Goal: Task Accomplishment & Management: Complete application form

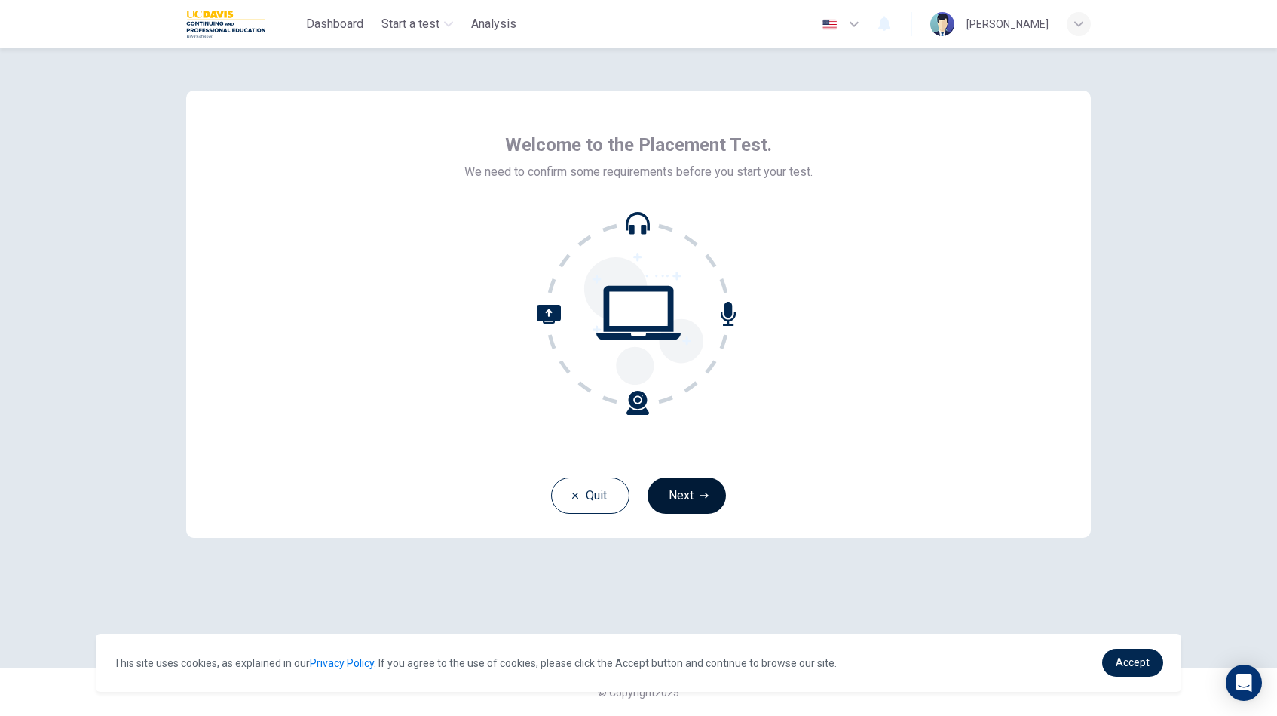
click at [673, 494] on button "Next" at bounding box center [687, 495] width 78 height 36
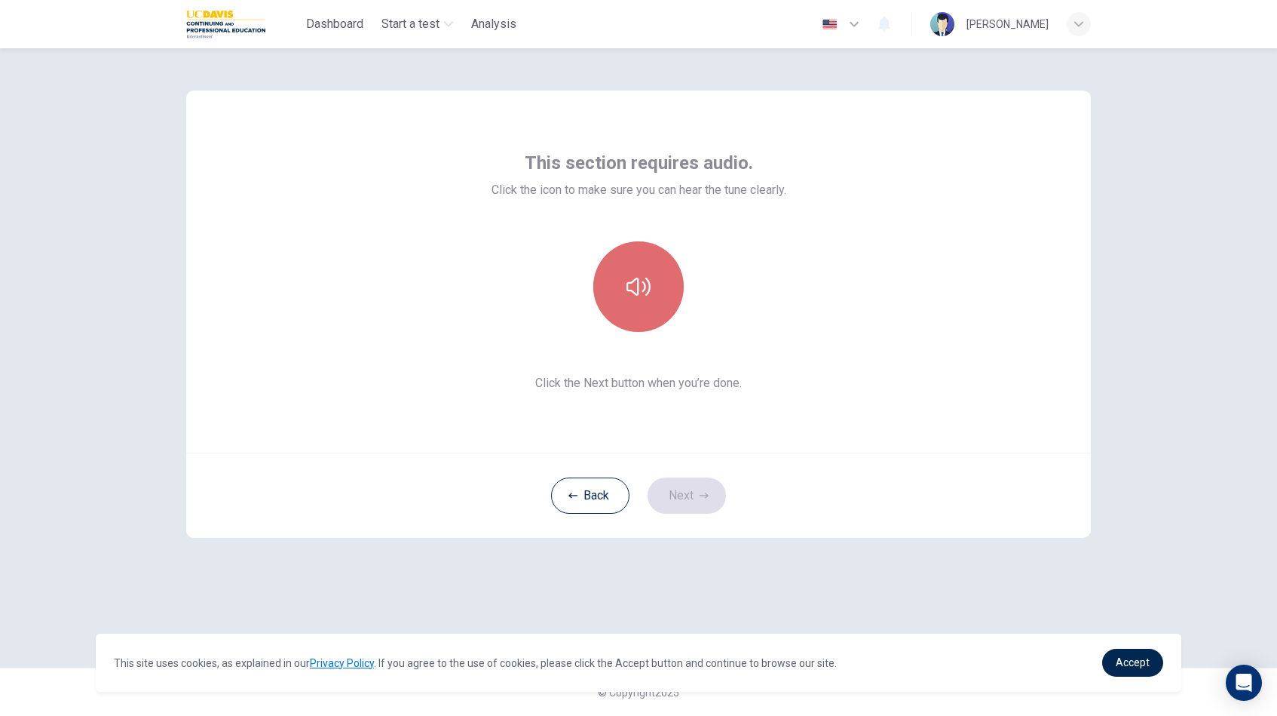
click at [661, 291] on button "button" at bounding box center [638, 286] width 90 height 90
click at [664, 293] on button "button" at bounding box center [638, 286] width 90 height 90
click at [696, 494] on button "Next" at bounding box center [687, 495] width 78 height 36
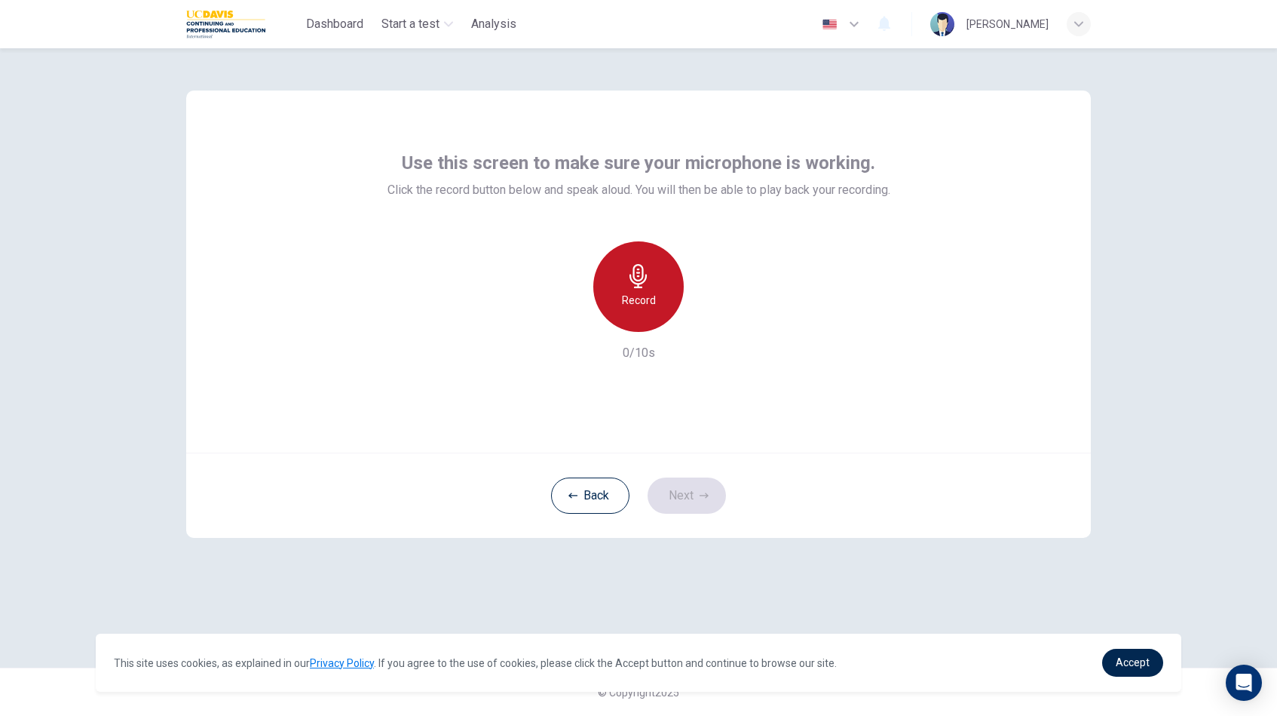
click at [642, 304] on h6 "Record" at bounding box center [639, 300] width 34 height 18
click at [706, 499] on icon "button" at bounding box center [704, 495] width 9 height 9
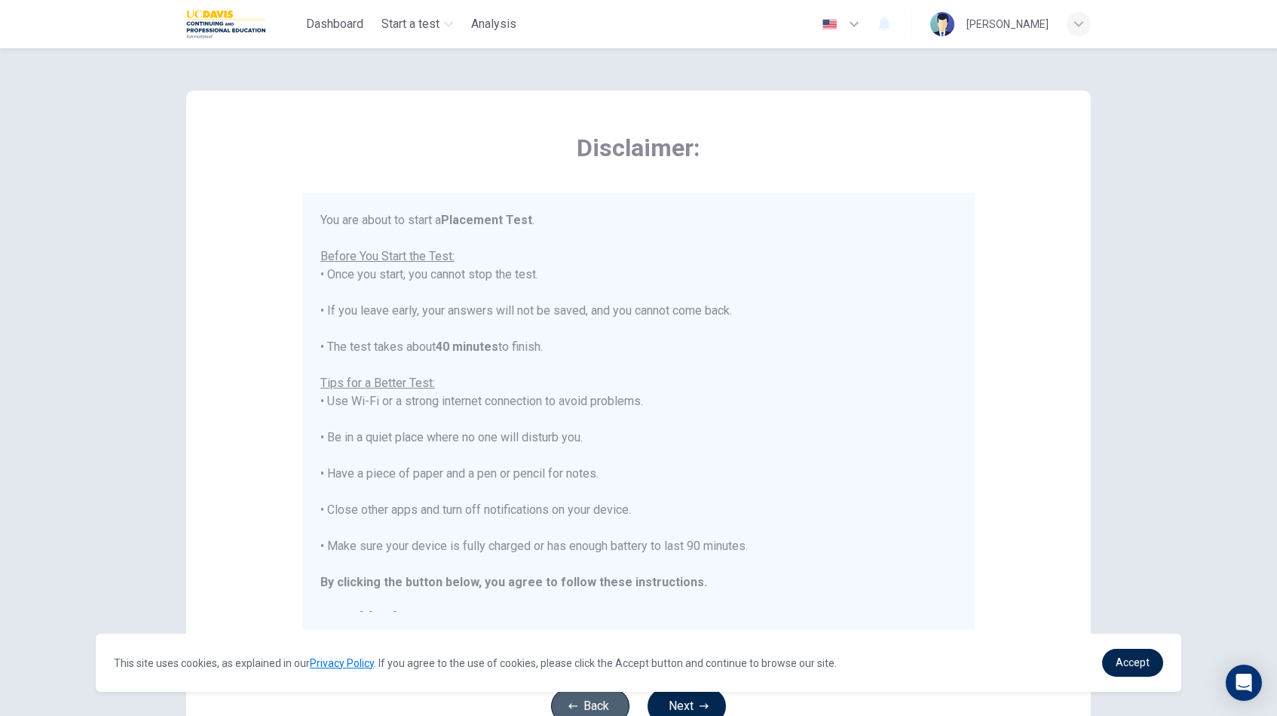
click at [601, 700] on button "Back" at bounding box center [590, 706] width 78 height 36
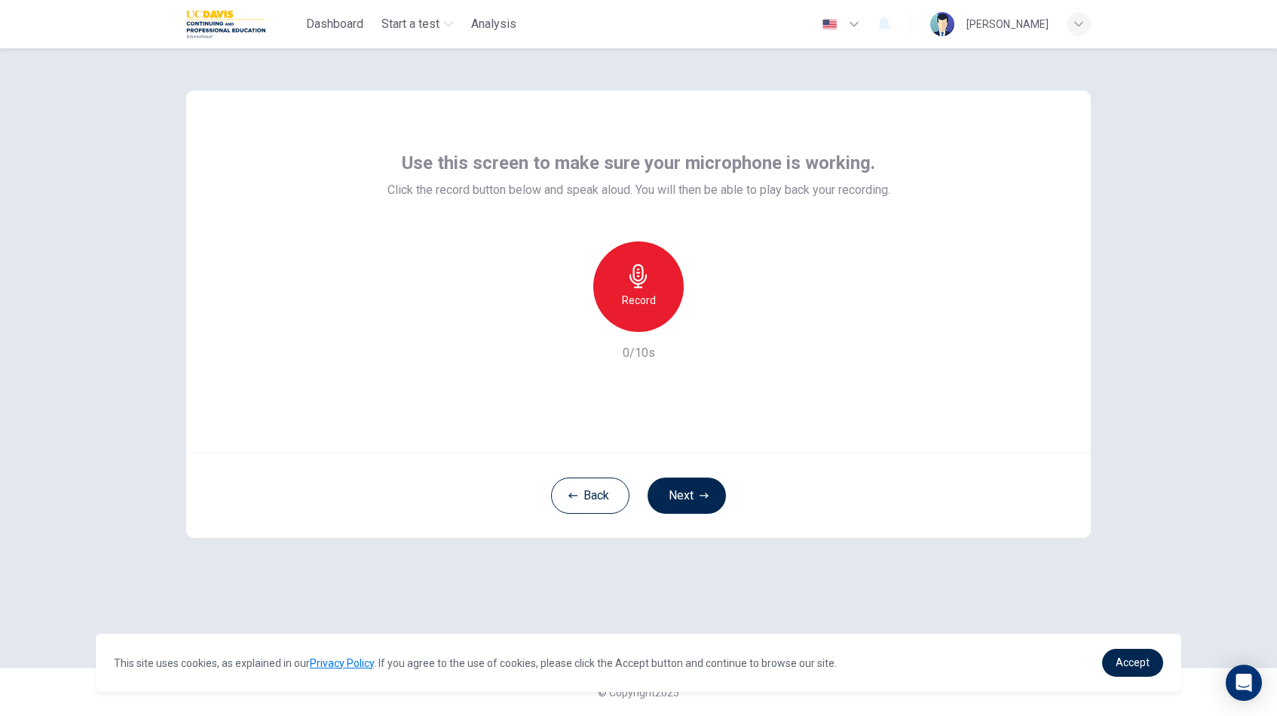
click at [655, 284] on div "Record" at bounding box center [638, 286] width 90 height 90
click at [694, 488] on button "Next" at bounding box center [687, 495] width 78 height 36
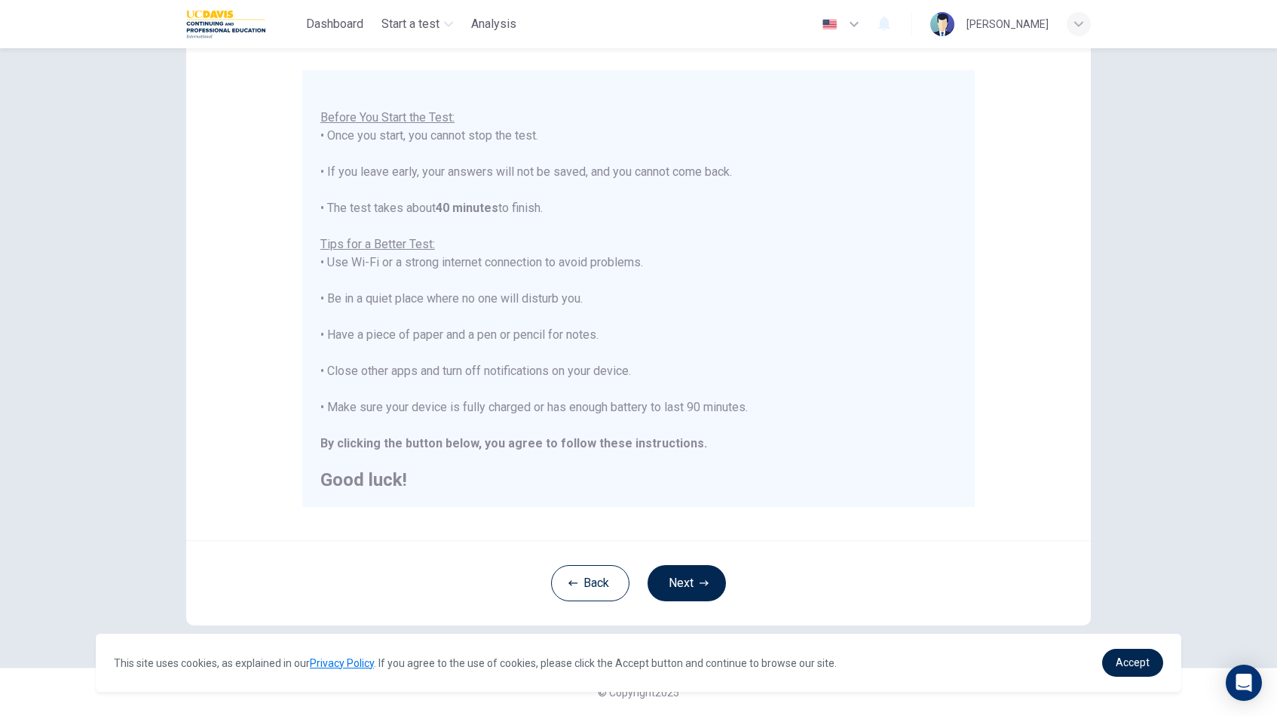
scroll to position [123, 0]
click at [697, 577] on button "Next" at bounding box center [687, 583] width 78 height 36
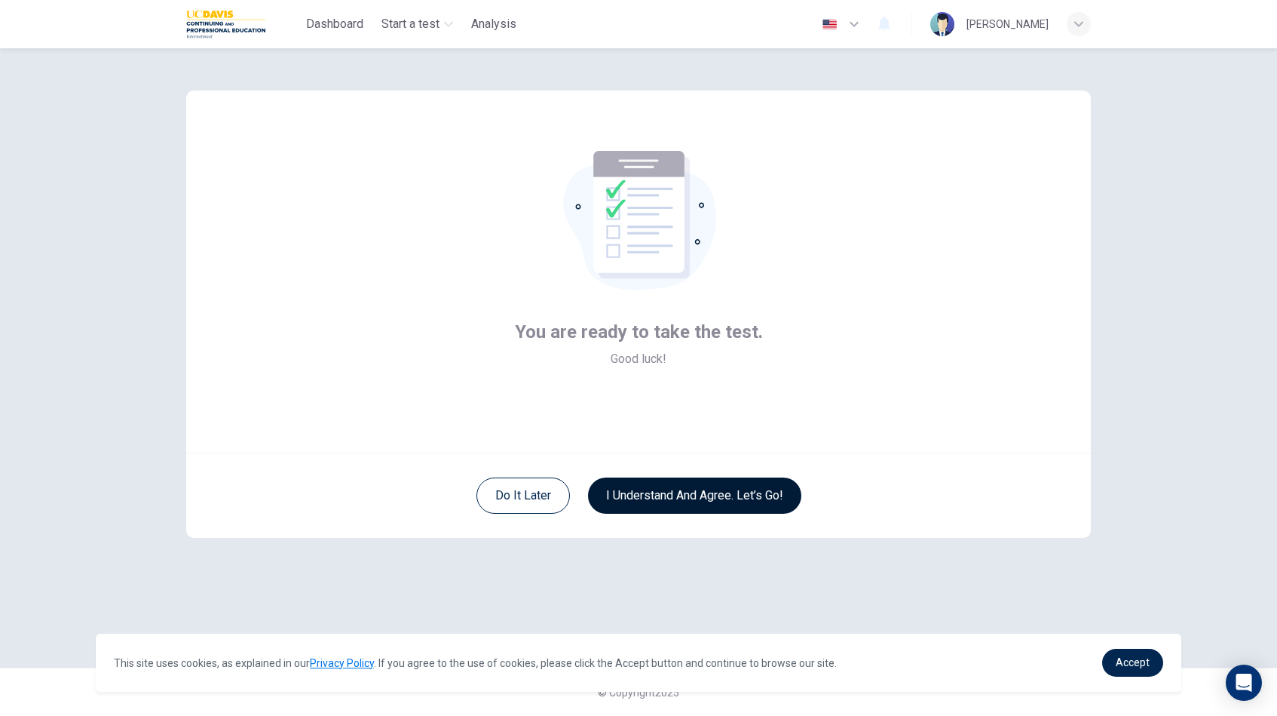
scroll to position [0, 0]
click at [696, 503] on button "I understand and agree. Let’s go!" at bounding box center [694, 495] width 213 height 36
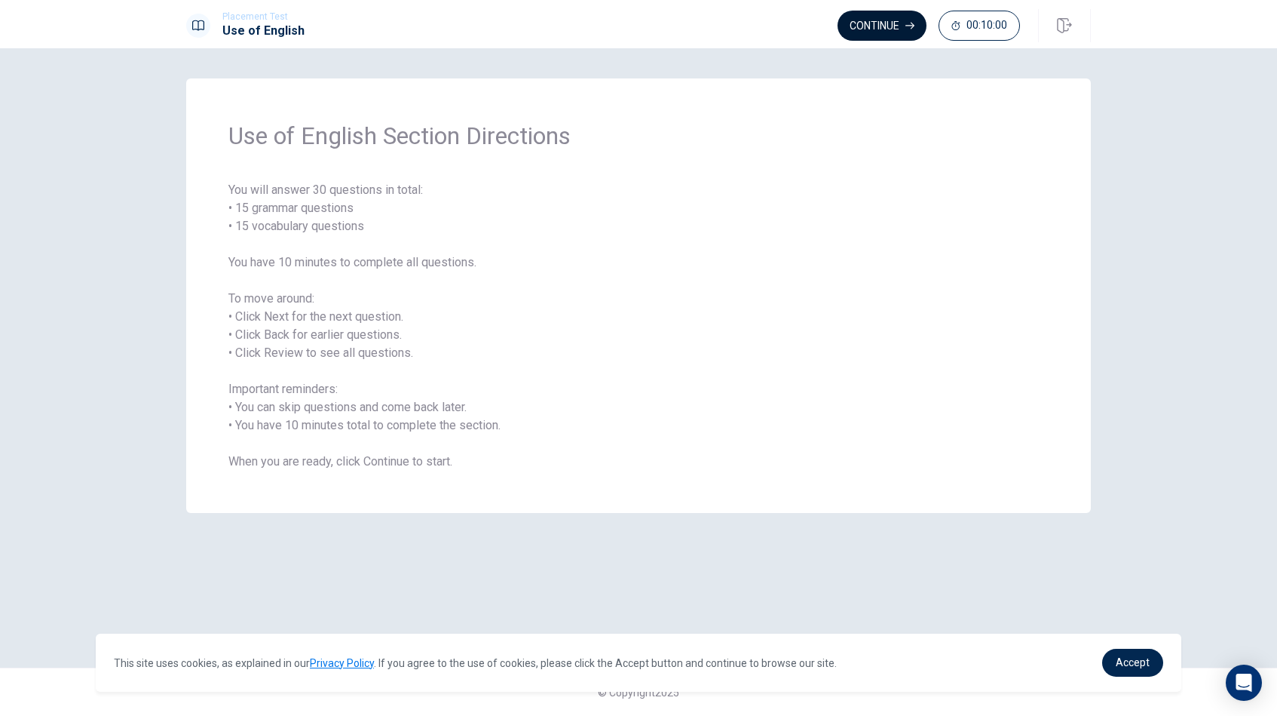
click at [872, 26] on button "Continue" at bounding box center [882, 26] width 89 height 30
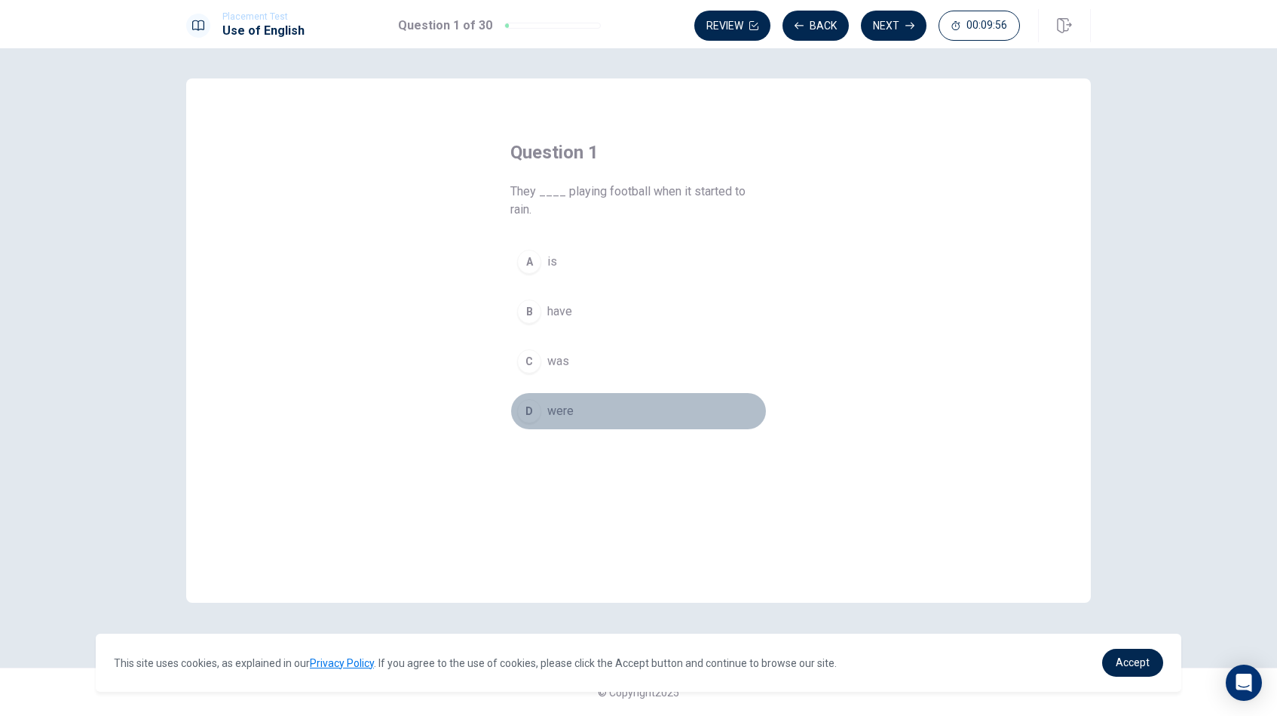
click at [532, 415] on div "D" at bounding box center [529, 411] width 24 height 24
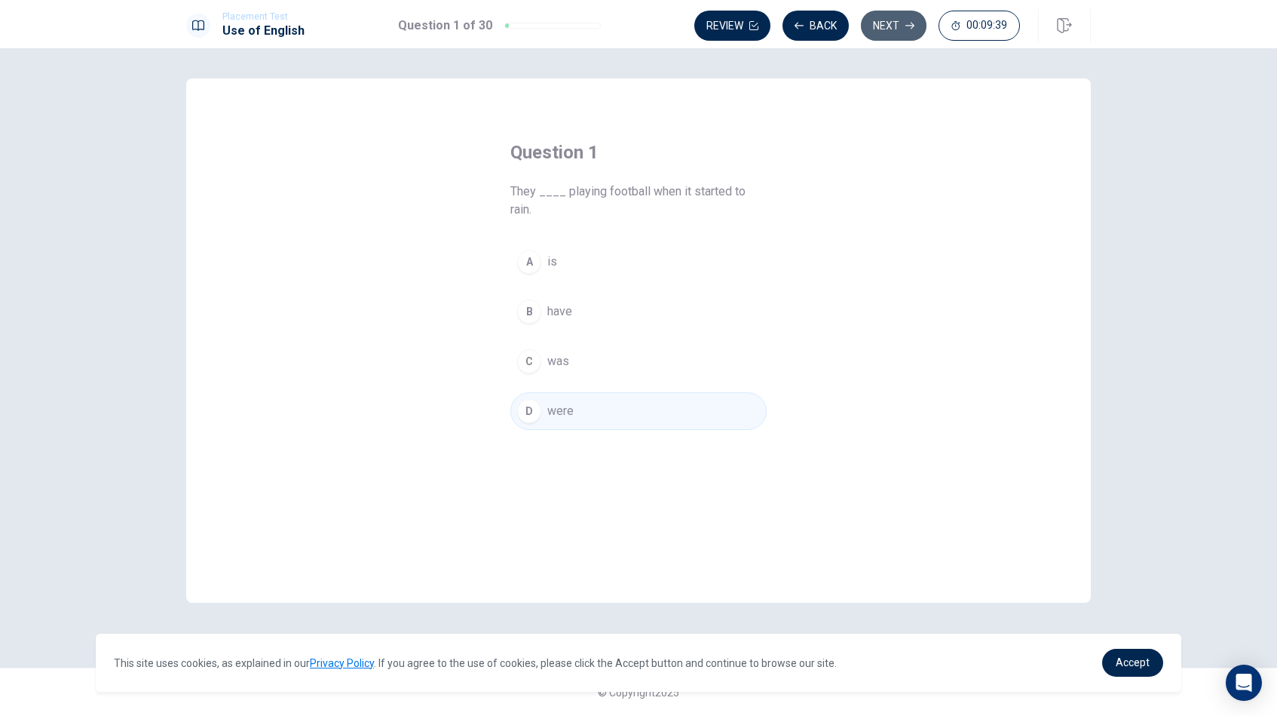
click at [888, 24] on button "Next" at bounding box center [894, 26] width 66 height 30
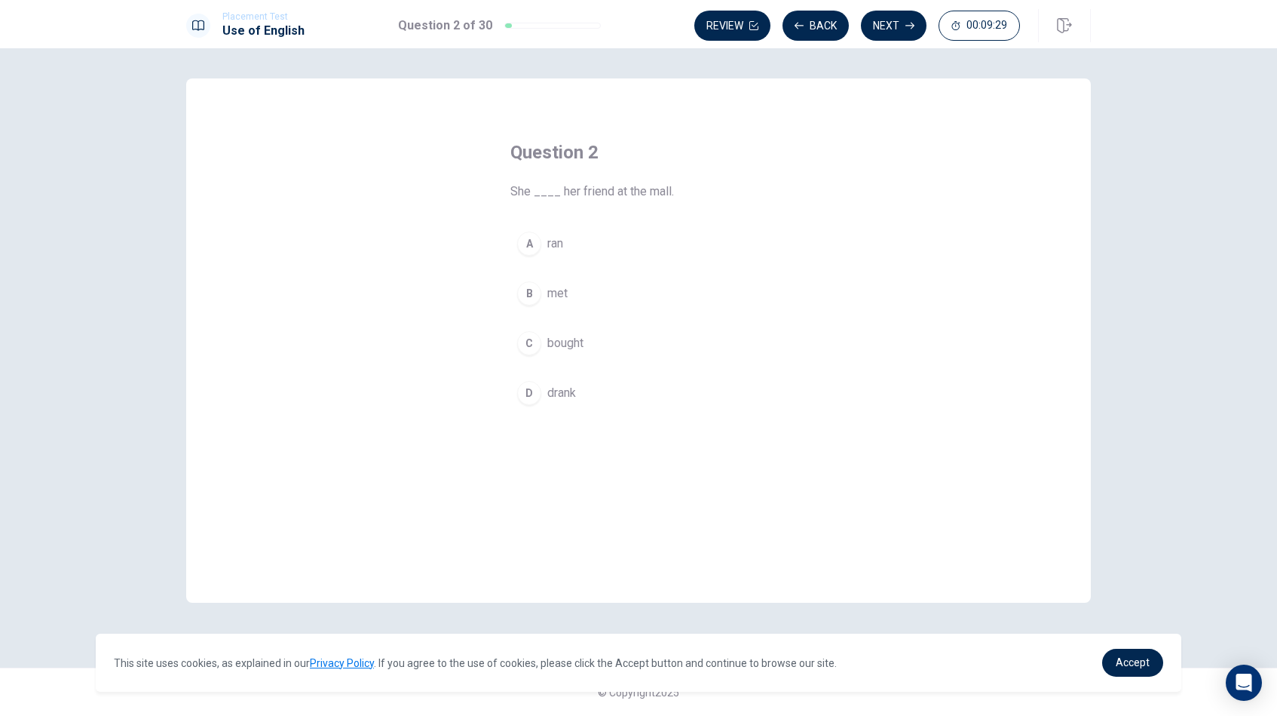
click at [545, 296] on button "B met" at bounding box center [638, 293] width 256 height 38
click at [901, 32] on button "Next" at bounding box center [894, 26] width 66 height 30
click at [549, 345] on span "are" at bounding box center [555, 343] width 17 height 18
click at [906, 29] on icon "button" at bounding box center [910, 25] width 9 height 9
click at [587, 243] on span "notebook" at bounding box center [572, 244] width 50 height 18
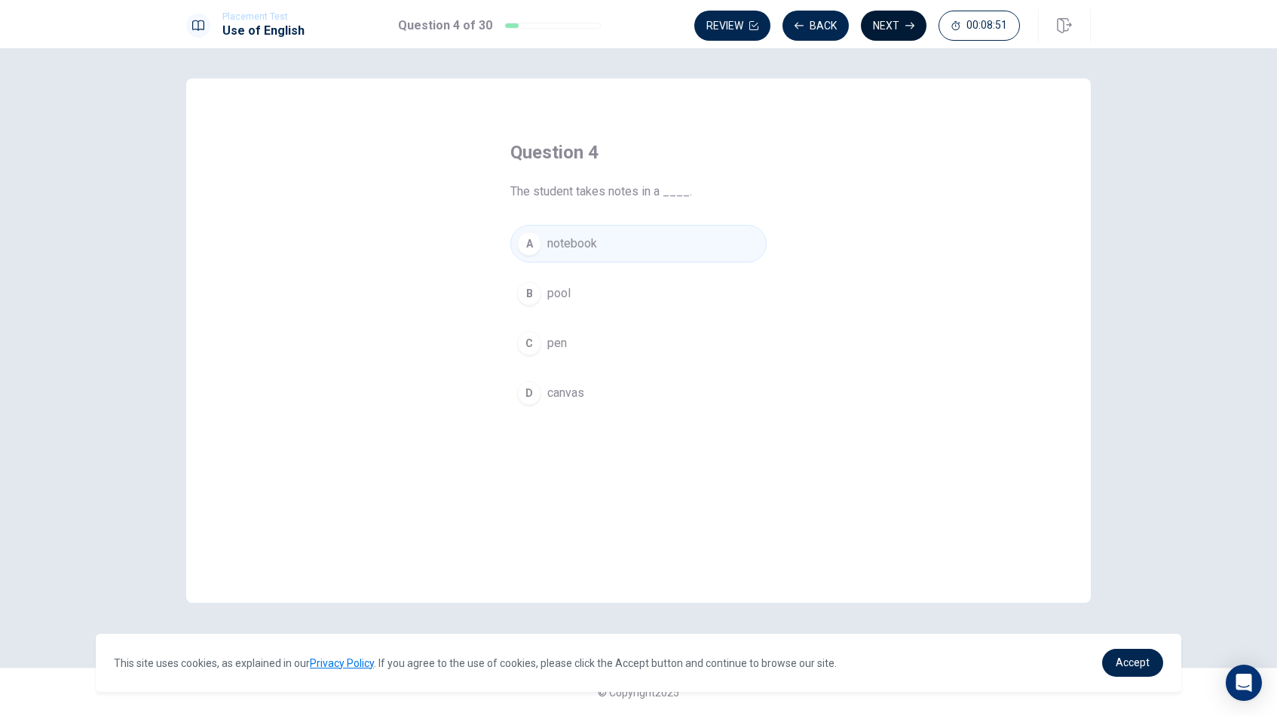
click at [903, 32] on button "Next" at bounding box center [894, 26] width 66 height 30
click at [557, 388] on span "called" at bounding box center [563, 393] width 32 height 18
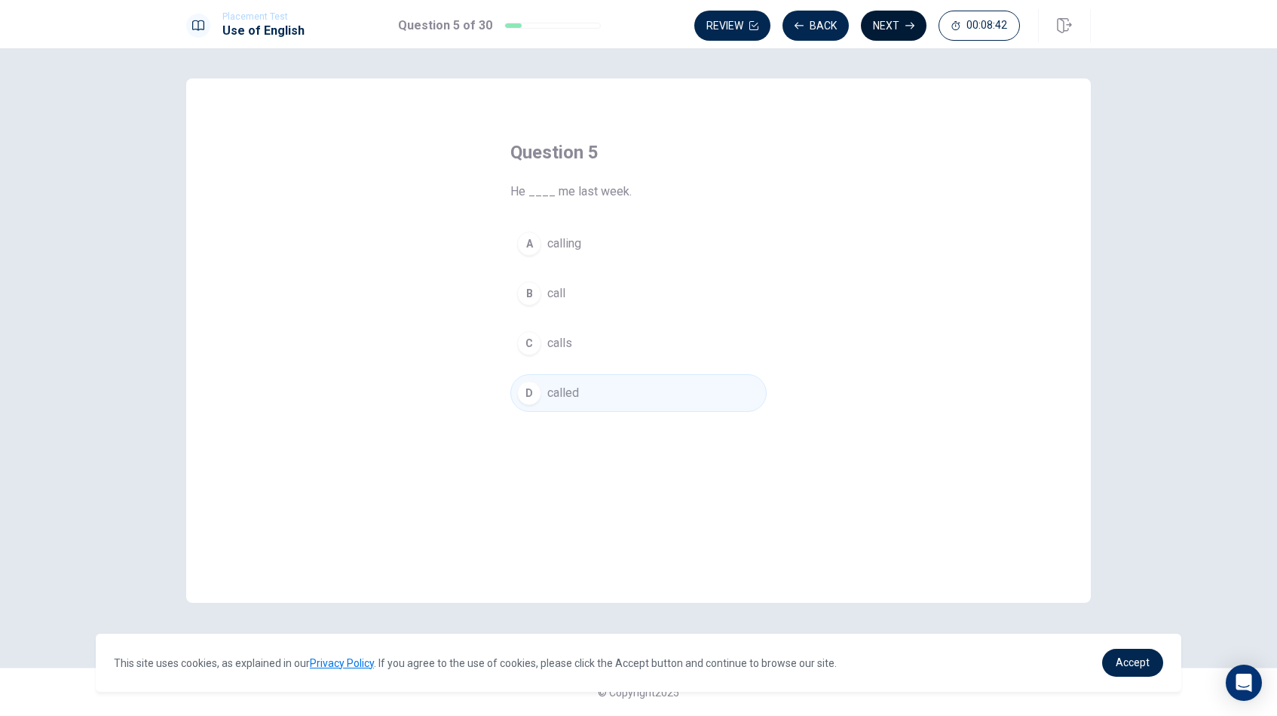
click at [891, 23] on button "Next" at bounding box center [894, 26] width 66 height 30
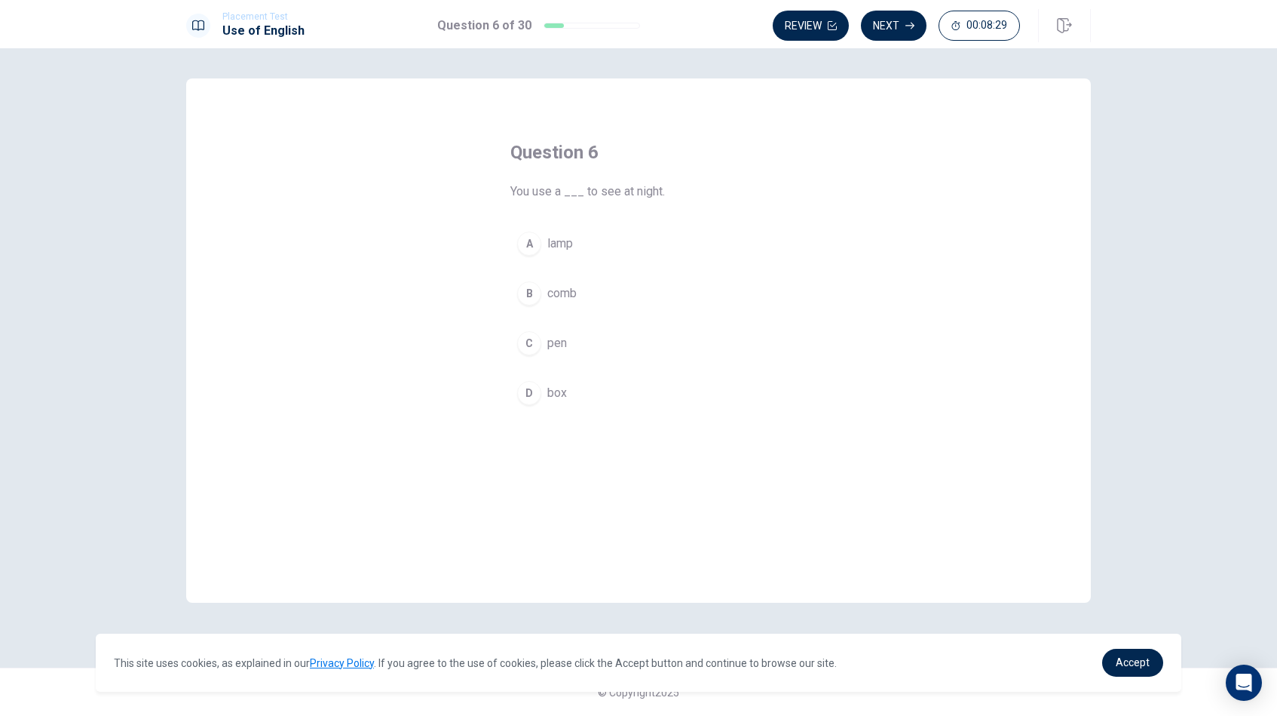
click at [565, 247] on span "lamp" at bounding box center [560, 244] width 26 height 18
click at [897, 27] on button "Next" at bounding box center [894, 26] width 66 height 30
click at [572, 291] on span "were having" at bounding box center [578, 293] width 63 height 18
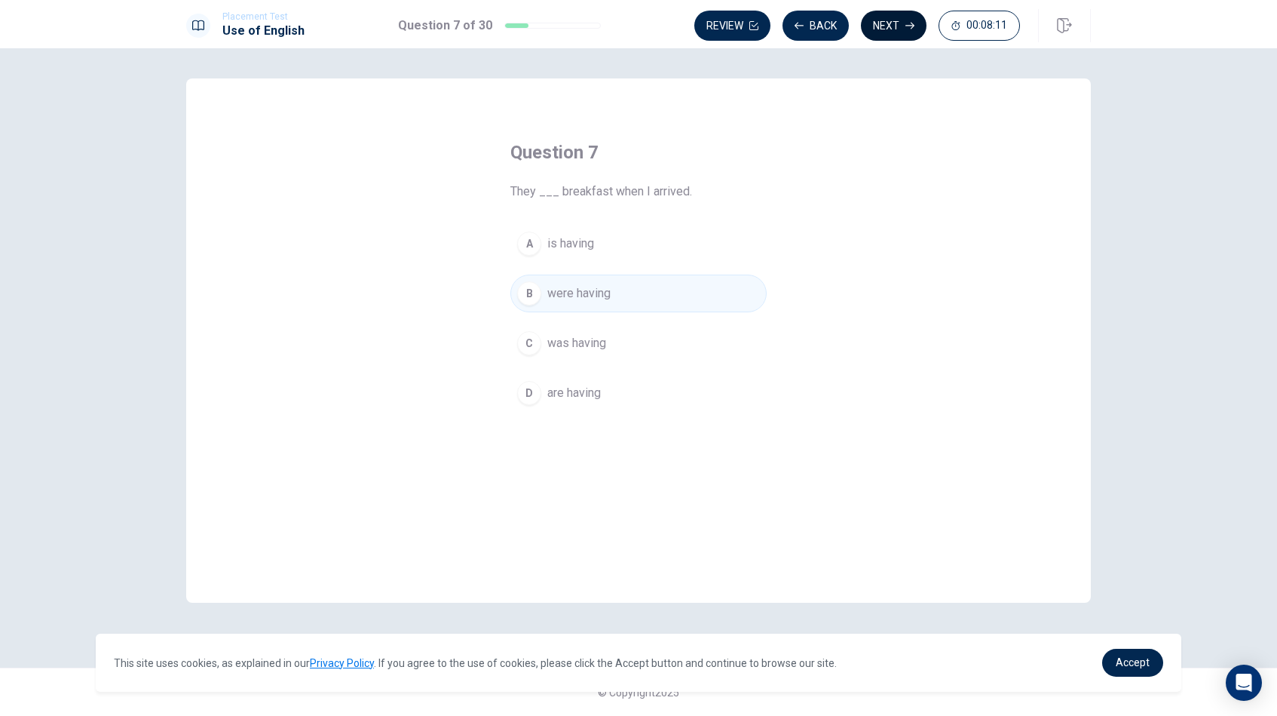
click at [900, 29] on button "Next" at bounding box center [894, 26] width 66 height 30
click at [559, 343] on span "plan" at bounding box center [558, 343] width 22 height 18
click at [906, 21] on icon "button" at bounding box center [910, 25] width 9 height 9
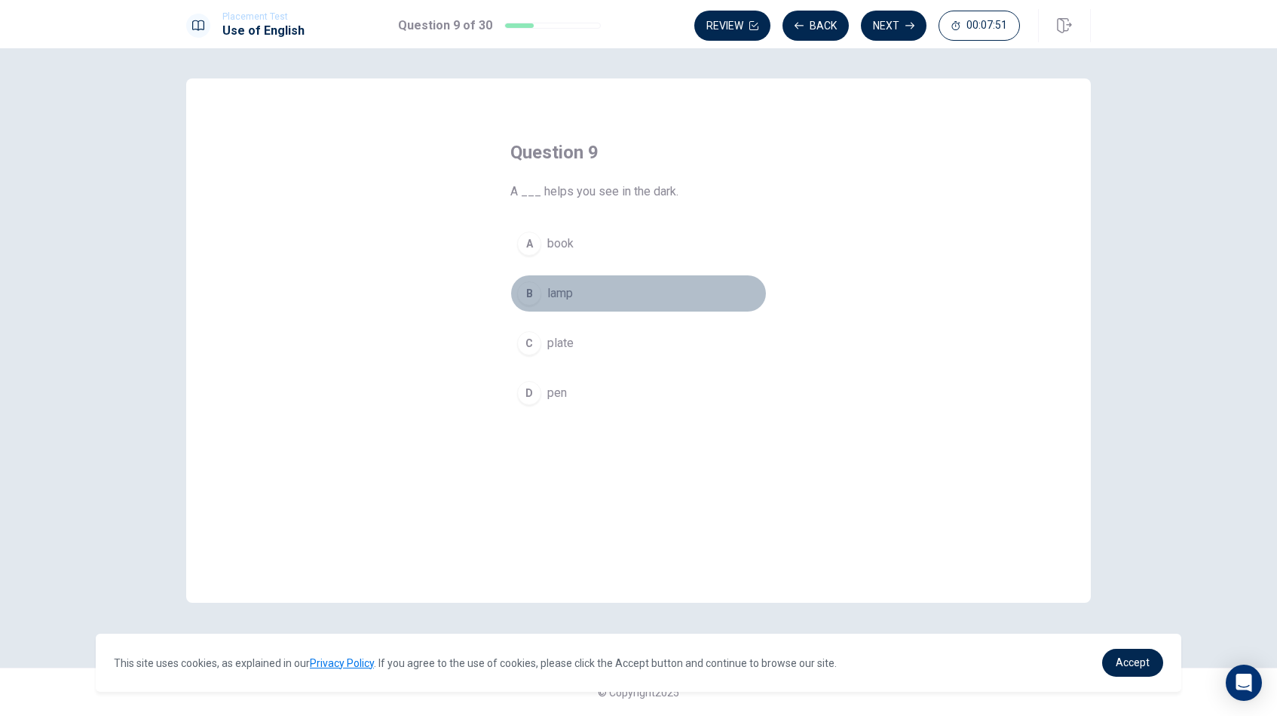
click at [568, 293] on span "lamp" at bounding box center [560, 293] width 26 height 18
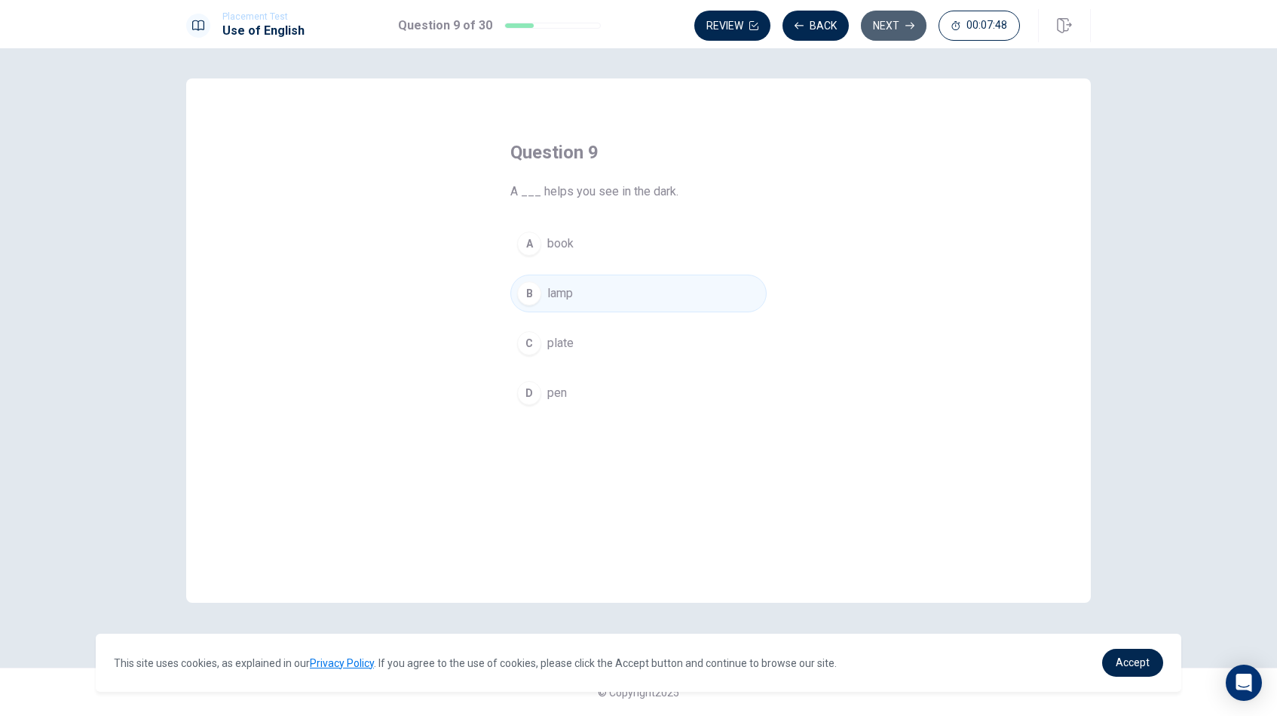
click at [894, 26] on button "Next" at bounding box center [894, 26] width 66 height 30
click at [587, 241] on span "will attend" at bounding box center [574, 244] width 54 height 18
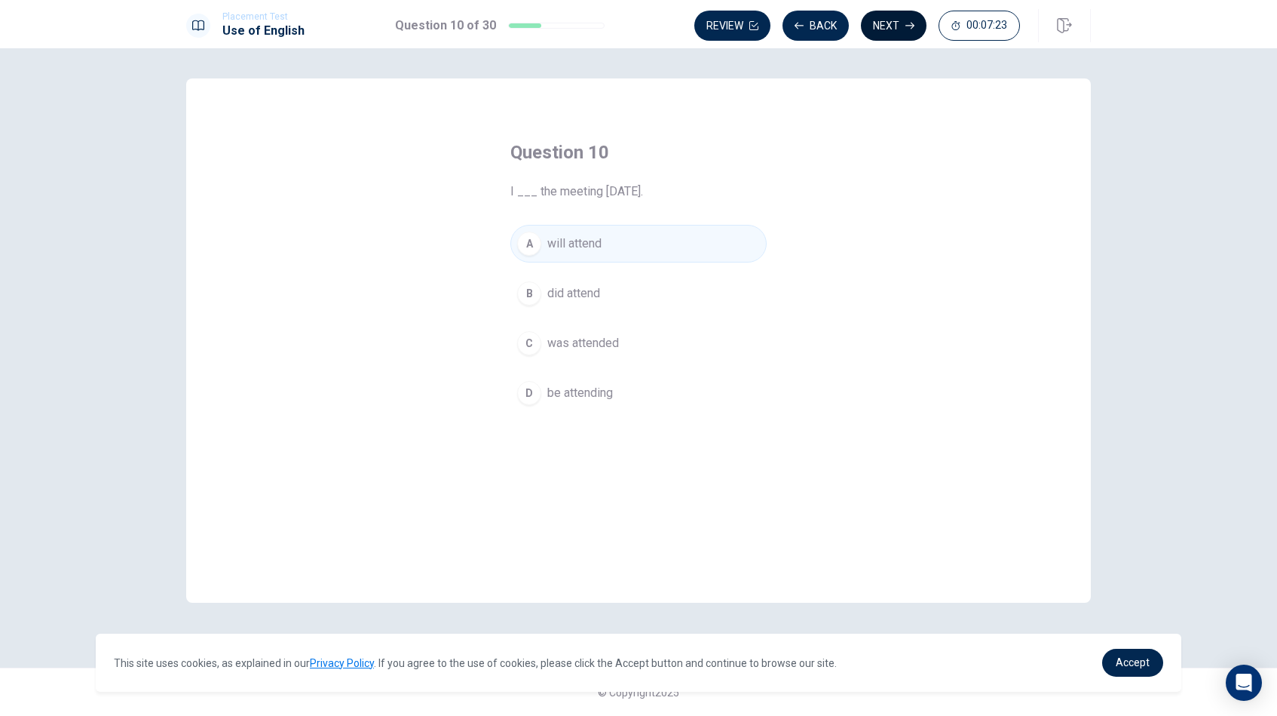
click at [896, 30] on button "Next" at bounding box center [894, 26] width 66 height 30
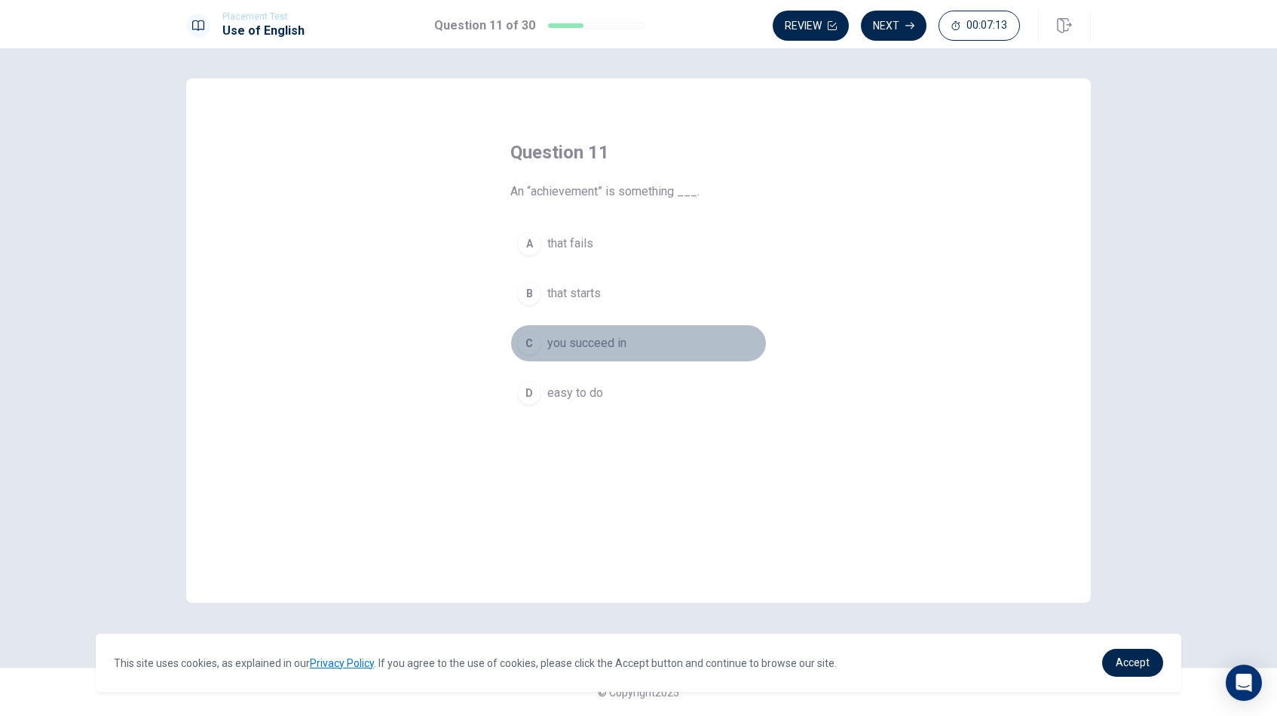
click at [601, 342] on span "you succeed in" at bounding box center [586, 343] width 79 height 18
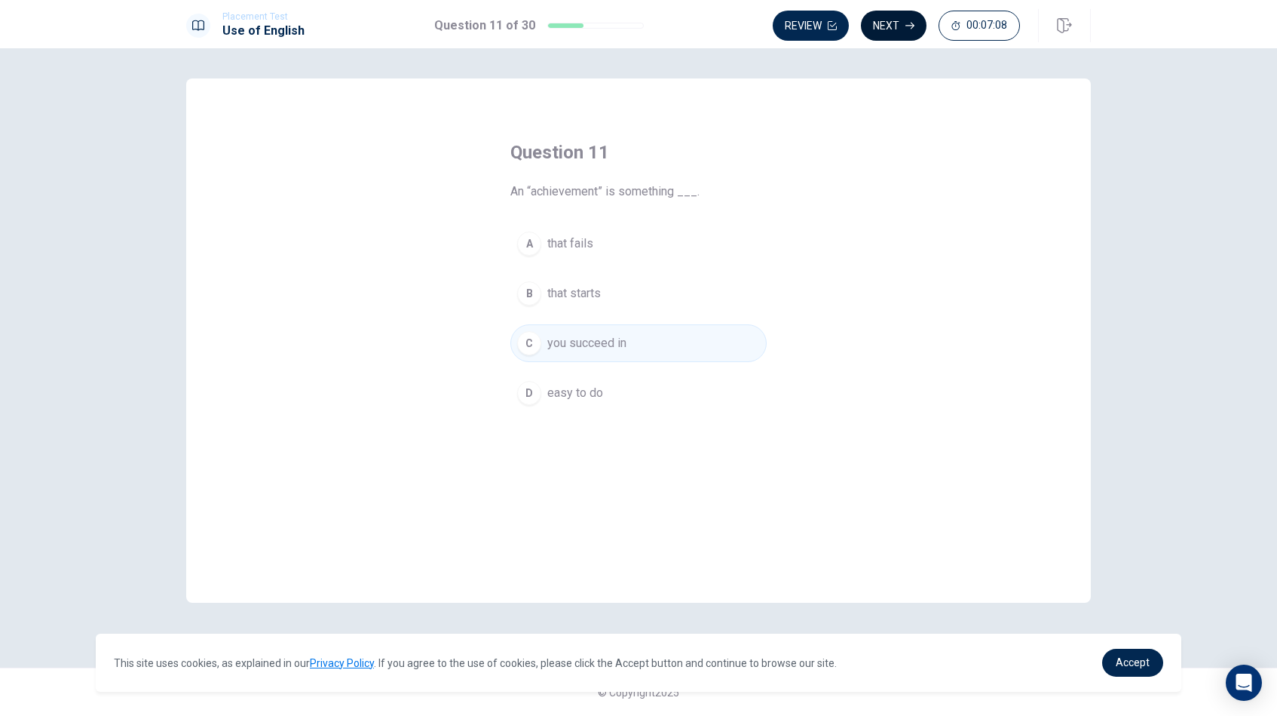
click at [908, 28] on icon "button" at bounding box center [910, 25] width 9 height 9
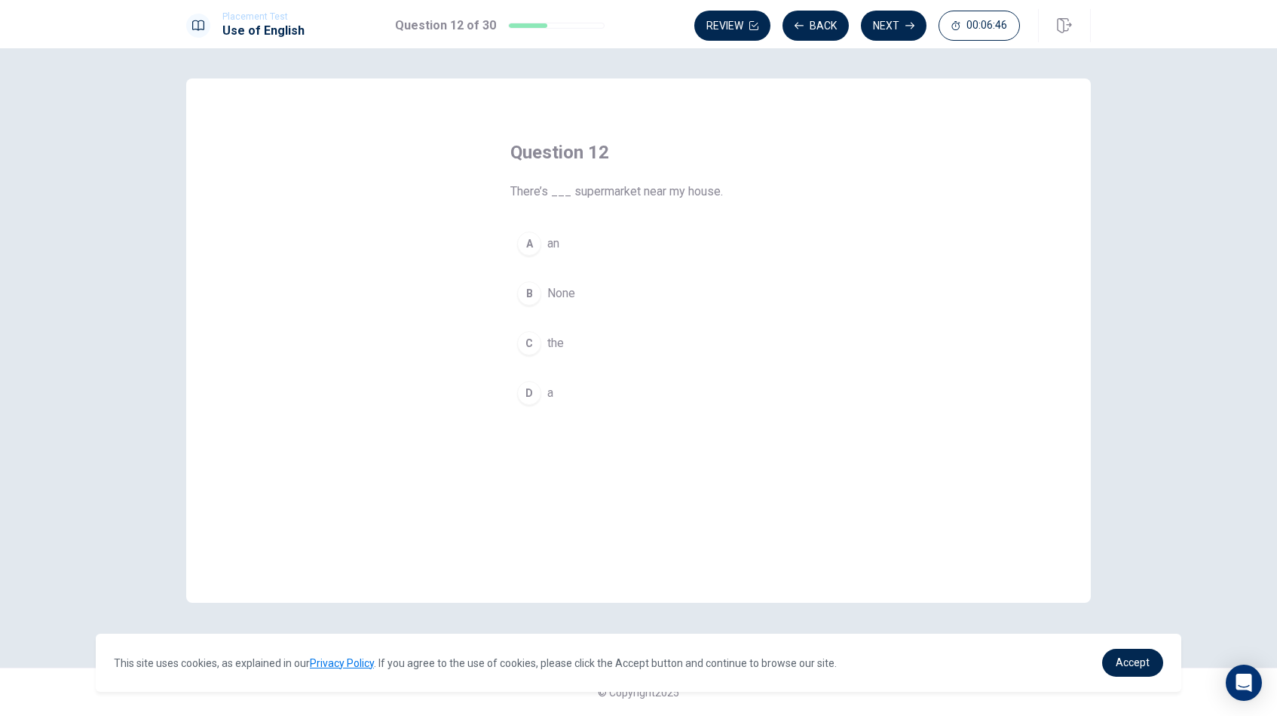
click at [557, 247] on span "an" at bounding box center [553, 244] width 12 height 18
click at [529, 406] on button "D a" at bounding box center [638, 393] width 256 height 38
click at [915, 31] on button "Next" at bounding box center [894, 26] width 66 height 30
click at [823, 29] on button "Back" at bounding box center [816, 26] width 66 height 30
click at [887, 28] on button "Next" at bounding box center [894, 26] width 66 height 30
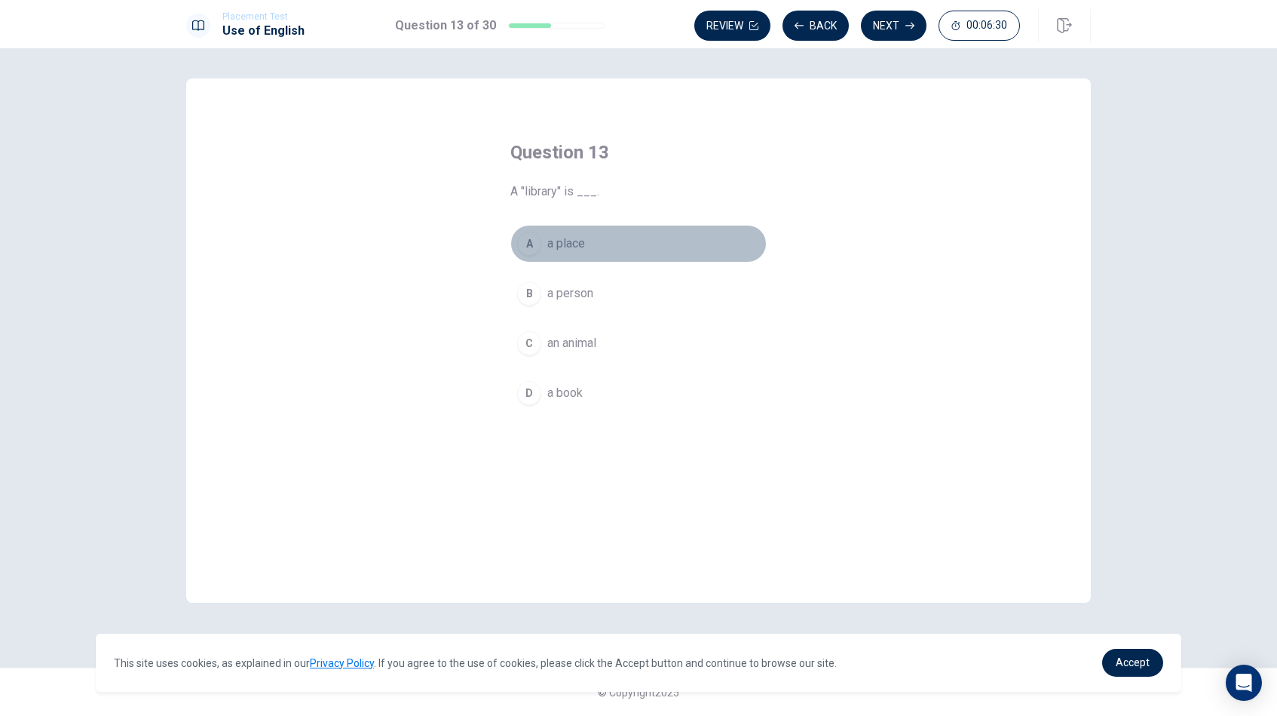
click at [578, 253] on button "A a place" at bounding box center [638, 244] width 256 height 38
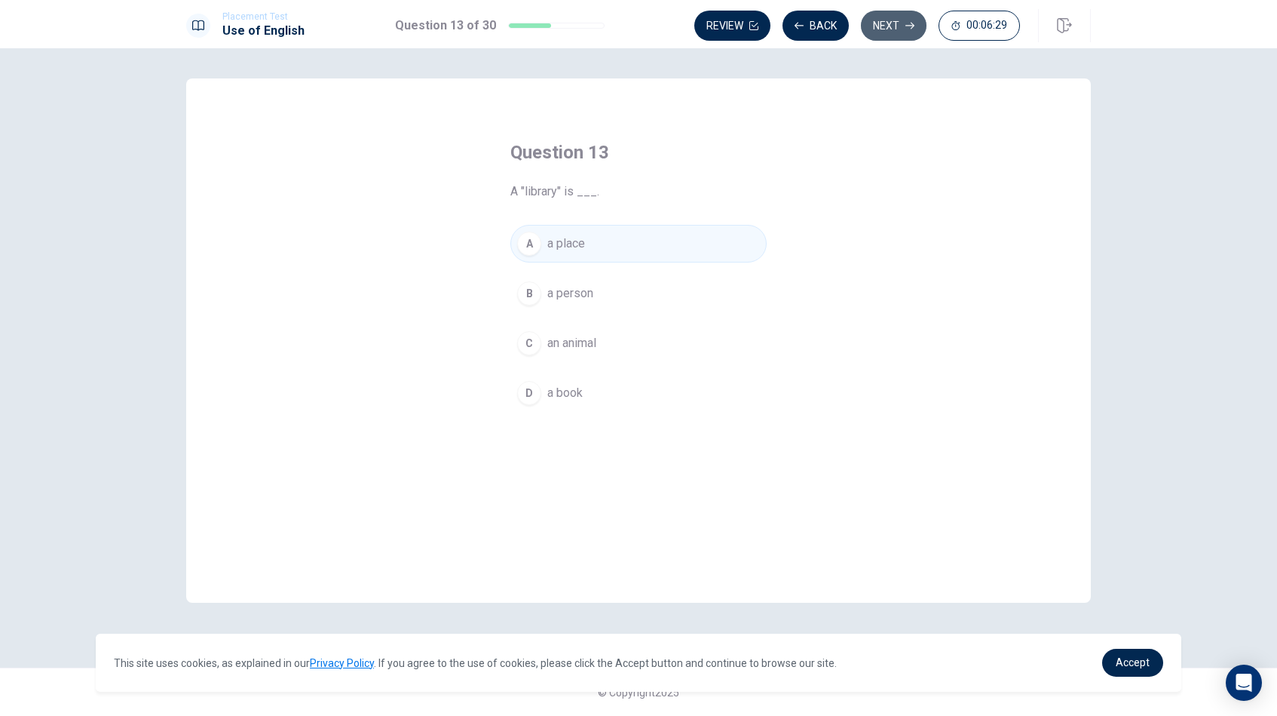
click at [904, 35] on button "Next" at bounding box center [894, 26] width 66 height 30
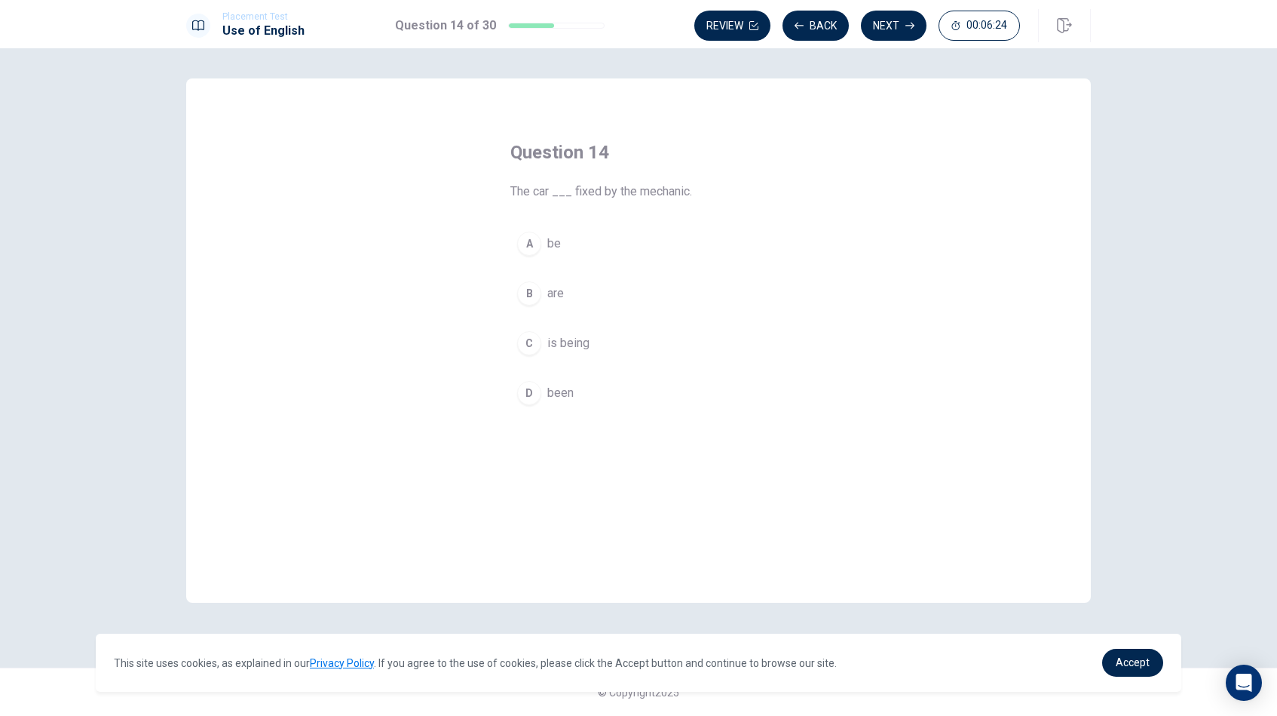
click at [564, 352] on button "C is being" at bounding box center [638, 343] width 256 height 38
click at [897, 23] on button "Next" at bounding box center [894, 26] width 66 height 30
click at [599, 396] on span "stop them from speaking" at bounding box center [613, 393] width 133 height 18
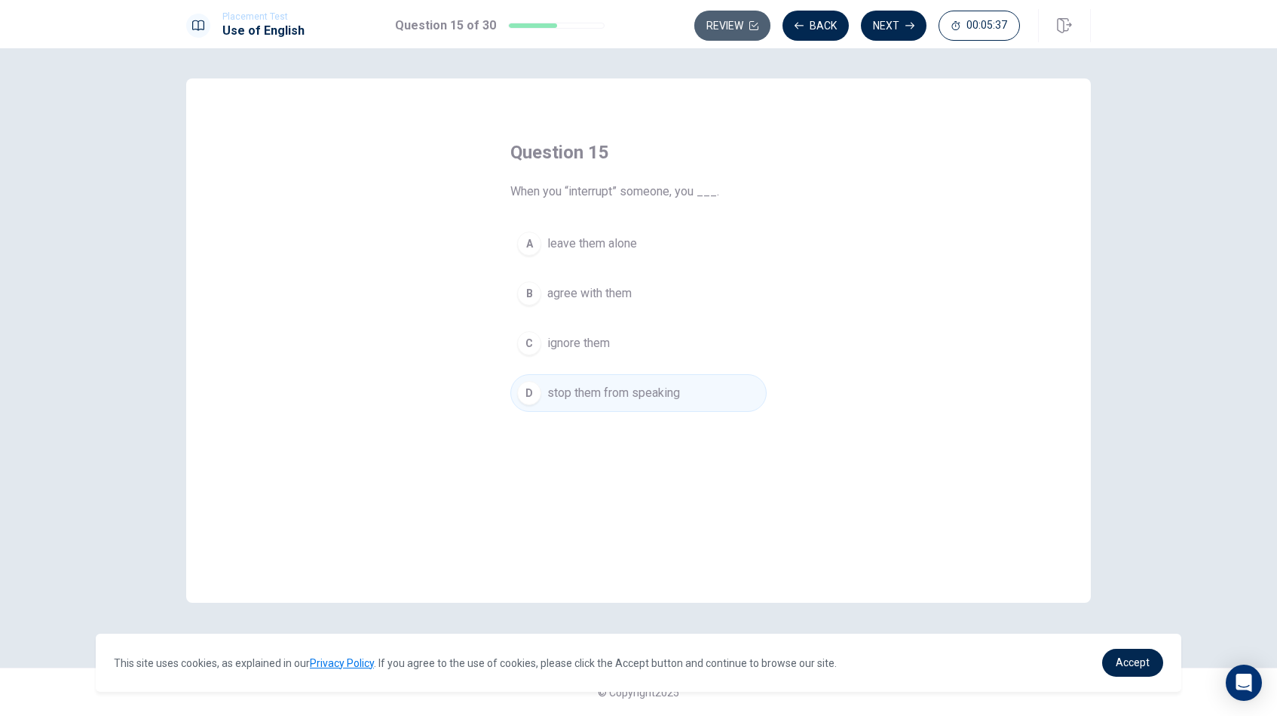
click at [744, 23] on button "Review" at bounding box center [732, 26] width 76 height 30
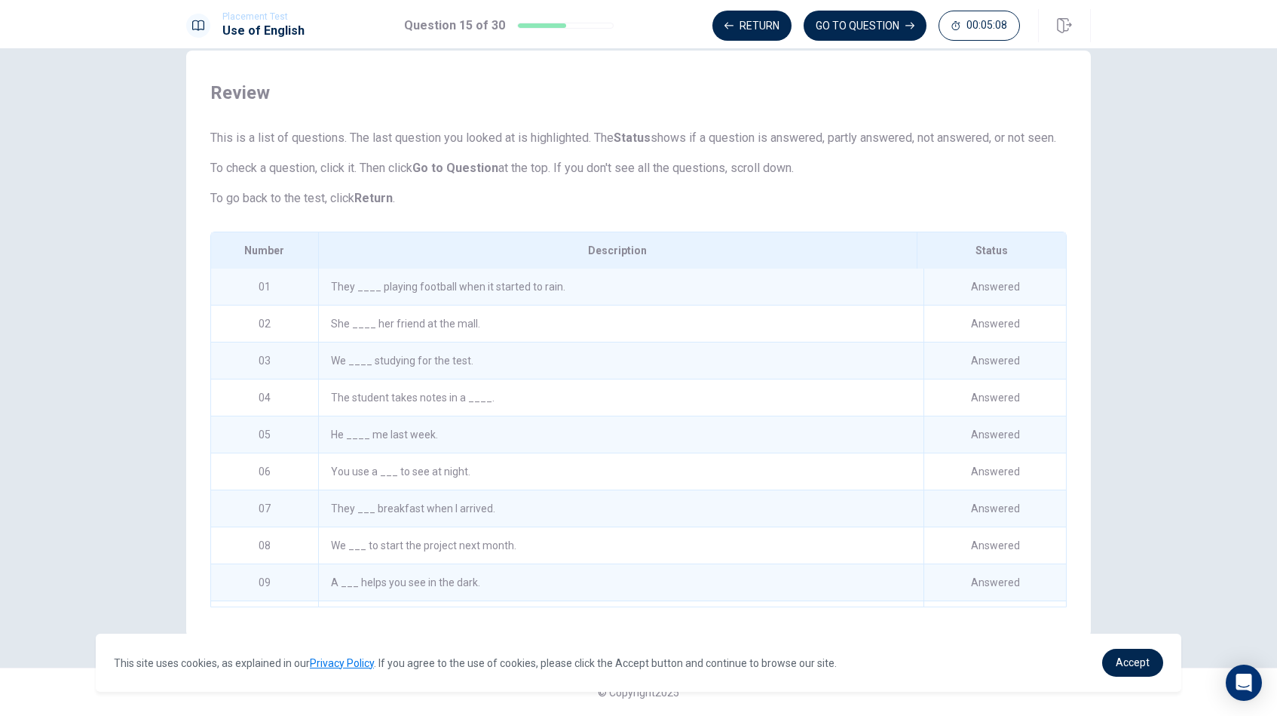
click at [407, 395] on div "The student takes notes in a ____." at bounding box center [620, 397] width 605 height 36
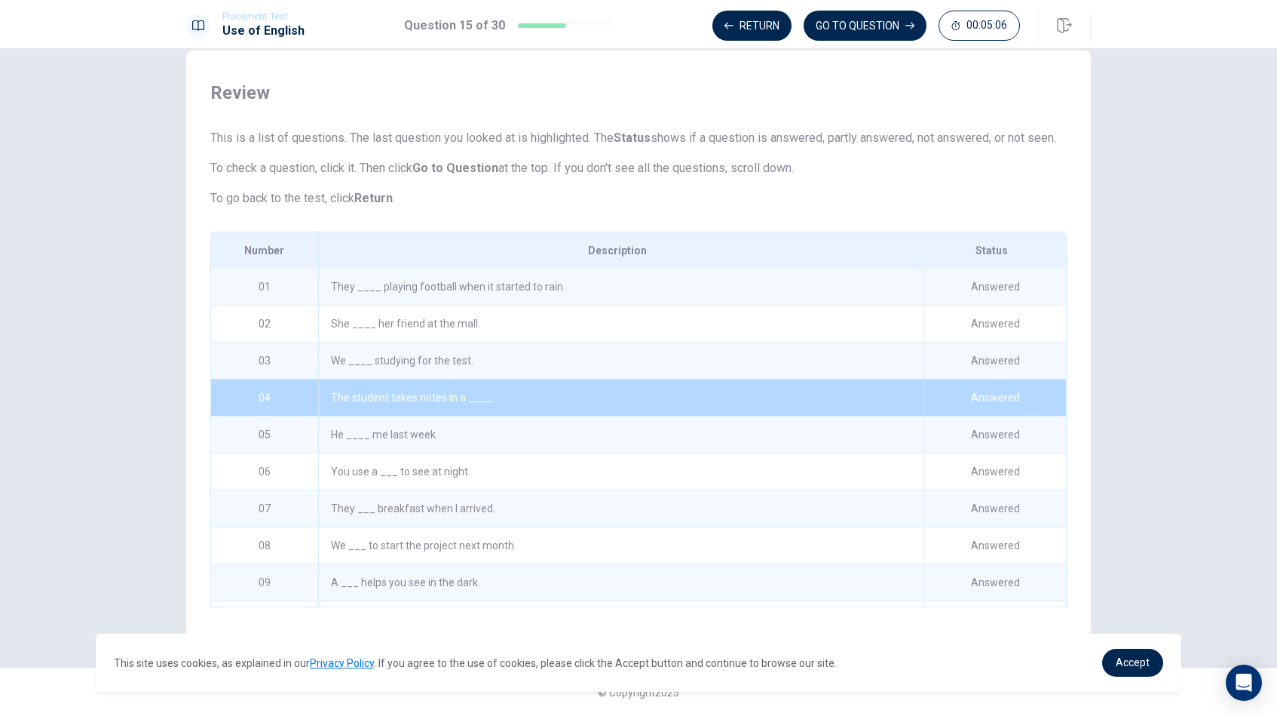
click at [826, 81] on span "Review" at bounding box center [638, 93] width 857 height 24
click at [779, 30] on button "Return" at bounding box center [752, 26] width 79 height 30
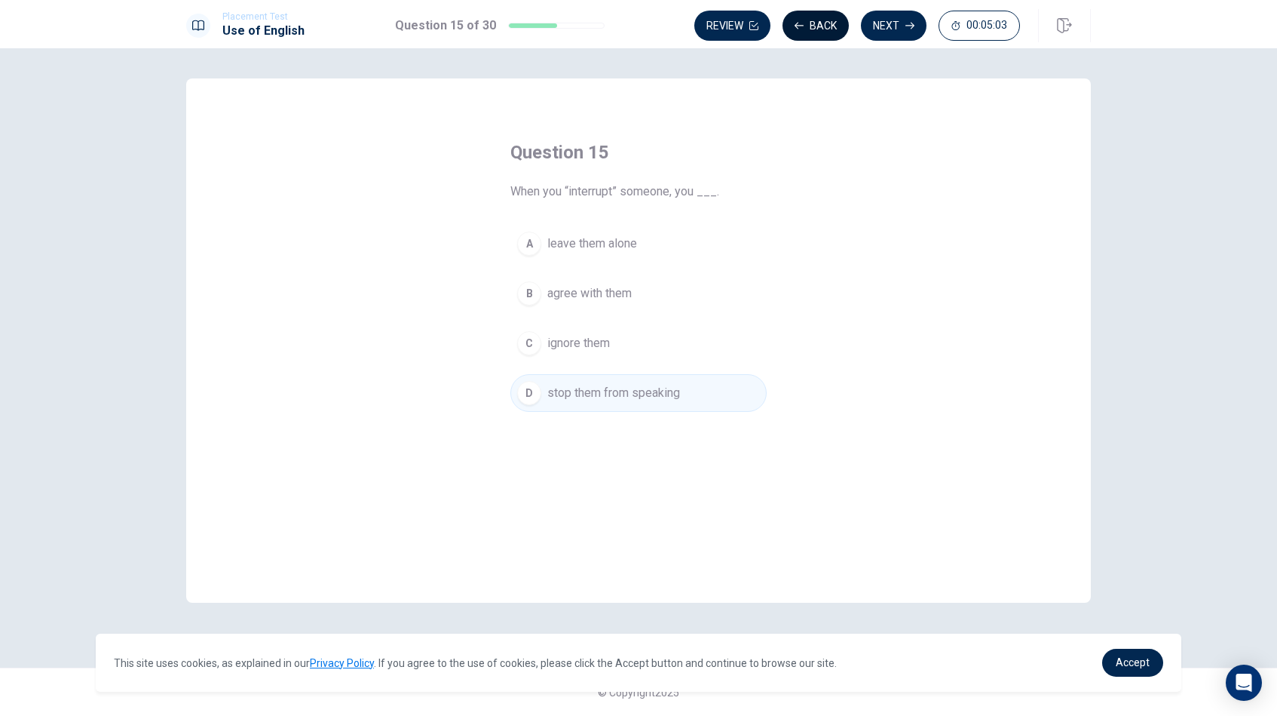
click at [812, 19] on button "Back" at bounding box center [816, 26] width 66 height 30
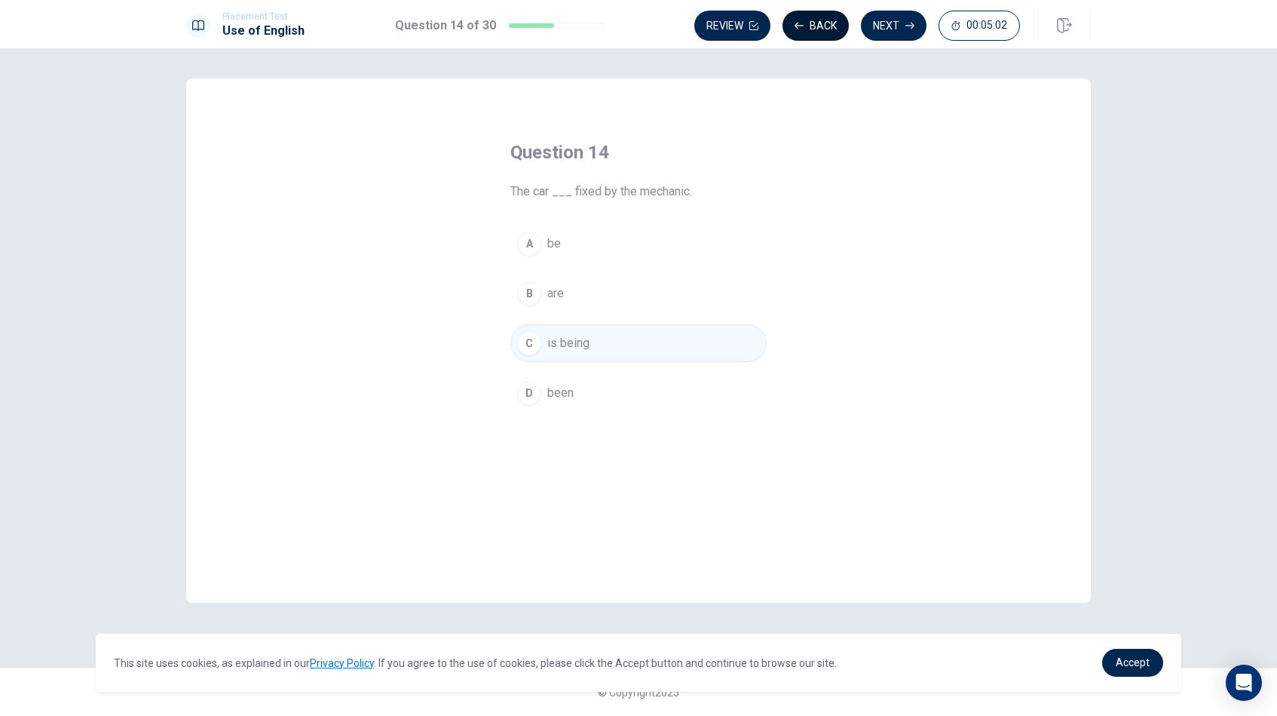
click at [812, 19] on button "Back" at bounding box center [816, 26] width 66 height 30
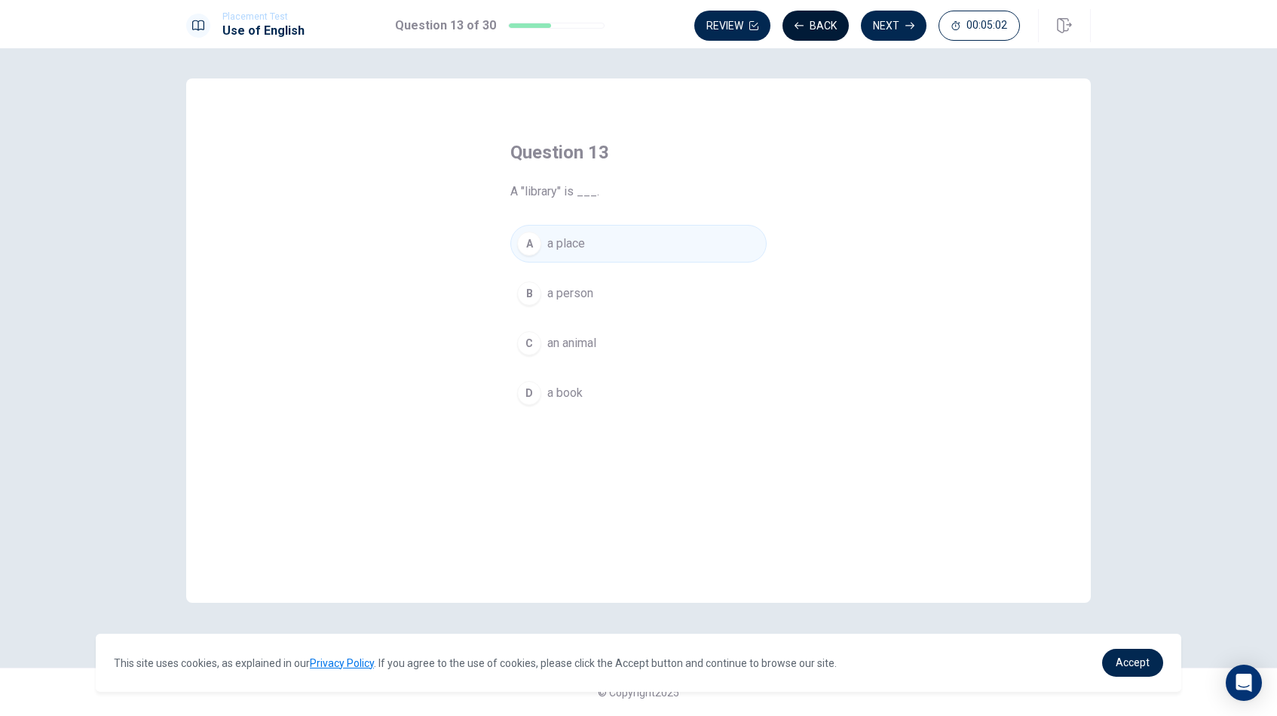
click at [812, 19] on button "Back" at bounding box center [816, 26] width 66 height 30
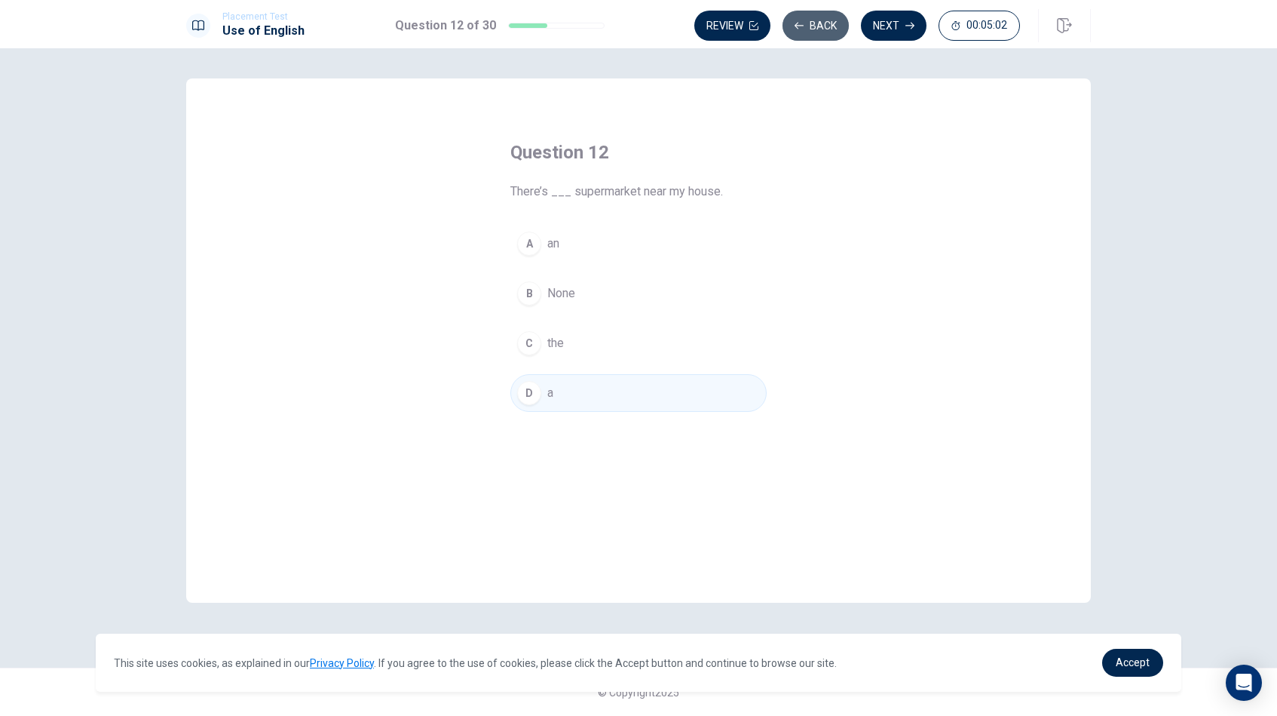
click at [812, 19] on button "Back" at bounding box center [816, 26] width 66 height 30
click at [771, 19] on button "Review" at bounding box center [732, 26] width 76 height 30
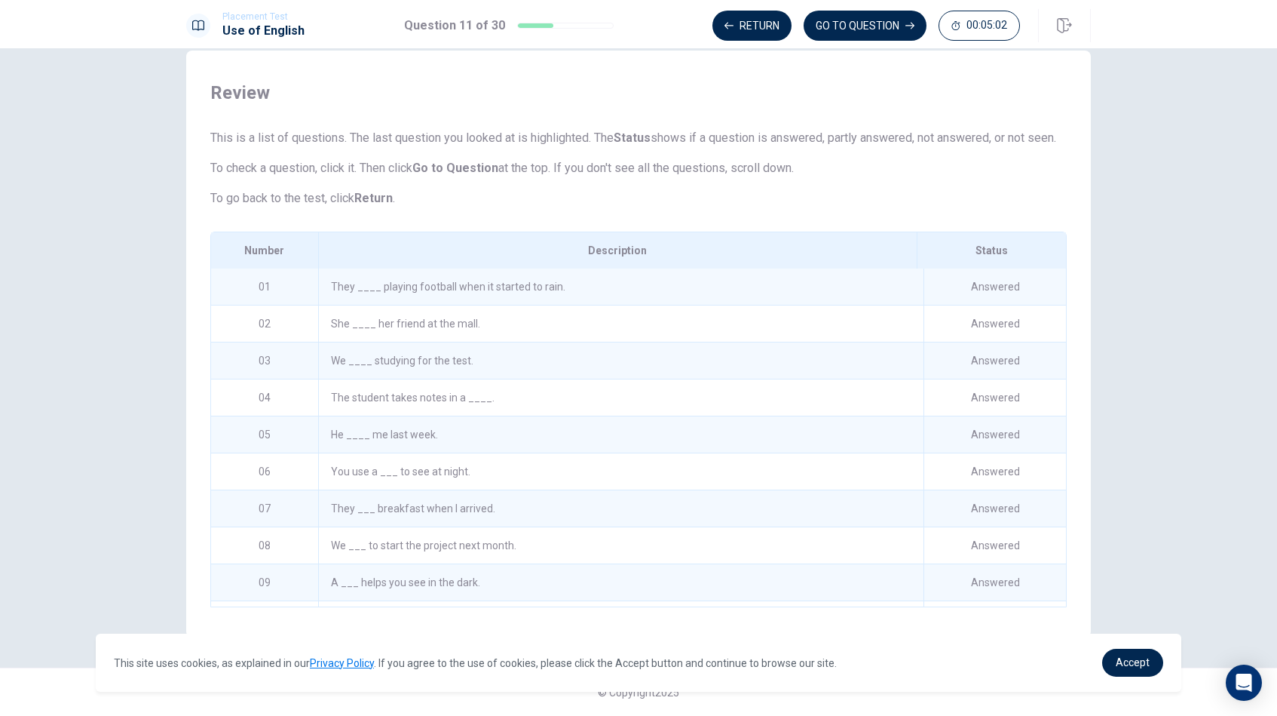
click at [812, 19] on button "GO TO QUESTION" at bounding box center [865, 26] width 123 height 30
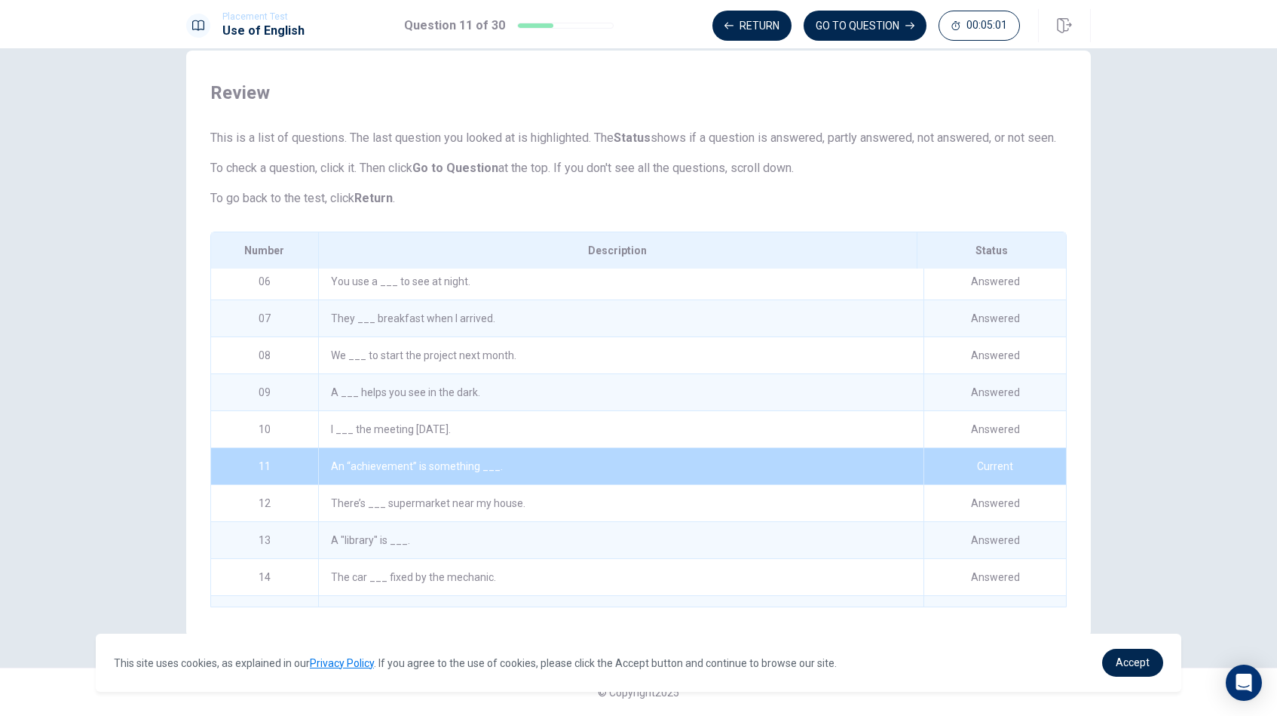
scroll to position [216, 0]
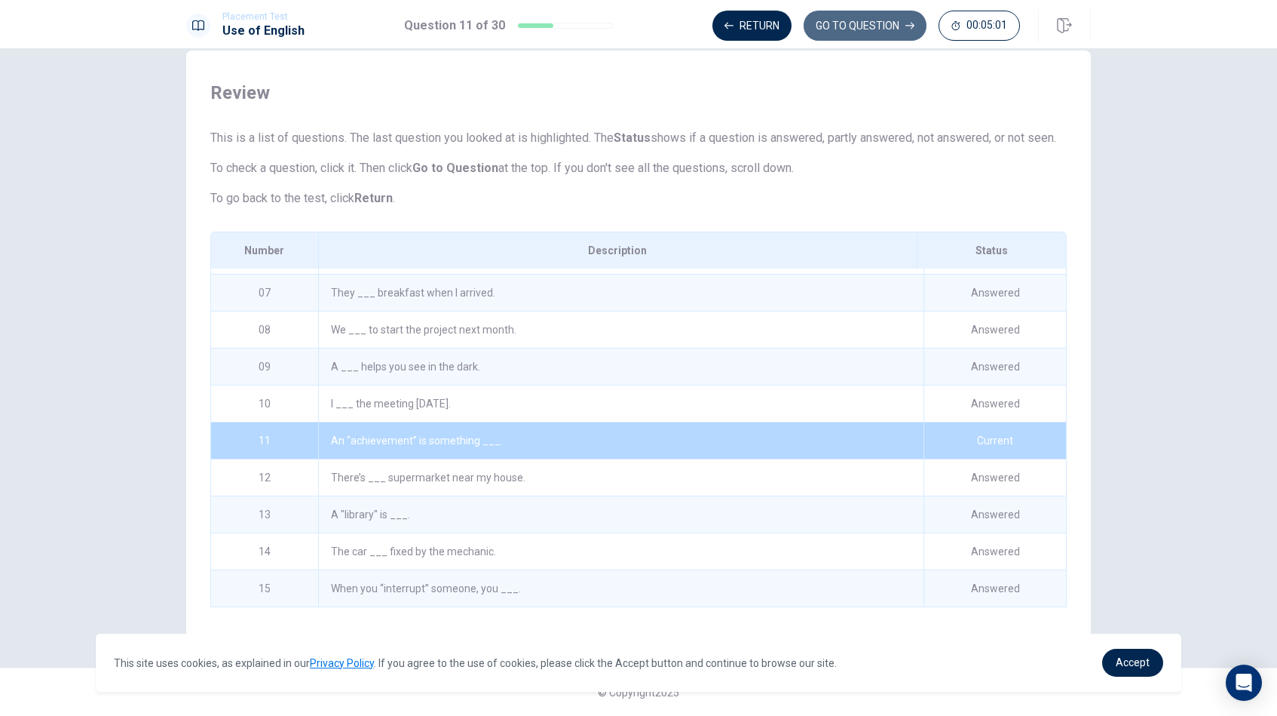
click at [812, 19] on button "GO TO QUESTION" at bounding box center [865, 26] width 123 height 30
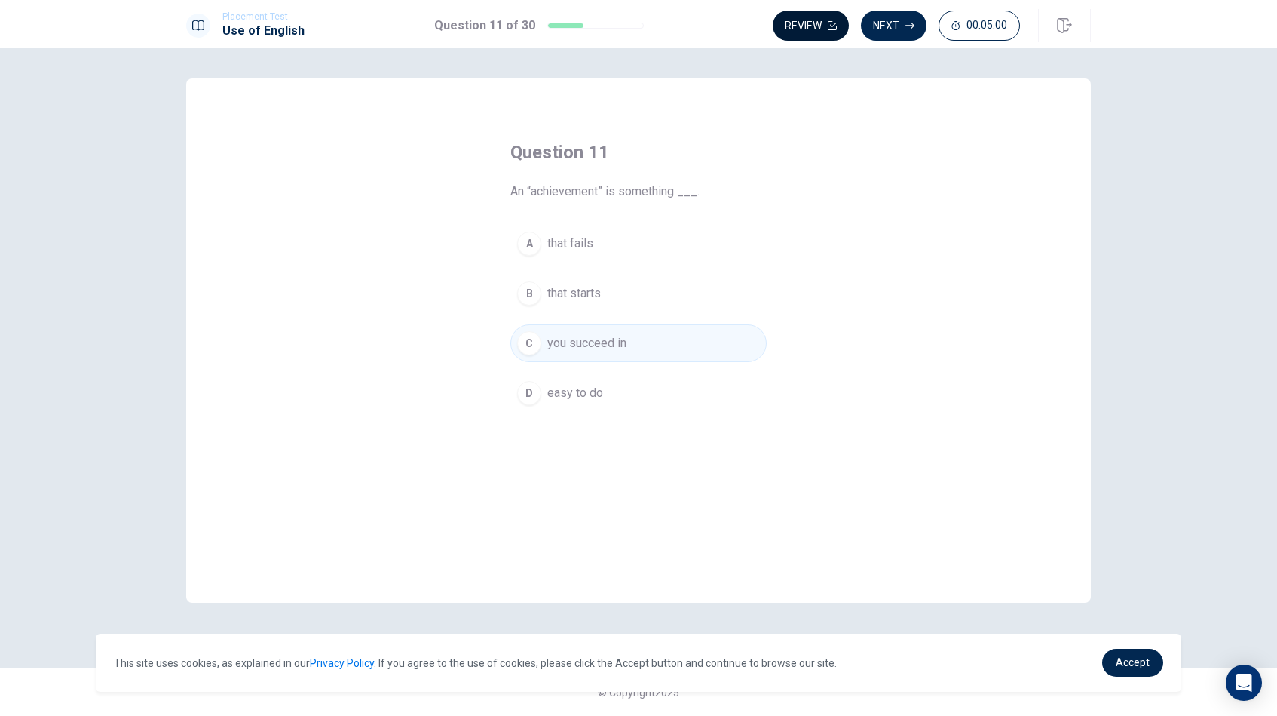
click at [806, 29] on button "Review" at bounding box center [811, 26] width 76 height 30
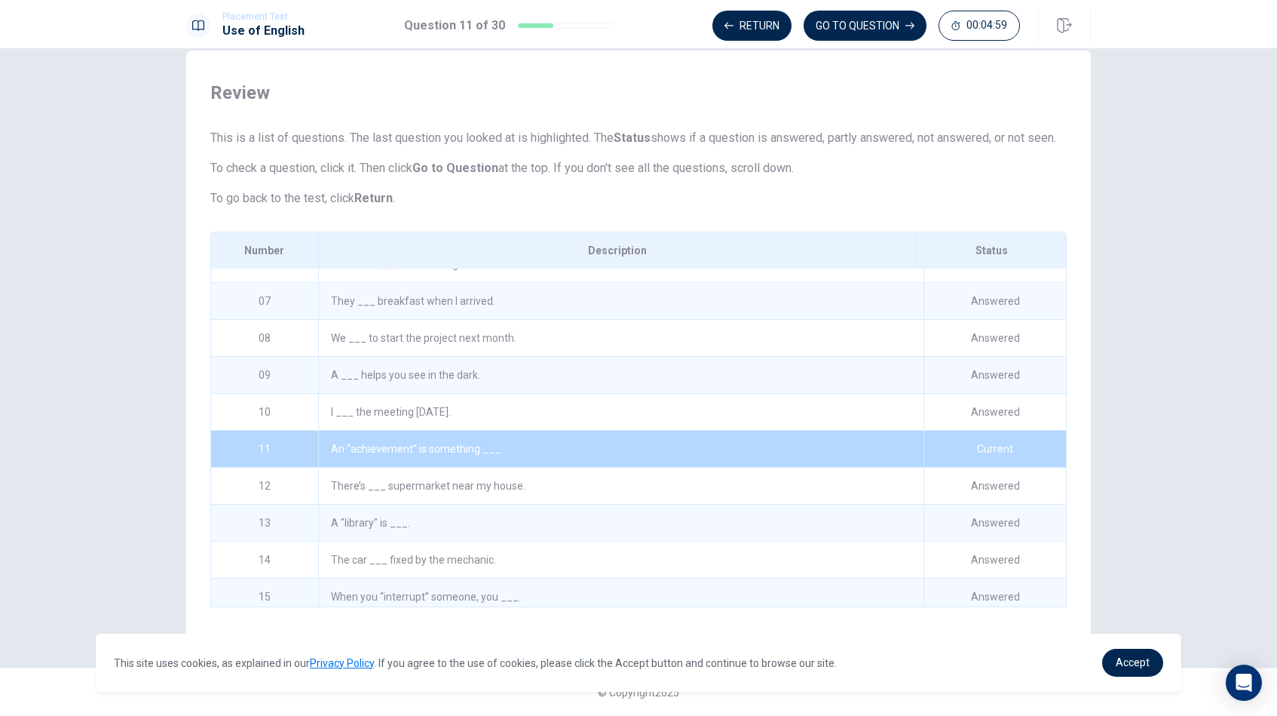
scroll to position [216, 0]
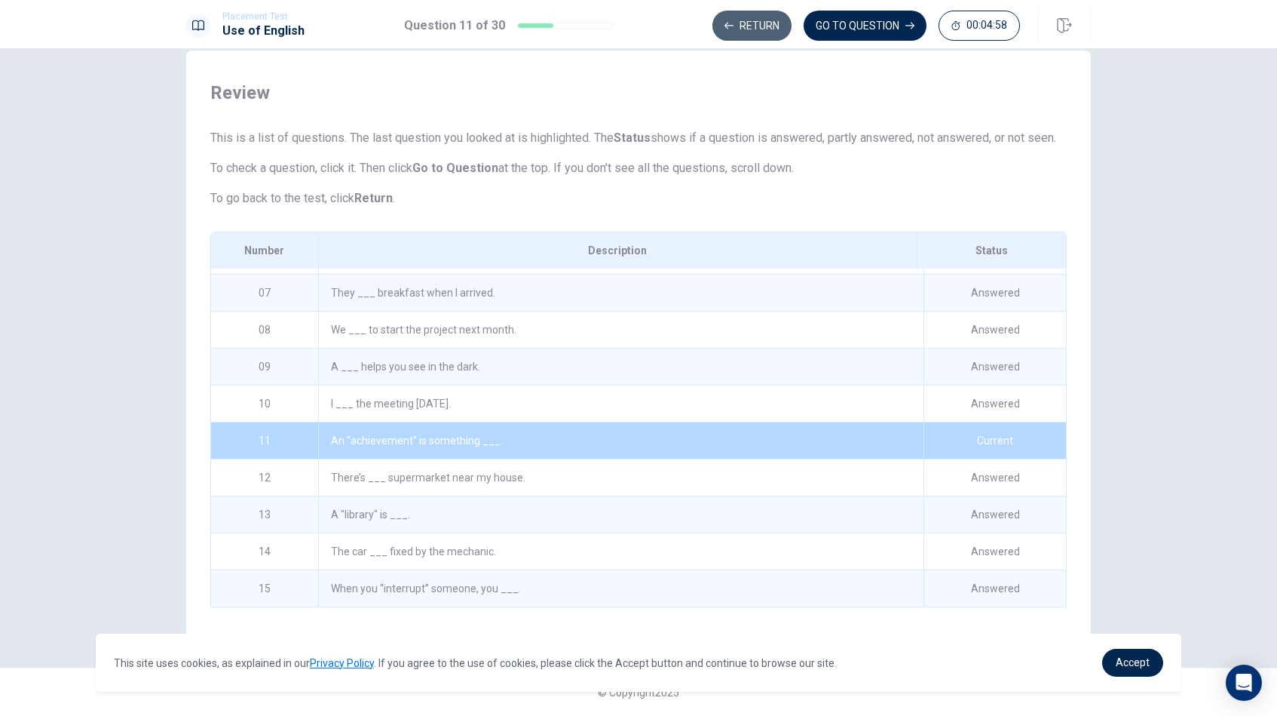
click at [759, 26] on button "Return" at bounding box center [752, 26] width 79 height 30
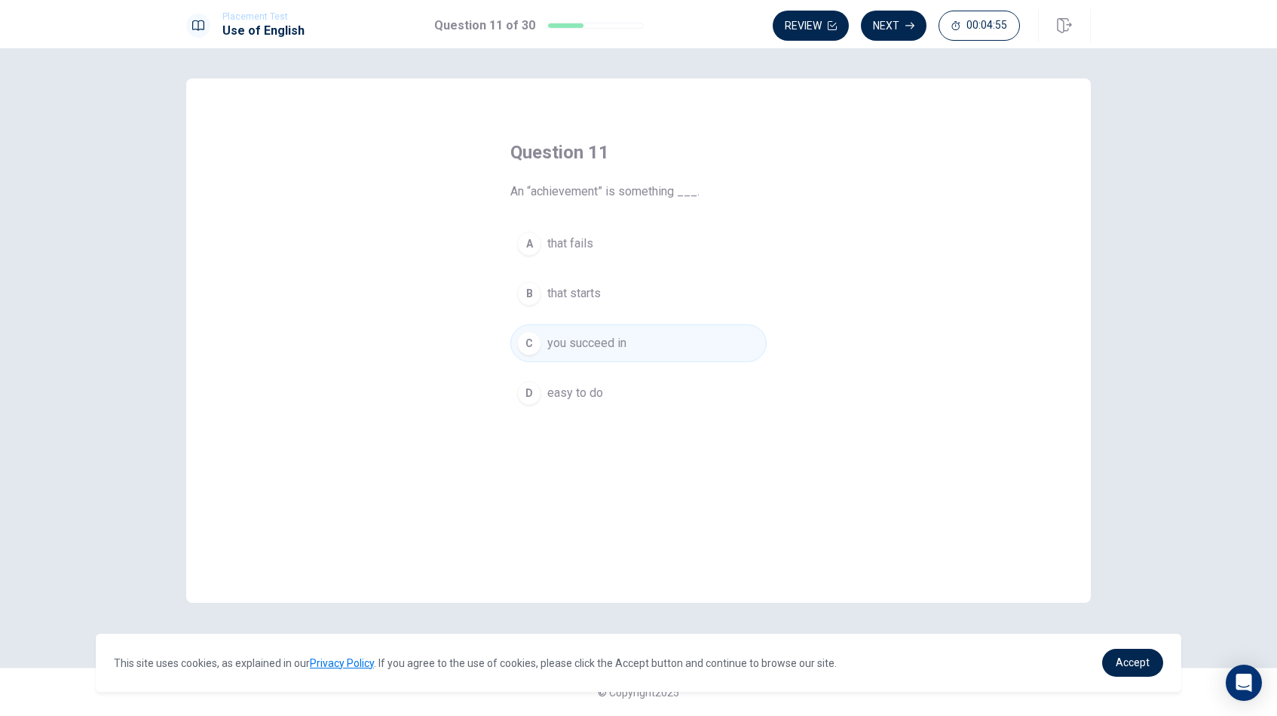
scroll to position [0, 0]
click at [826, 25] on button "Review" at bounding box center [811, 26] width 76 height 30
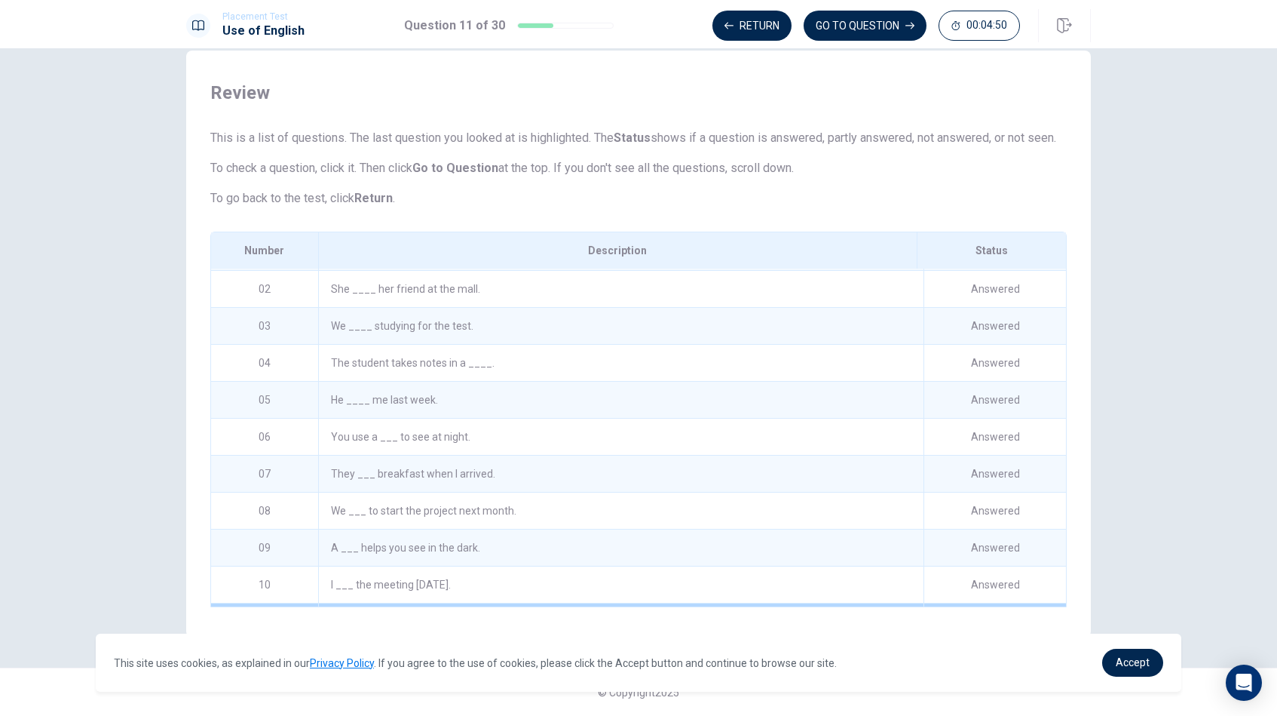
scroll to position [29, 0]
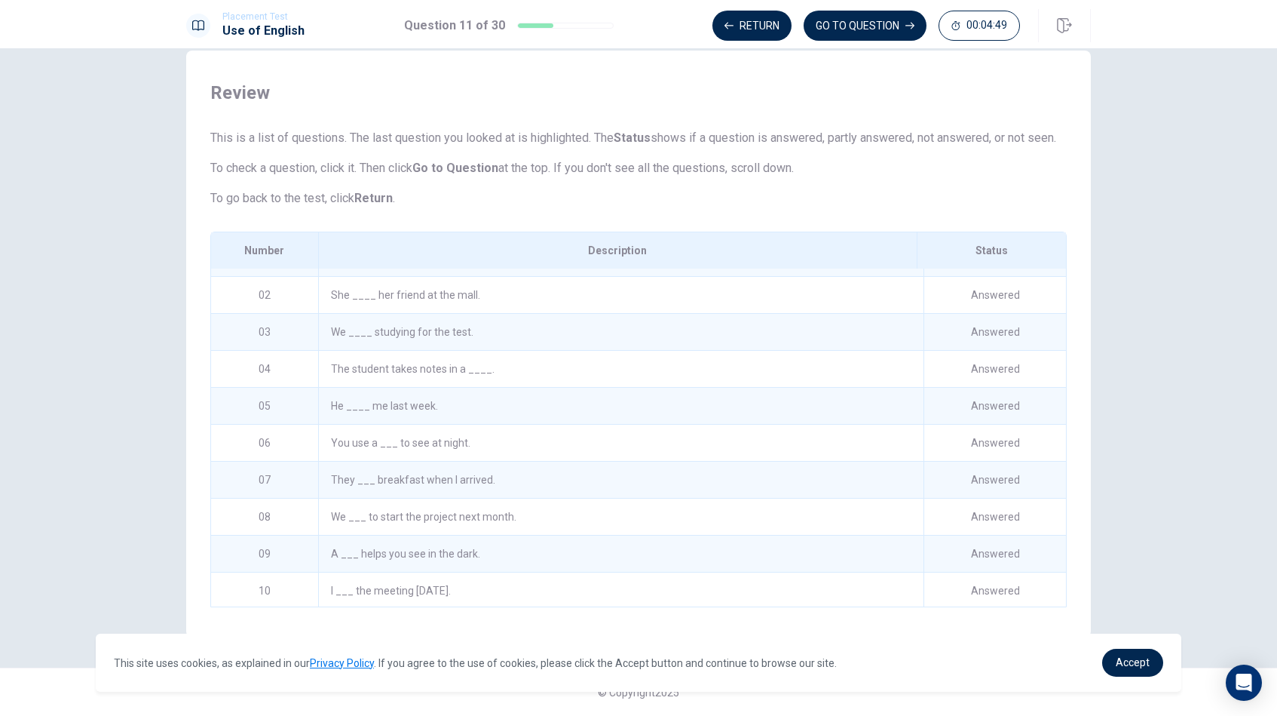
click at [411, 369] on div "The student takes notes in a ____." at bounding box center [620, 369] width 605 height 36
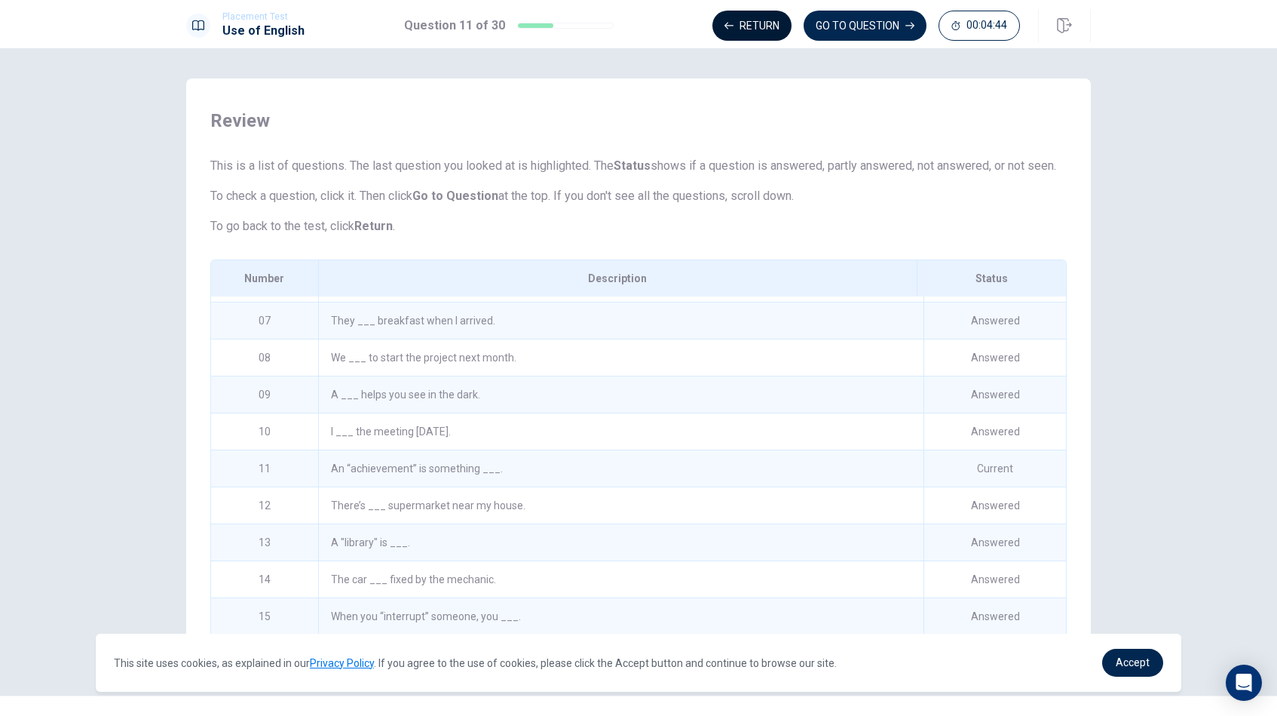
scroll to position [0, 0]
click at [764, 33] on button "Return" at bounding box center [752, 26] width 79 height 30
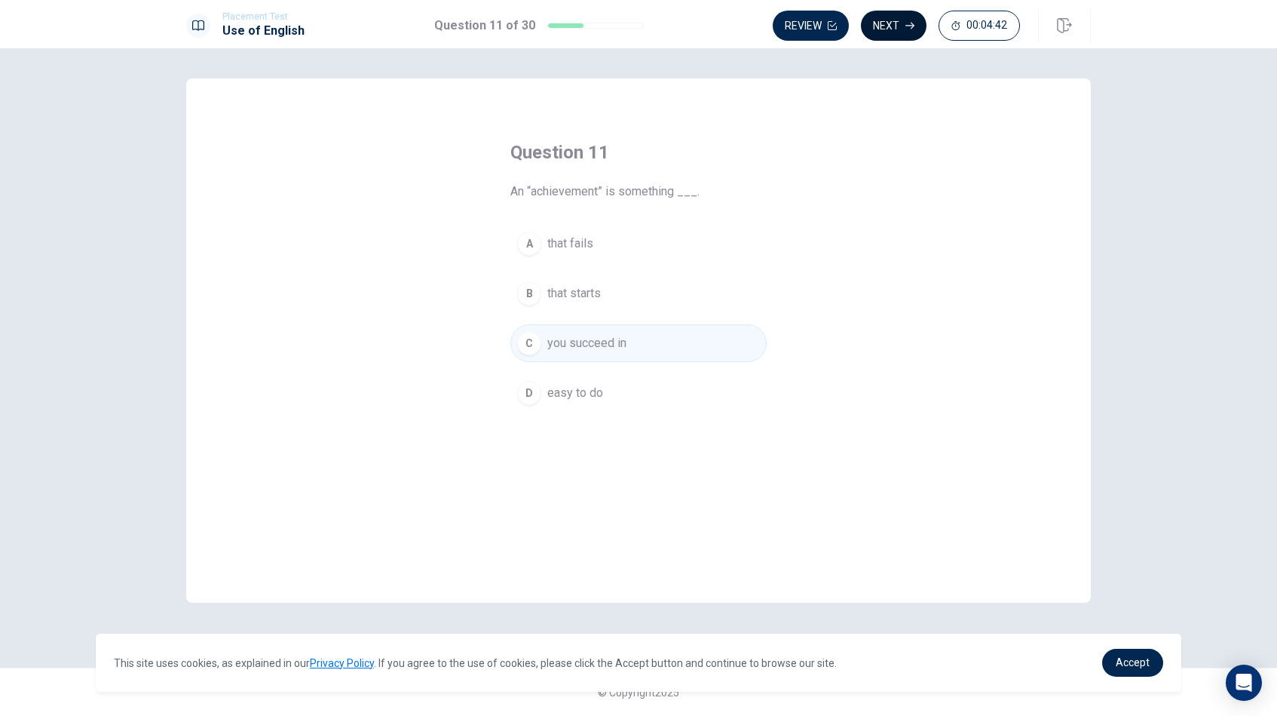
click at [908, 31] on button "Next" at bounding box center [894, 26] width 66 height 30
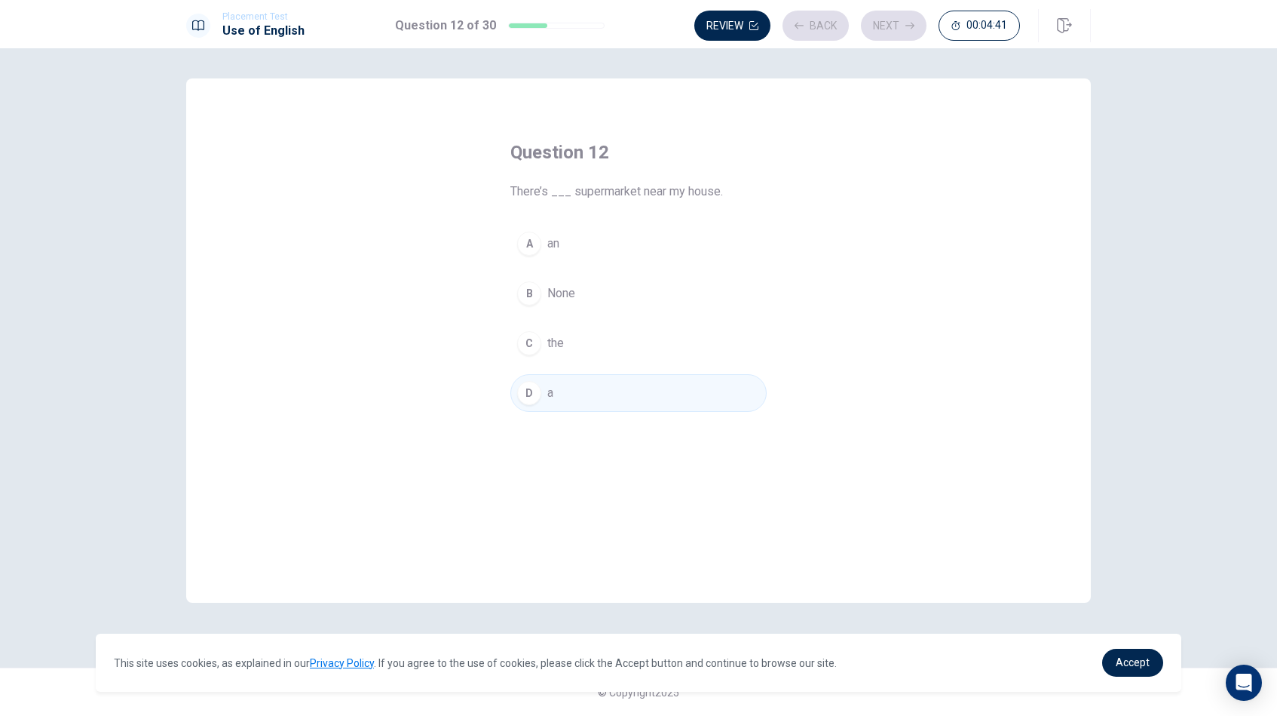
click at [827, 30] on div "Review Back Next 00:04:41" at bounding box center [857, 26] width 326 height 30
click at [833, 29] on button "Back" at bounding box center [816, 26] width 66 height 30
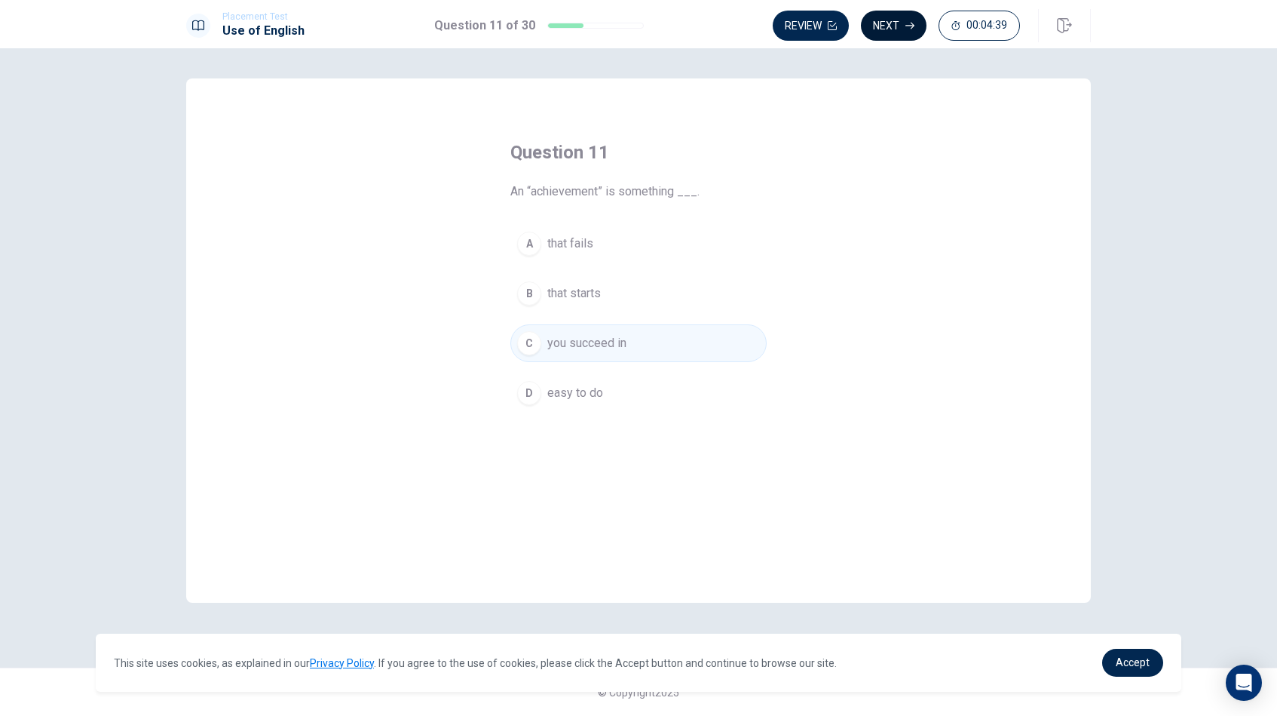
click at [894, 23] on button "Next" at bounding box center [894, 26] width 66 height 30
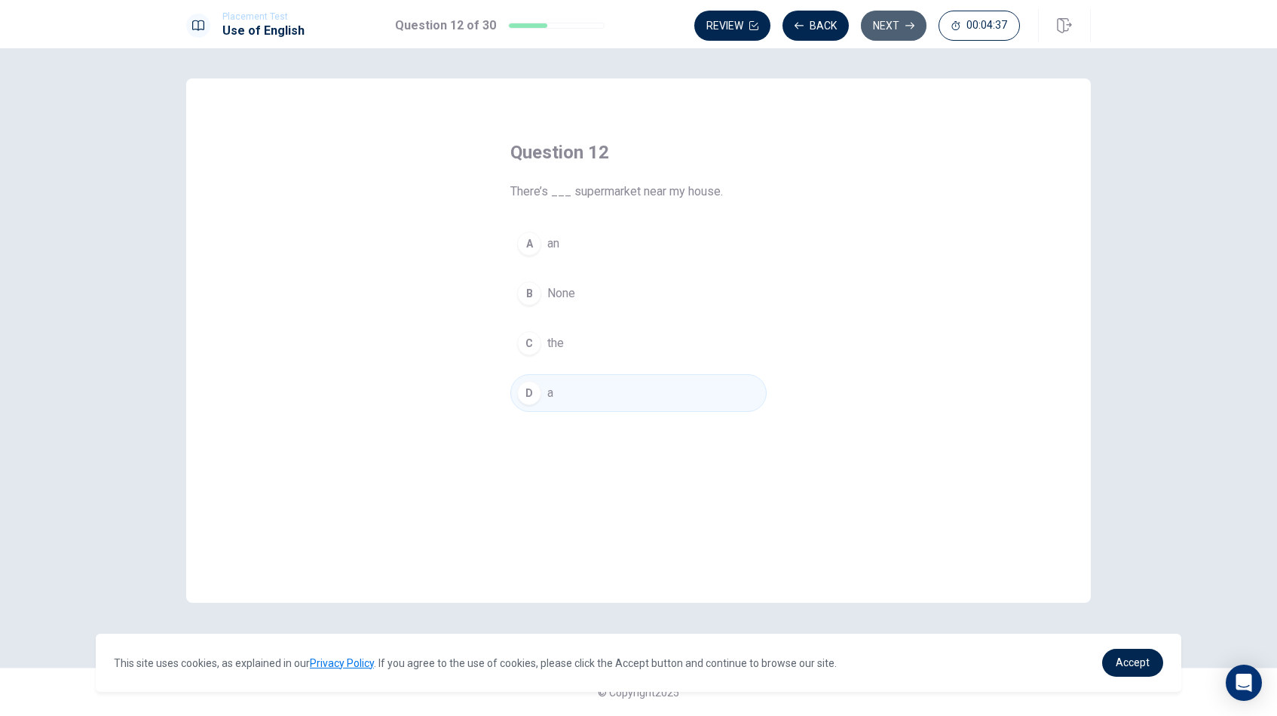
click at [909, 32] on button "Next" at bounding box center [894, 26] width 66 height 30
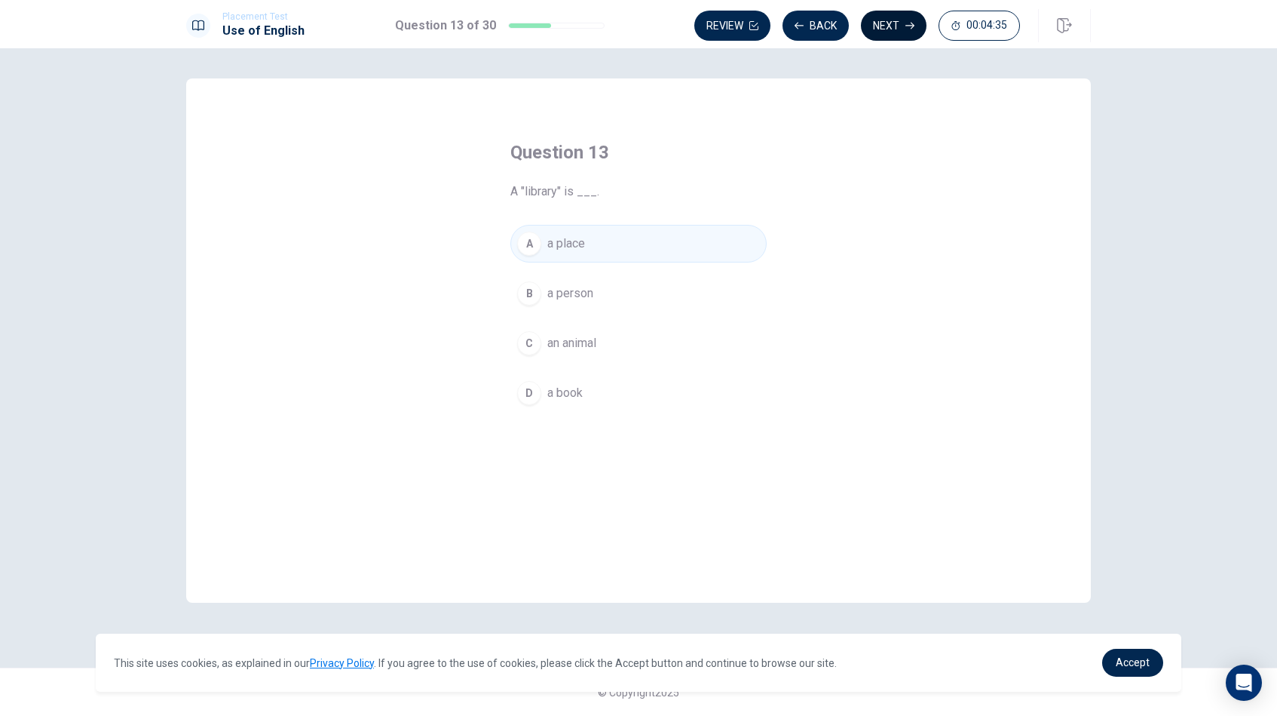
click at [899, 33] on button "Next" at bounding box center [894, 26] width 66 height 30
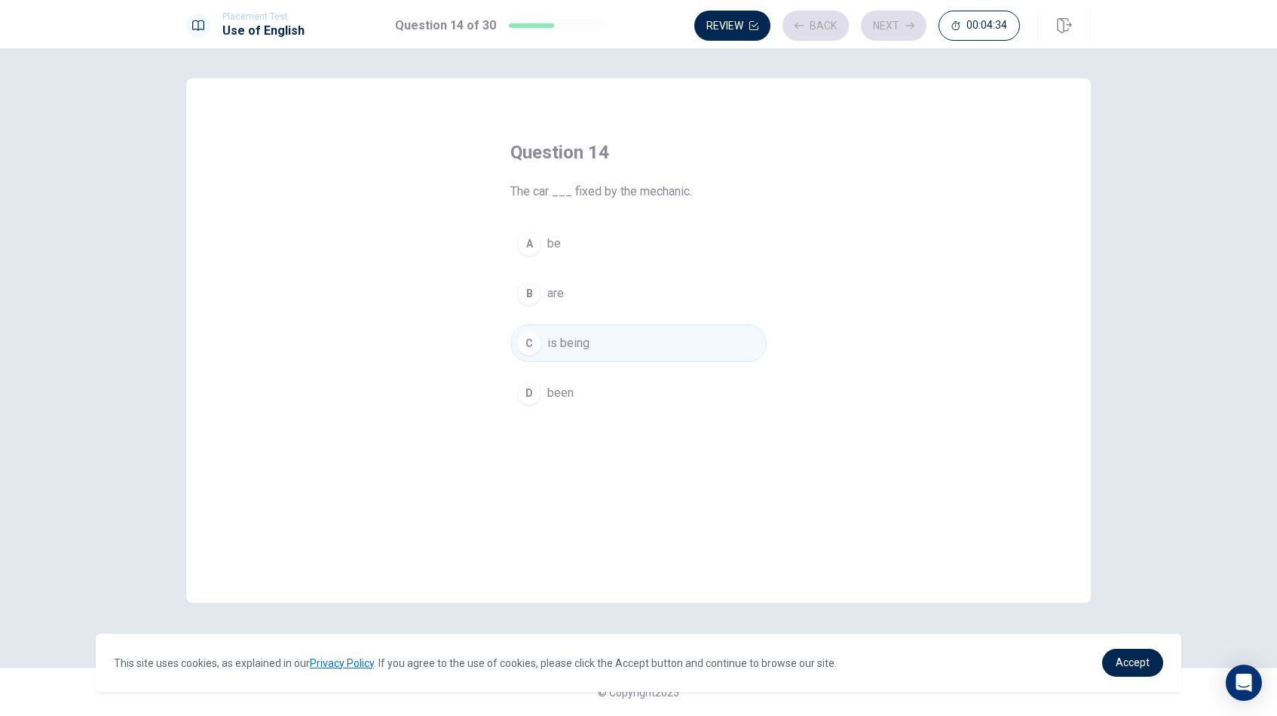
click at [909, 25] on div "Review Back Next 00:04:34" at bounding box center [857, 26] width 326 height 30
click at [909, 25] on icon "button" at bounding box center [910, 25] width 9 height 9
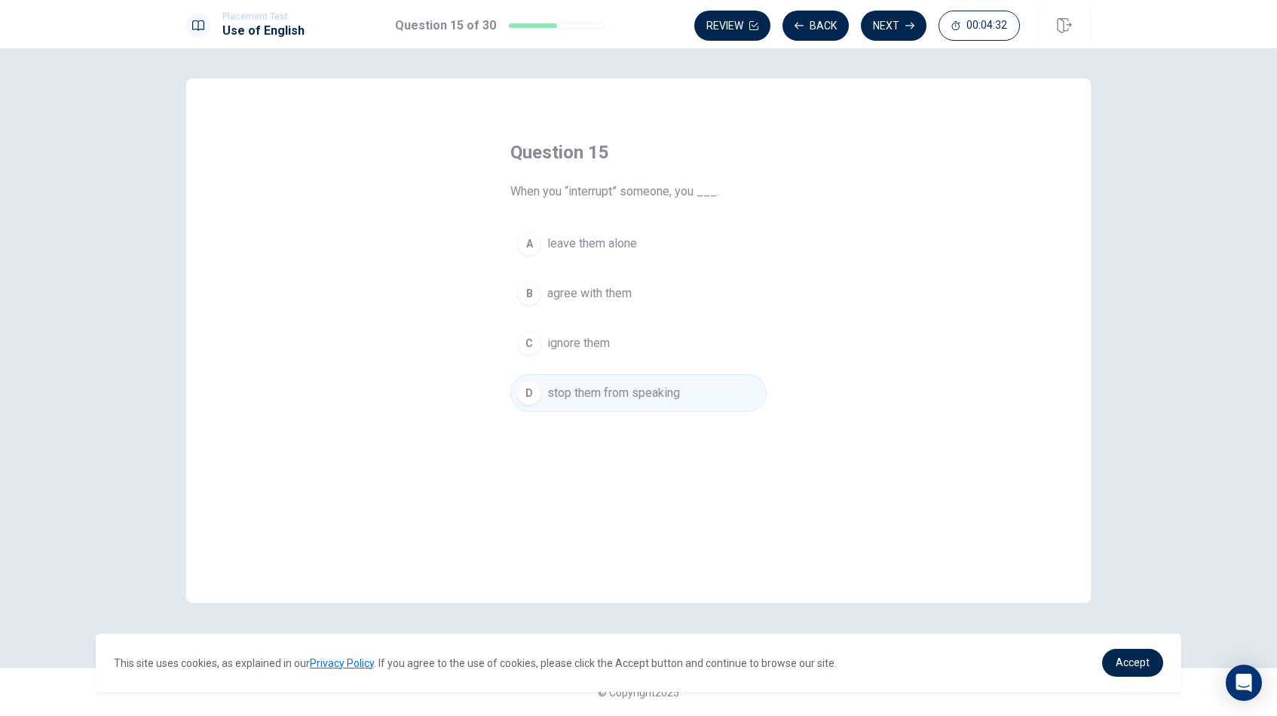
click at [909, 25] on icon "button" at bounding box center [910, 25] width 9 height 9
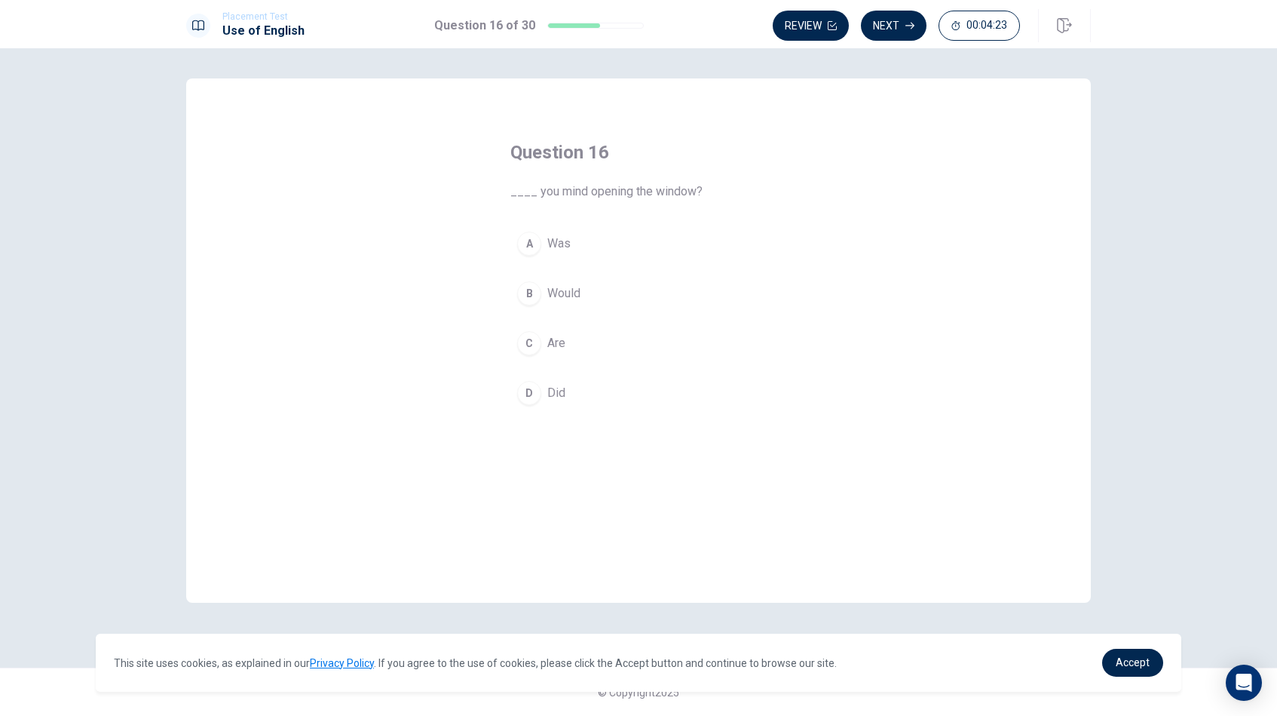
click at [561, 339] on span "Are" at bounding box center [556, 343] width 18 height 18
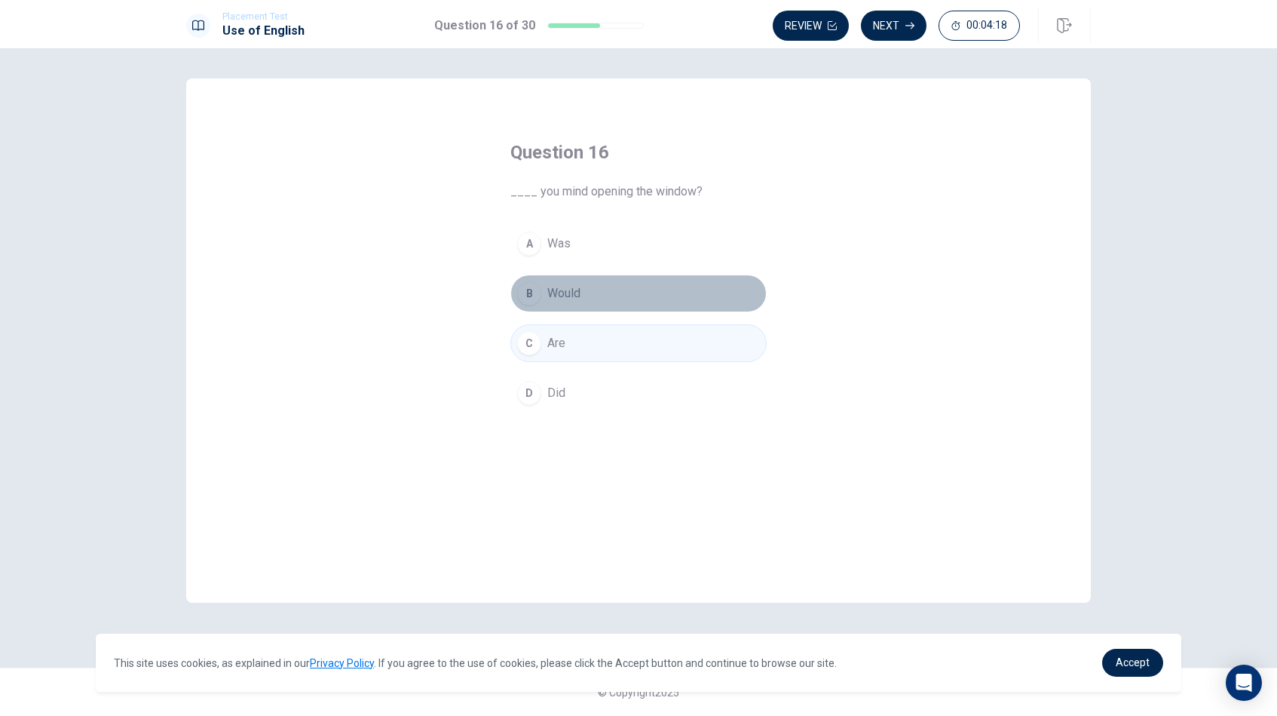
click at [563, 294] on span "Would" at bounding box center [563, 293] width 33 height 18
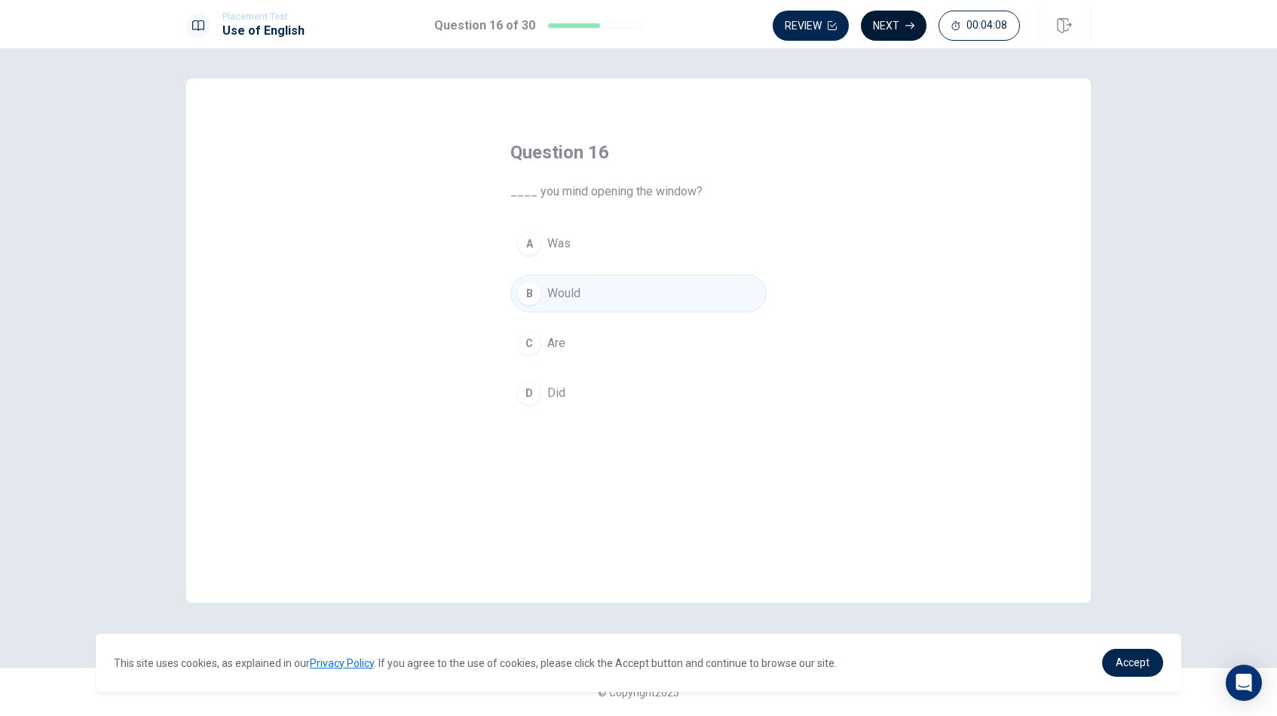
click at [904, 22] on button "Next" at bounding box center [894, 26] width 66 height 30
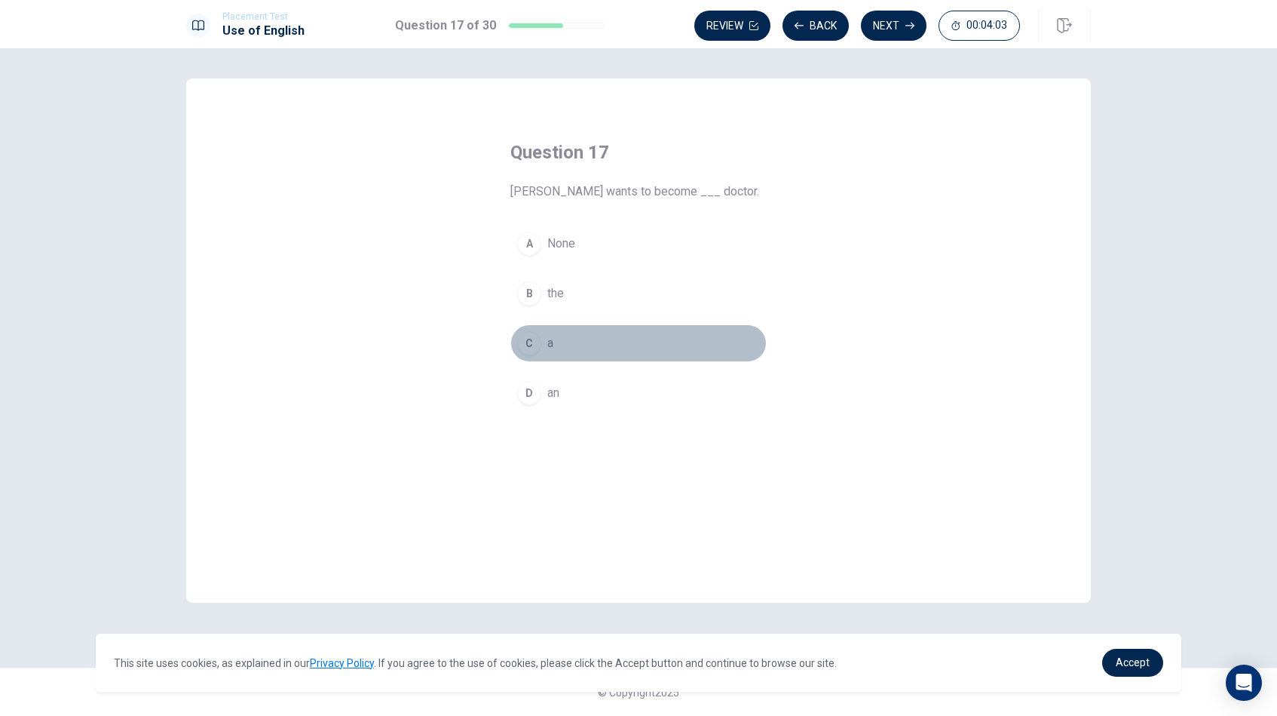
click at [542, 345] on button "C a" at bounding box center [638, 343] width 256 height 38
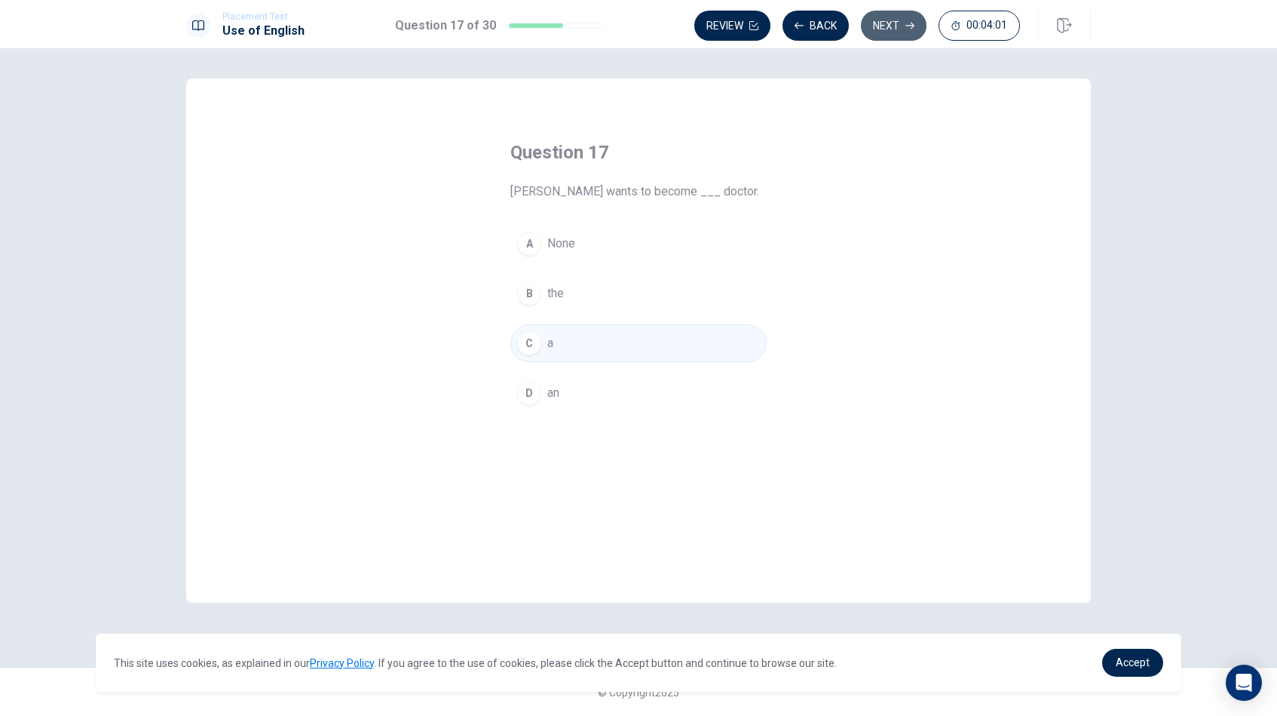
click at [895, 29] on button "Next" at bounding box center [894, 26] width 66 height 30
click at [568, 247] on span "medicine" at bounding box center [571, 244] width 48 height 18
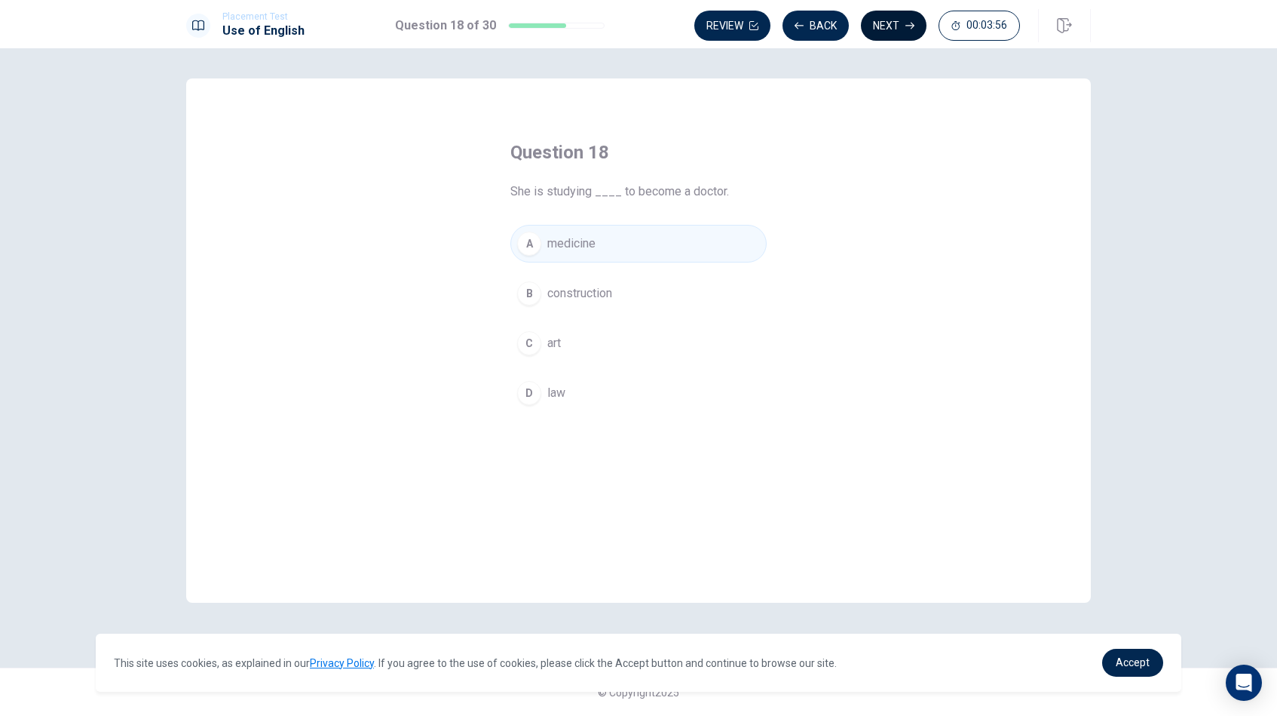
click at [906, 26] on icon "button" at bounding box center [910, 25] width 9 height 9
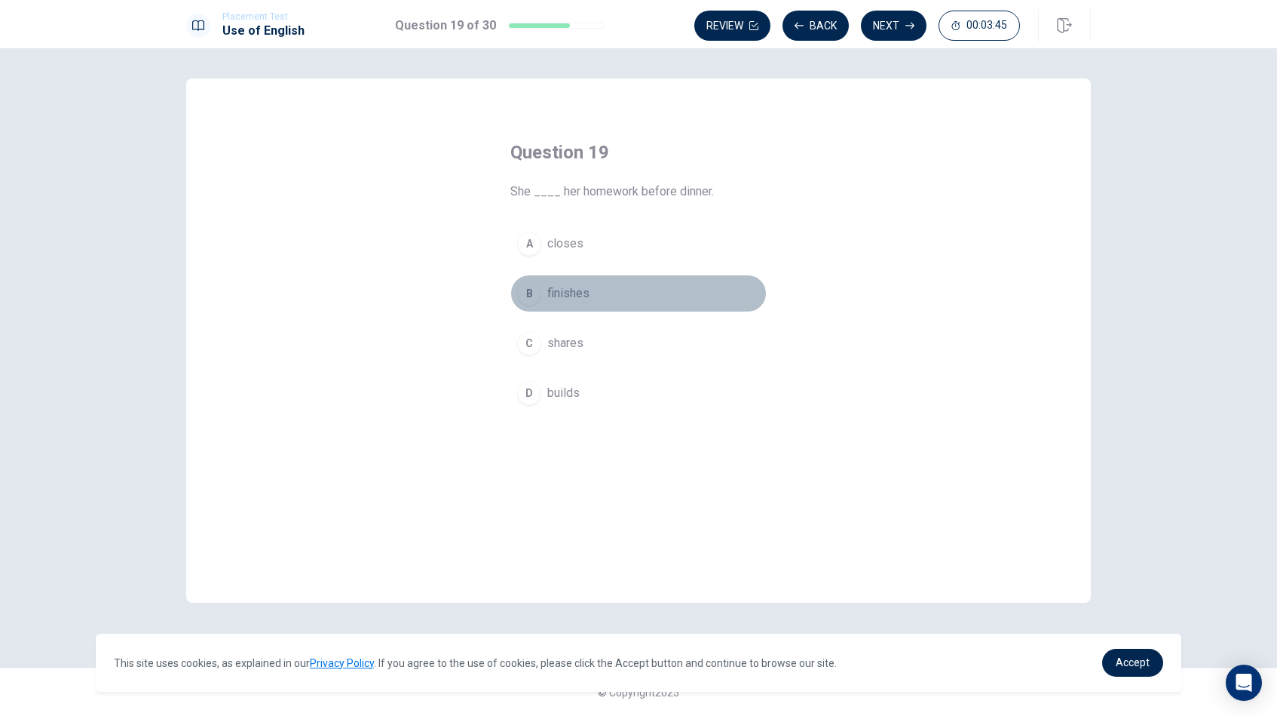
click at [568, 287] on span "finishes" at bounding box center [568, 293] width 42 height 18
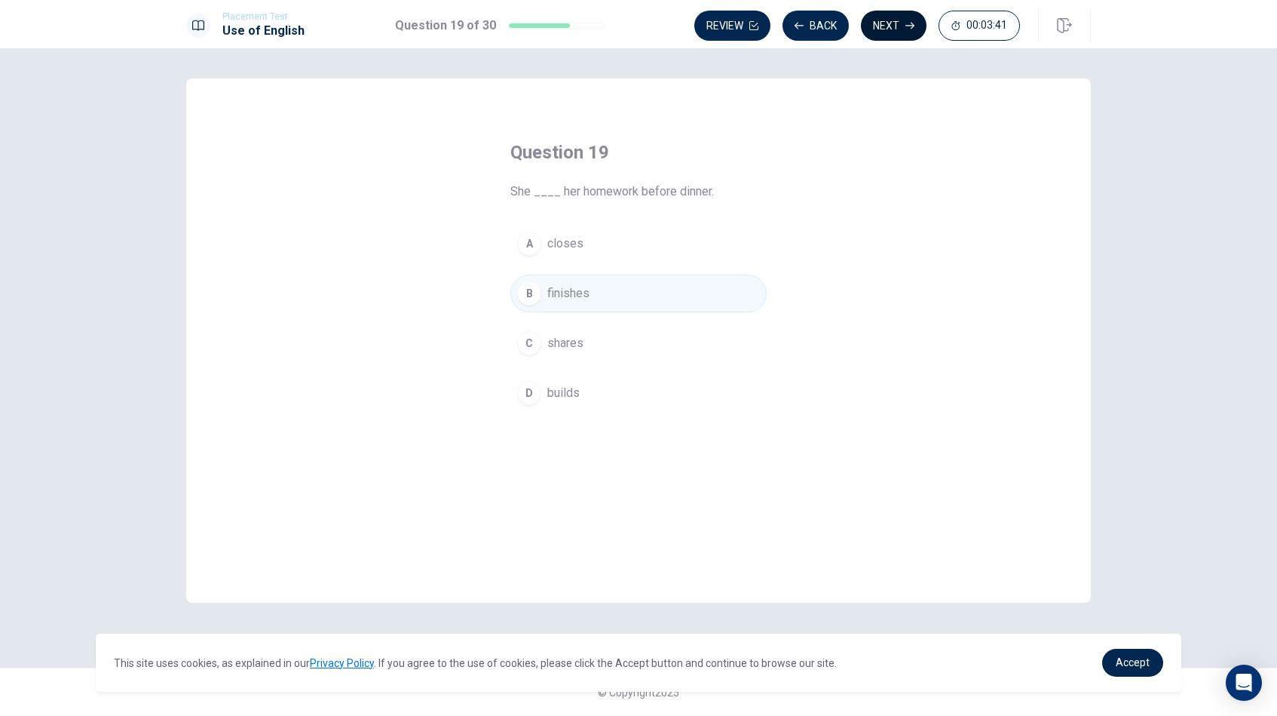
click at [890, 29] on button "Next" at bounding box center [894, 26] width 66 height 30
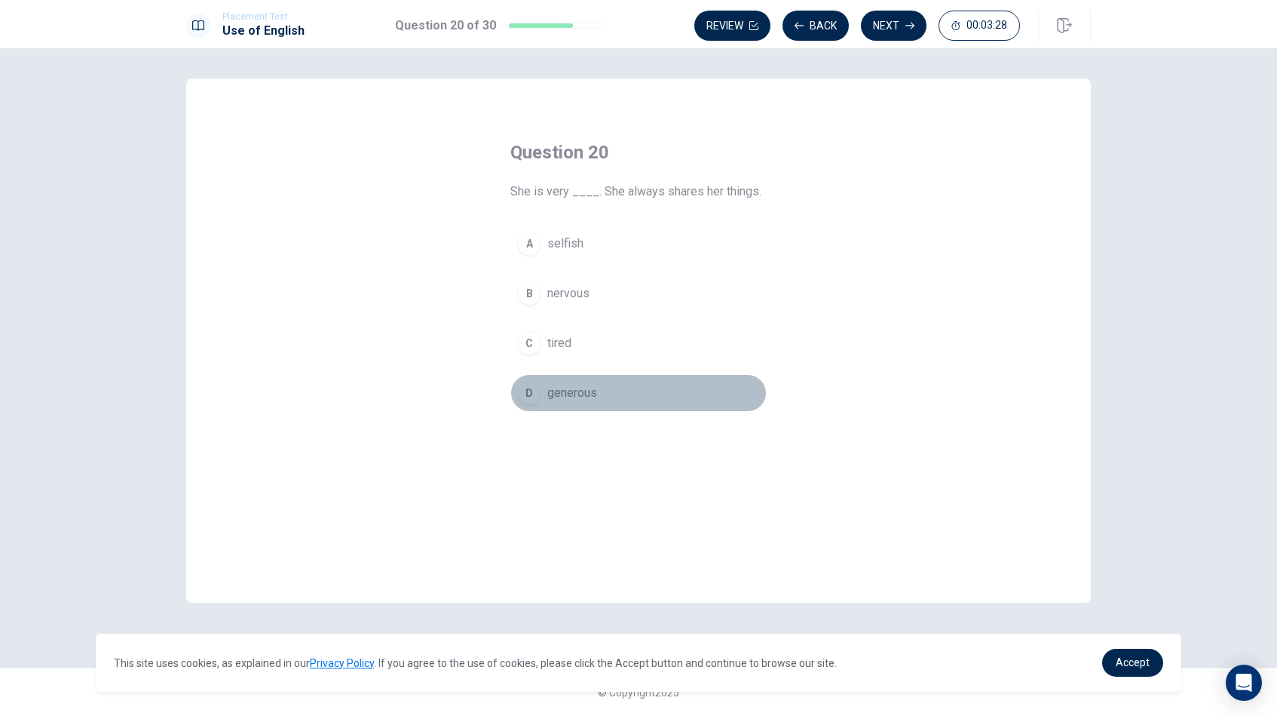
click at [562, 392] on span "generous" at bounding box center [572, 393] width 50 height 18
click at [903, 25] on button "Next" at bounding box center [894, 26] width 66 height 30
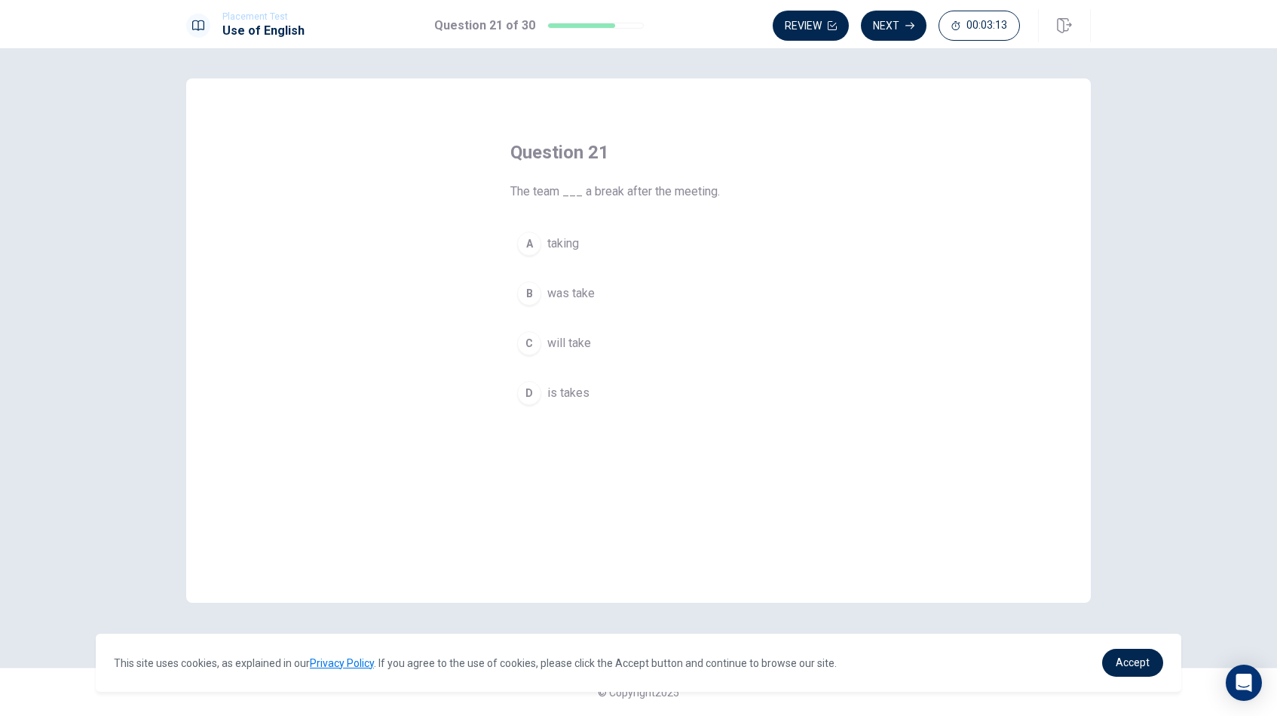
click at [566, 345] on span "will take" at bounding box center [569, 343] width 44 height 18
click at [896, 26] on button "Next" at bounding box center [894, 26] width 66 height 30
click at [573, 389] on span "Despite" at bounding box center [568, 393] width 42 height 18
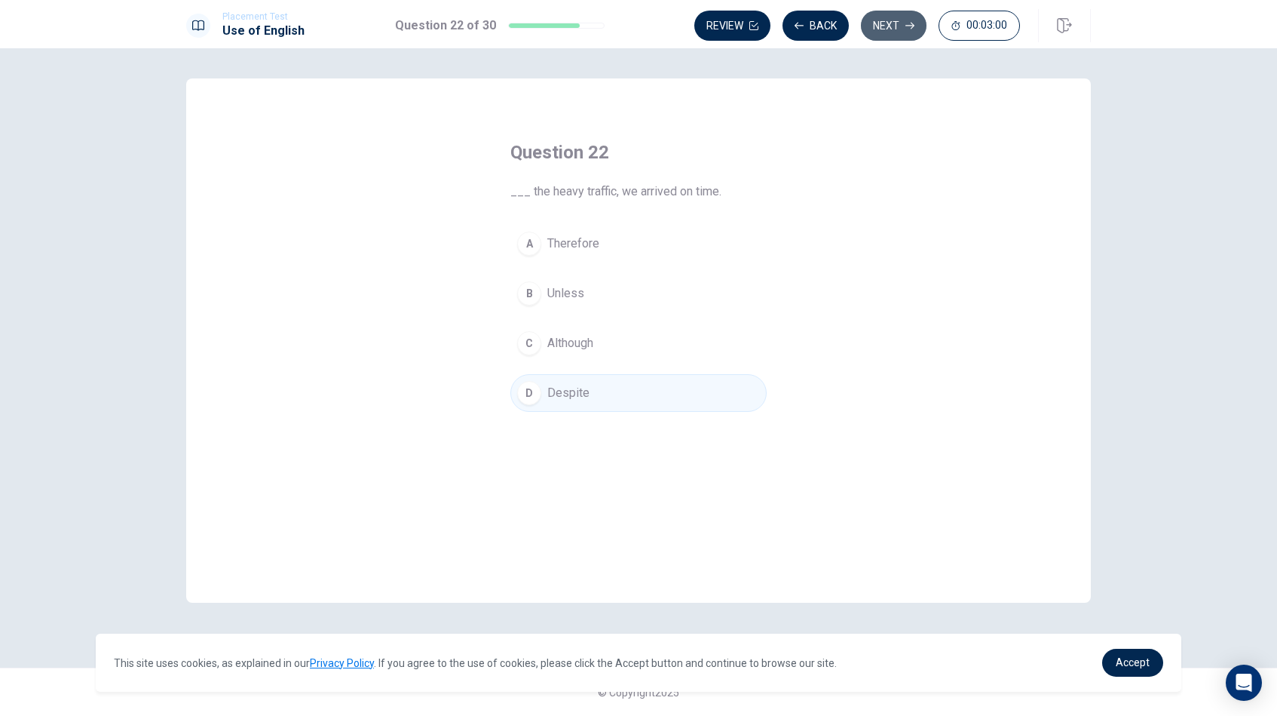
click at [896, 19] on button "Next" at bounding box center [894, 26] width 66 height 30
click at [594, 291] on span "has worked" at bounding box center [577, 293] width 61 height 18
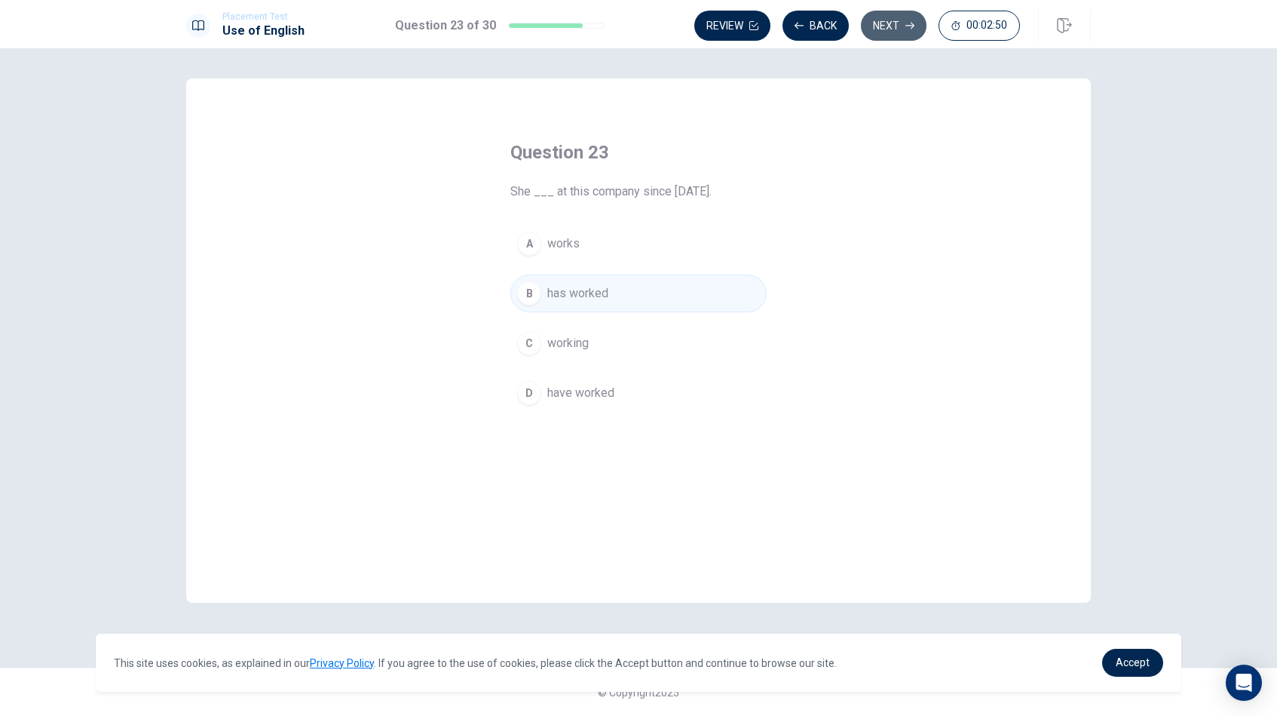
click at [892, 30] on button "Next" at bounding box center [894, 26] width 66 height 30
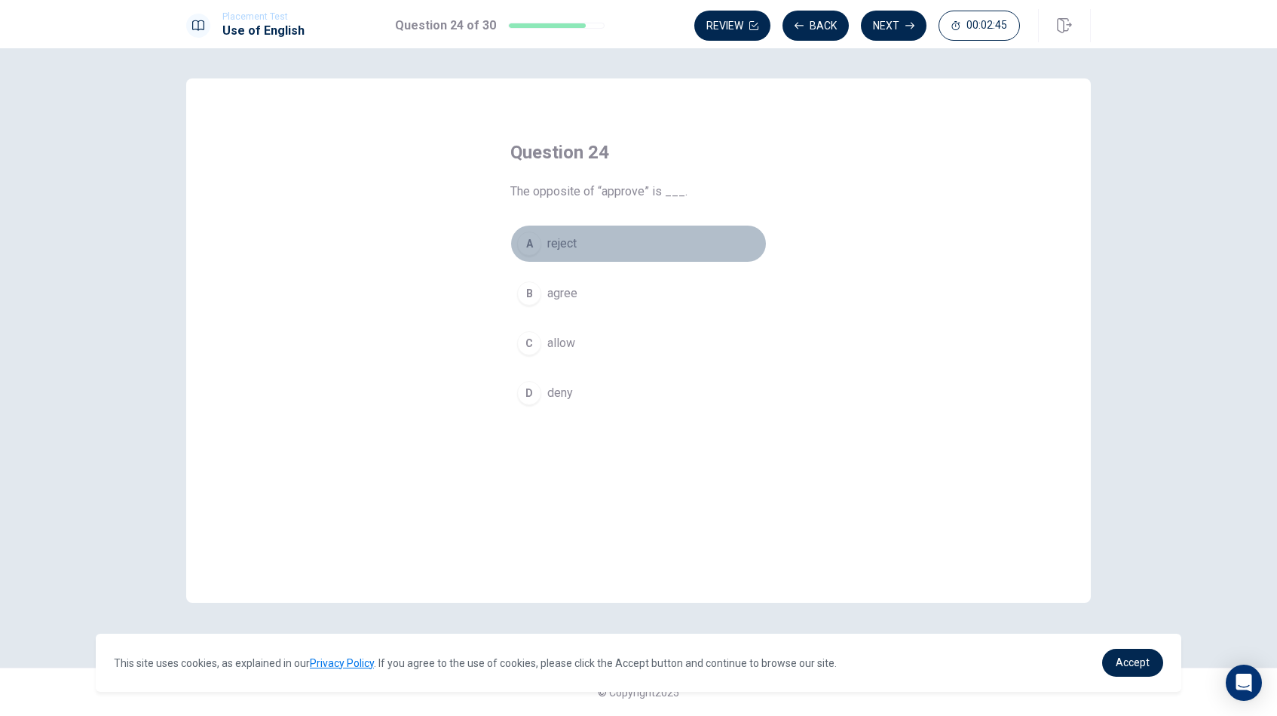
click at [566, 241] on span "reject" at bounding box center [561, 244] width 29 height 18
click at [608, 243] on button "A reject" at bounding box center [638, 244] width 256 height 38
click at [886, 26] on button "Next" at bounding box center [894, 26] width 66 height 30
click at [590, 246] on span "because" at bounding box center [569, 244] width 45 height 18
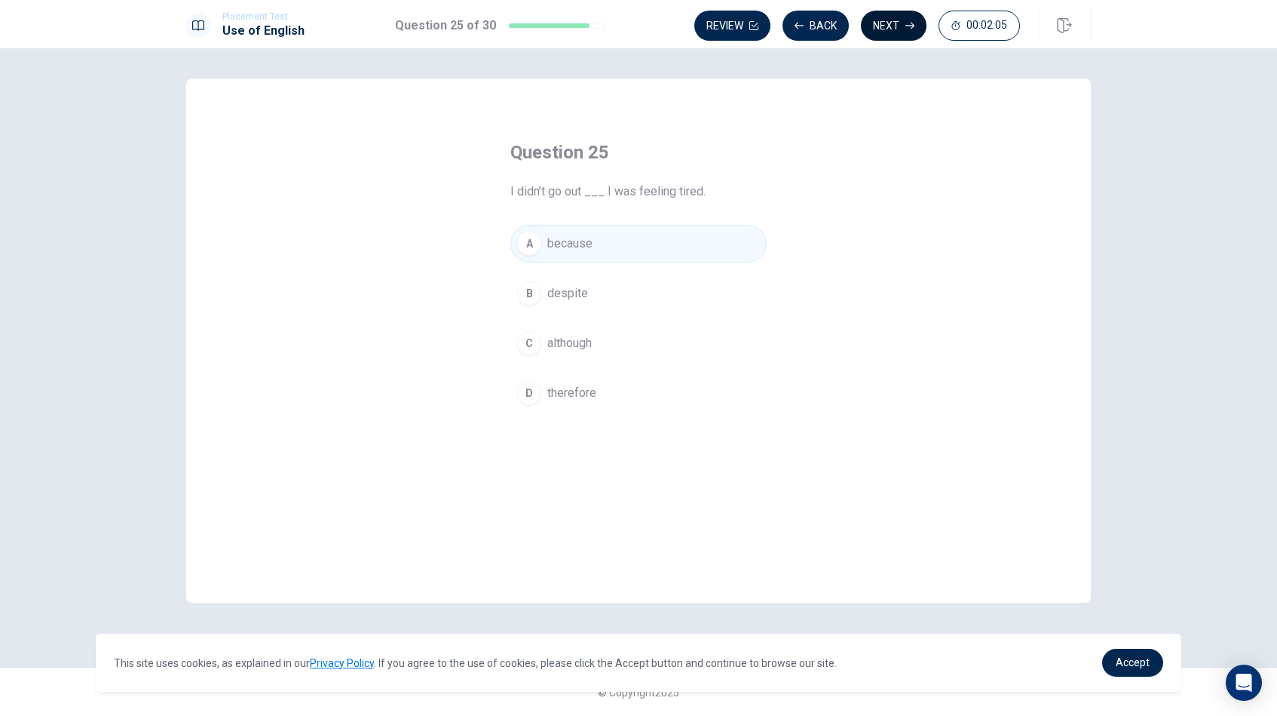
click at [892, 27] on button "Next" at bounding box center [894, 26] width 66 height 30
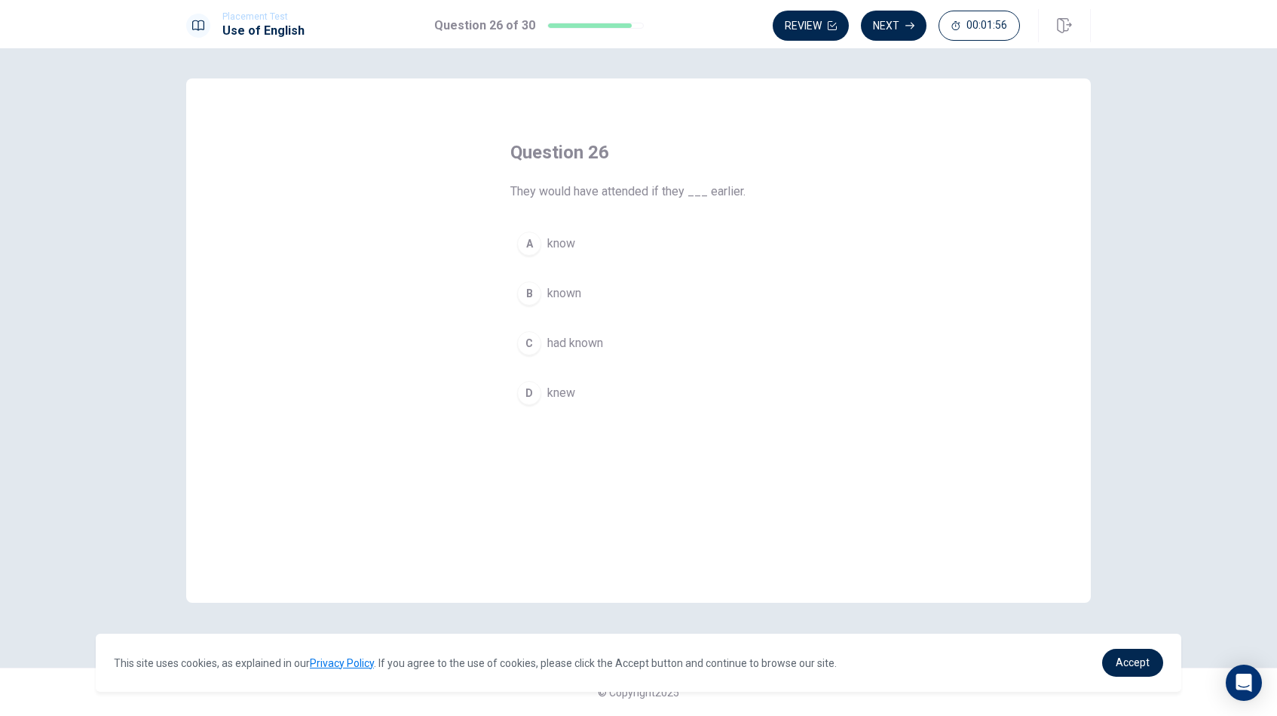
click at [576, 342] on span "had known" at bounding box center [575, 343] width 56 height 18
click at [901, 22] on button "Next" at bounding box center [894, 26] width 66 height 30
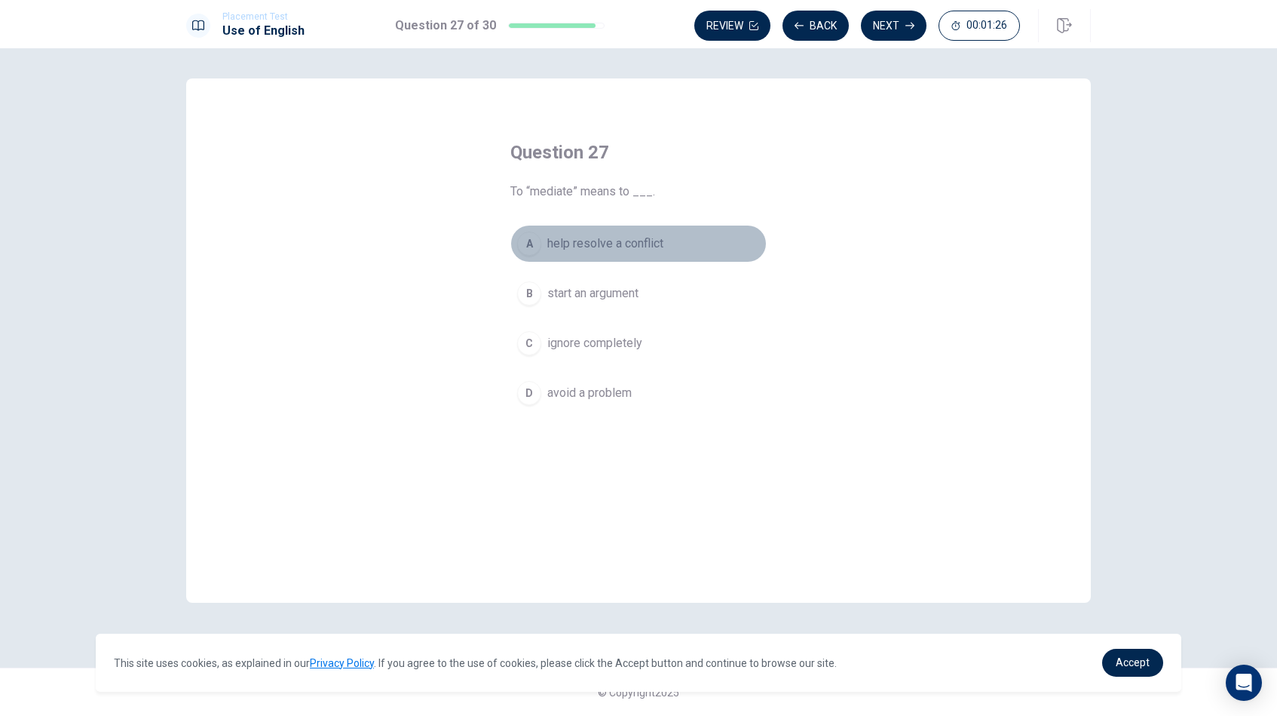
click at [645, 248] on span "help resolve a conflict" at bounding box center [605, 244] width 116 height 18
click at [901, 27] on button "Next" at bounding box center [894, 26] width 66 height 30
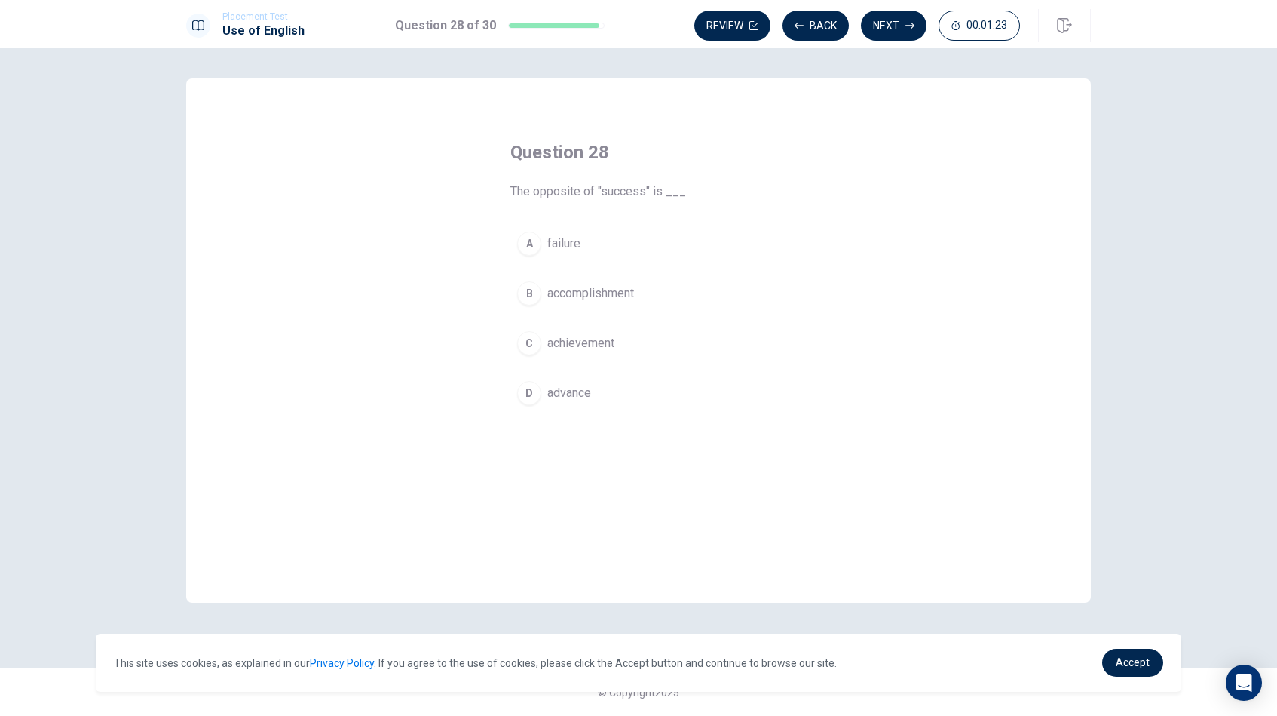
click at [567, 243] on span "failure" at bounding box center [563, 244] width 33 height 18
click at [895, 30] on button "Next" at bounding box center [894, 26] width 66 height 30
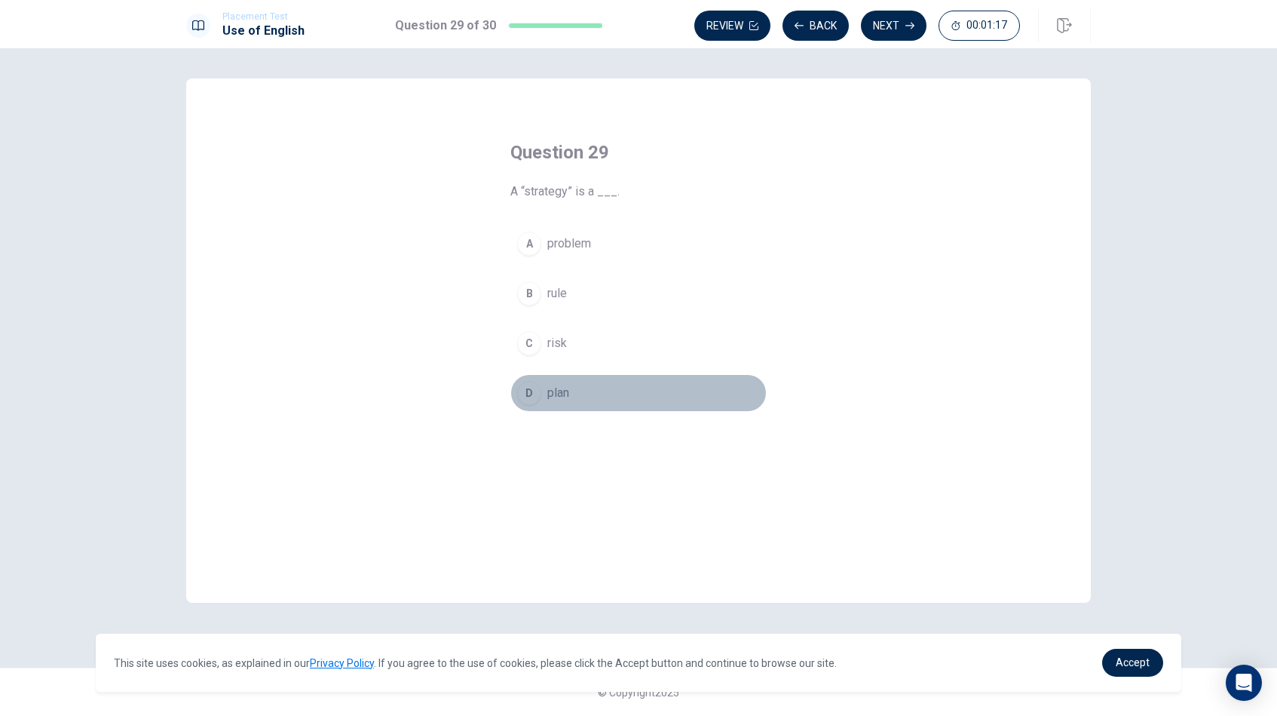
click at [547, 394] on span "plan" at bounding box center [558, 393] width 22 height 18
click at [887, 23] on button "Next" at bounding box center [894, 26] width 66 height 30
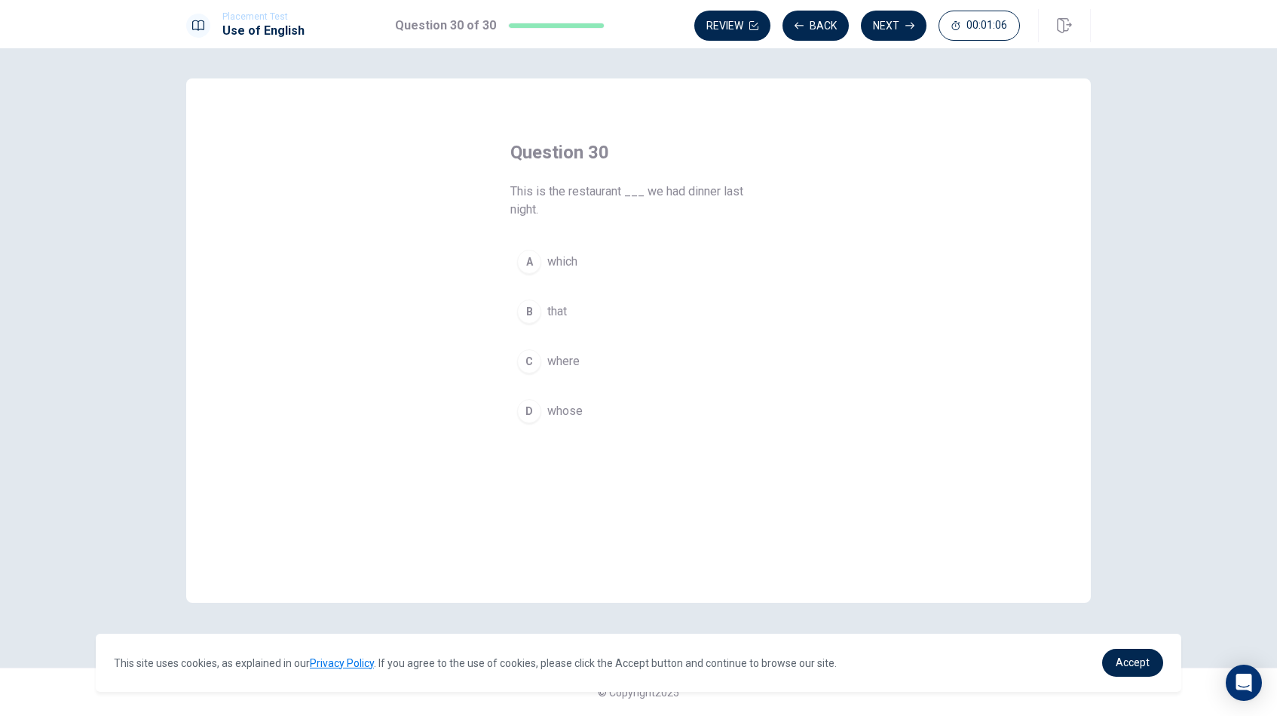
click at [556, 363] on span "where" at bounding box center [563, 361] width 32 height 18
click at [903, 21] on button "Next" at bounding box center [894, 26] width 66 height 30
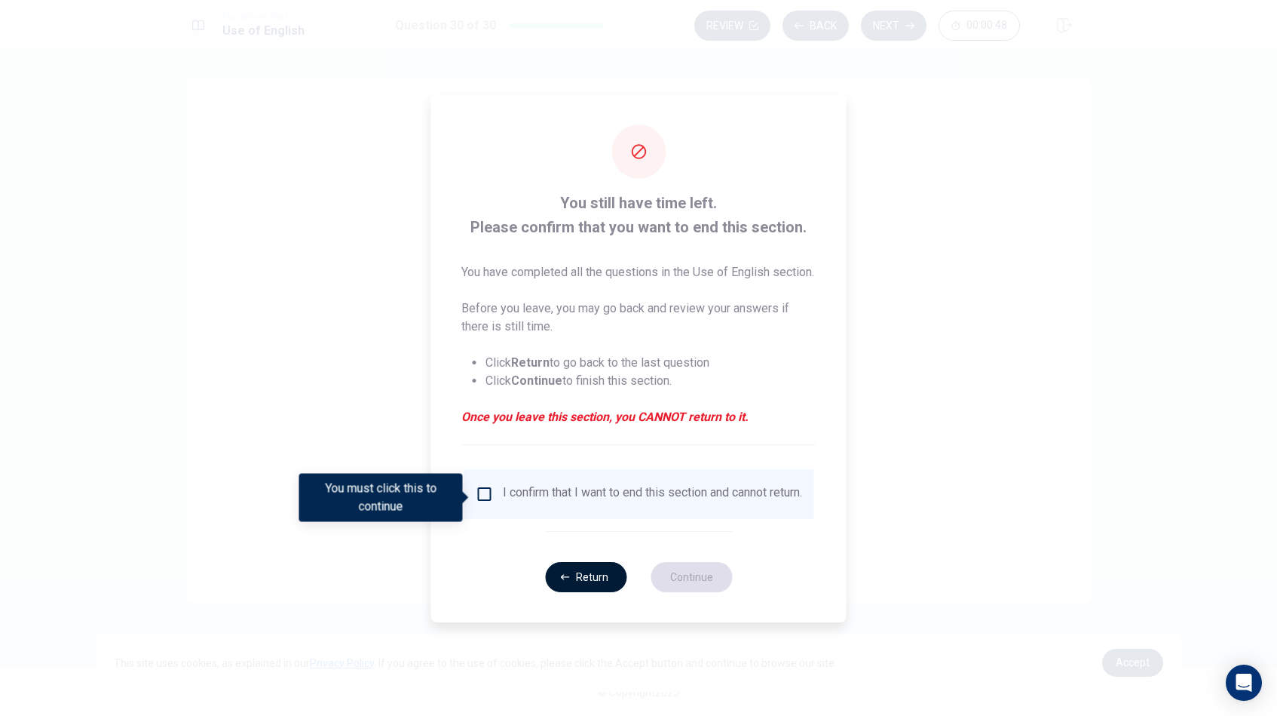
click at [583, 586] on button "Return" at bounding box center [585, 577] width 81 height 30
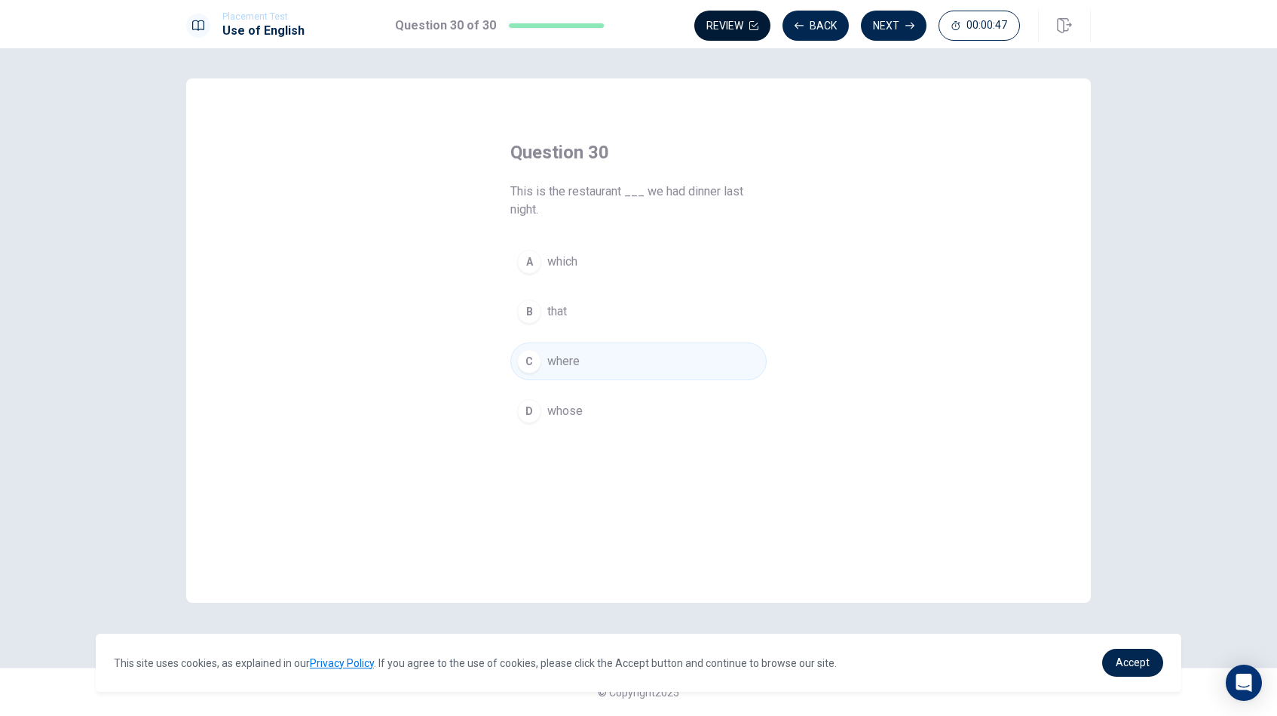
click at [756, 28] on icon "button" at bounding box center [753, 25] width 9 height 9
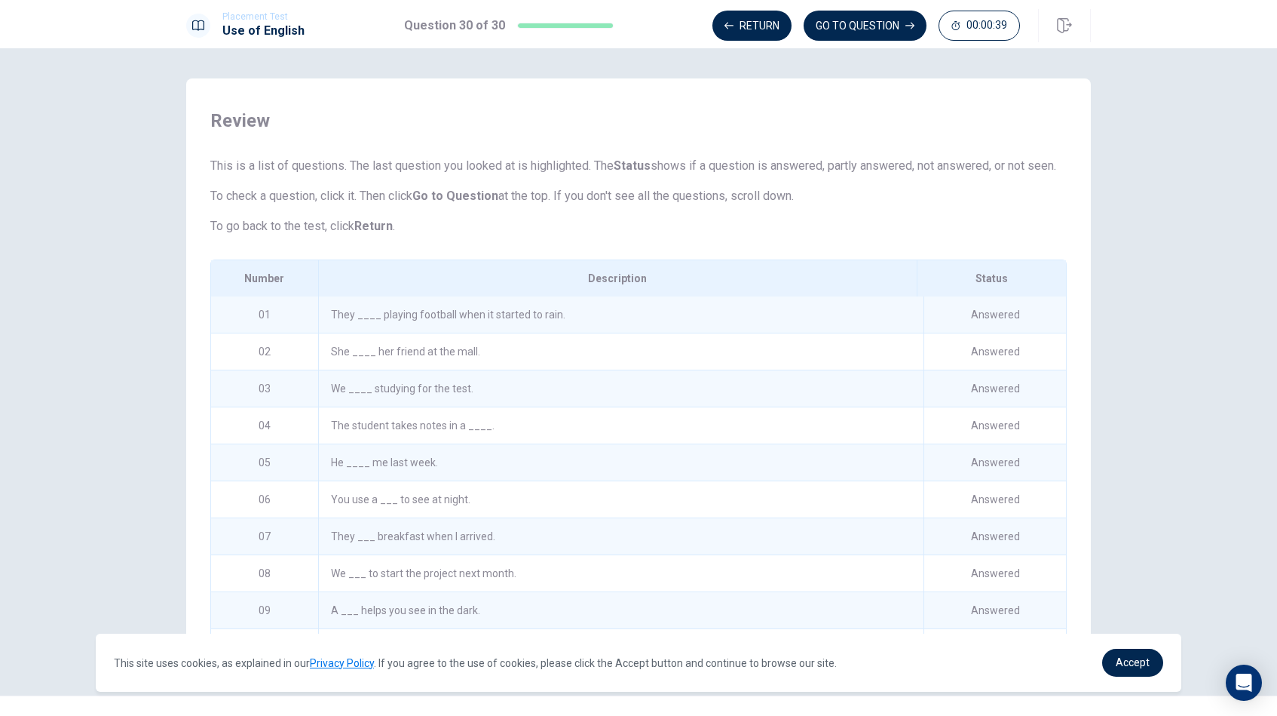
scroll to position [32, 0]
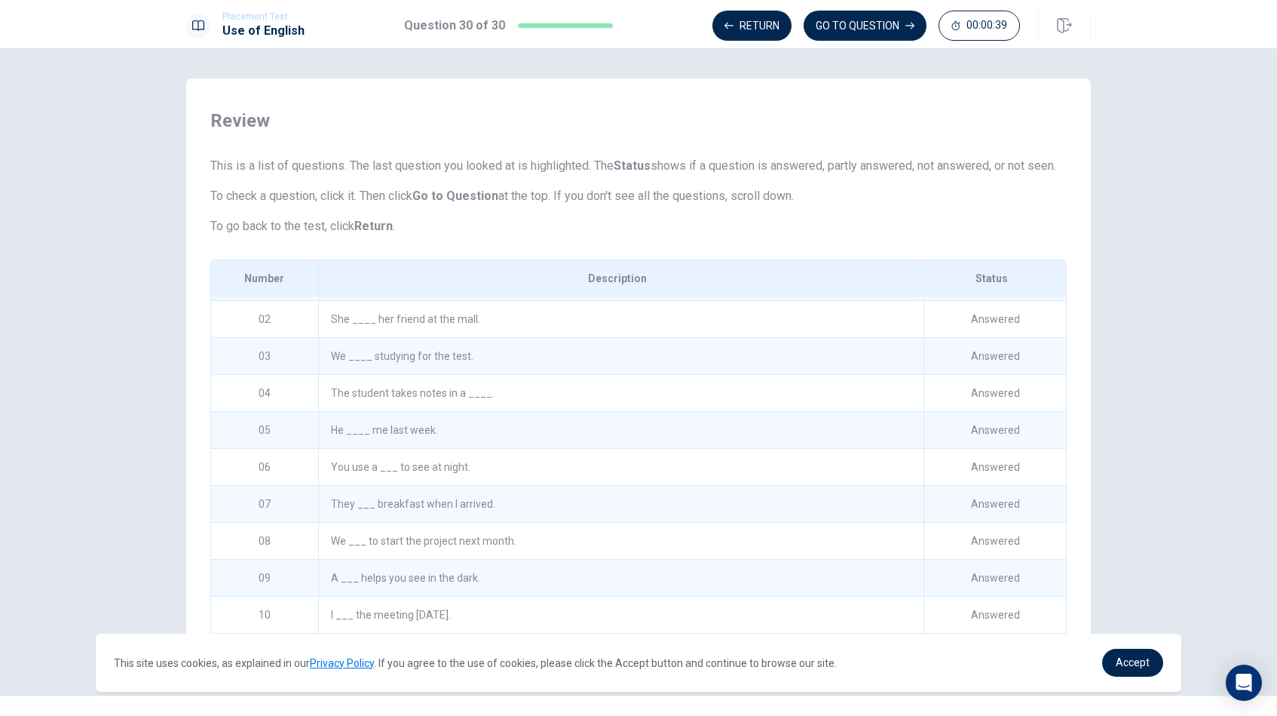
click at [423, 411] on div "The student takes notes in a ____." at bounding box center [620, 393] width 605 height 36
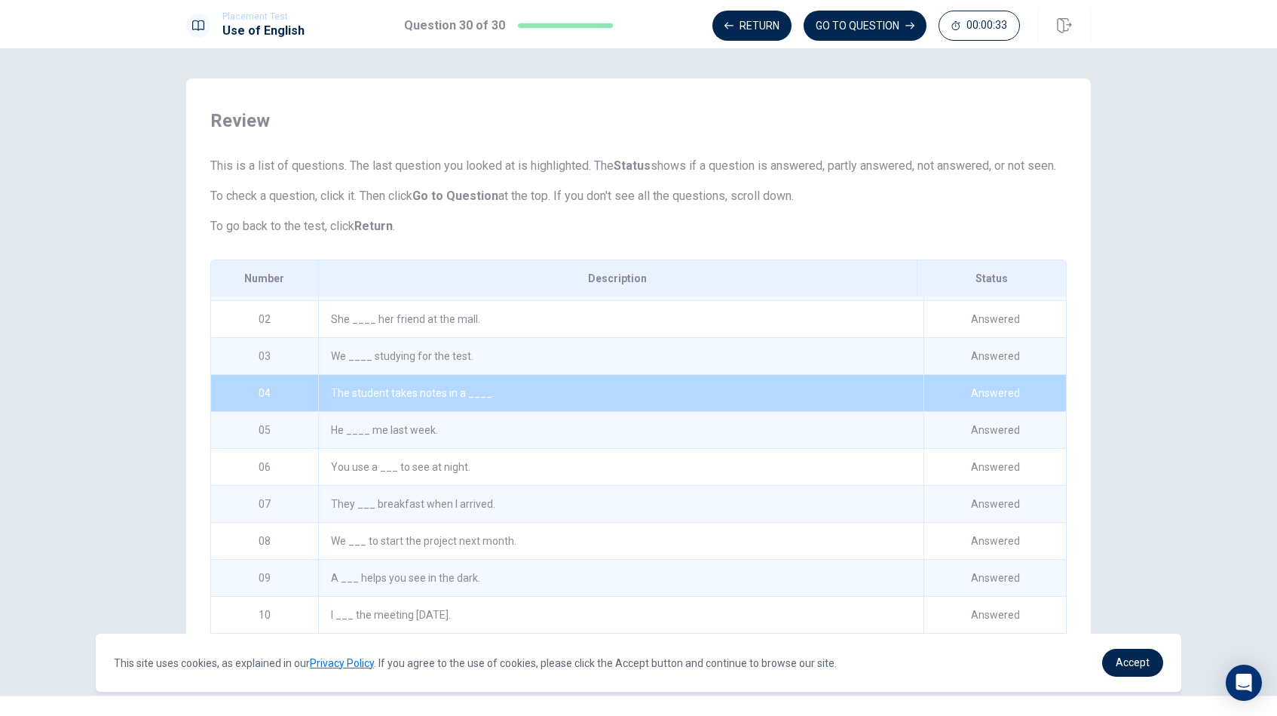
click at [961, 408] on div "Answered" at bounding box center [995, 393] width 143 height 36
click at [406, 411] on div "The student takes notes in a ____." at bounding box center [620, 393] width 605 height 36
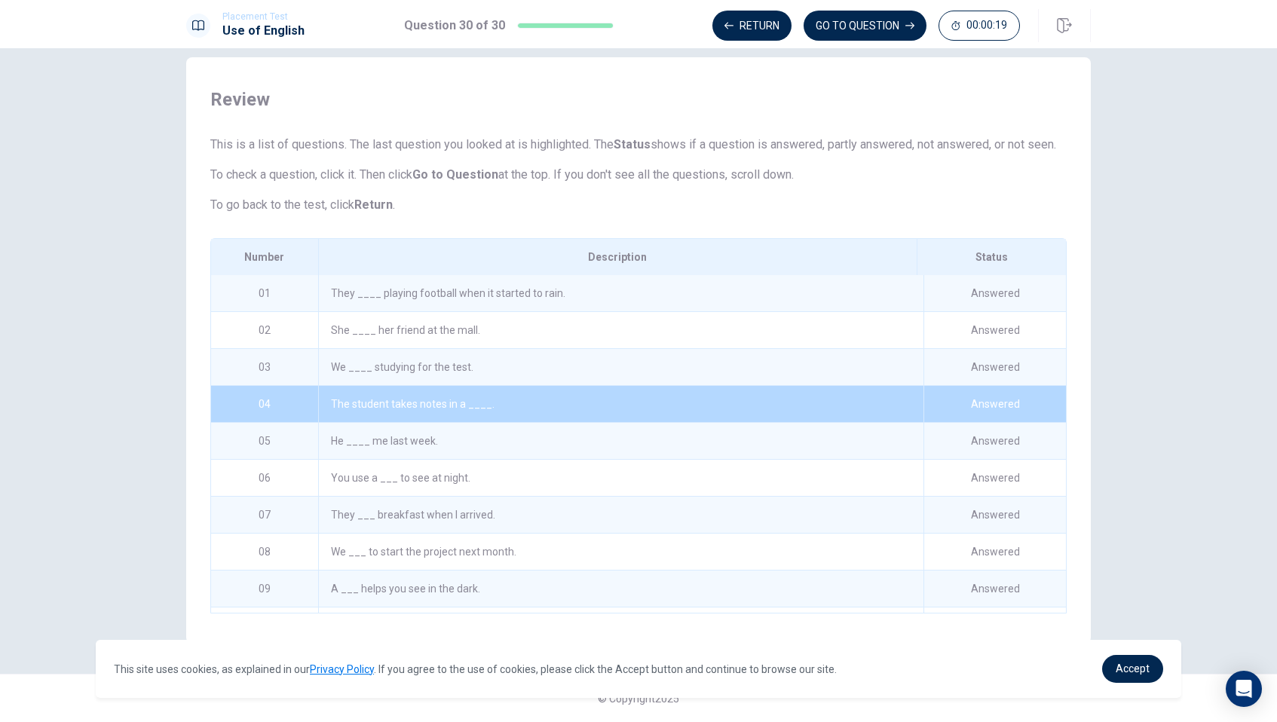
scroll to position [0, 0]
click at [848, 30] on button "GO TO QUESTION" at bounding box center [865, 26] width 123 height 30
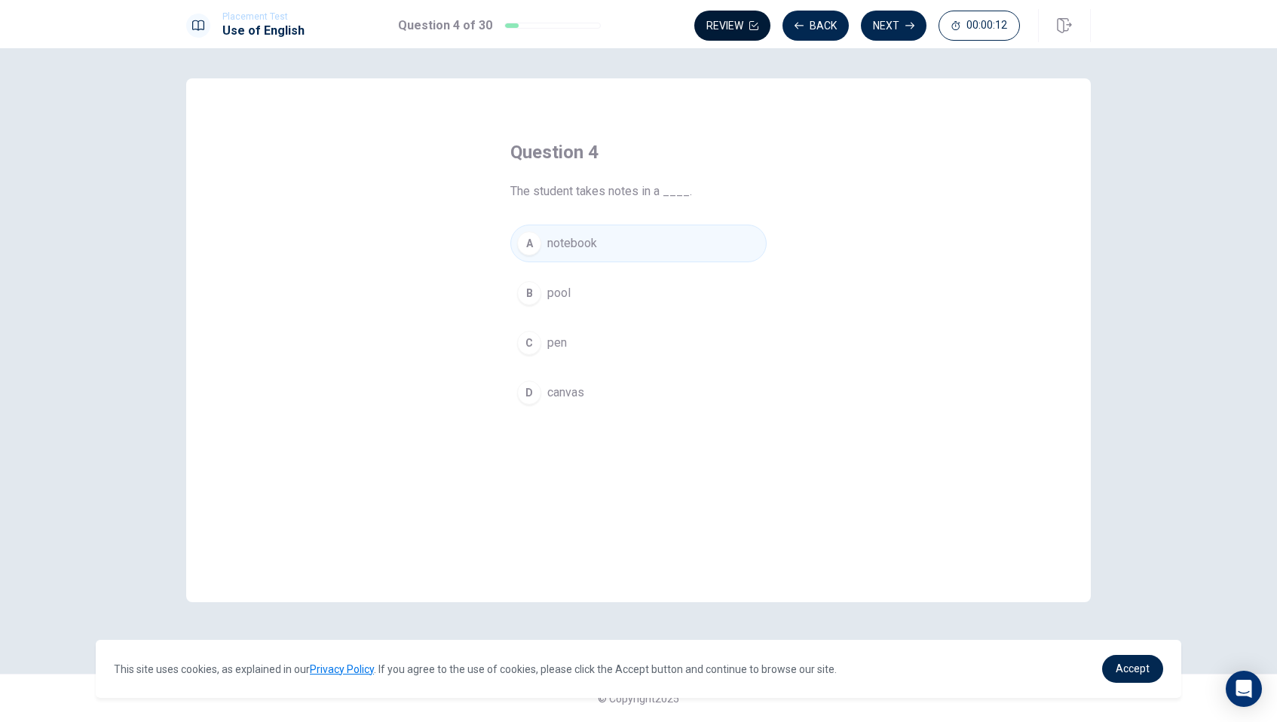
click at [735, 32] on button "Review" at bounding box center [732, 26] width 76 height 30
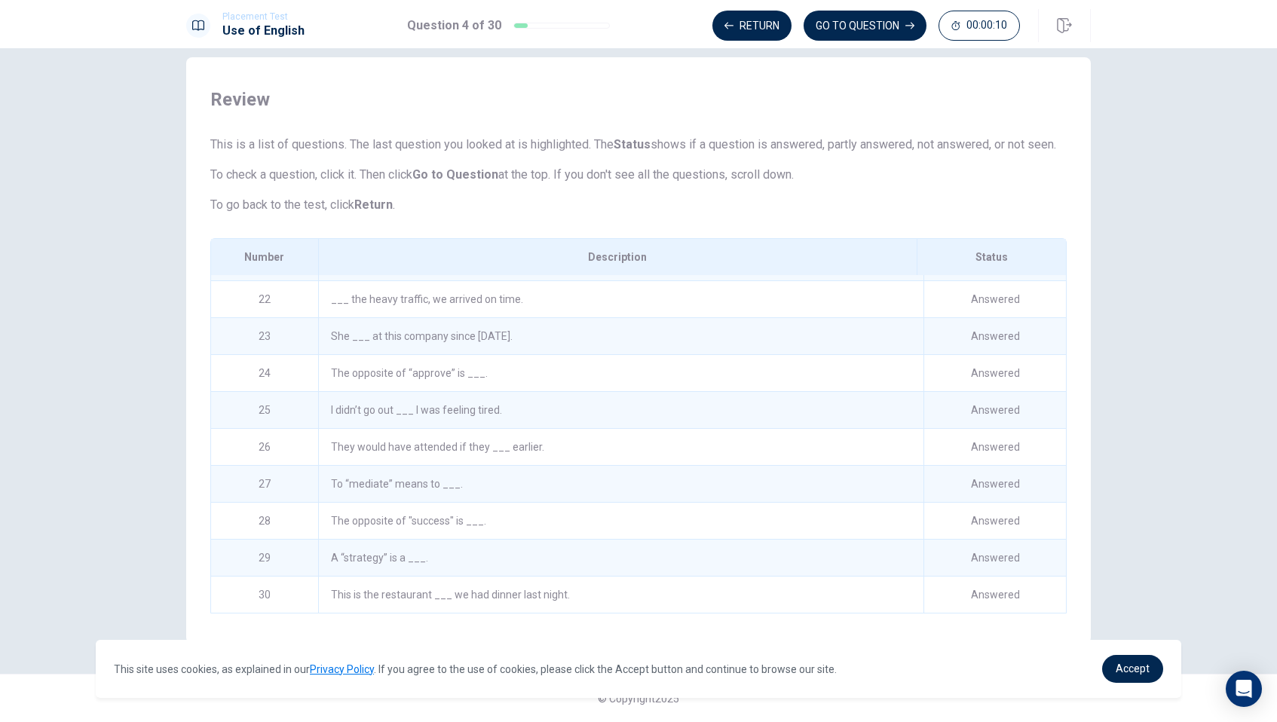
scroll to position [770, 0]
click at [523, 590] on div "This is the restaurant ___ we had dinner last night." at bounding box center [620, 595] width 605 height 36
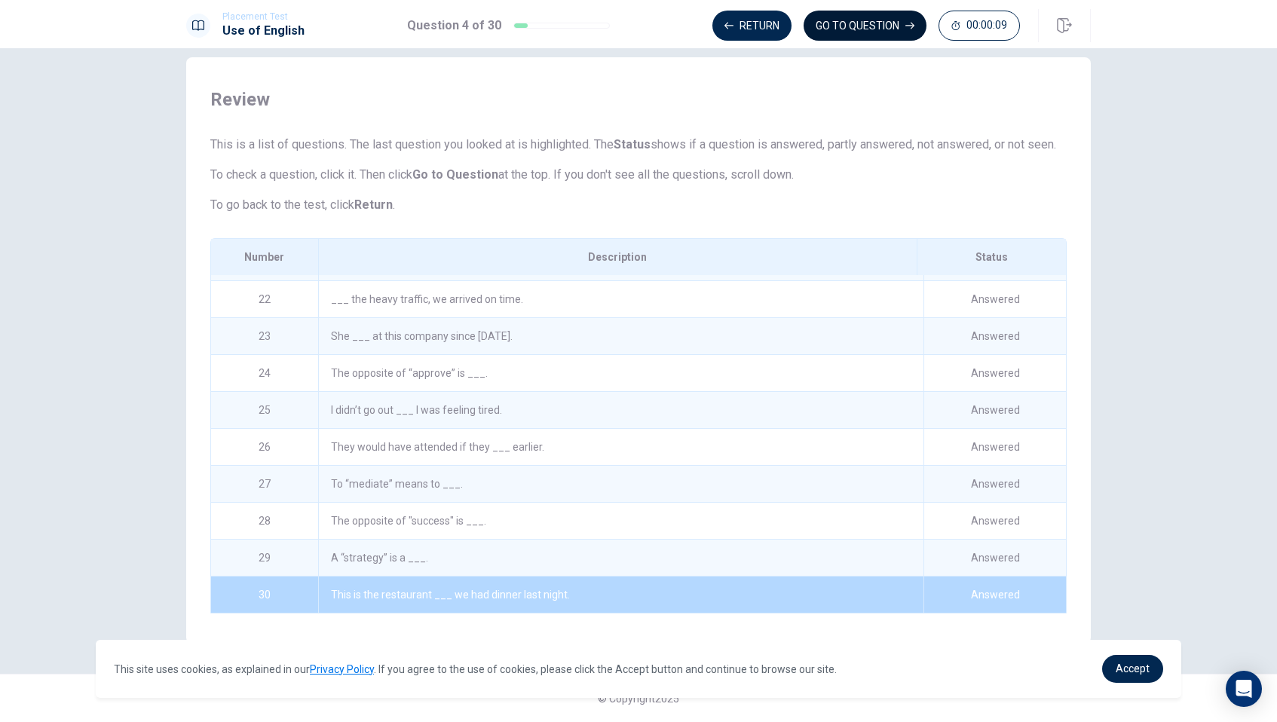
click at [874, 29] on button "GO TO QUESTION" at bounding box center [865, 26] width 123 height 30
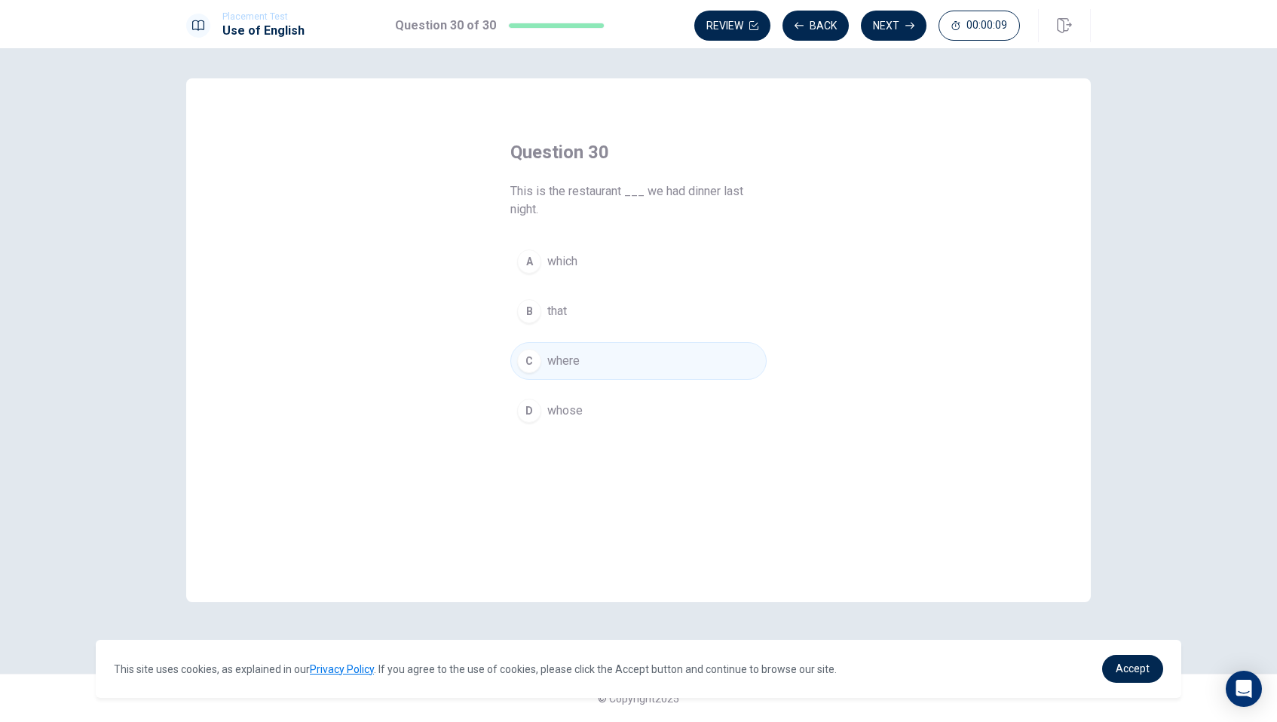
scroll to position [0, 0]
click at [912, 28] on icon "button" at bounding box center [910, 26] width 9 height 7
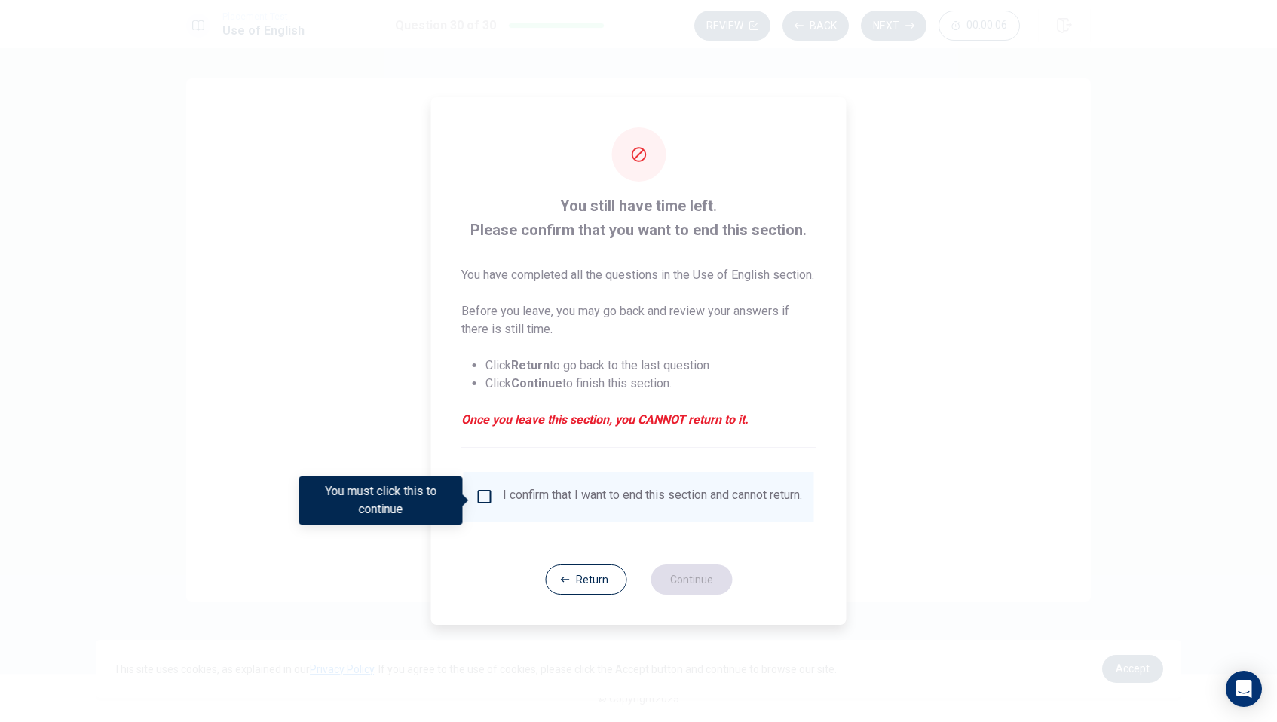
click at [488, 502] on input "You must click this to continue" at bounding box center [485, 497] width 18 height 18
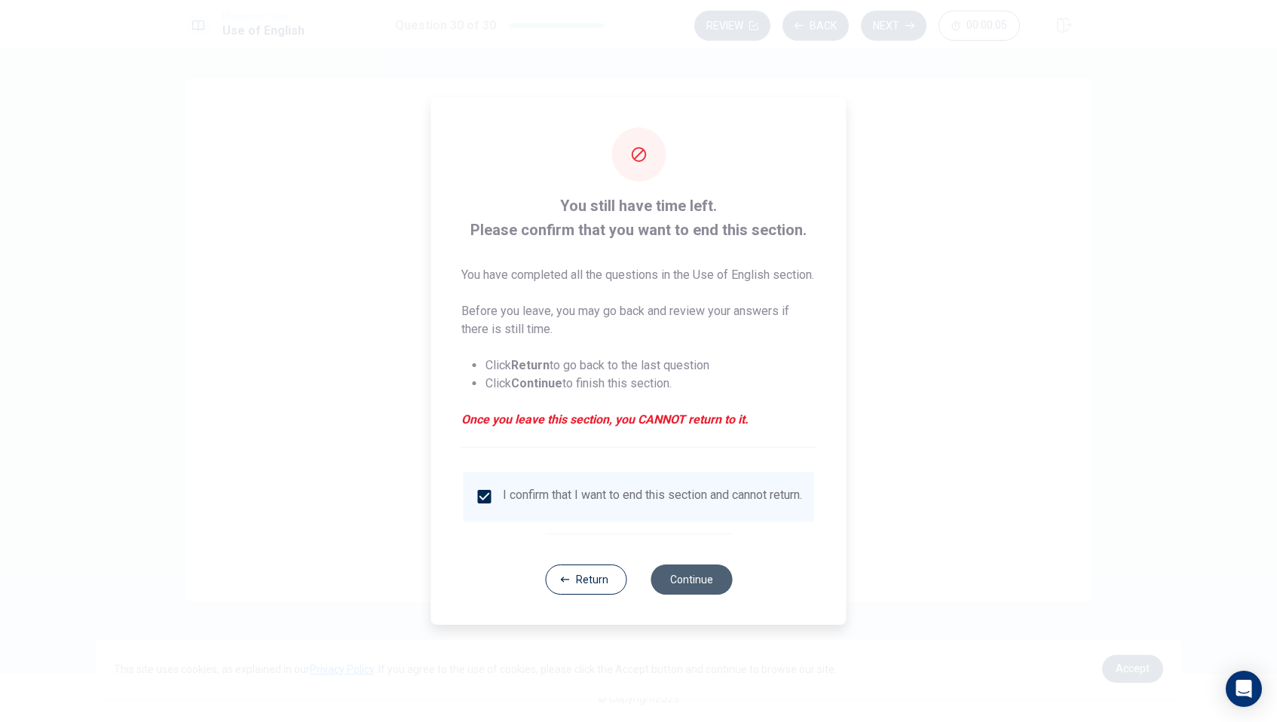
click at [689, 589] on button "Continue" at bounding box center [691, 580] width 81 height 30
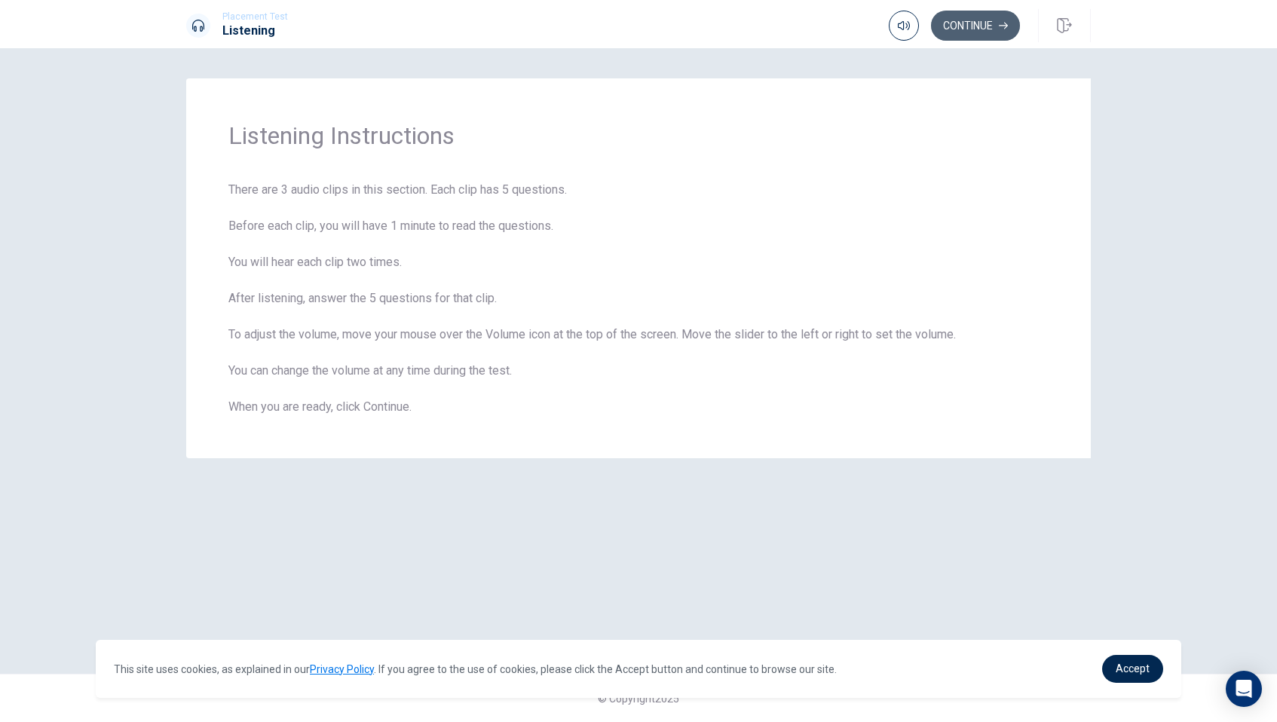
click at [970, 26] on button "Continue" at bounding box center [975, 26] width 89 height 30
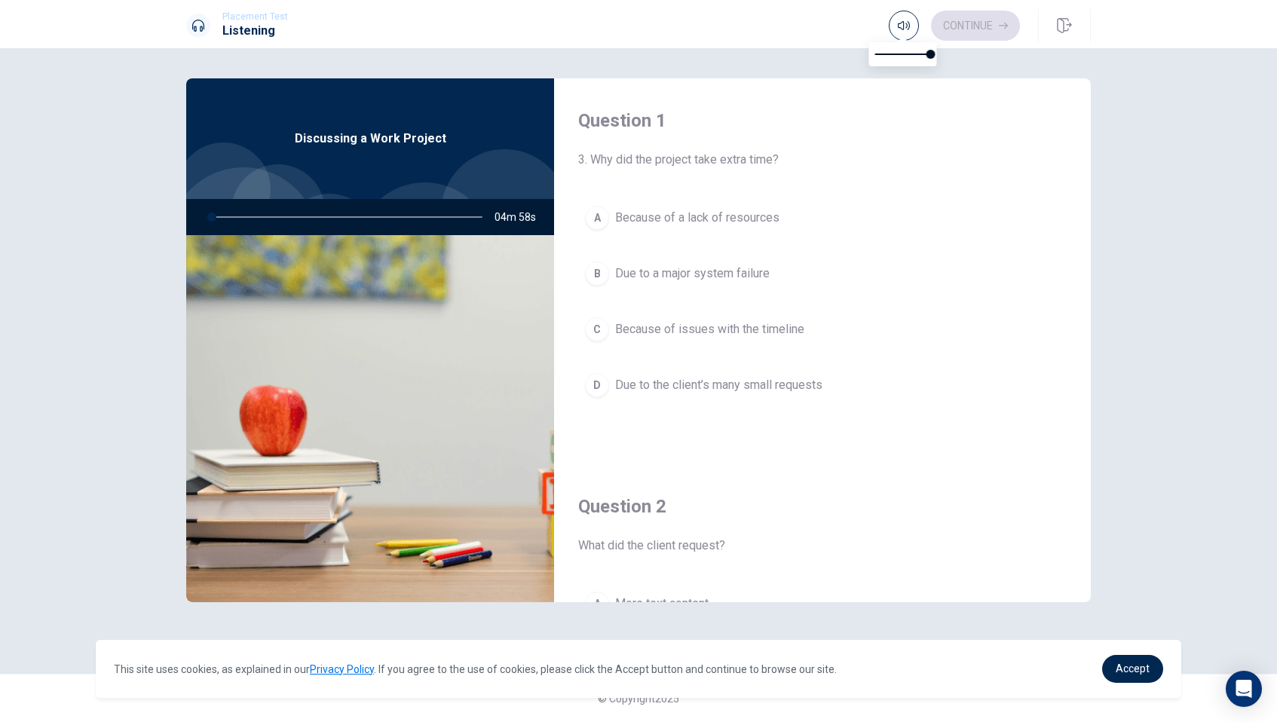
type input "1"
type input "0.7"
click at [914, 54] on span at bounding box center [903, 54] width 56 height 21
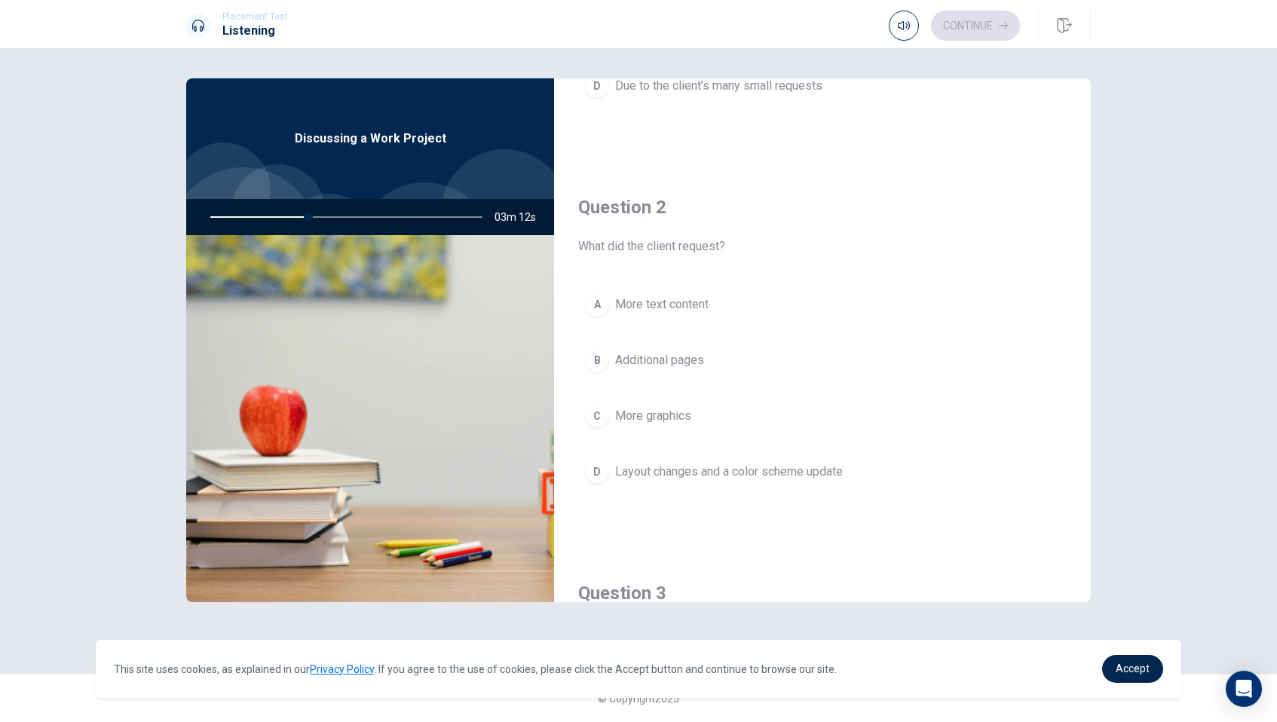
scroll to position [310, 0]
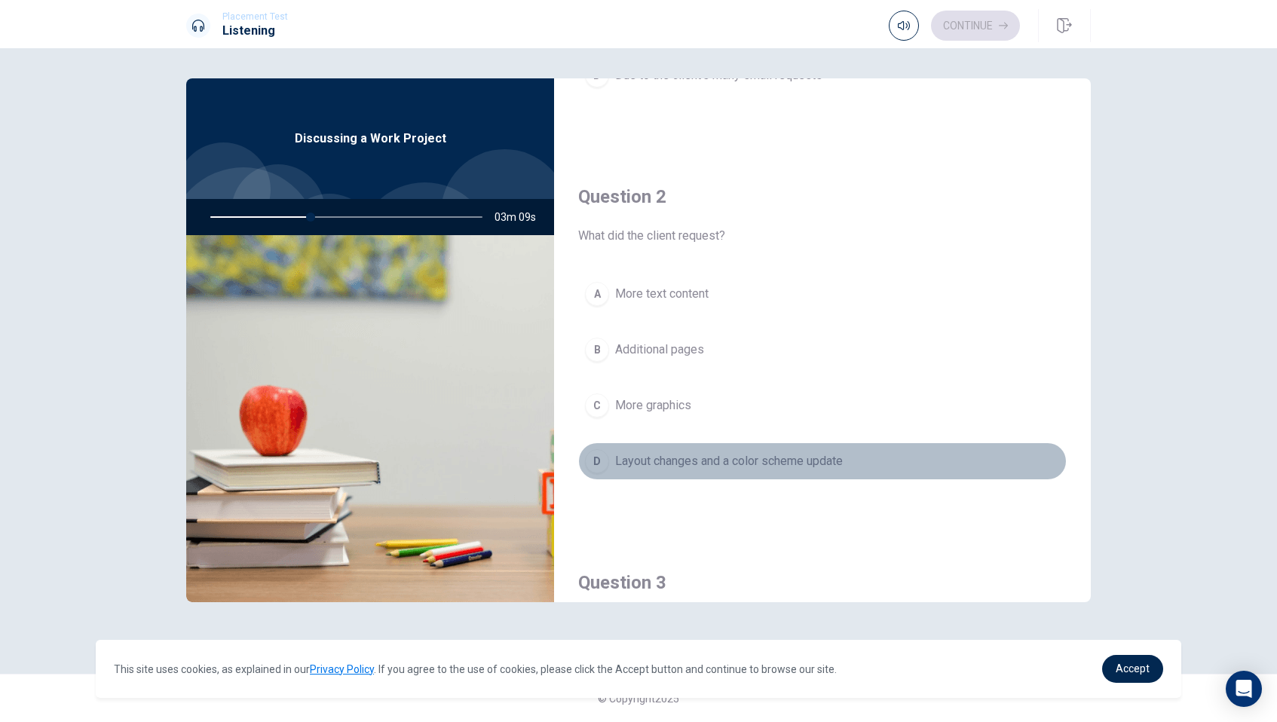
click at [725, 465] on span "Layout changes and a color scheme update" at bounding box center [729, 461] width 228 height 18
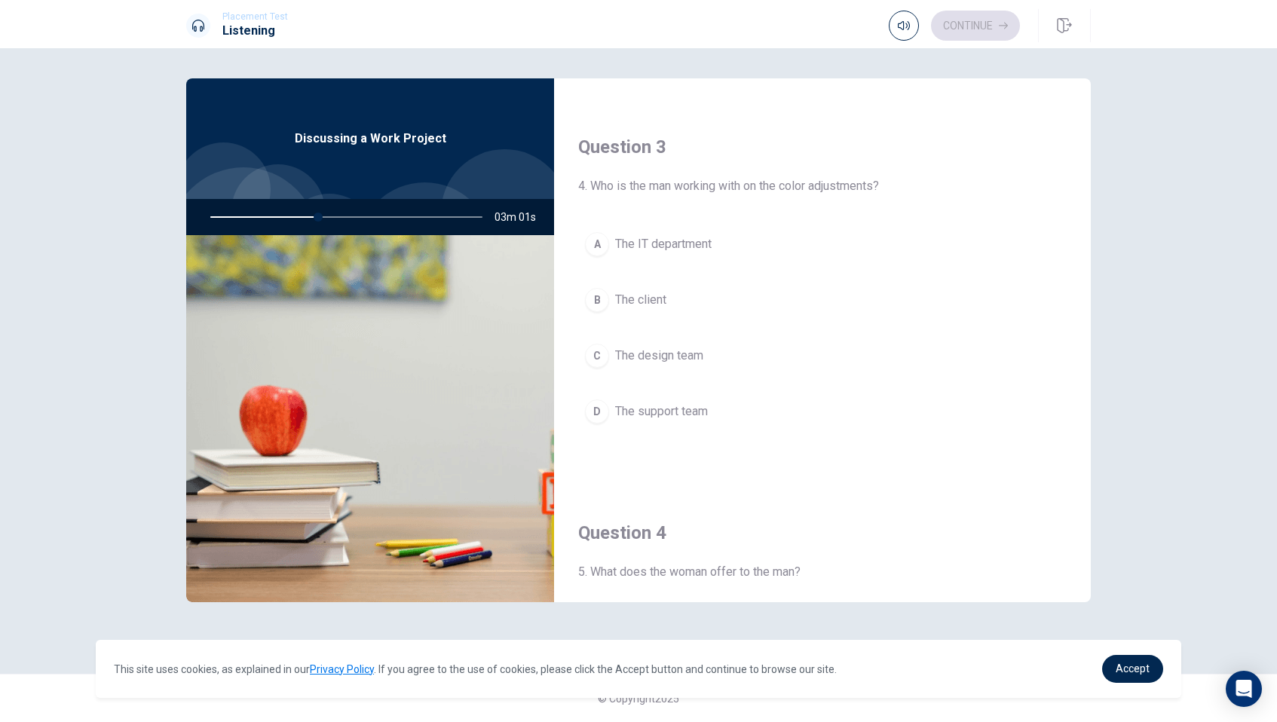
scroll to position [771, 0]
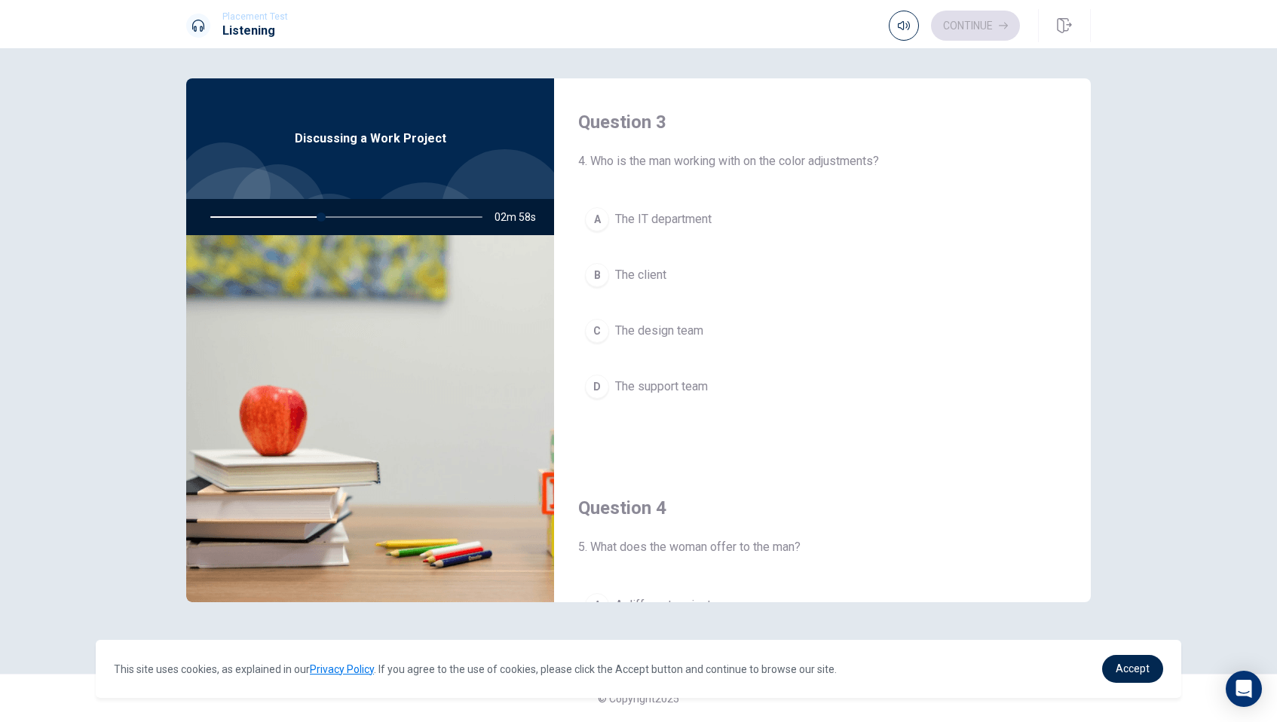
click at [658, 333] on span "The design team" at bounding box center [659, 331] width 88 height 18
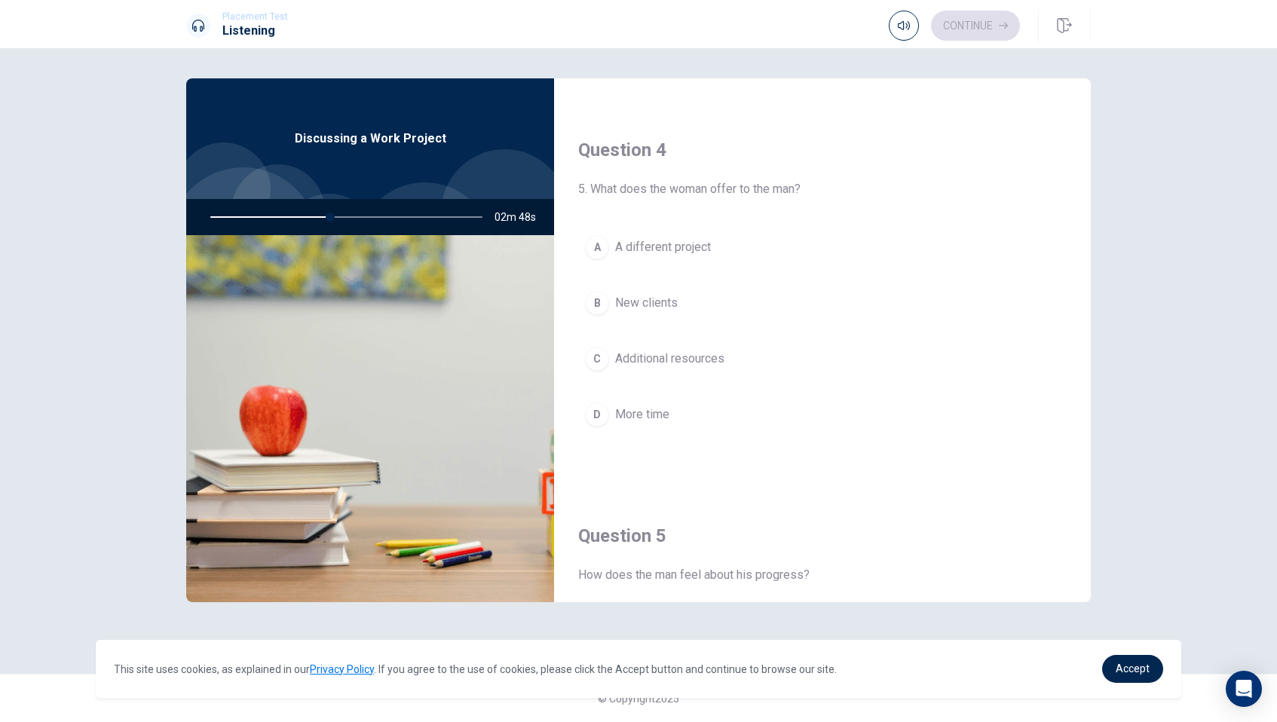
scroll to position [1130, 0]
click at [655, 361] on span "Additional resources" at bounding box center [669, 357] width 109 height 18
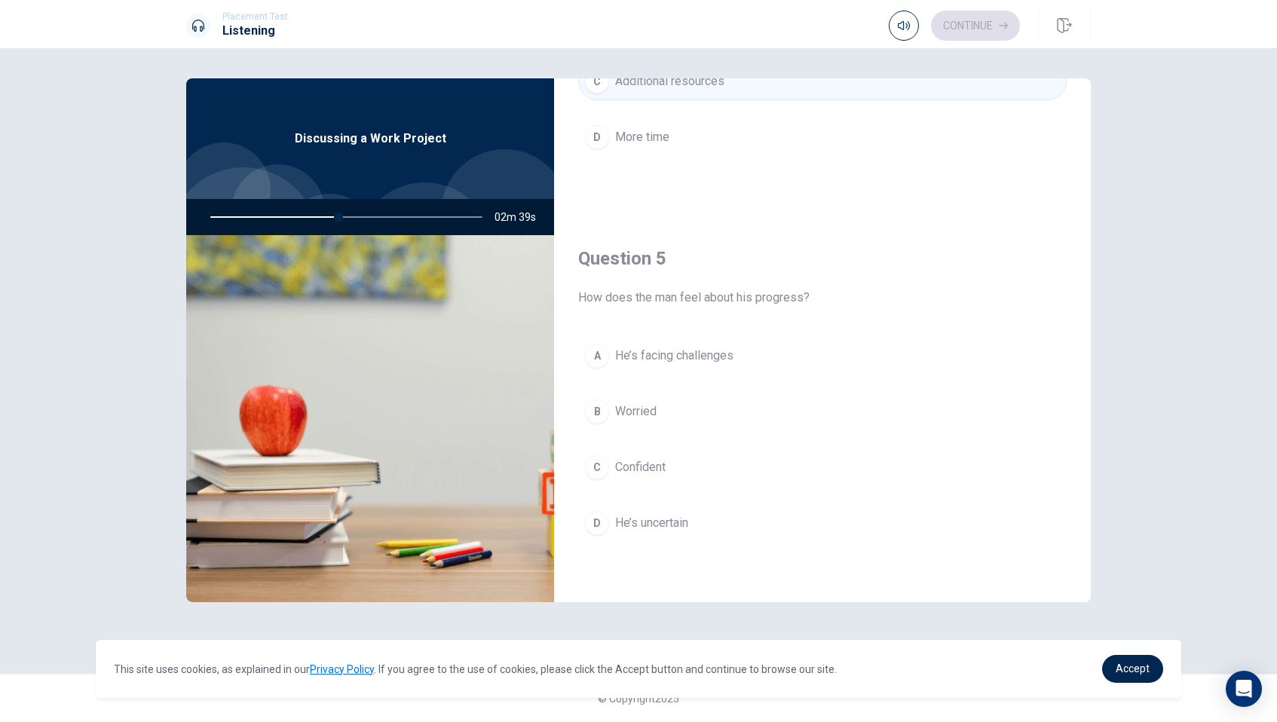
scroll to position [1406, 0]
click at [695, 354] on span "He’s facing challenges" at bounding box center [674, 356] width 118 height 18
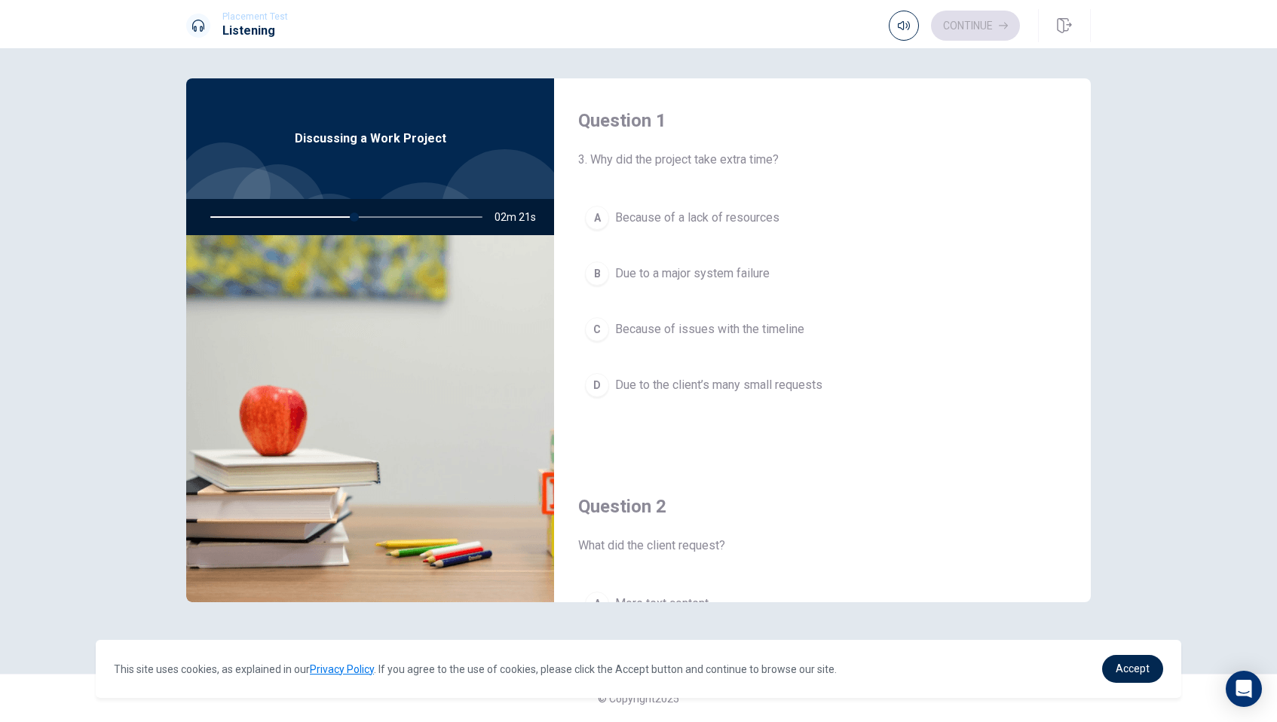
scroll to position [0, 0]
click at [710, 333] on span "Because of issues with the timeline" at bounding box center [709, 329] width 189 height 18
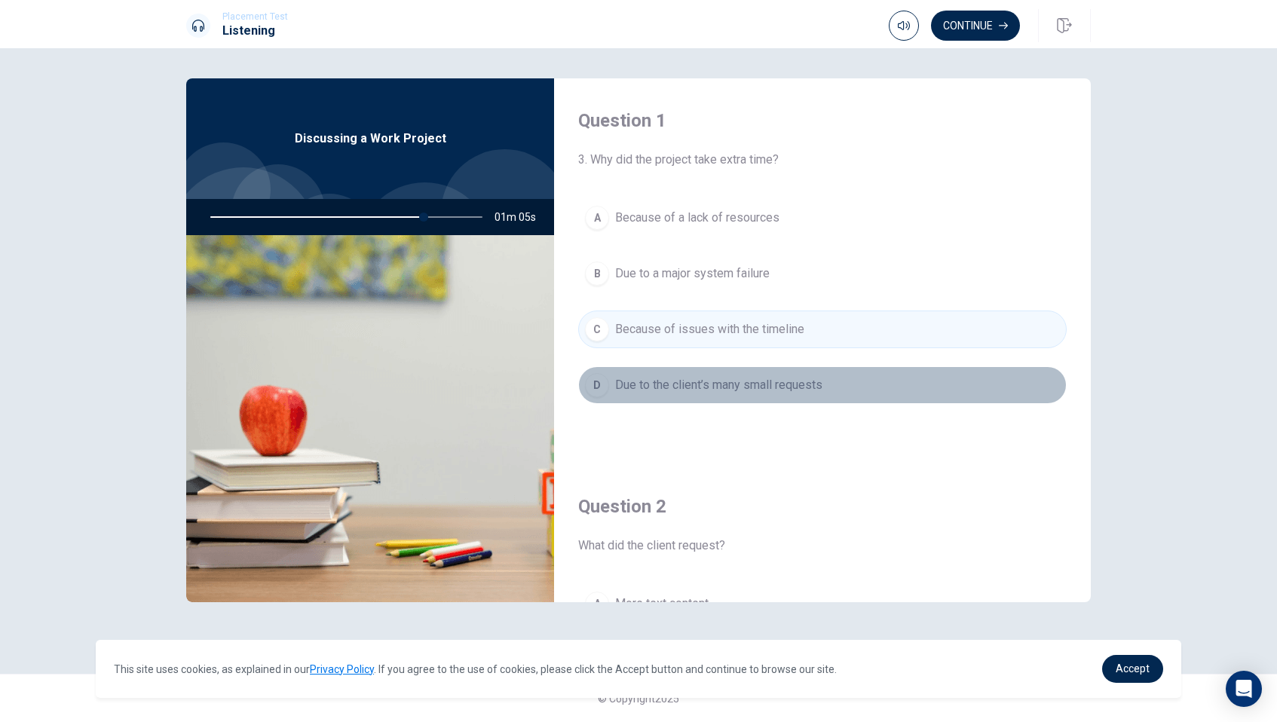
click at [697, 402] on button "D Due to the client’s many small requests" at bounding box center [822, 385] width 489 height 38
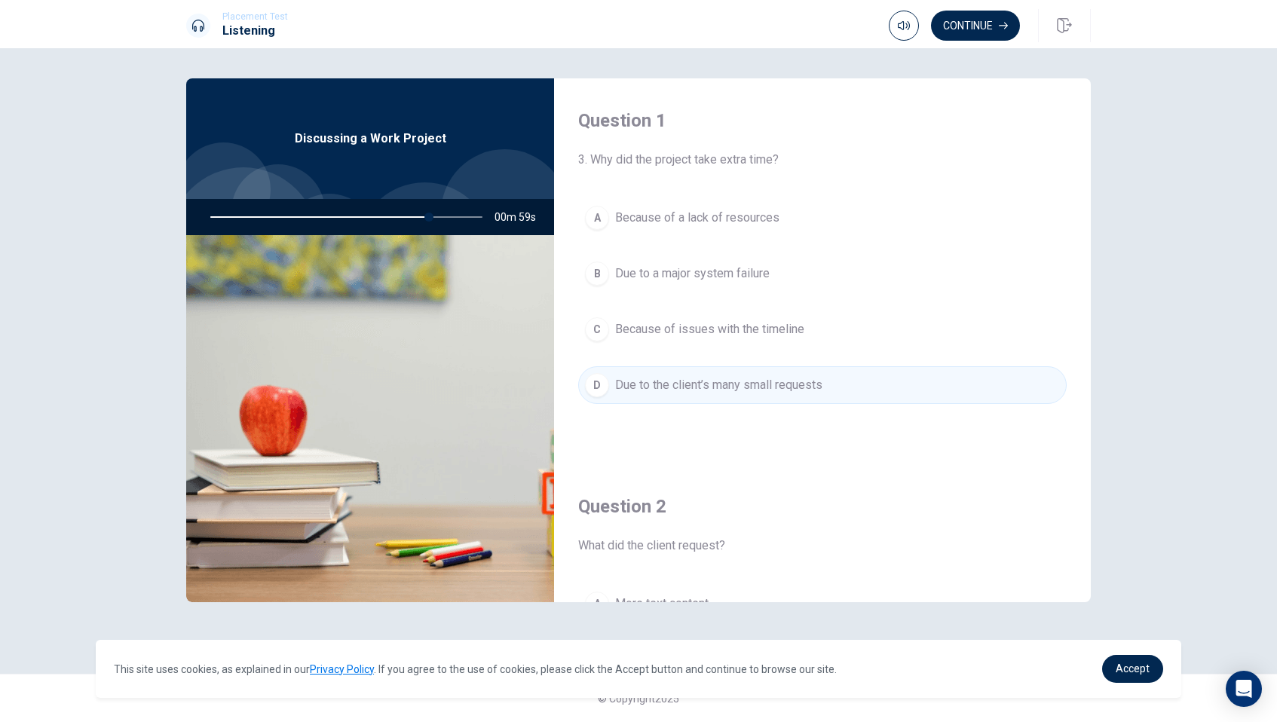
click at [705, 333] on span "Because of issues with the timeline" at bounding box center [709, 329] width 189 height 18
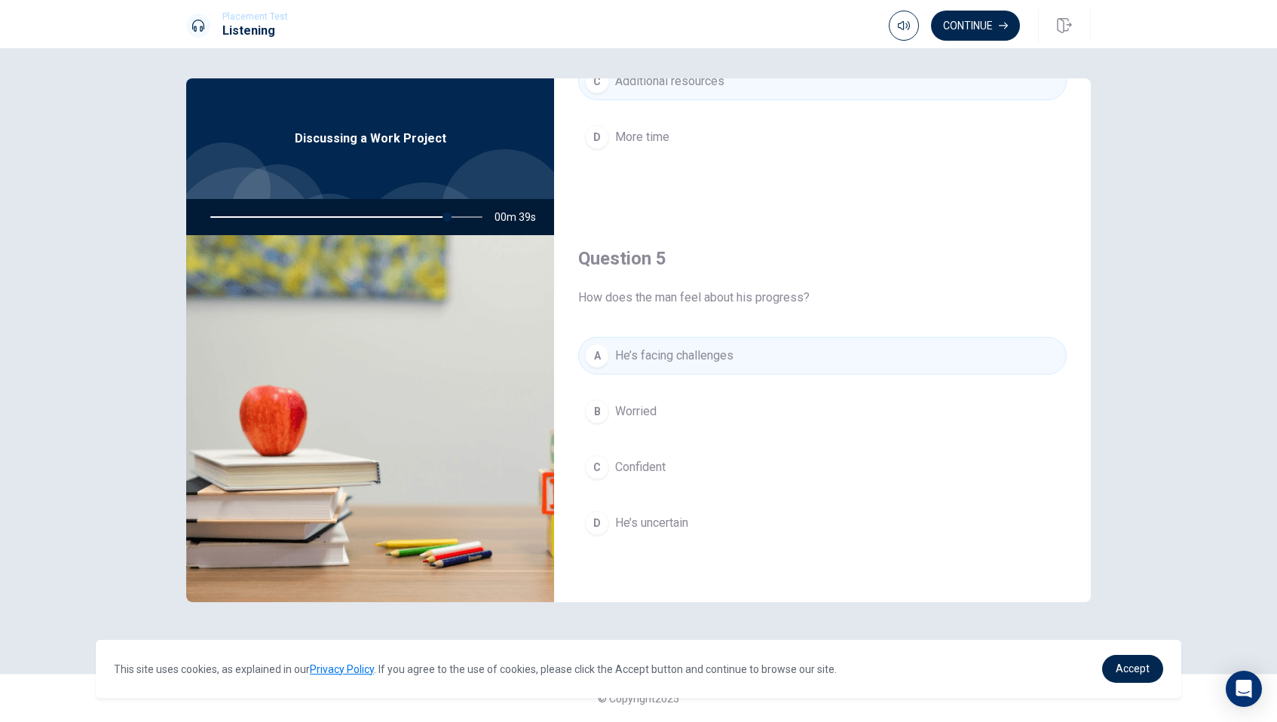
scroll to position [1406, 0]
click at [972, 24] on button "Continue" at bounding box center [975, 26] width 89 height 30
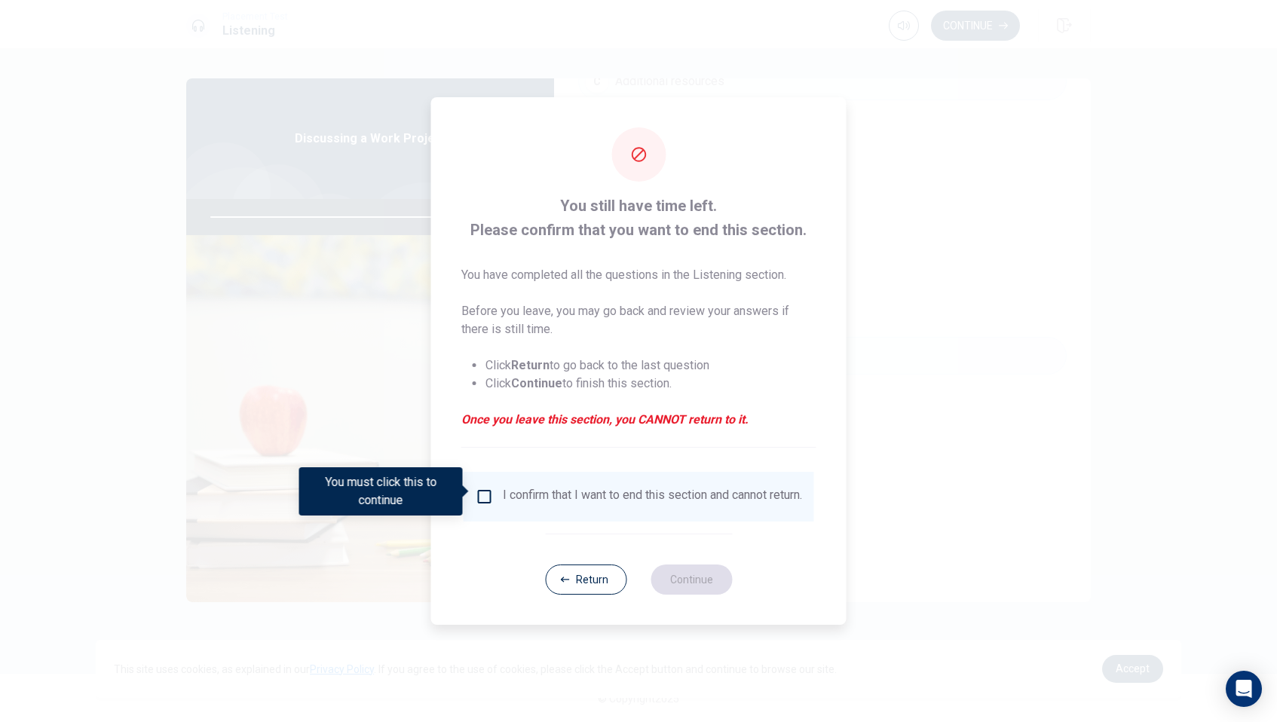
click at [489, 492] on input "You must click this to continue" at bounding box center [485, 497] width 18 height 18
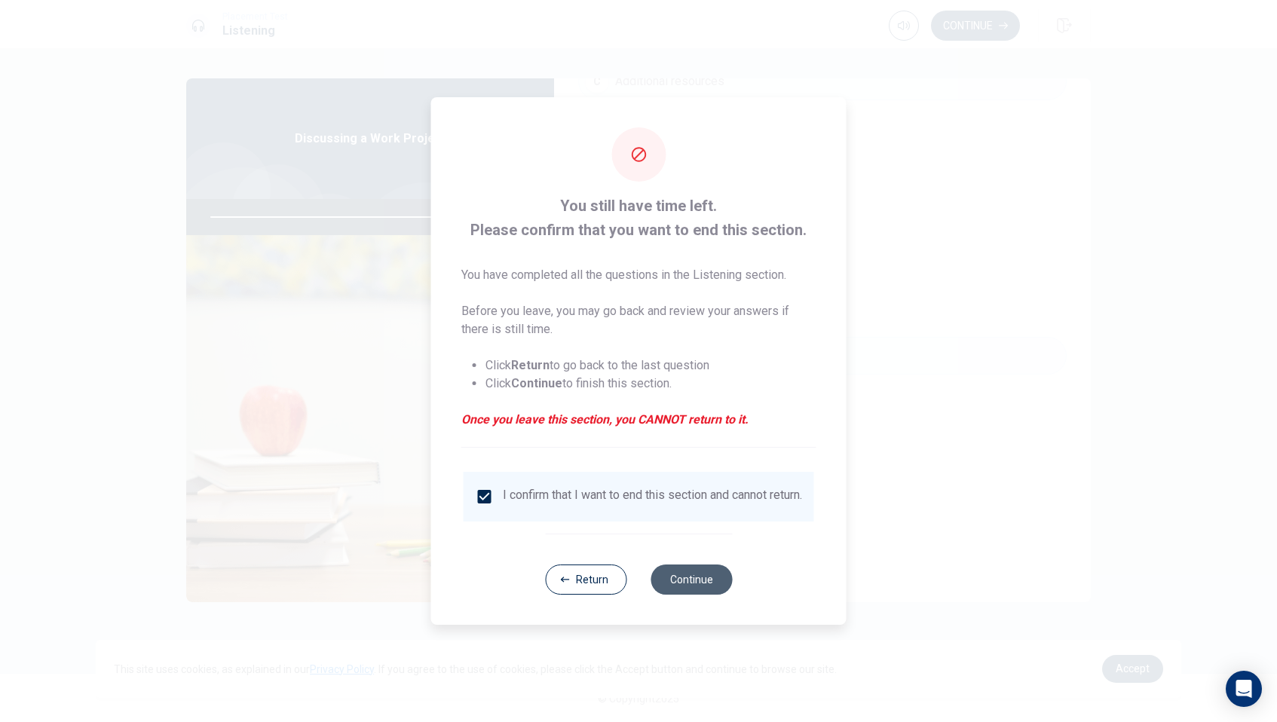
click at [703, 595] on button "Continue" at bounding box center [691, 580] width 81 height 30
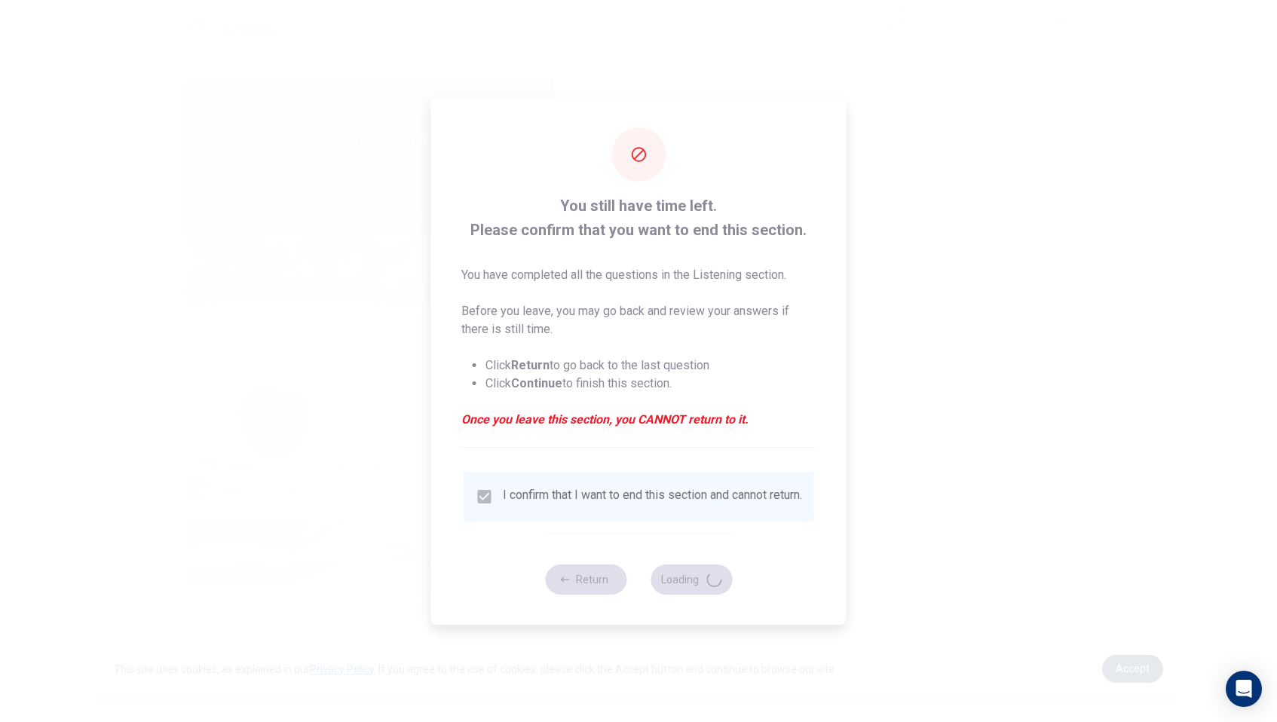
type input "90"
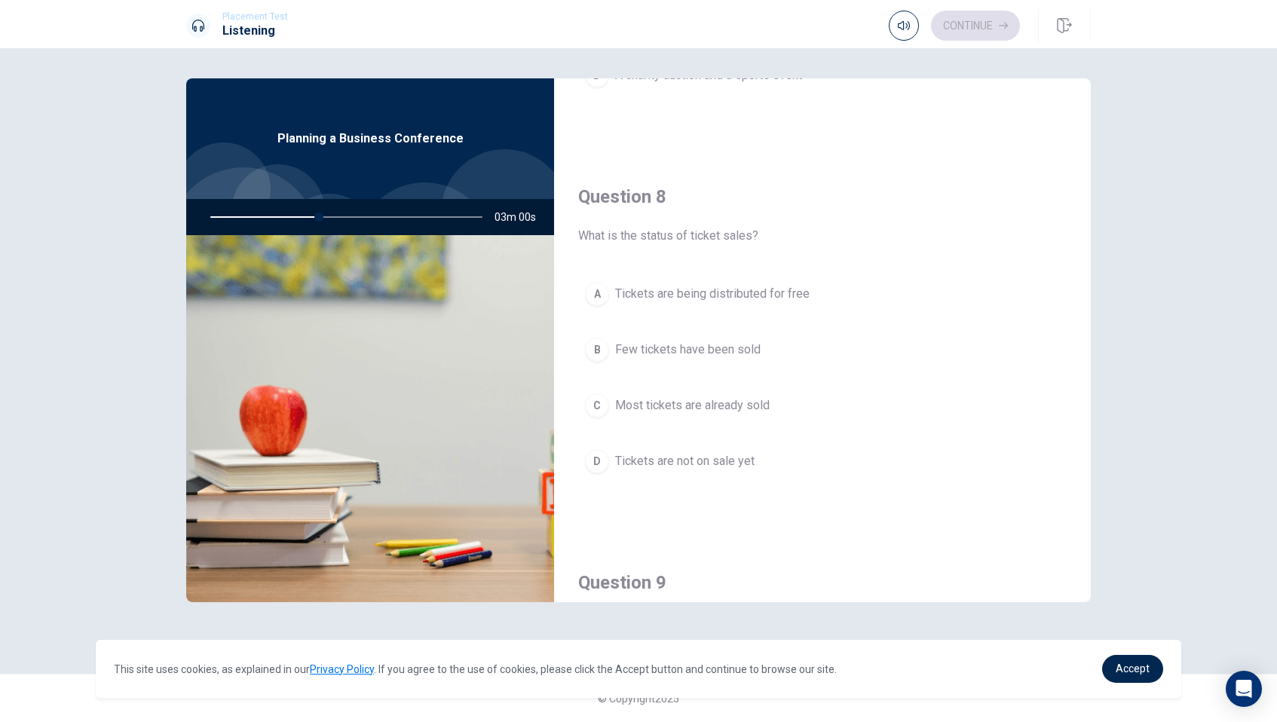
scroll to position [685, 0]
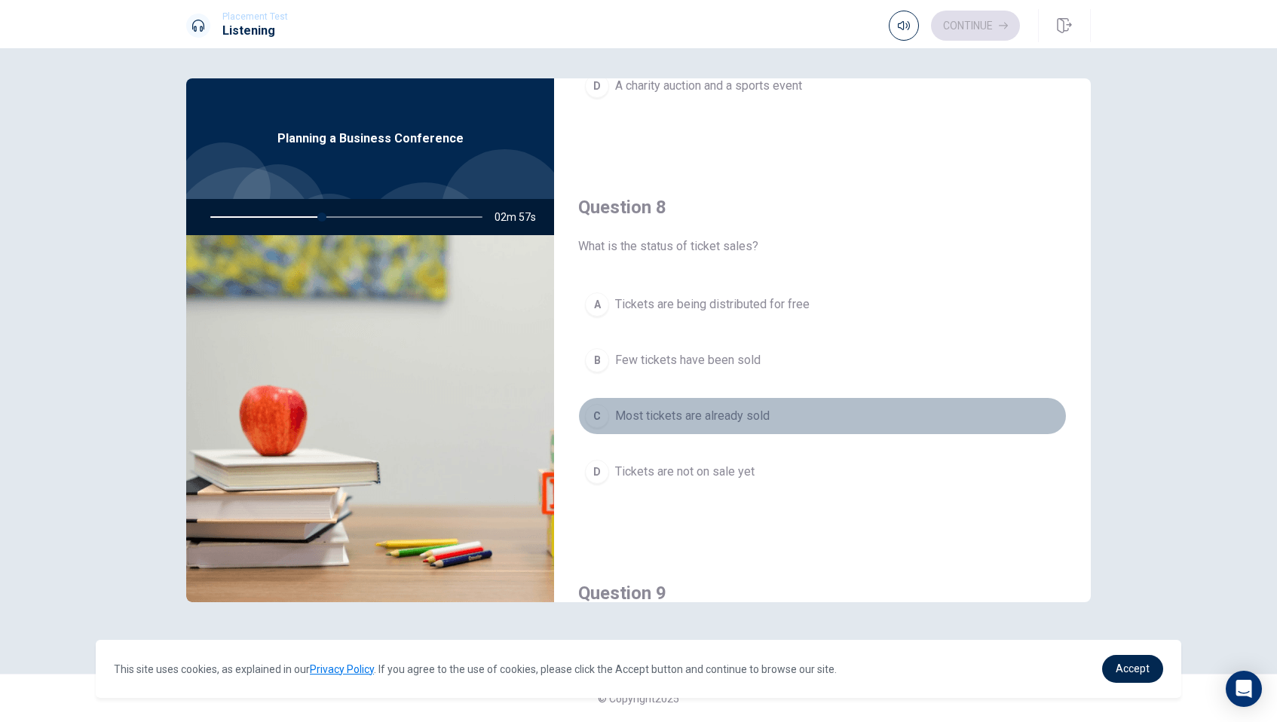
click at [675, 416] on span "Most tickets are already sold" at bounding box center [692, 416] width 155 height 18
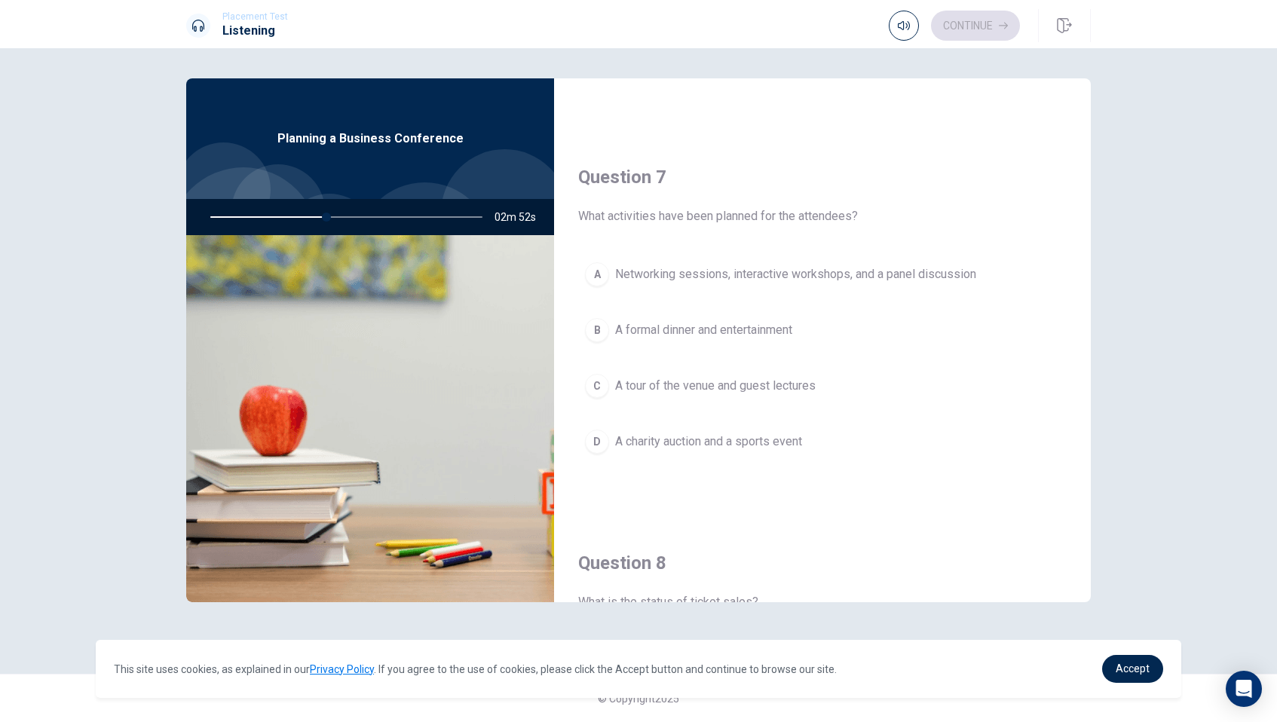
scroll to position [328, 0]
click at [771, 280] on span "Networking sessions, interactive workshops, and a panel discussion" at bounding box center [795, 276] width 361 height 18
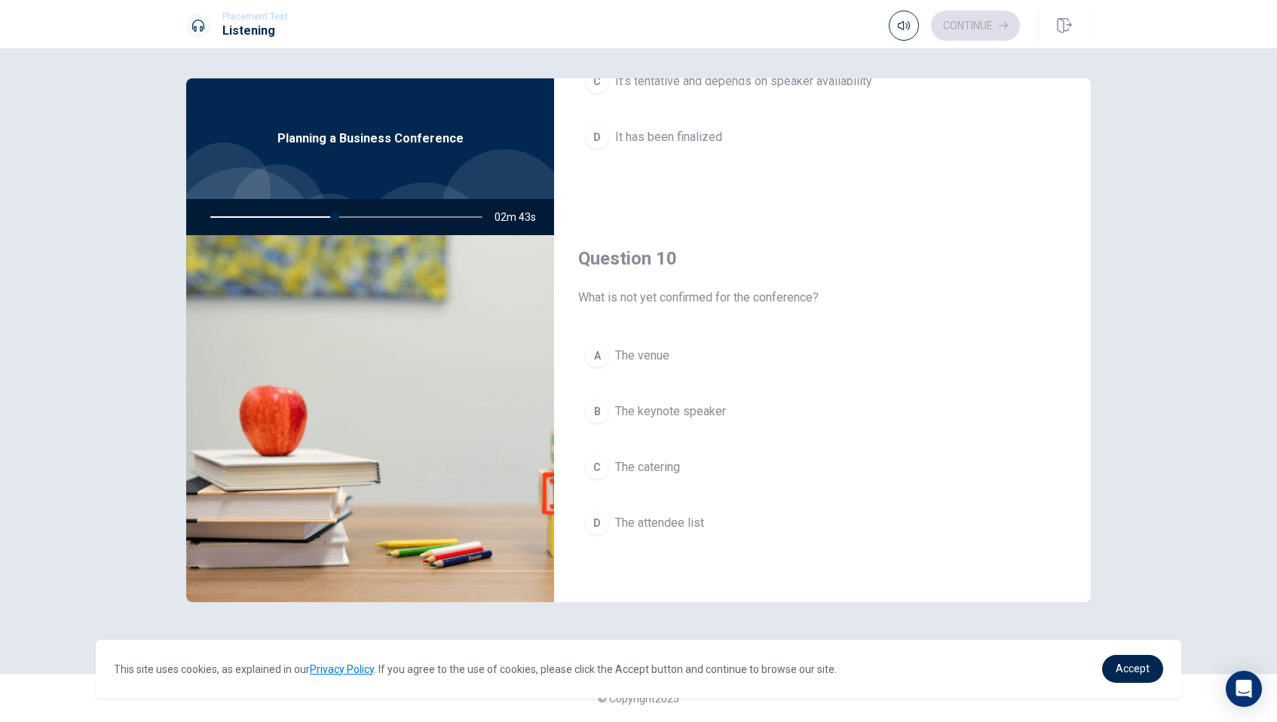
scroll to position [0, 0]
click at [711, 411] on span "The keynote speaker" at bounding box center [670, 412] width 111 height 18
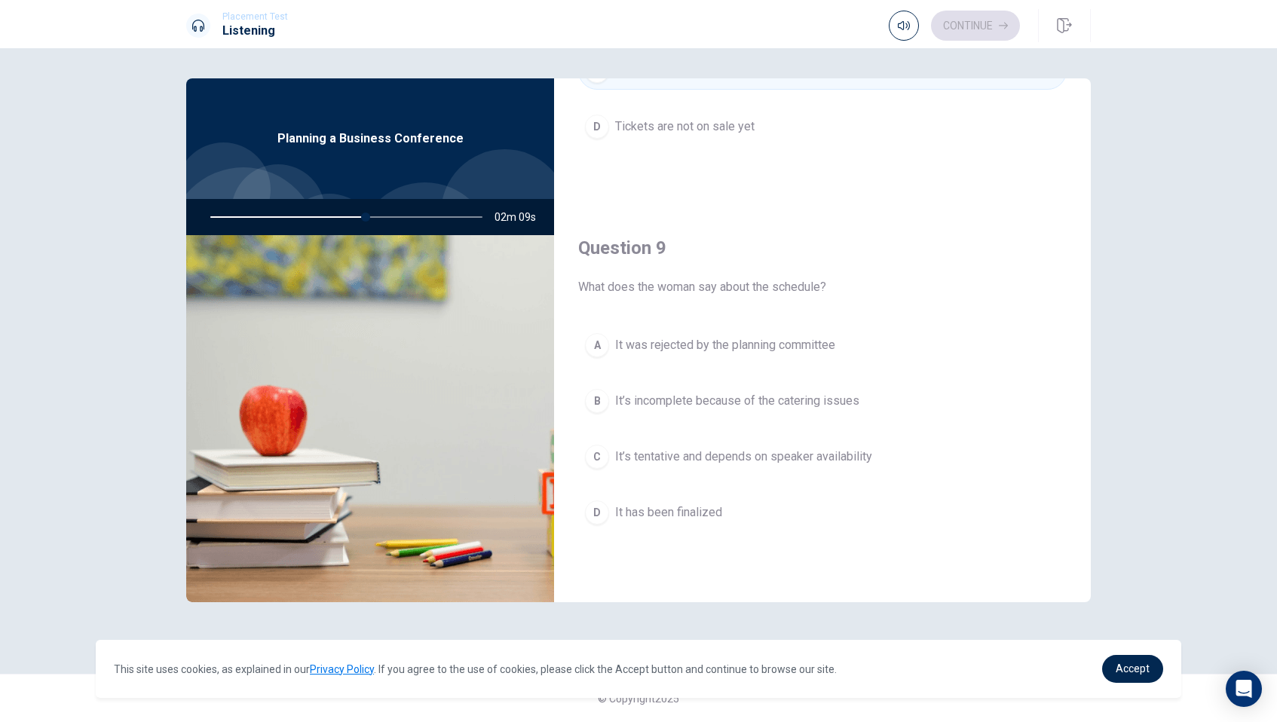
scroll to position [1033, 0]
click at [772, 459] on span "It’s tentative and depends on speaker availability" at bounding box center [743, 455] width 257 height 18
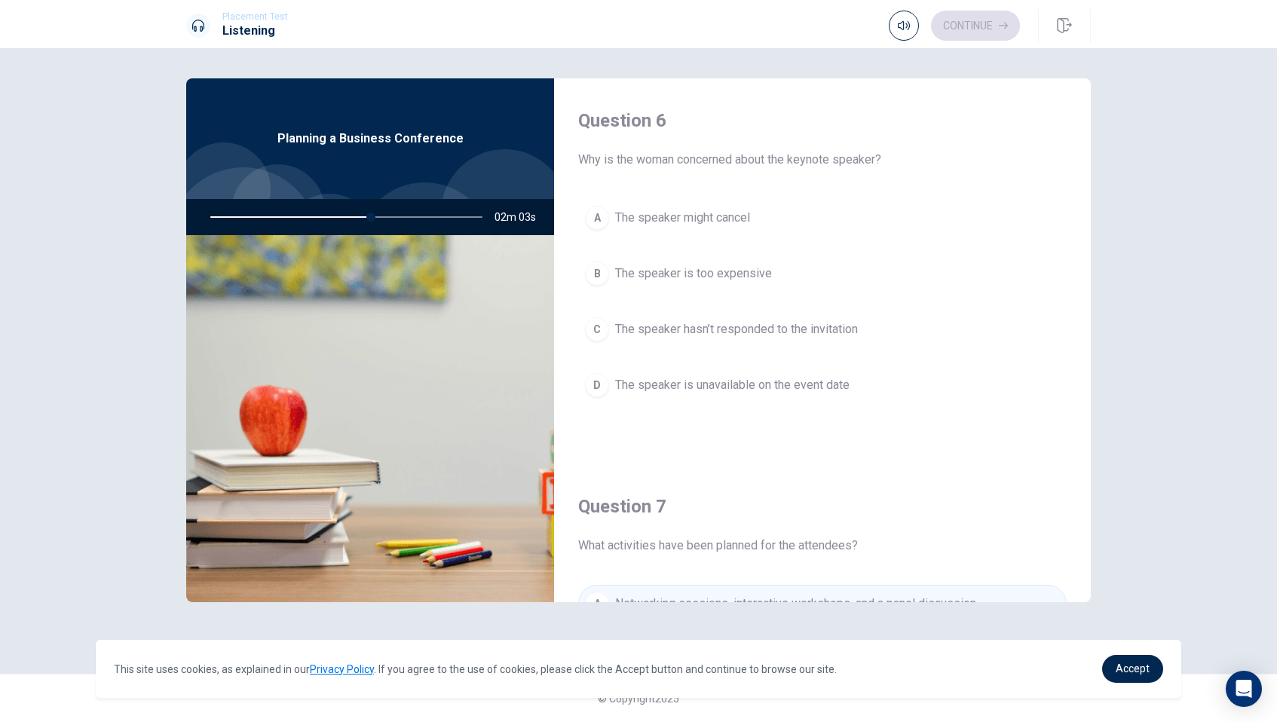
scroll to position [0, 0]
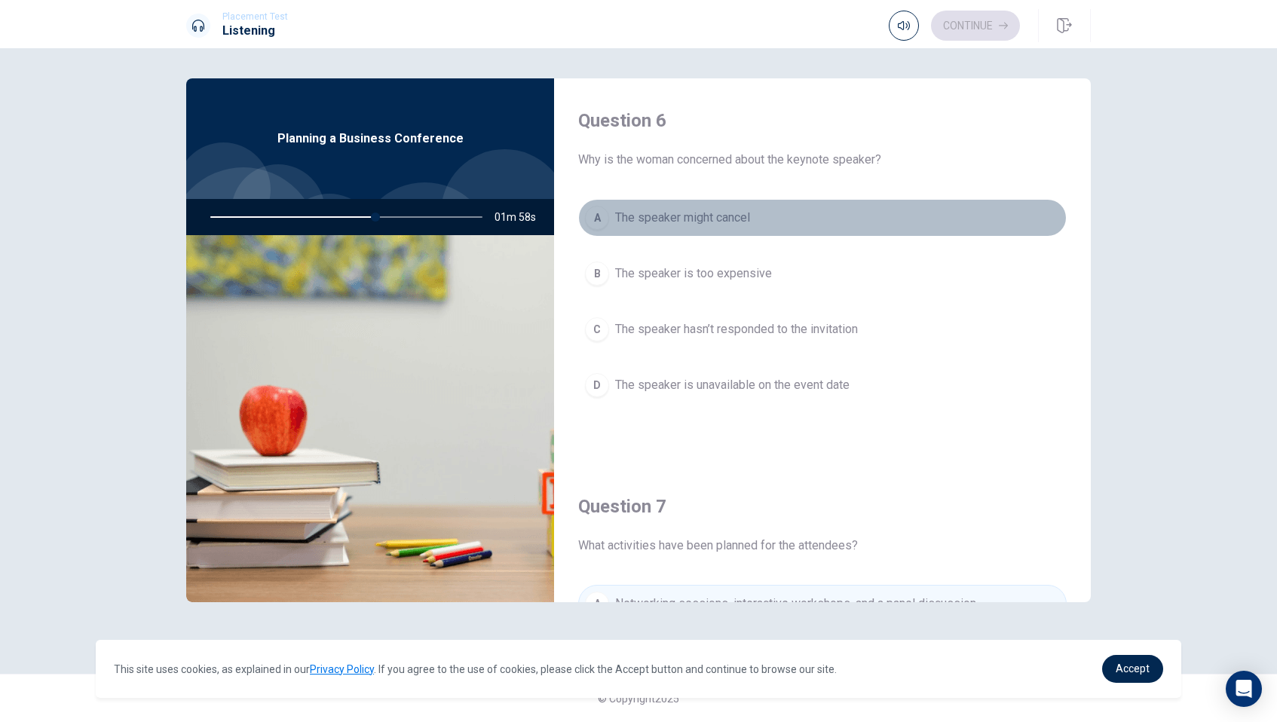
click at [746, 221] on span "The speaker might cancel" at bounding box center [682, 218] width 135 height 18
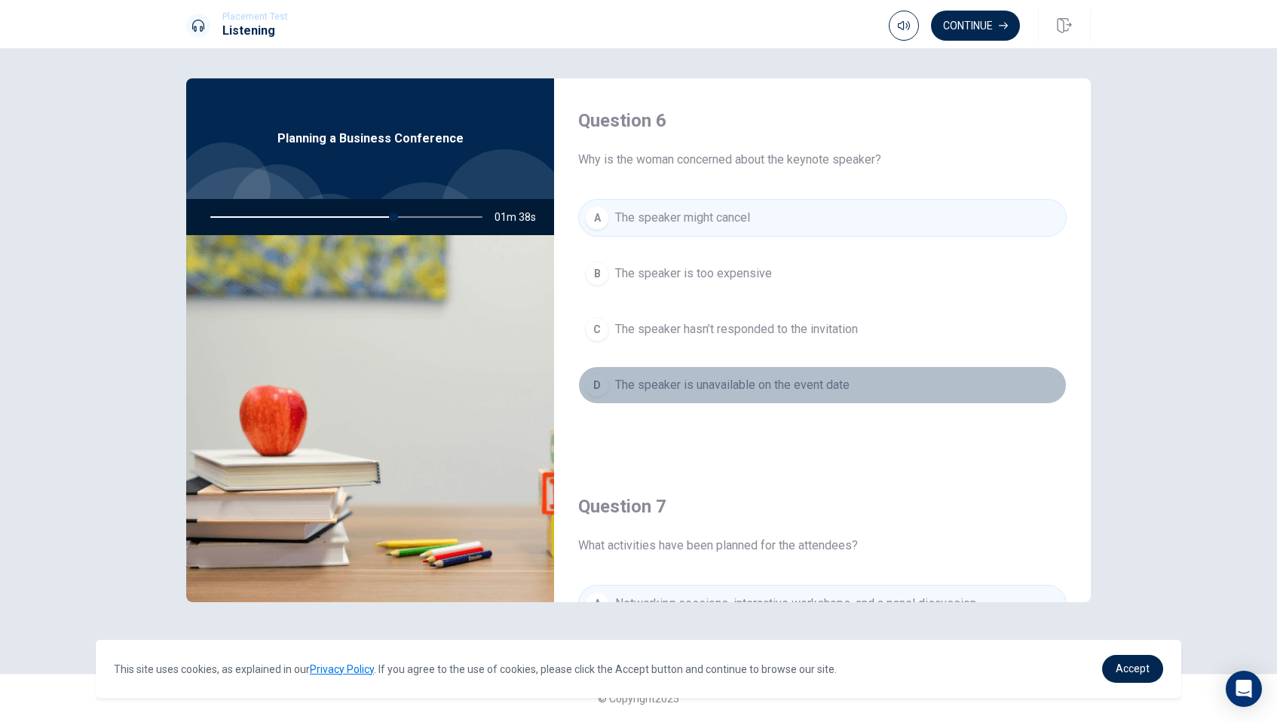
click at [756, 388] on span "The speaker is unavailable on the event date" at bounding box center [732, 385] width 235 height 18
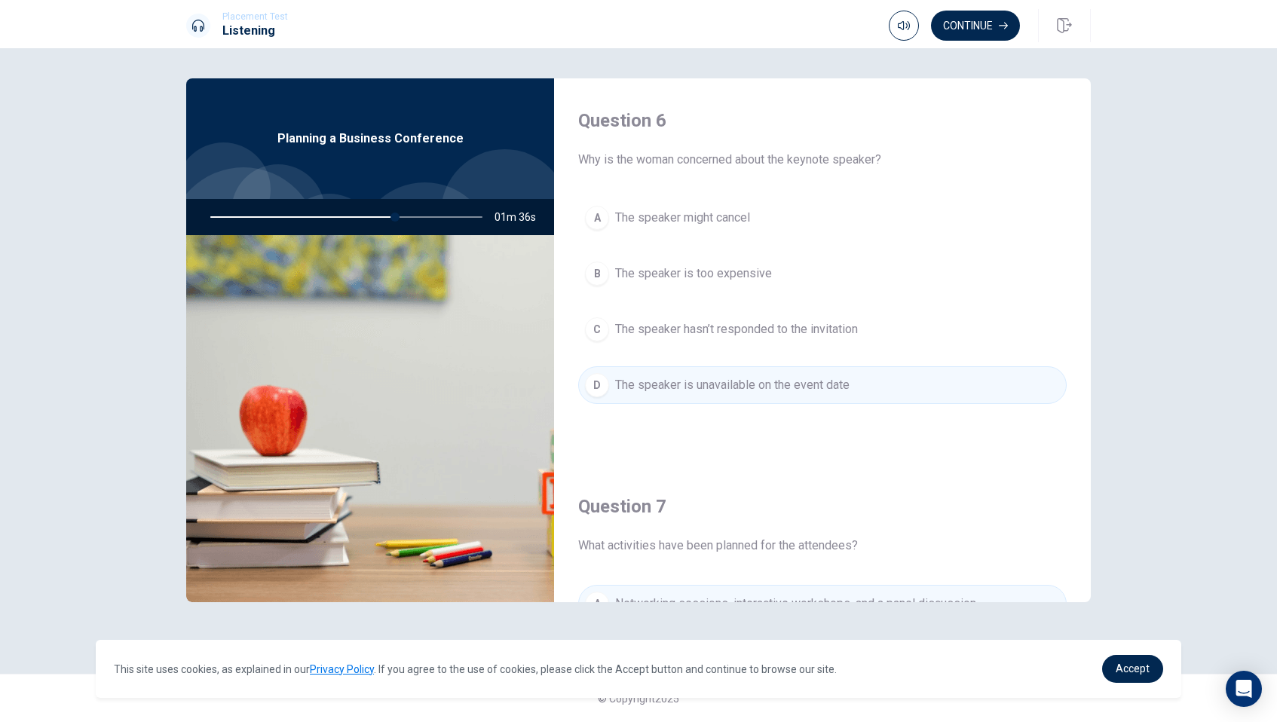
click at [747, 219] on span "The speaker might cancel" at bounding box center [682, 218] width 135 height 18
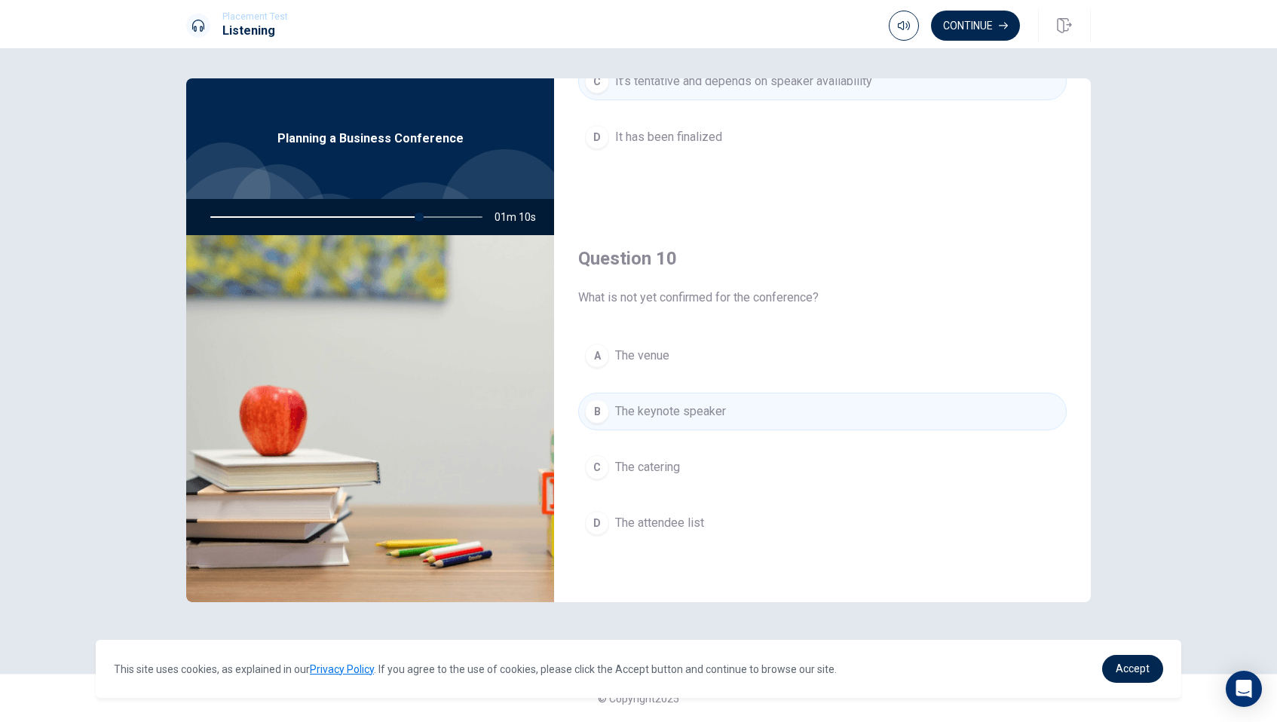
scroll to position [1406, 0]
click at [990, 26] on button "Continue" at bounding box center [975, 26] width 89 height 30
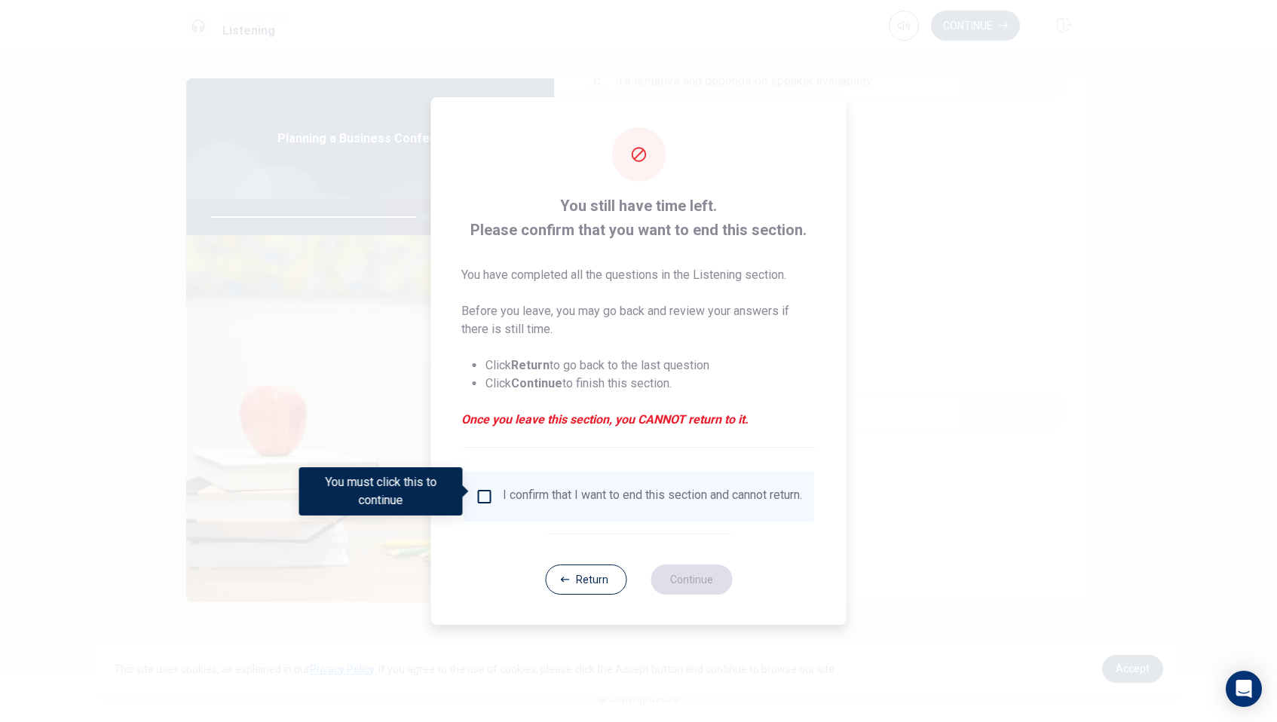
click at [484, 495] on input "You must click this to continue" at bounding box center [485, 497] width 18 height 18
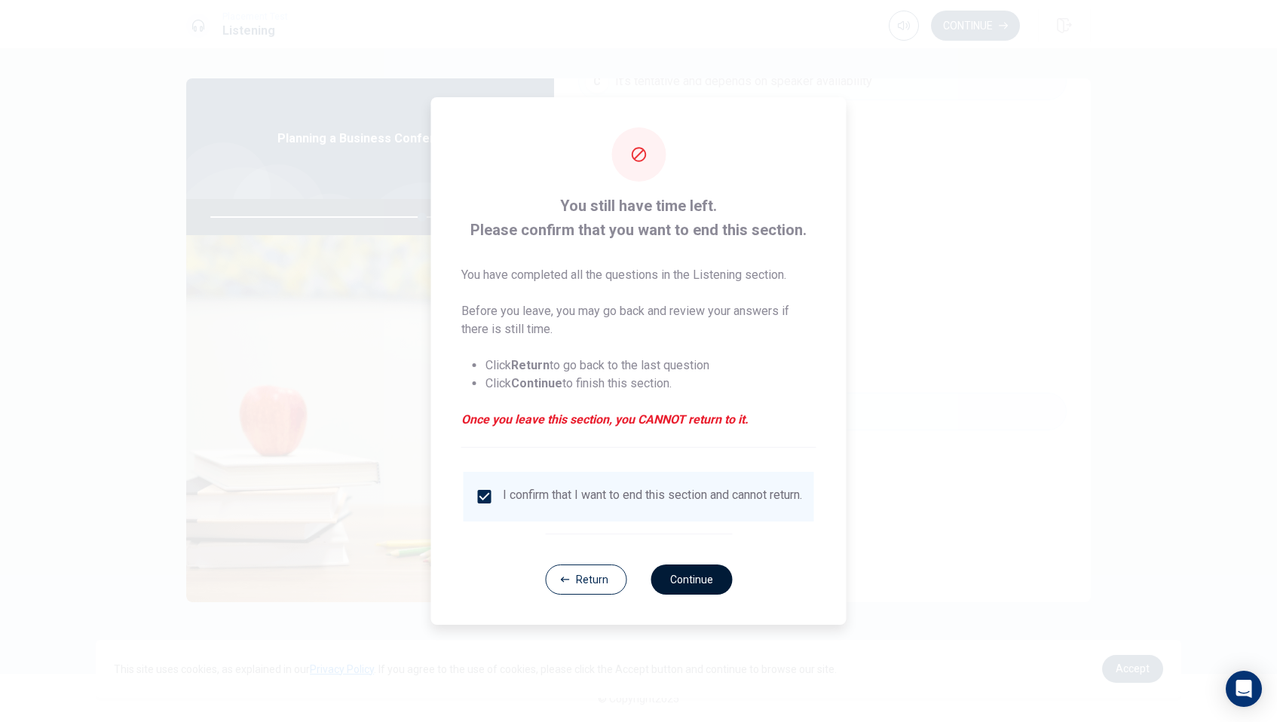
click at [688, 593] on button "Continue" at bounding box center [691, 580] width 81 height 30
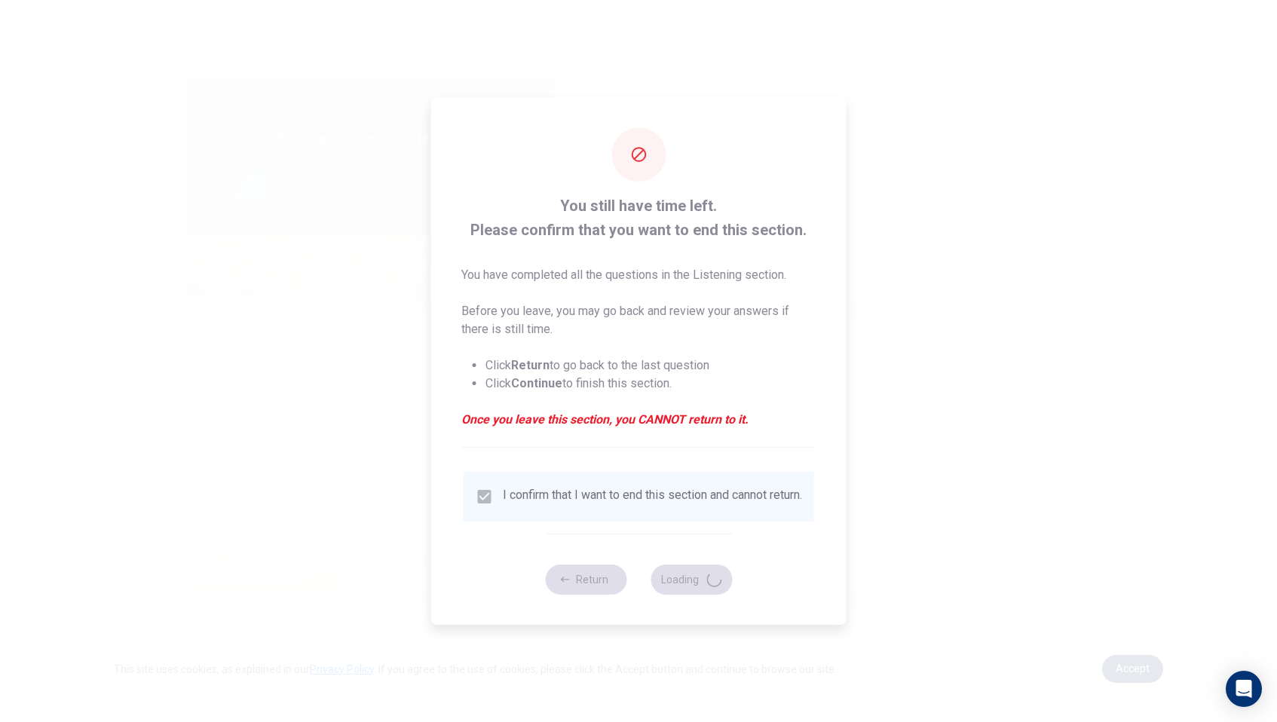
type input "79"
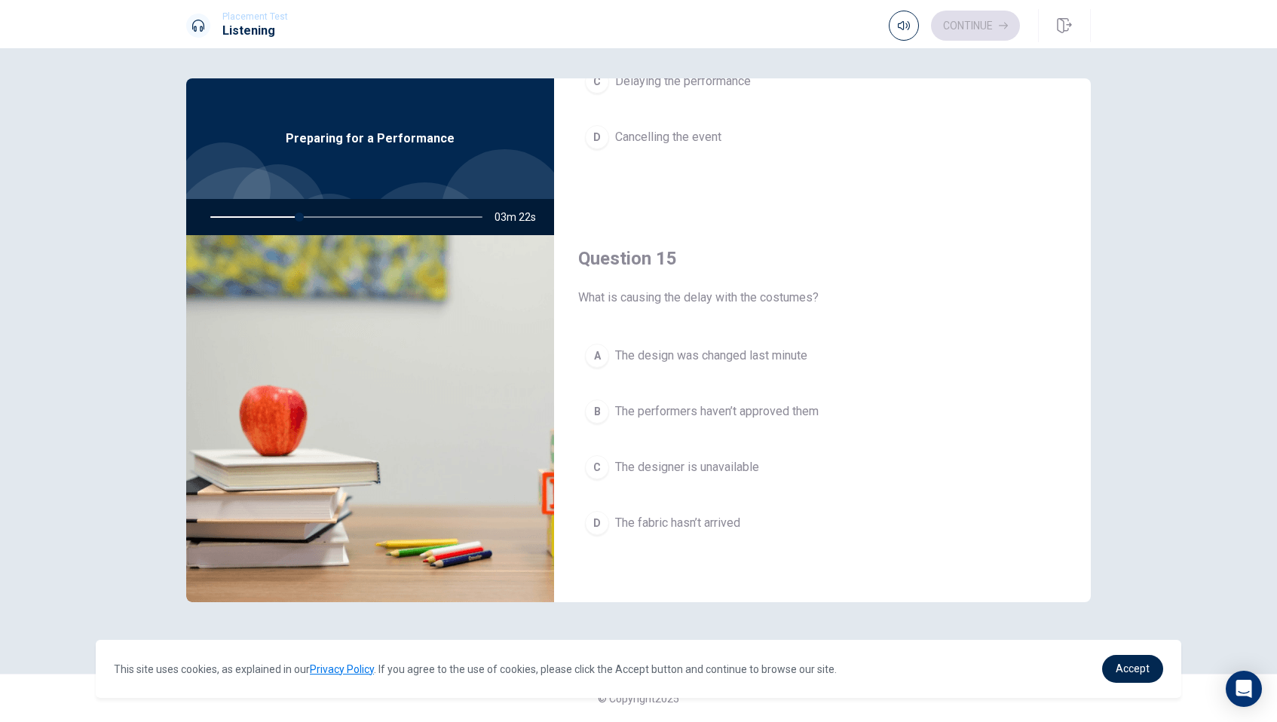
scroll to position [0, 0]
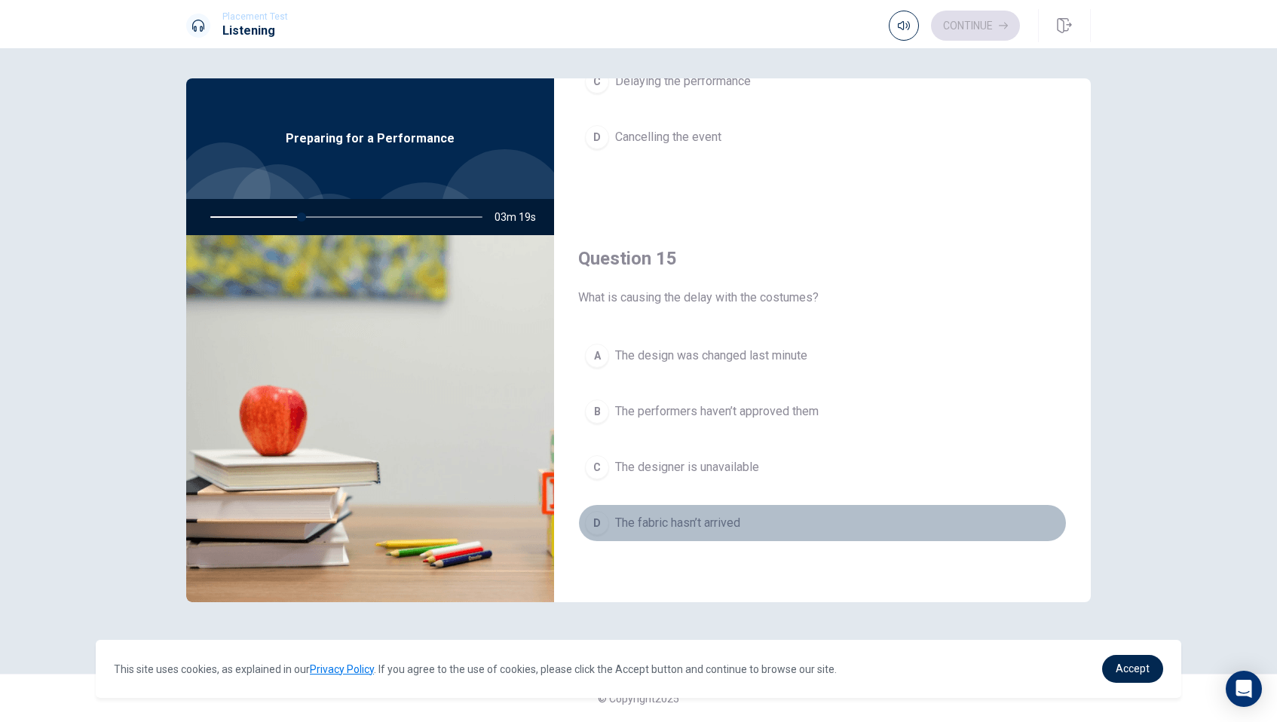
click at [709, 521] on span "The fabric hasn’t arrived" at bounding box center [677, 523] width 125 height 18
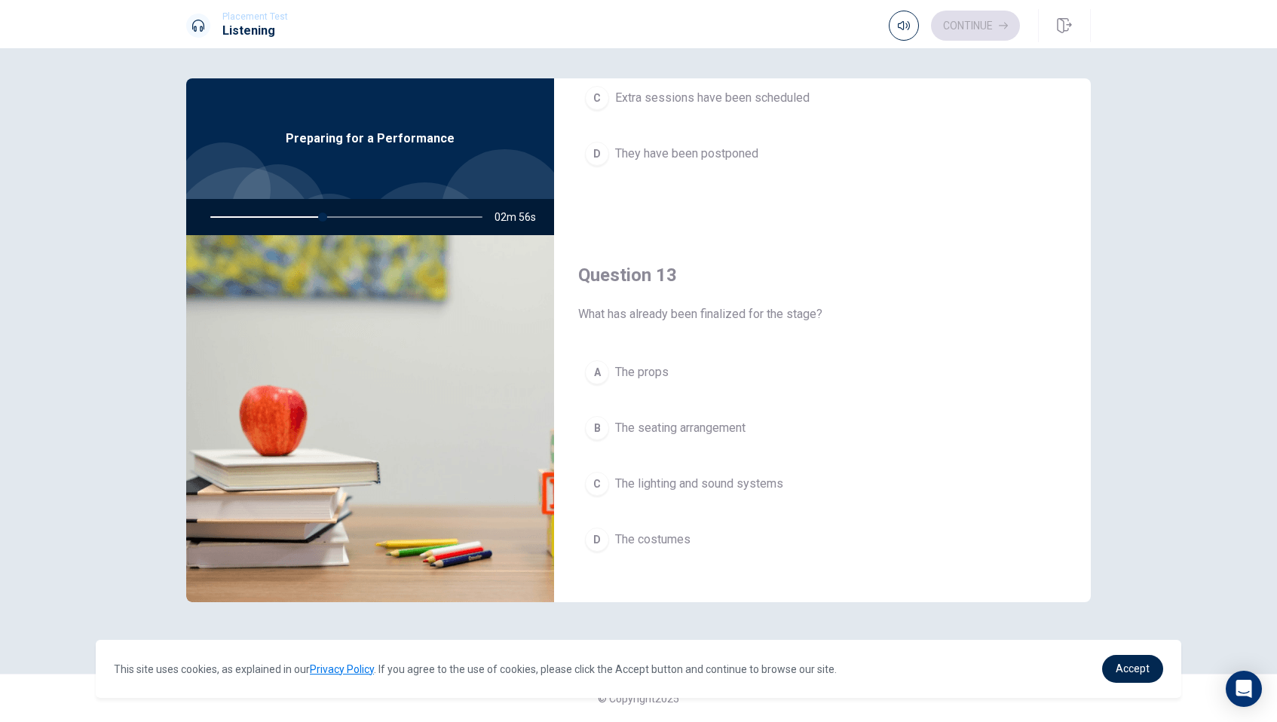
scroll to position [653, 0]
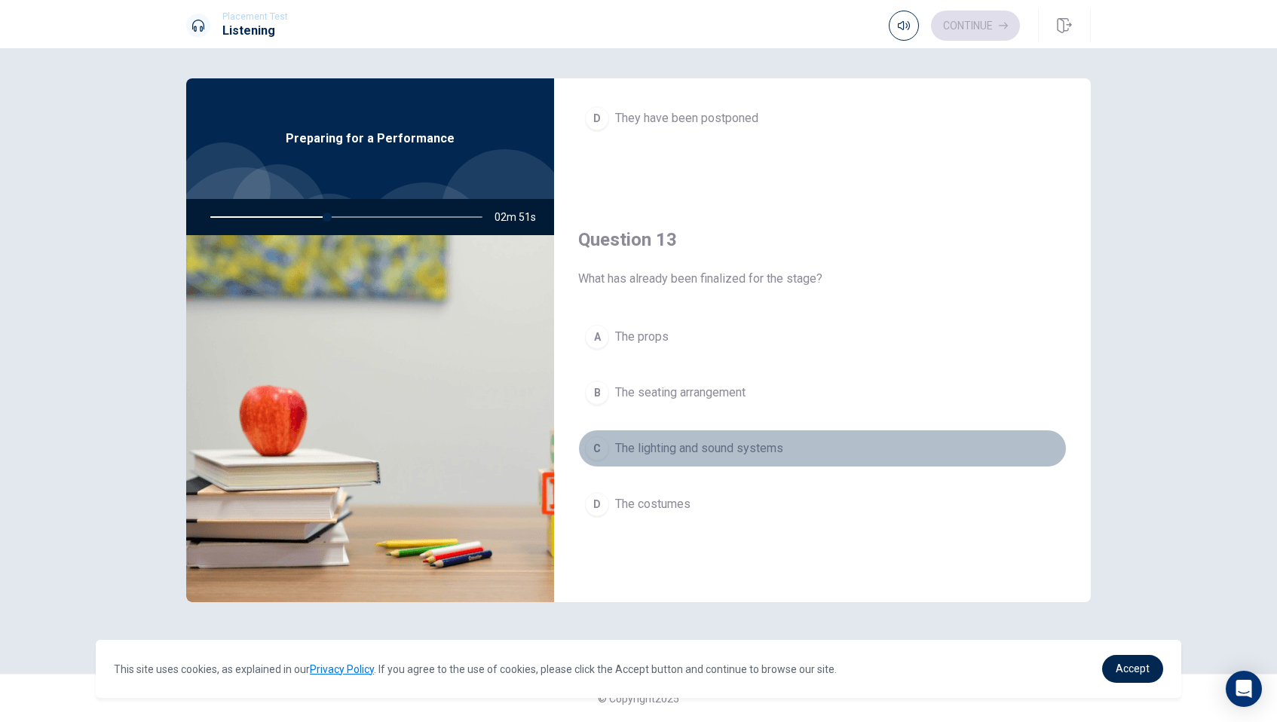
click at [713, 450] on span "The lighting and sound systems" at bounding box center [699, 449] width 168 height 18
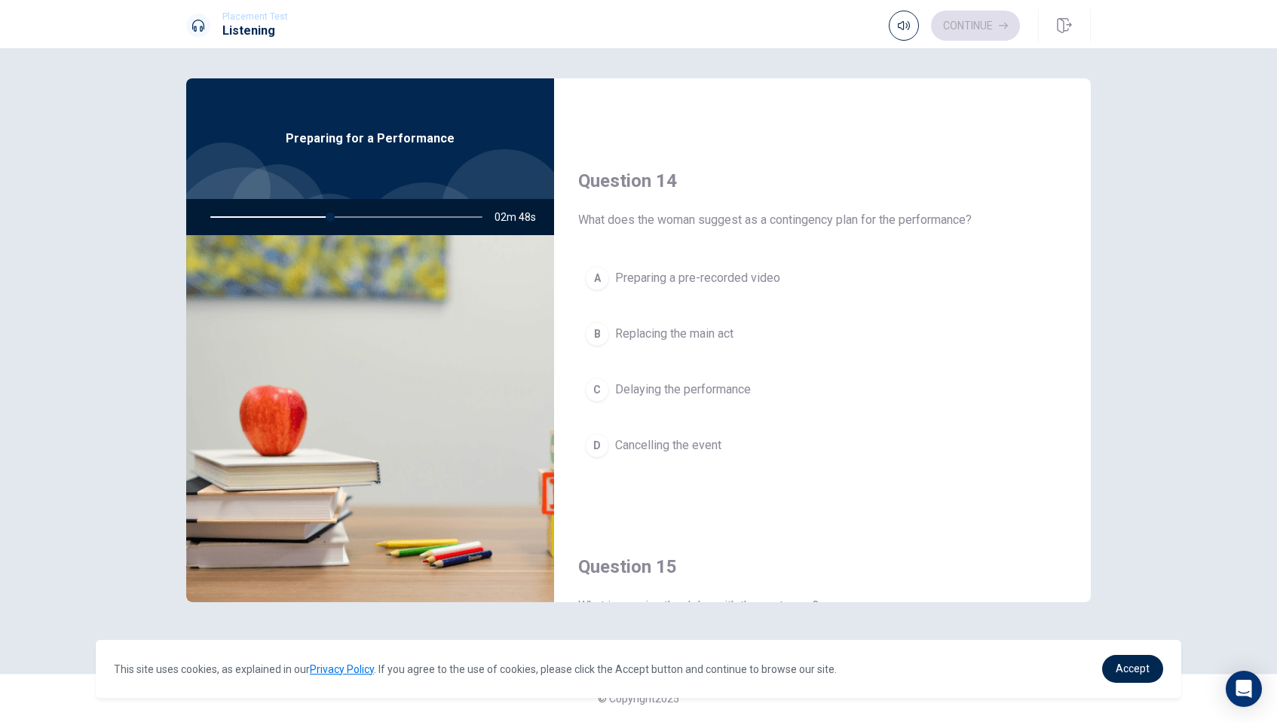
scroll to position [1114, 0]
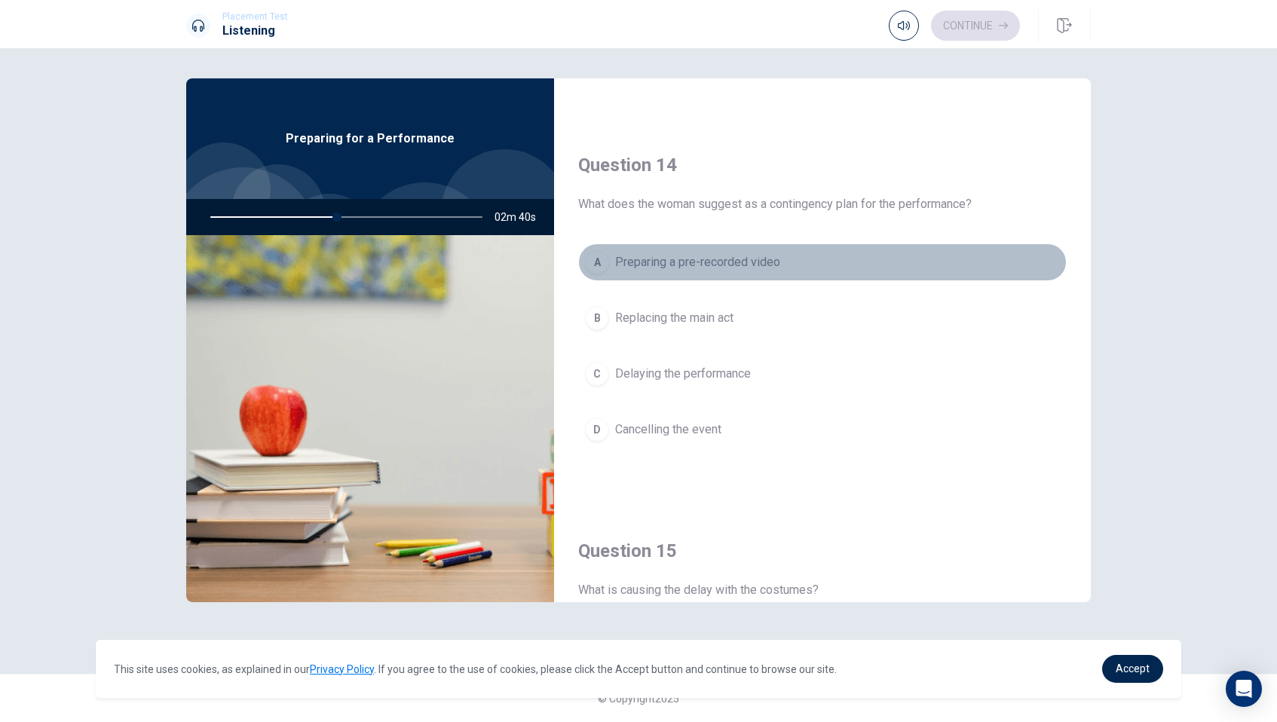
click at [762, 266] on span "Preparing a pre-recorded video" at bounding box center [697, 262] width 165 height 18
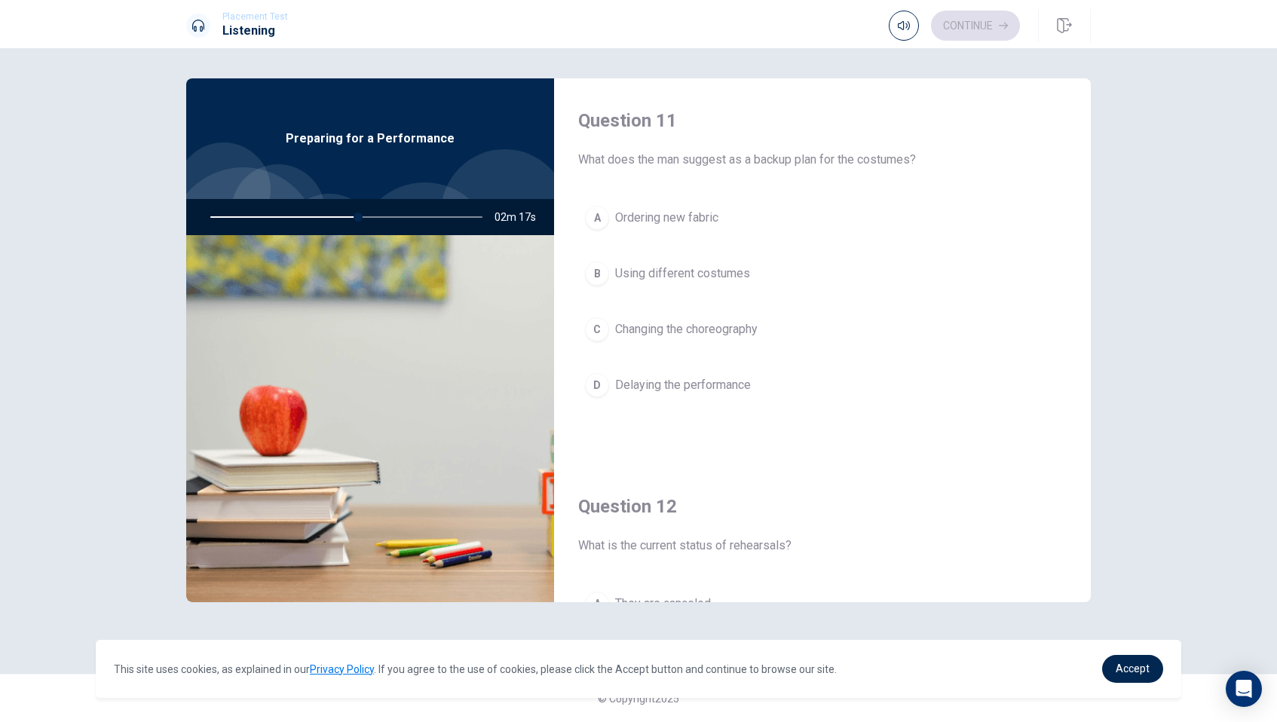
scroll to position [0, 0]
click at [688, 336] on span "Changing the choreography" at bounding box center [686, 329] width 143 height 18
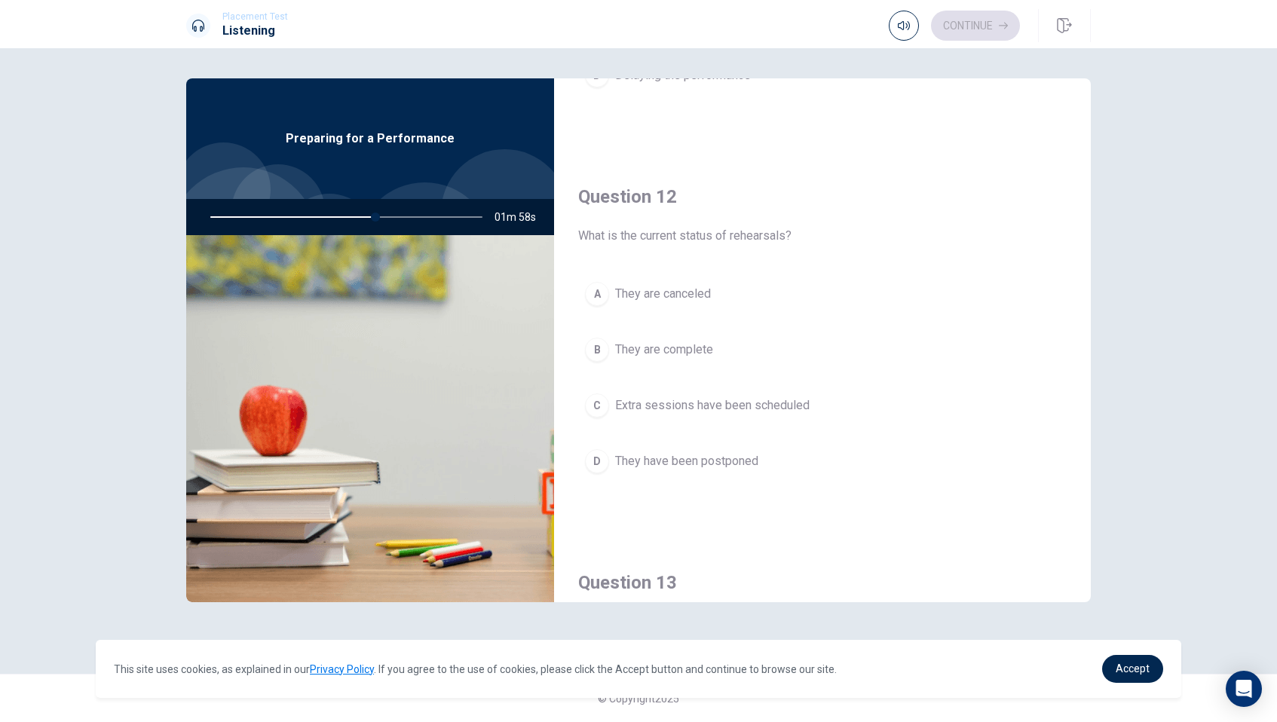
scroll to position [313, 0]
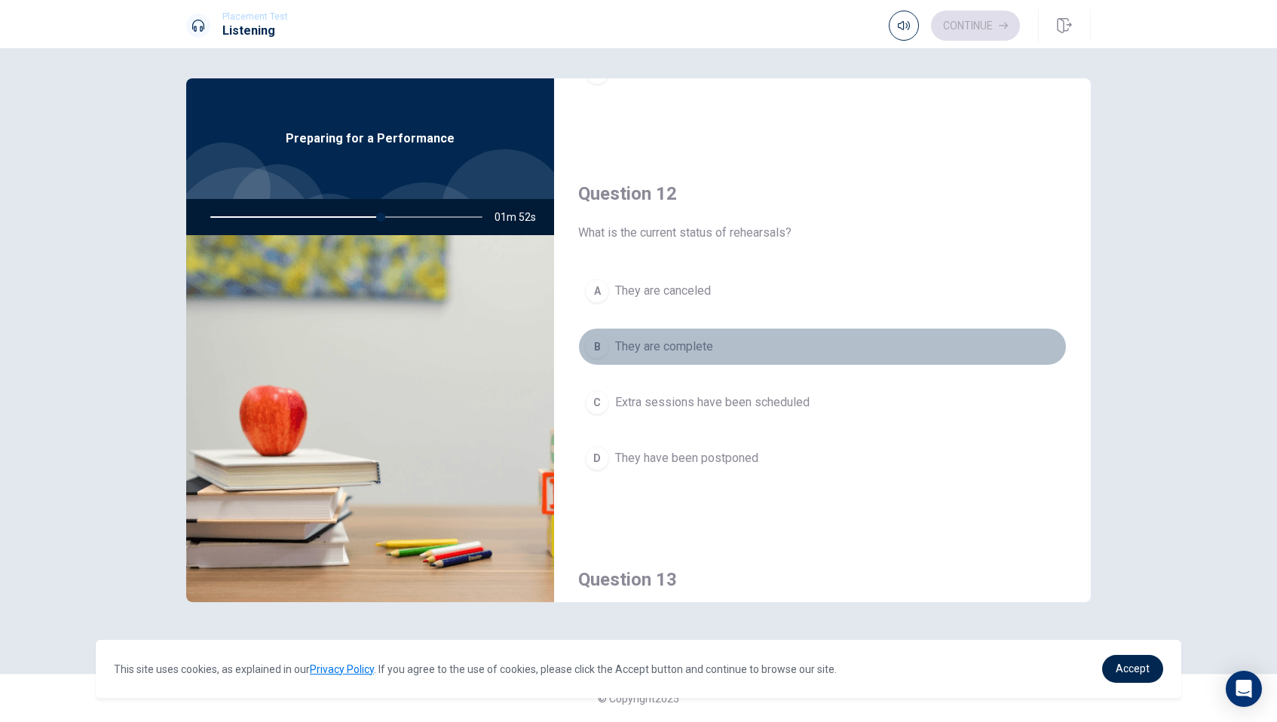
click at [710, 342] on span "They are complete" at bounding box center [664, 347] width 98 height 18
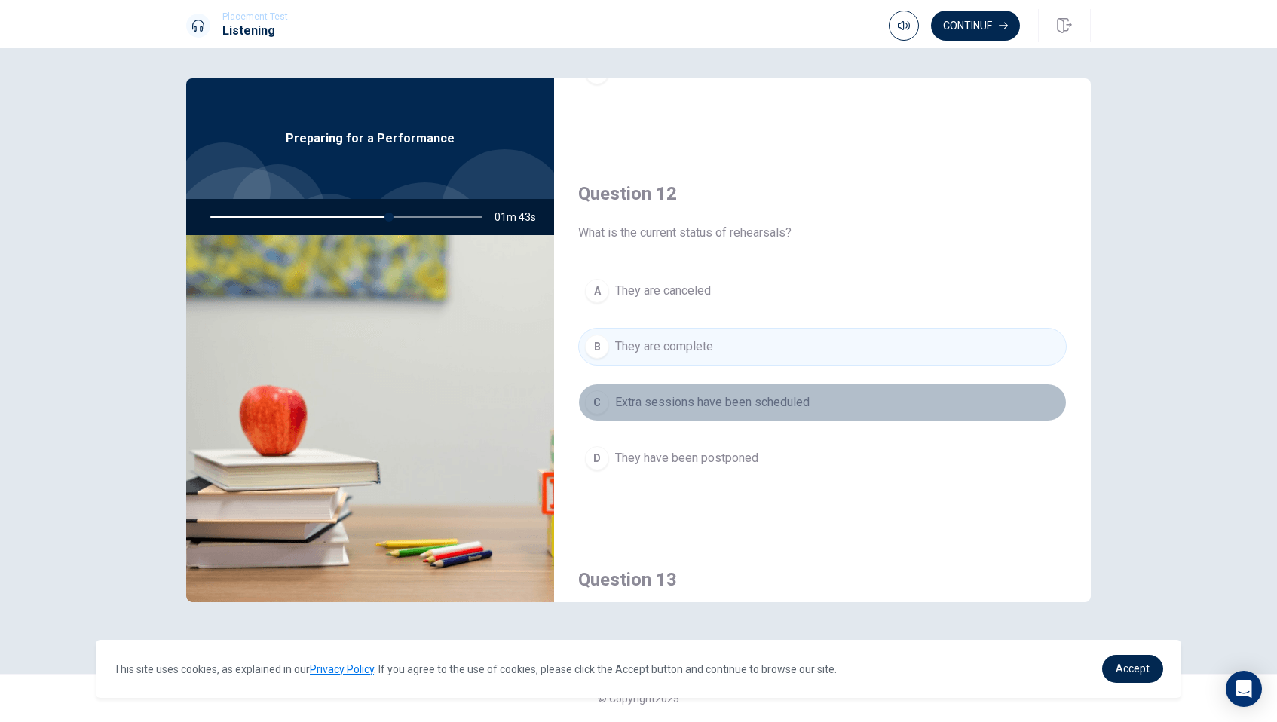
click at [711, 403] on span "Extra sessions have been scheduled" at bounding box center [712, 403] width 195 height 18
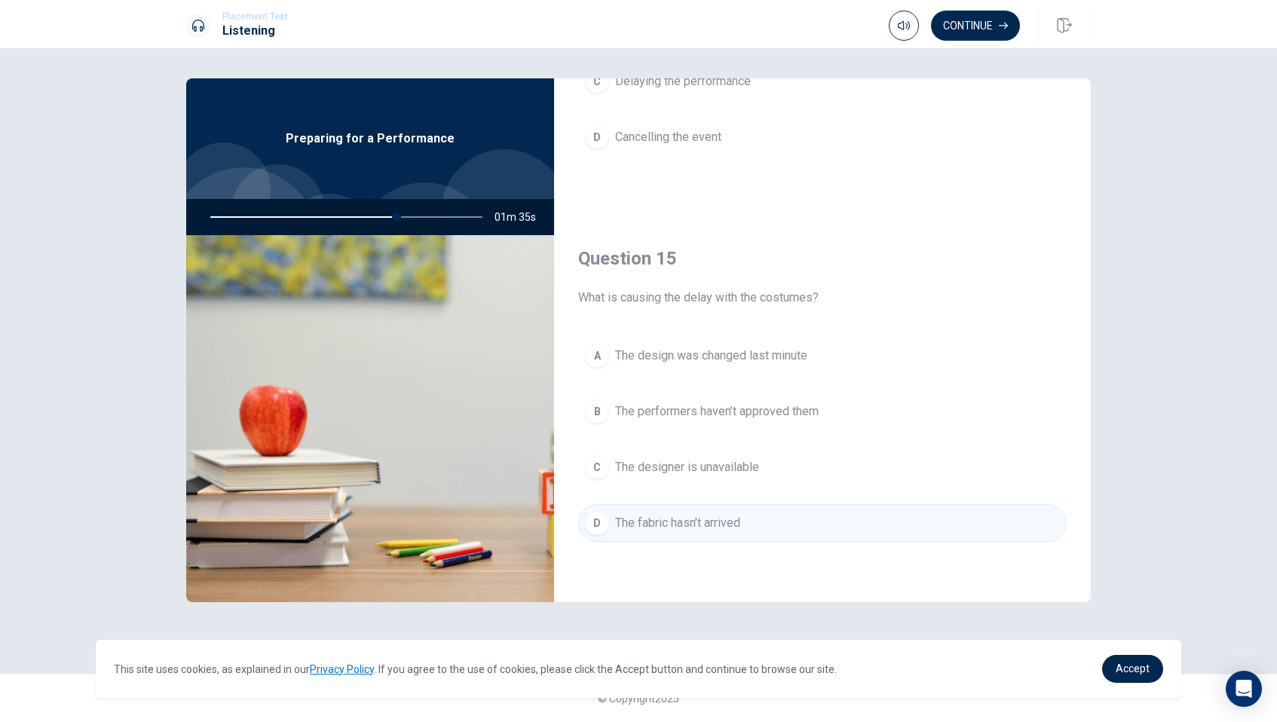
scroll to position [1406, 0]
click at [981, 17] on button "Continue" at bounding box center [975, 26] width 89 height 30
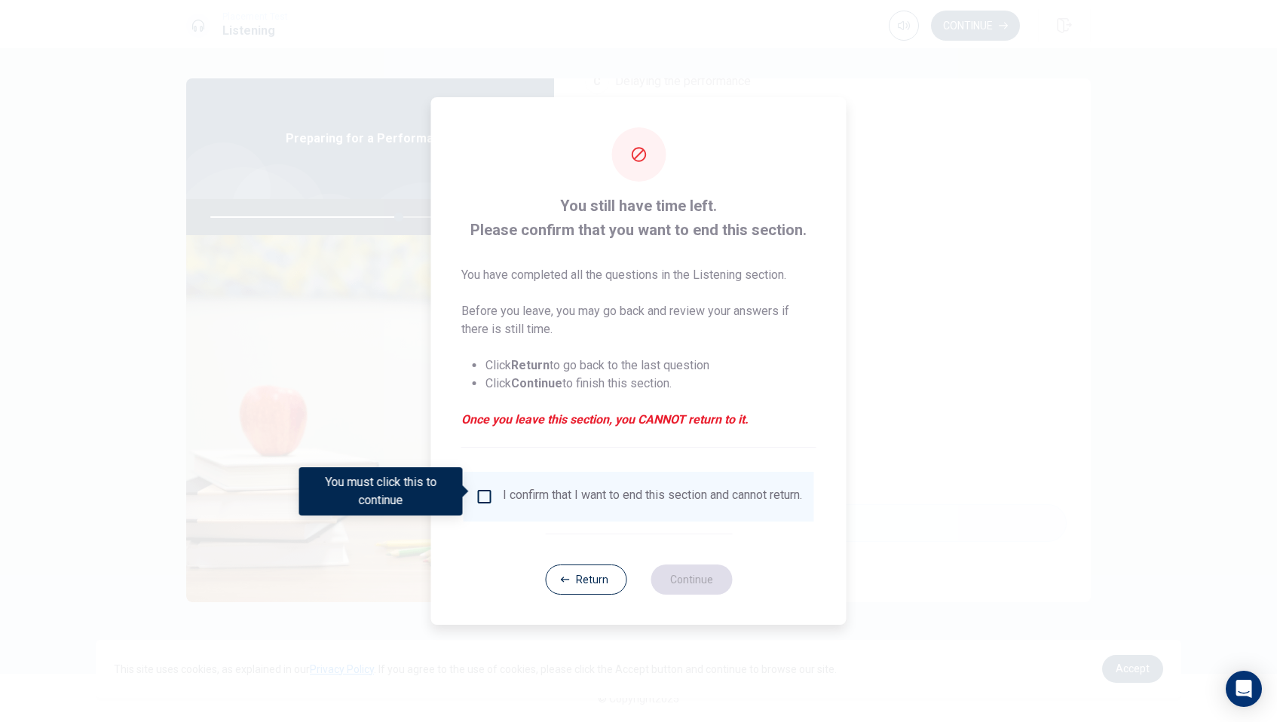
click at [487, 491] on input "You must click this to continue" at bounding box center [485, 497] width 18 height 18
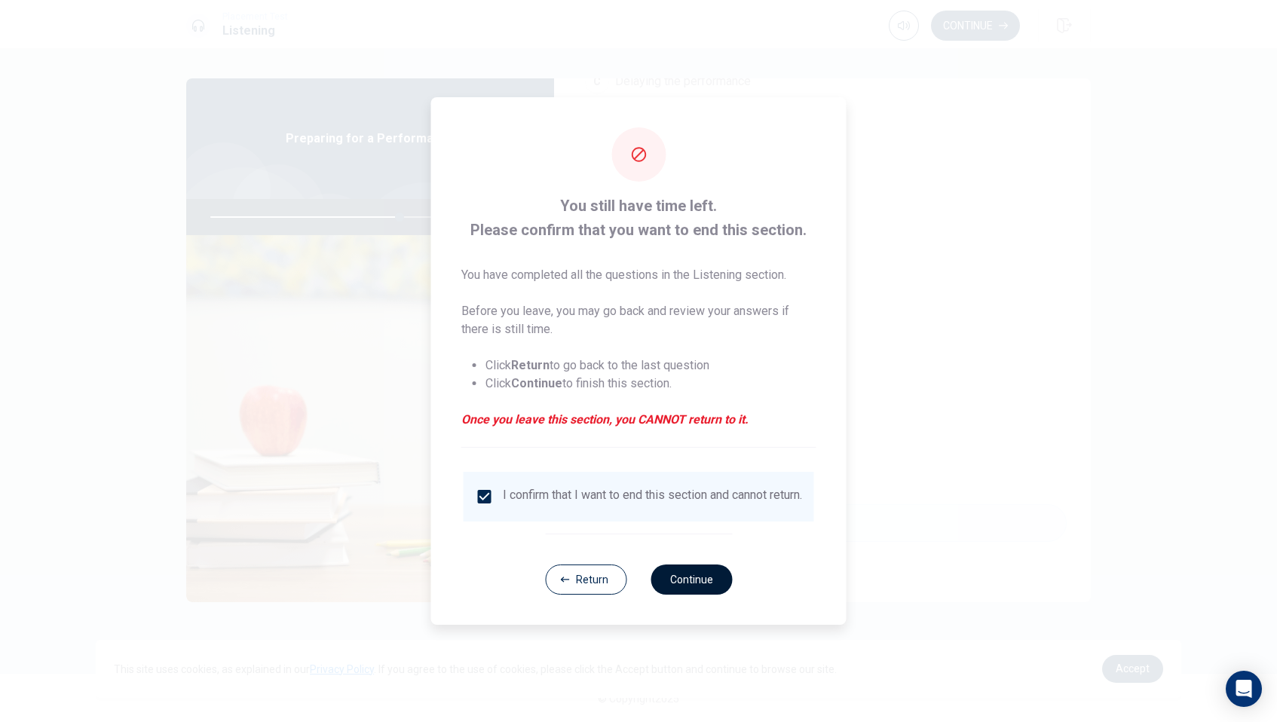
click at [666, 585] on button "Continue" at bounding box center [691, 580] width 81 height 30
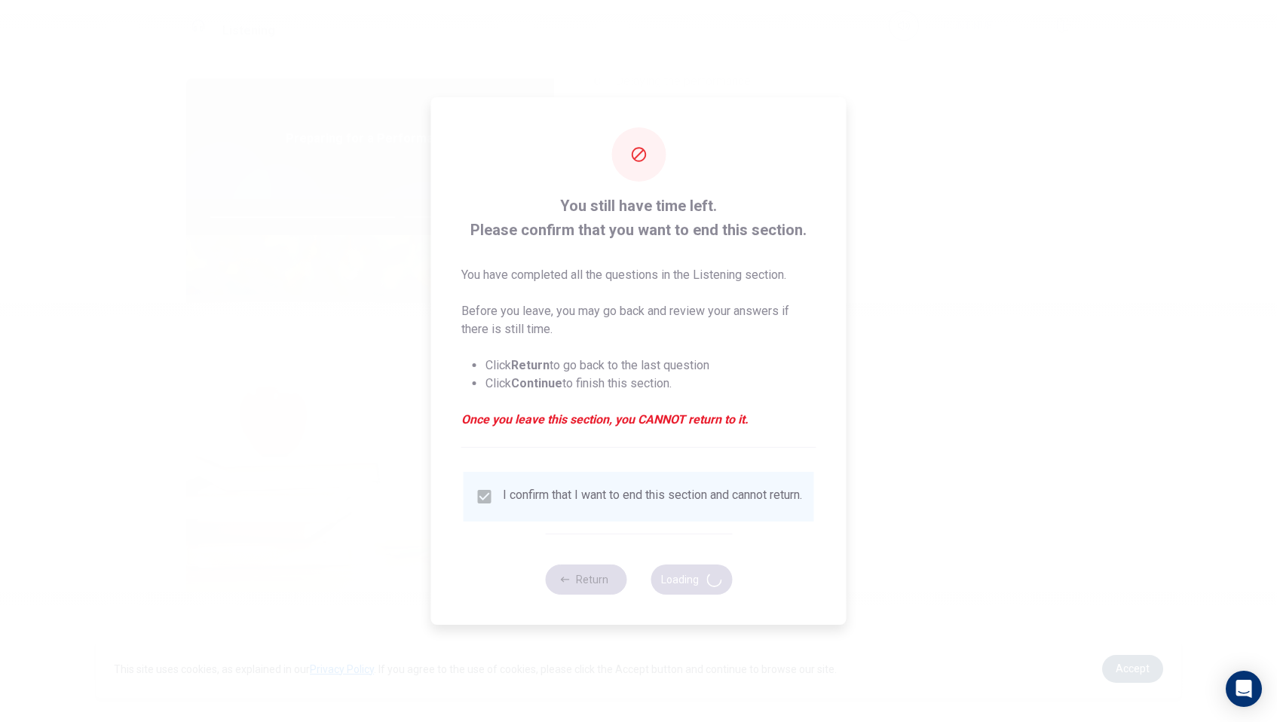
type input "70"
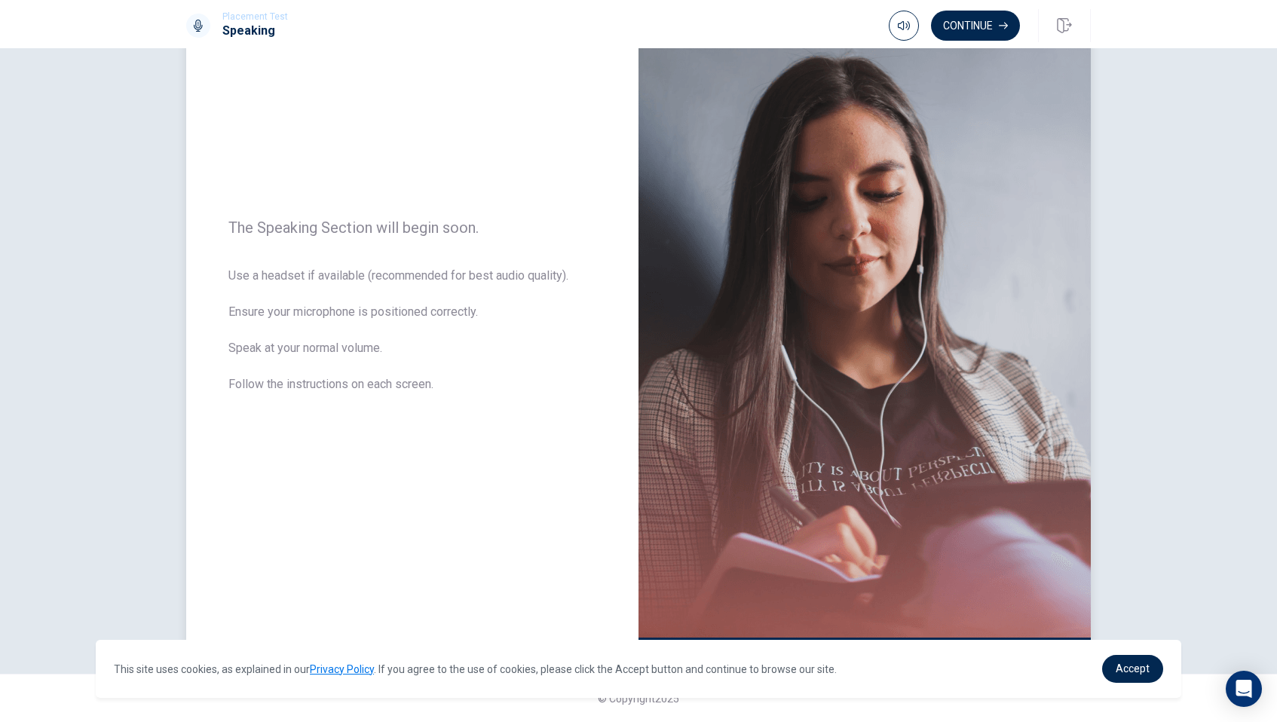
scroll to position [92, 0]
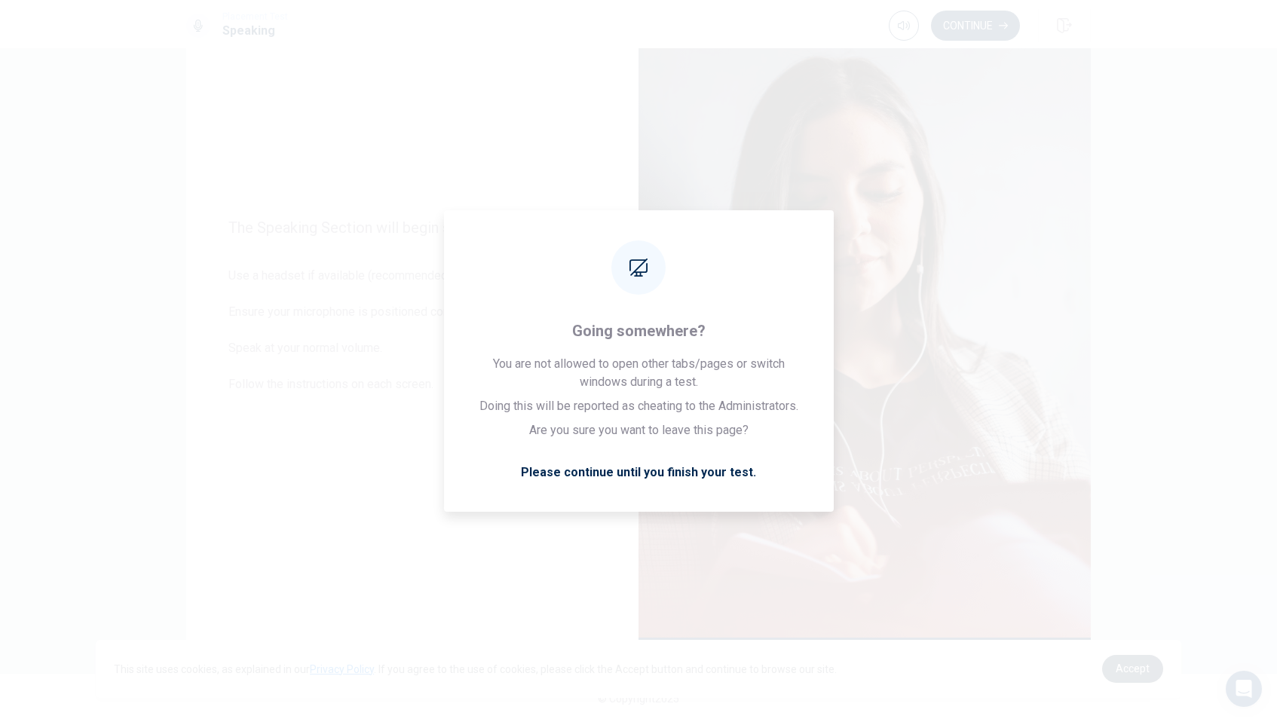
click at [1124, 675] on link "Accept" at bounding box center [1132, 669] width 61 height 28
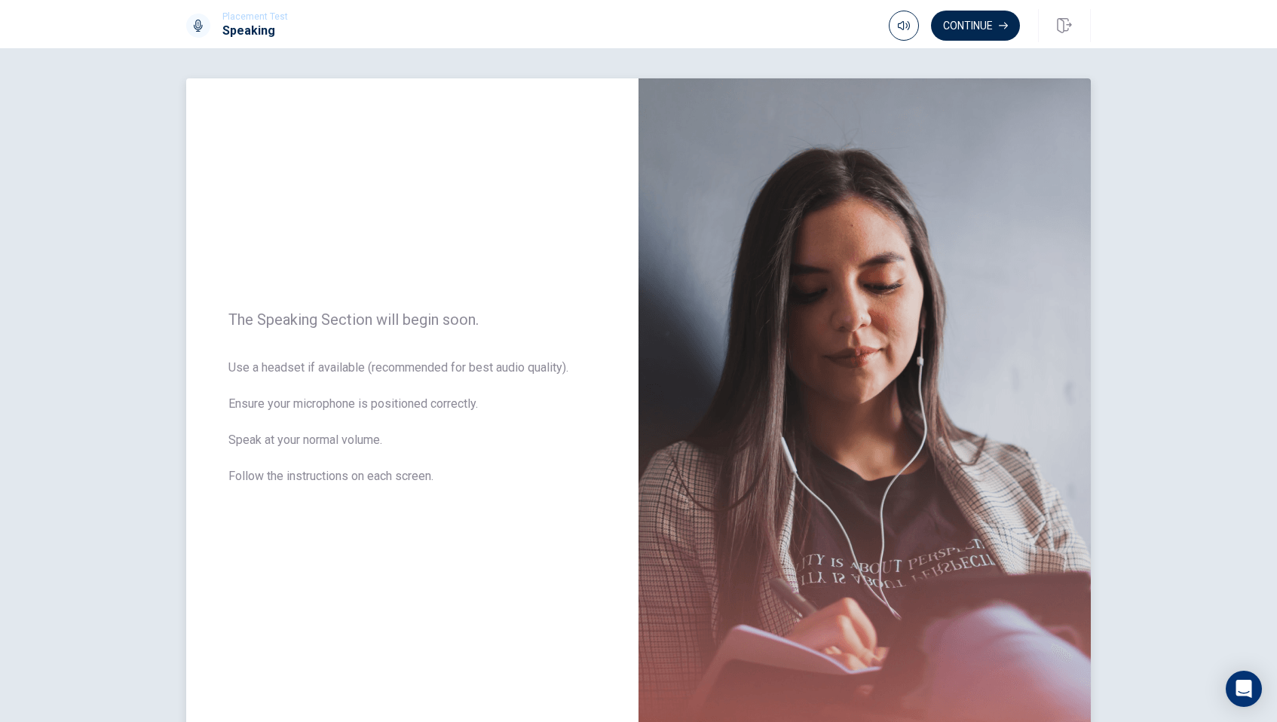
scroll to position [0, 0]
click at [981, 26] on button "Continue" at bounding box center [975, 26] width 89 height 30
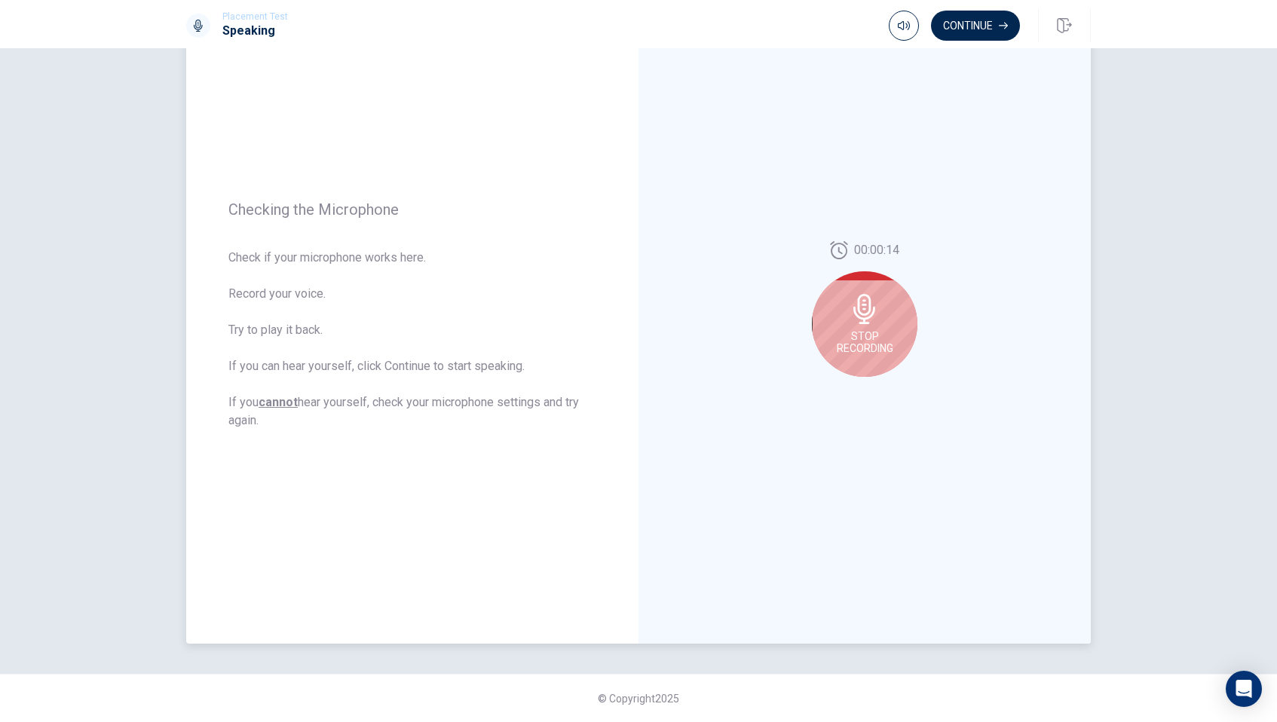
scroll to position [92, 0]
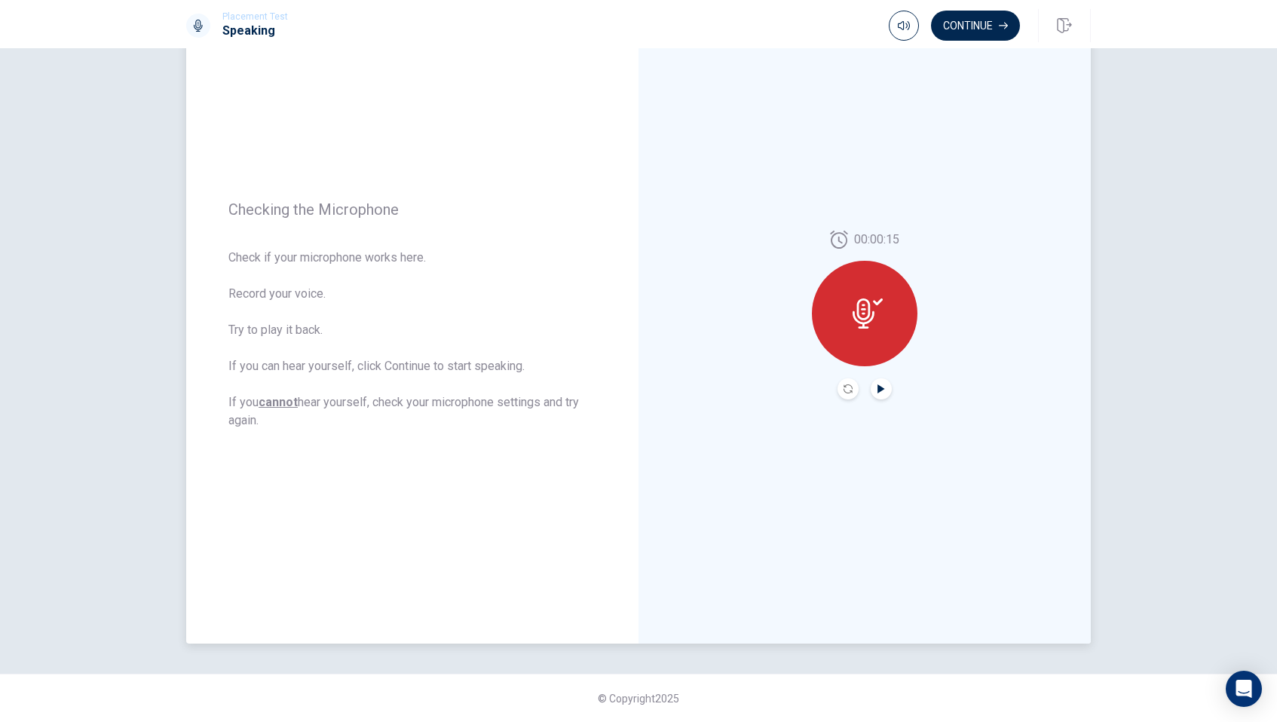
click at [881, 387] on icon "Play Audio" at bounding box center [881, 389] width 7 height 9
click at [989, 33] on button "Continue" at bounding box center [975, 26] width 89 height 30
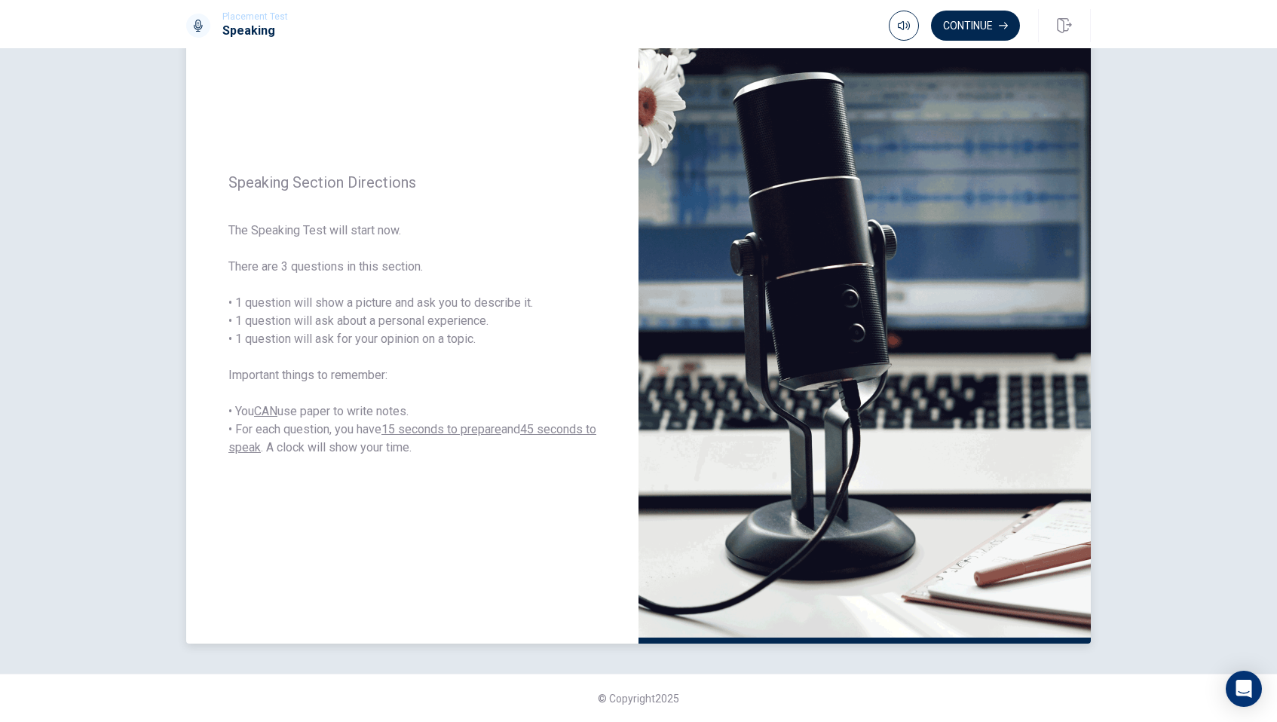
click at [612, 318] on div "Speaking Section Directions The Speaking Test will start now. There are 3 quest…" at bounding box center [412, 315] width 452 height 658
click at [969, 29] on button "Continue" at bounding box center [975, 26] width 89 height 30
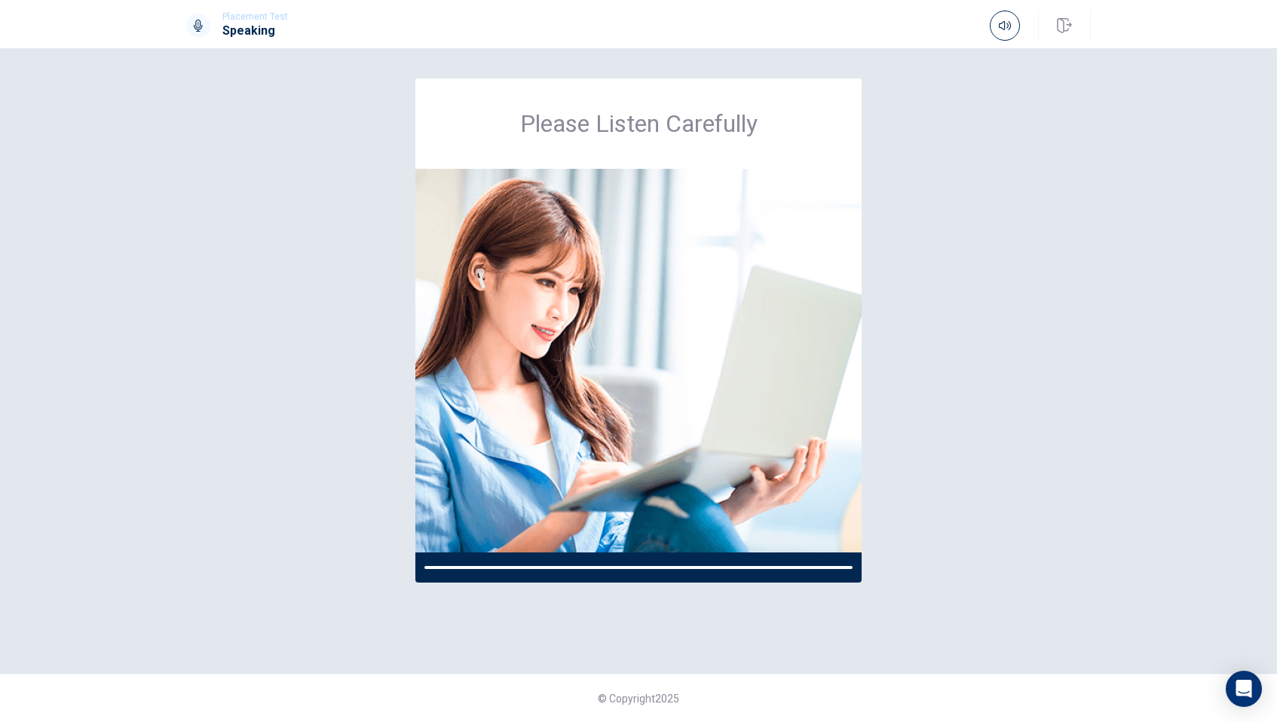
scroll to position [0, 0]
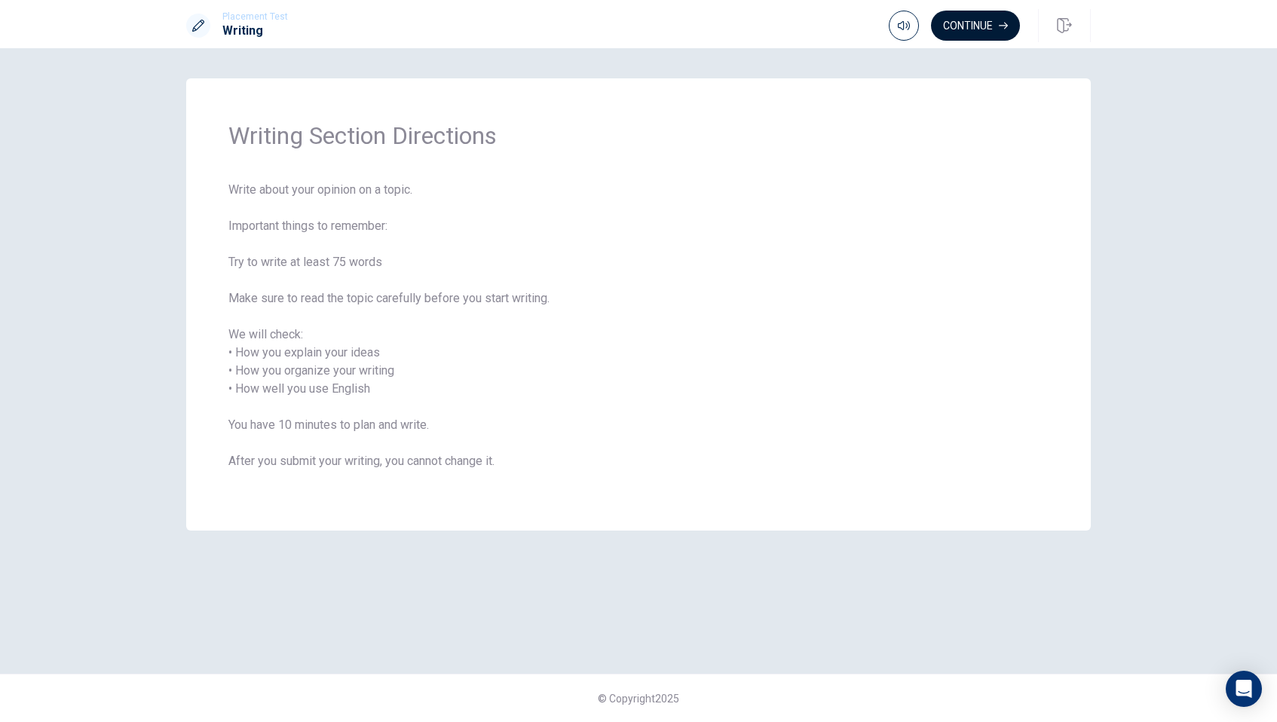
click at [1014, 14] on button "Continue" at bounding box center [975, 26] width 89 height 30
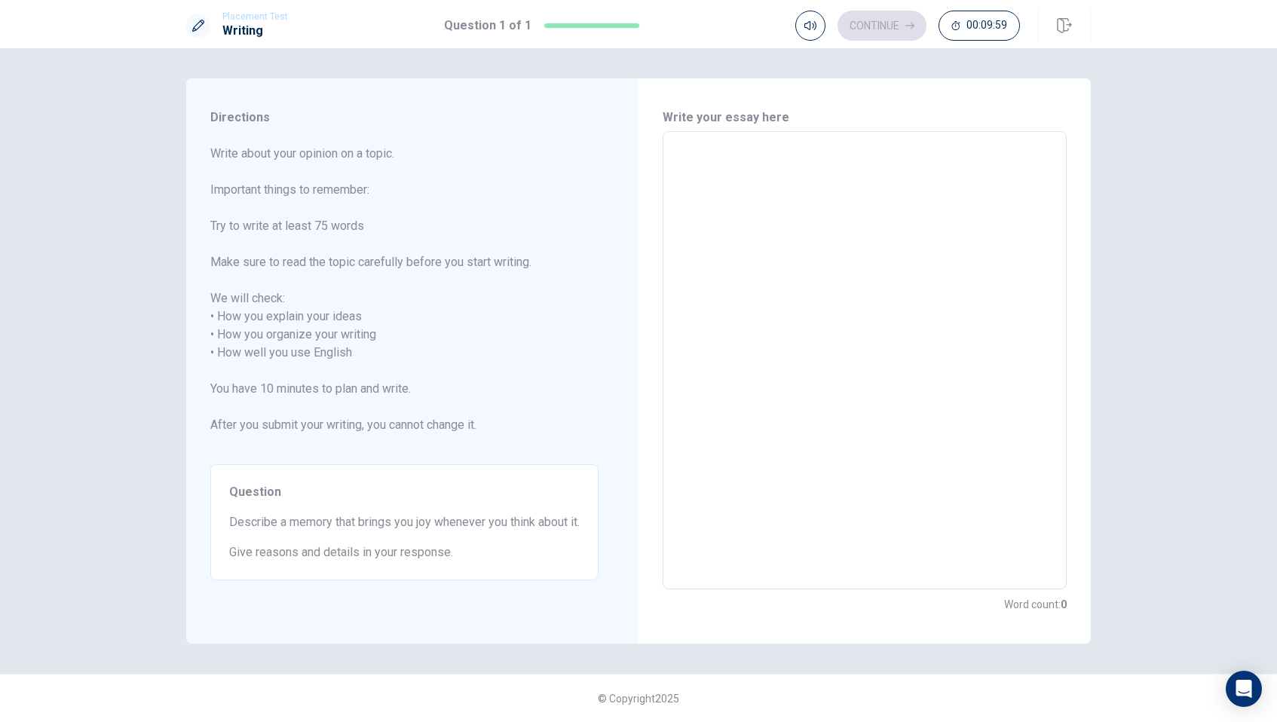
click at [715, 181] on textarea at bounding box center [864, 361] width 383 height 434
type textarea "W"
type textarea "x"
type textarea "Wh"
type textarea "x"
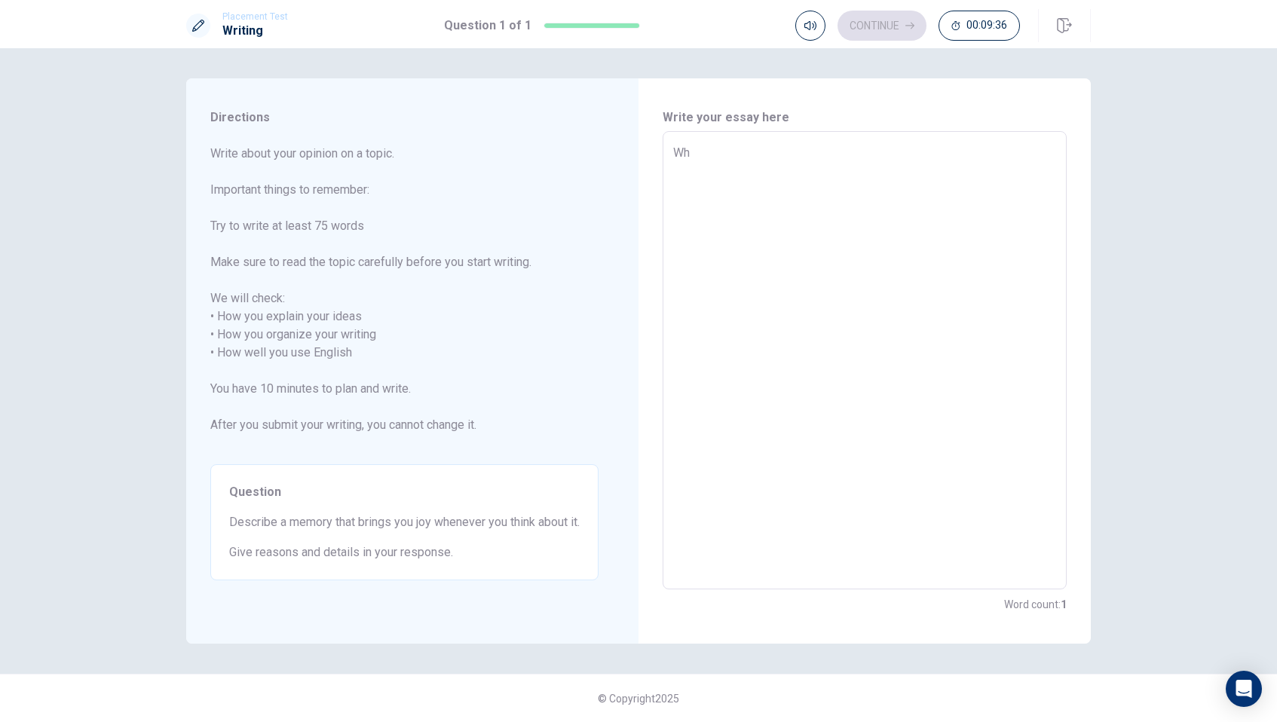
type textarea "Whe"
type textarea "x"
type textarea "When"
type textarea "x"
type textarea "When"
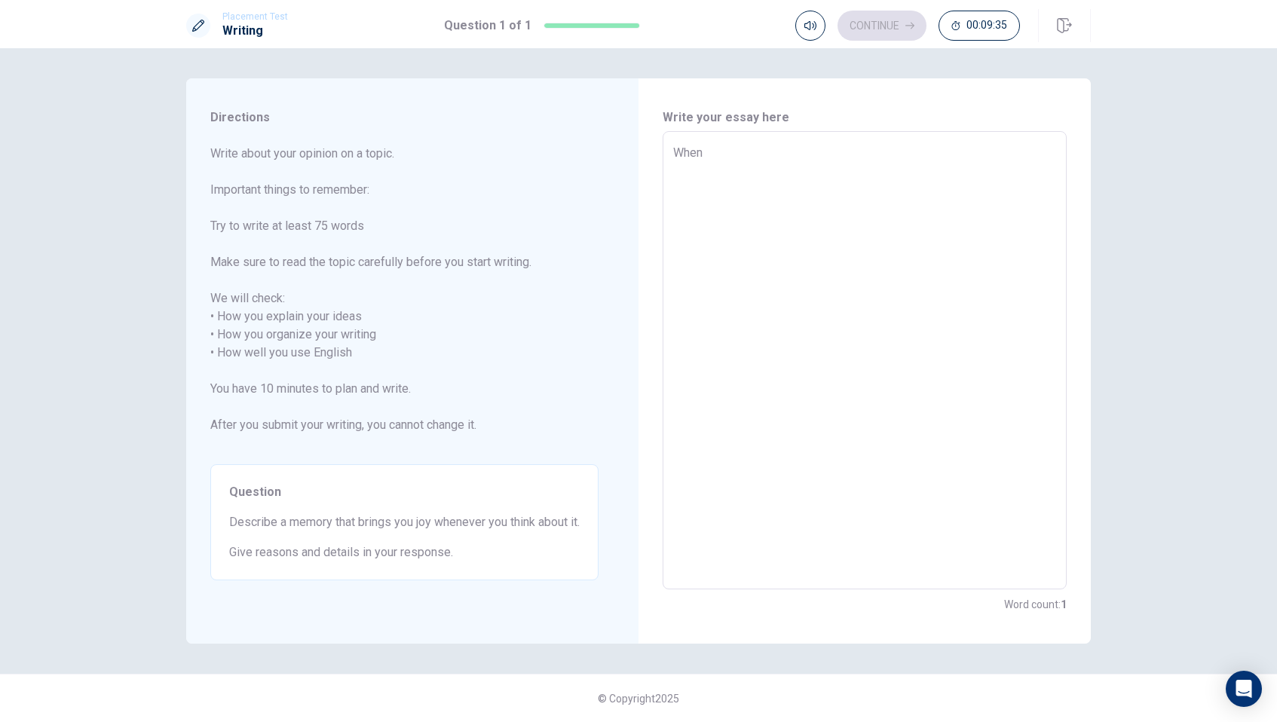
type textarea "x"
type textarea "When I"
type textarea "x"
type textarea "When I"
type textarea "x"
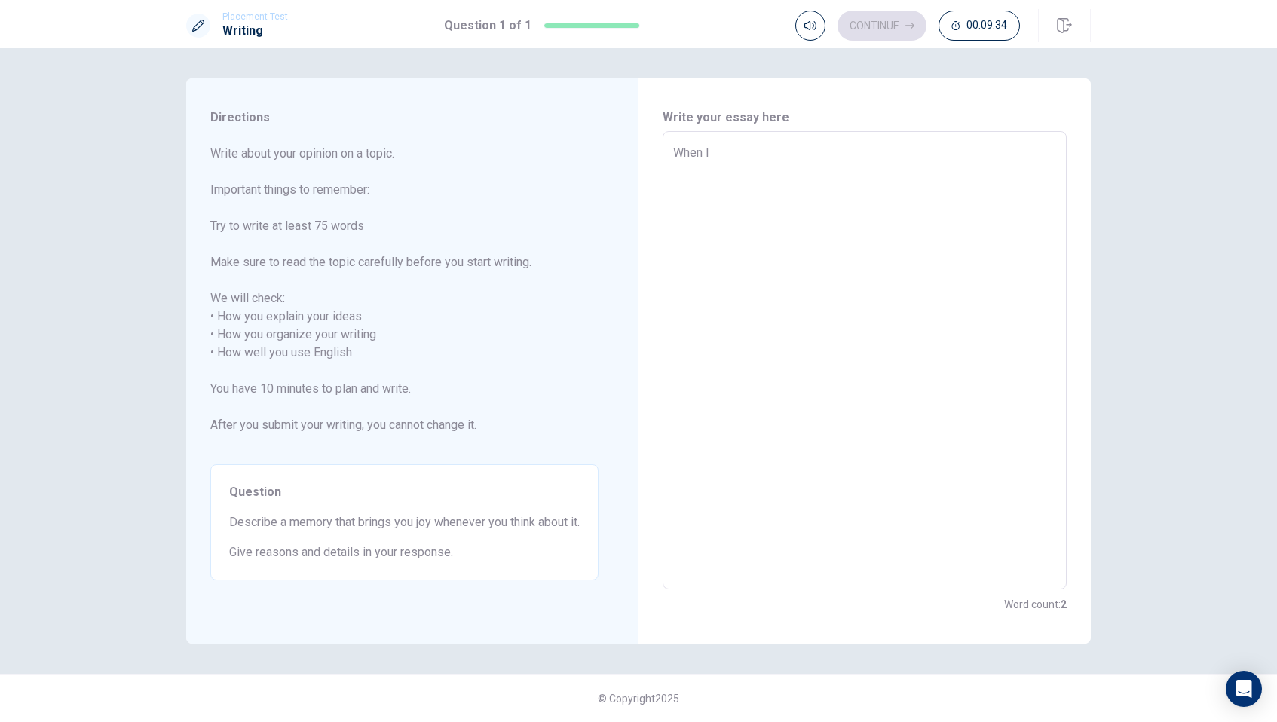
type textarea "When I w"
type textarea "x"
type textarea "When I wa"
type textarea "x"
type textarea "When I was"
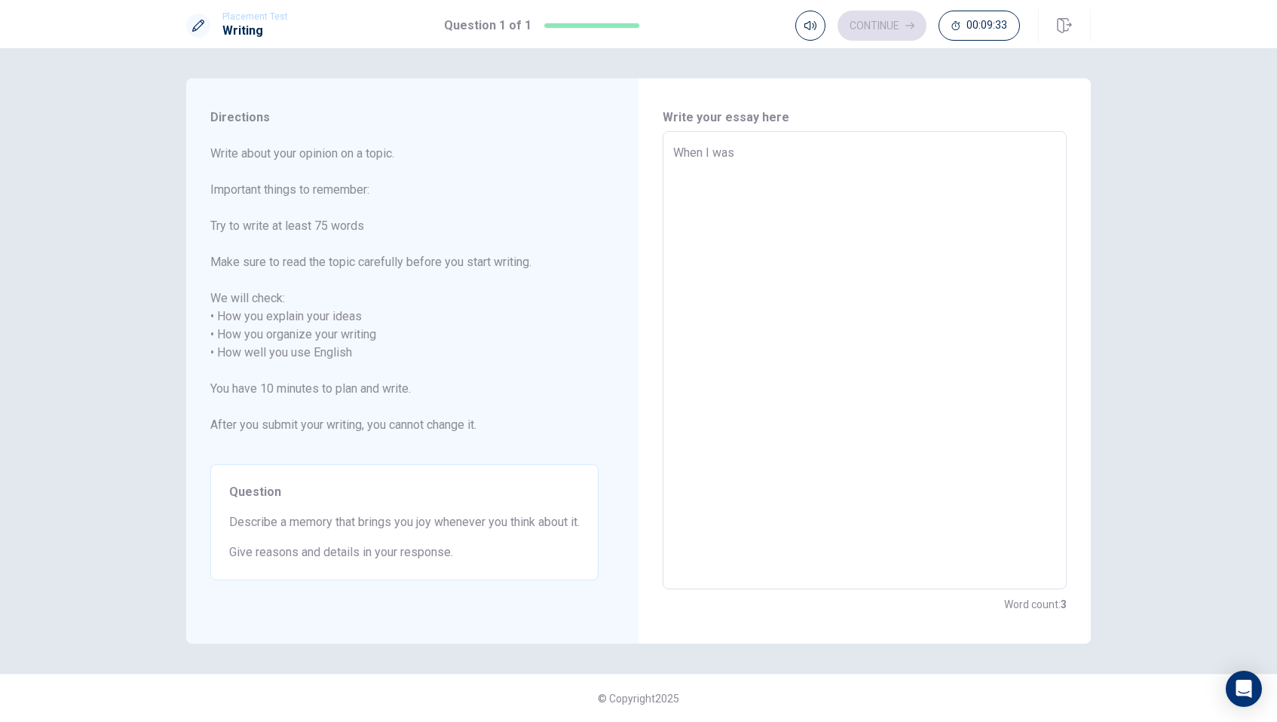
type textarea "x"
type textarea "When I was"
type textarea "x"
type textarea "When I was a"
type textarea "x"
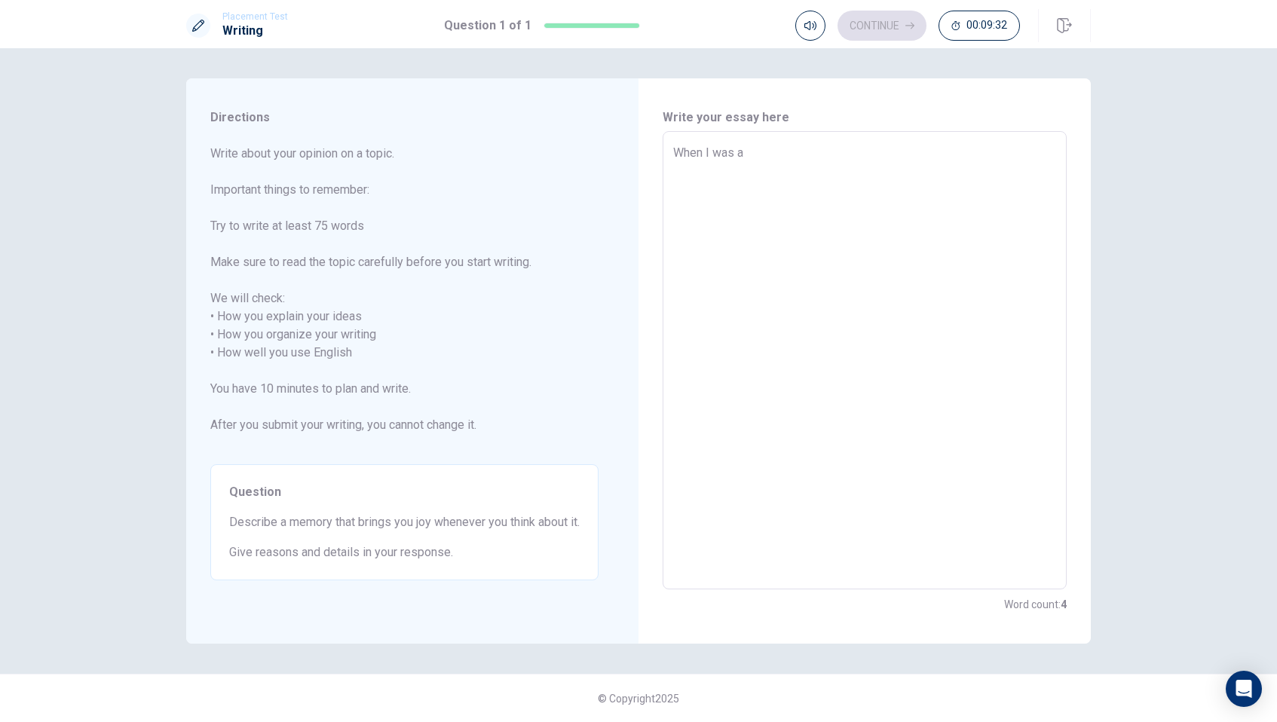
type textarea "When I was a"
type textarea "x"
type textarea "When I was a"
type textarea "x"
type textarea "When I was"
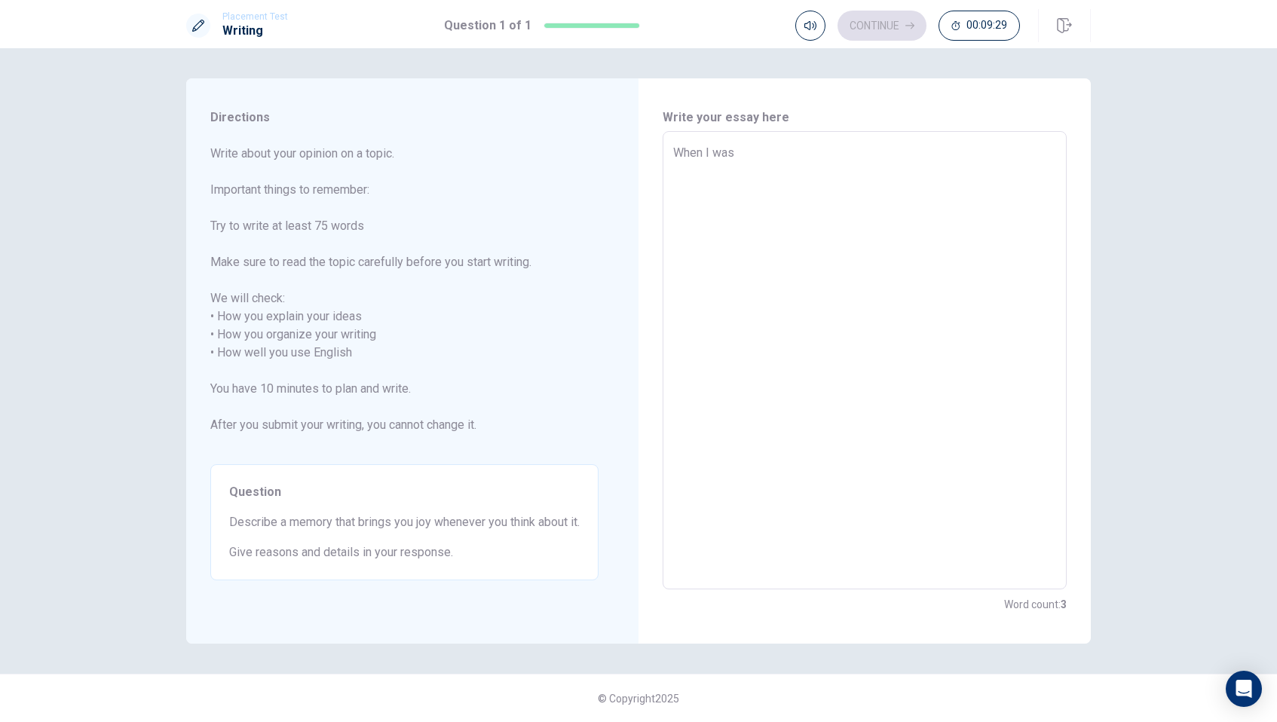
type textarea "x"
type textarea "When I was 2"
type textarea "x"
type textarea "When I was 23"
type textarea "x"
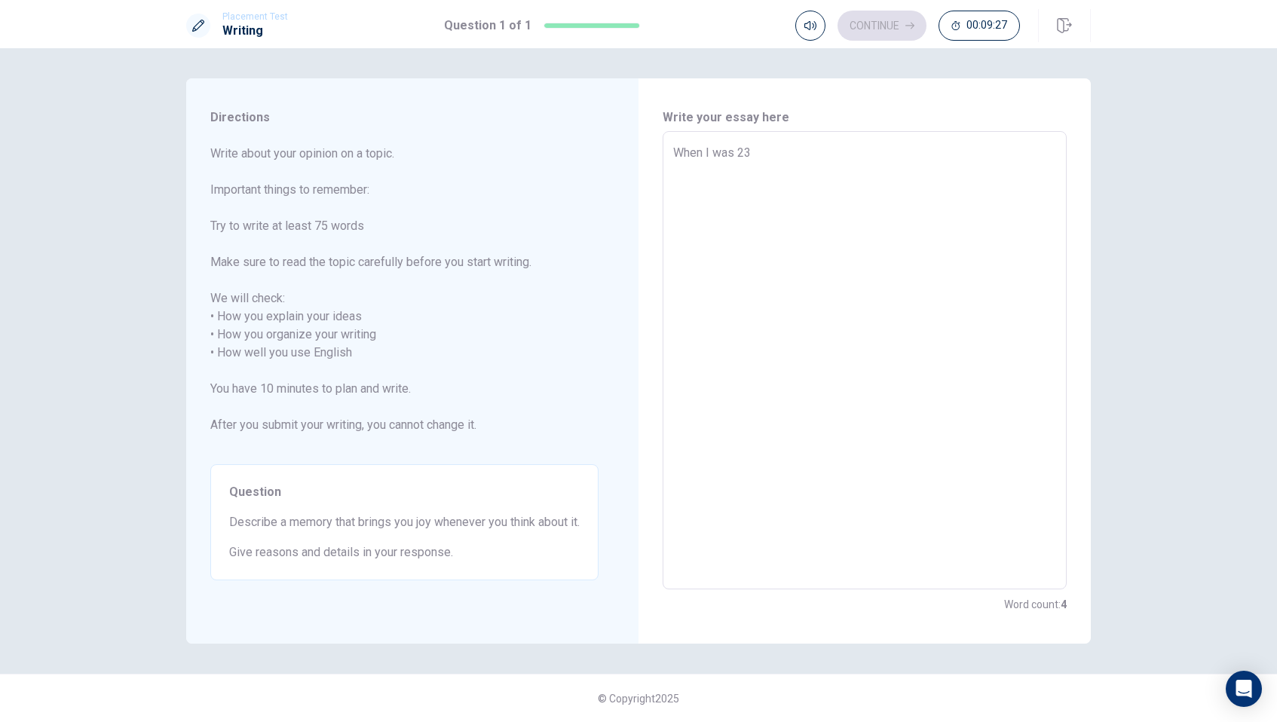
type textarea "When I was 2"
type textarea "x"
type textarea "When I was 22"
type textarea "x"
type textarea "When I was 22"
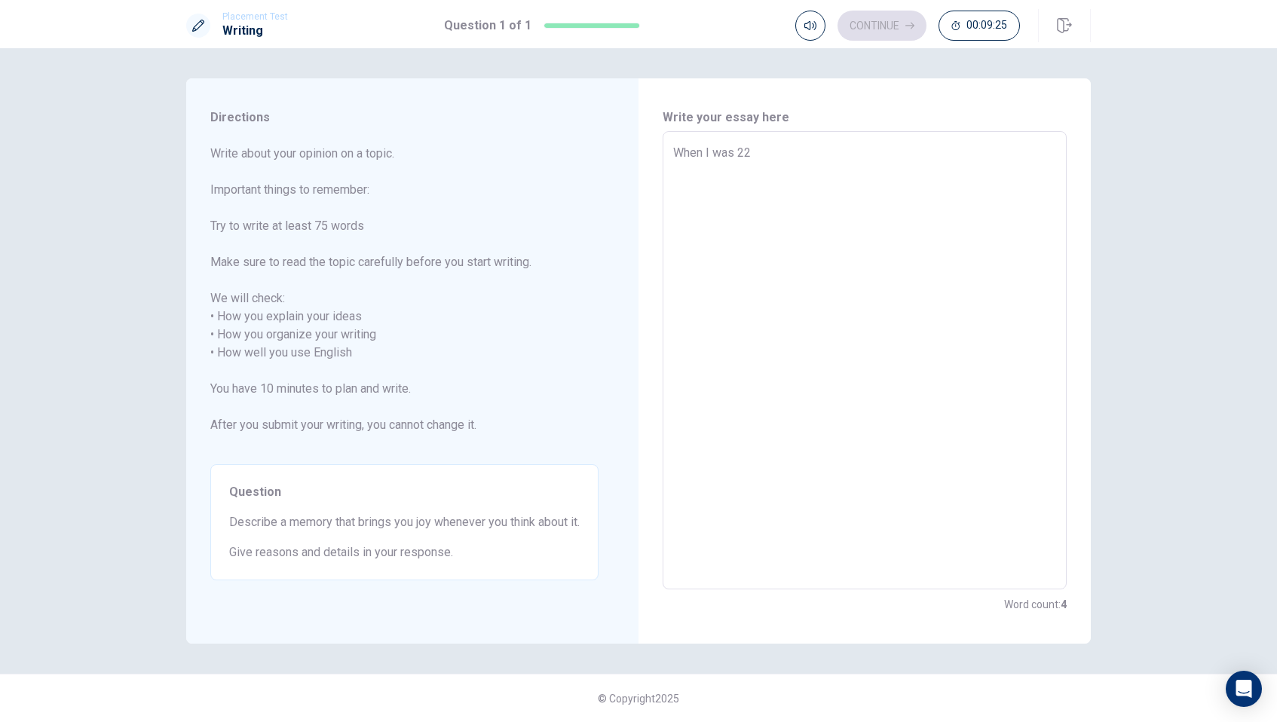
type textarea "x"
type textarea "When I was 22 u"
type textarea "x"
type textarea "When I was 22 ue"
type textarea "x"
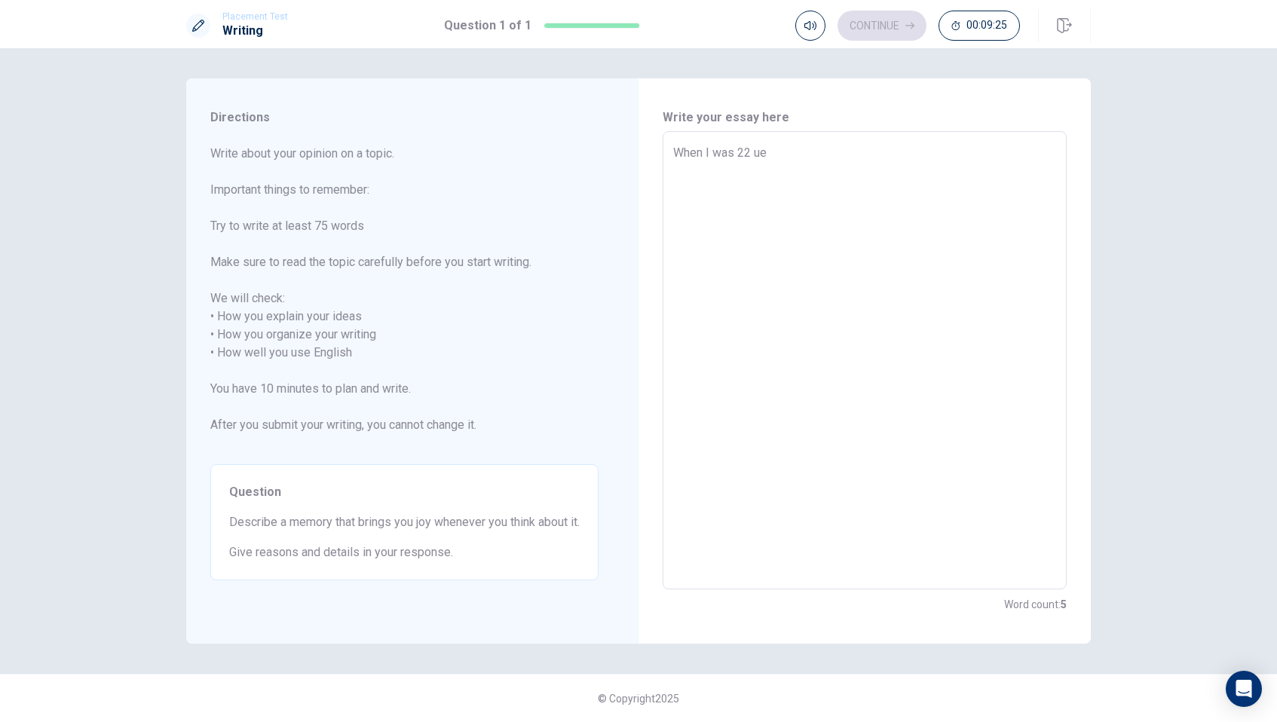
type textarea "When I was 22 uea"
type textarea "x"
type textarea "When I was 22 ue"
type textarea "x"
type textarea "When I was 22 u"
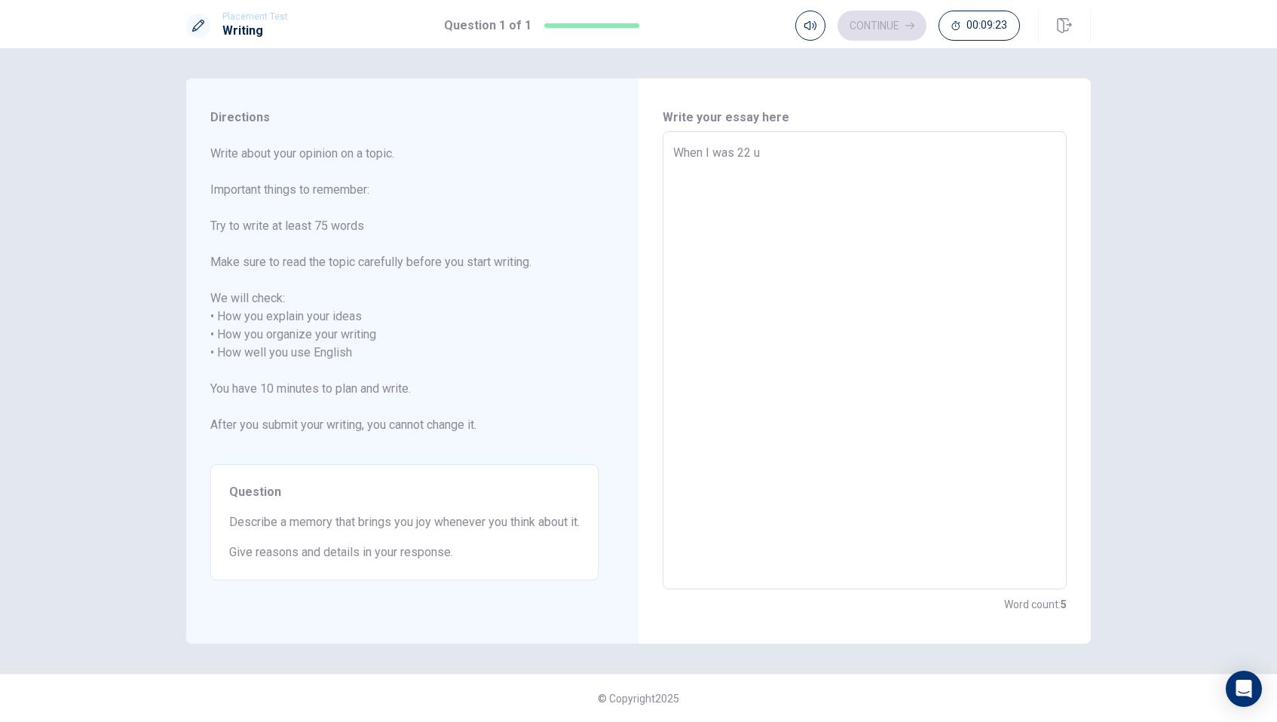
type textarea "x"
type textarea "When I was 22"
type textarea "x"
type textarea "When I was 22 y"
type textarea "x"
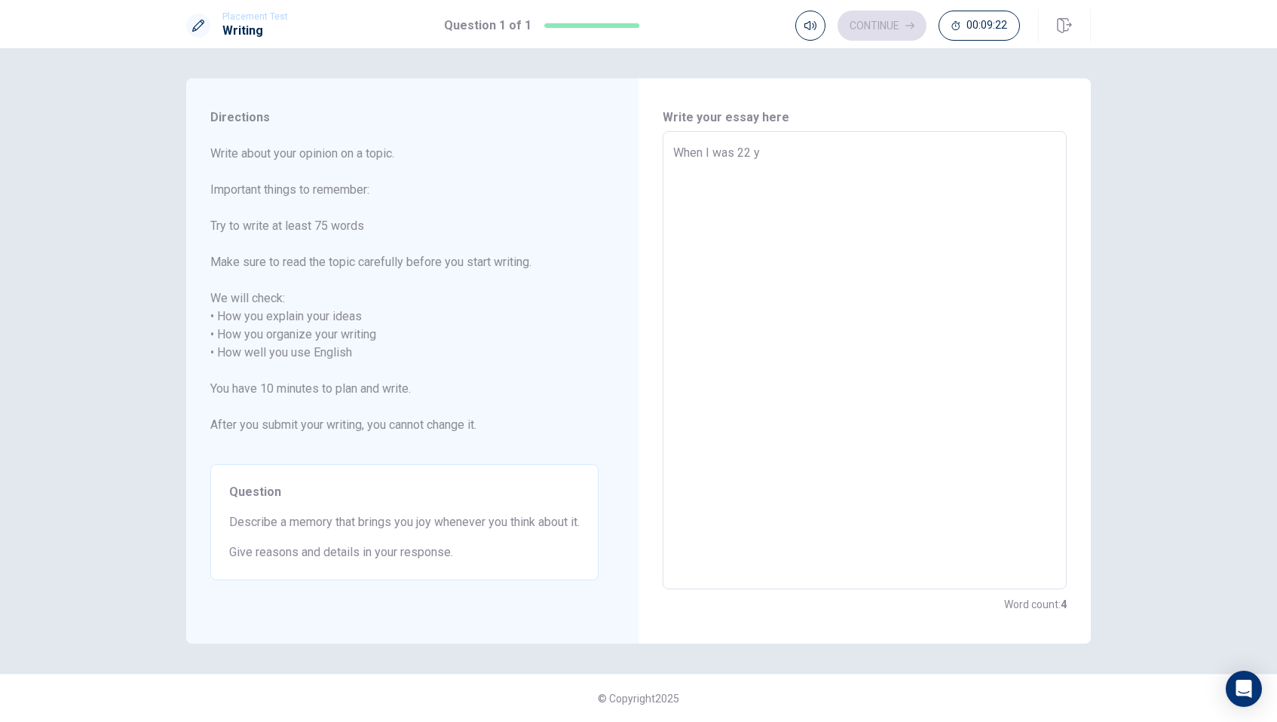
type textarea "When I was 22 ye"
type textarea "x"
type textarea "When I was 22 yer"
type textarea "x"
type textarea "When I was 22 ye"
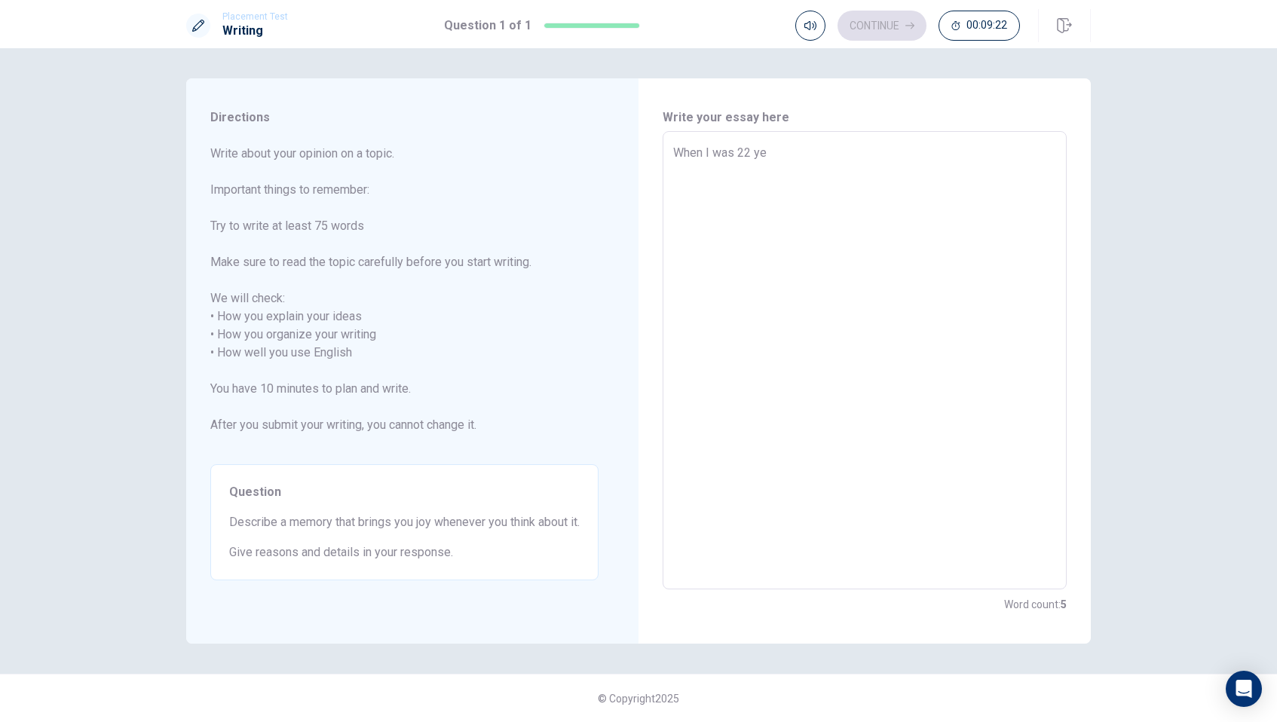
type textarea "x"
type textarea "When I was 22 yea"
type textarea "x"
type textarea "When I was 22 year"
type textarea "x"
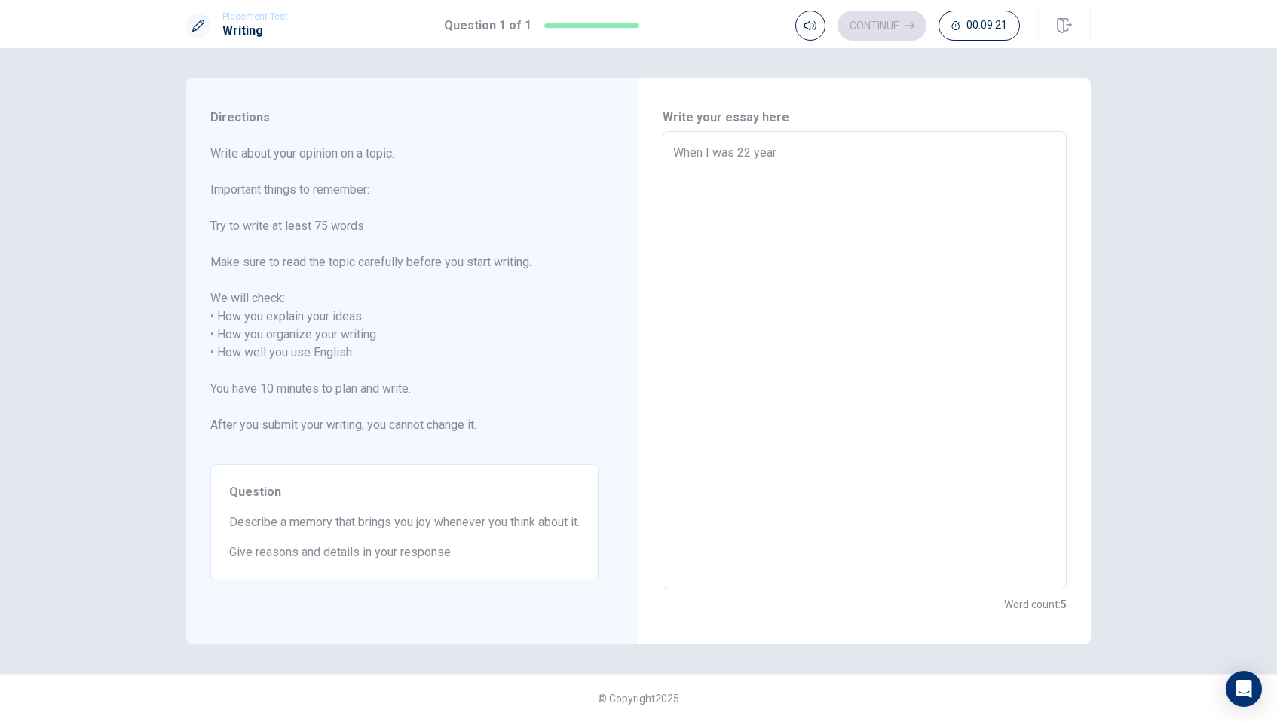
type textarea "When I was 22 yeare"
type textarea "x"
type textarea "When I was 22 year"
type textarea "x"
type textarea "When I was 22 years"
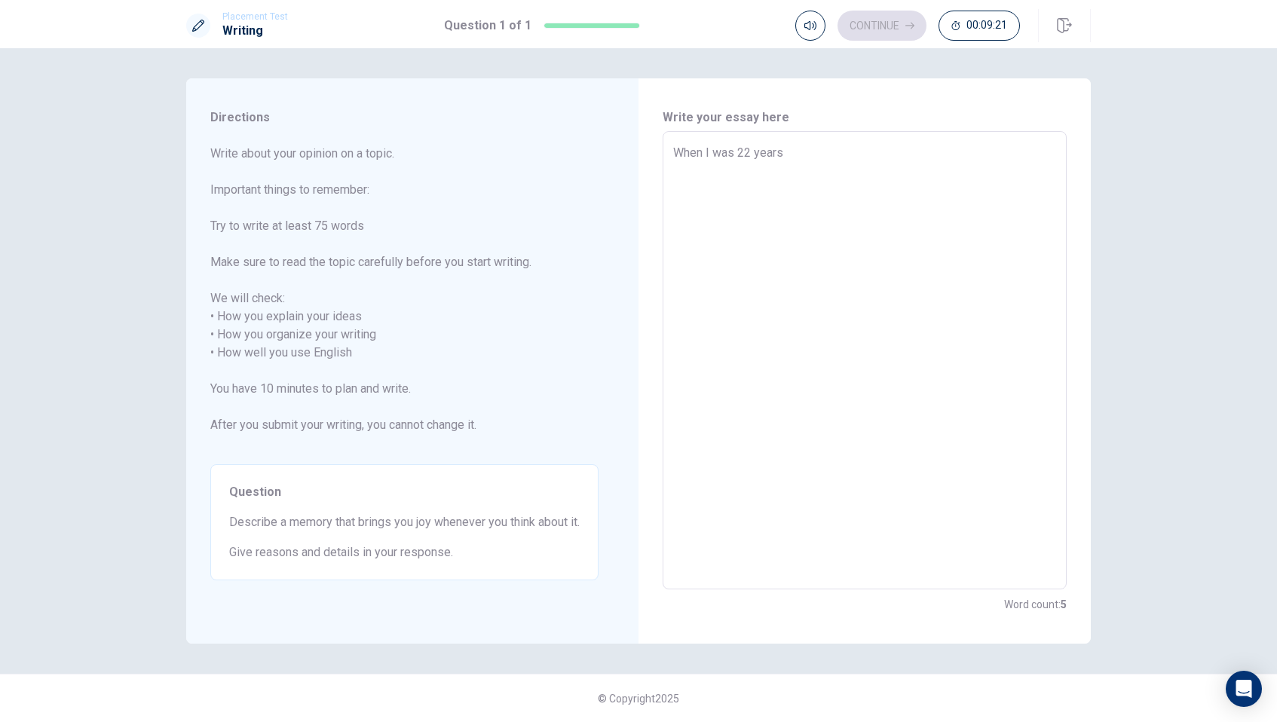
type textarea "x"
type textarea "When I was 22 years"
type textarea "x"
type textarea "When I was [DEMOGRAPHIC_DATA]"
type textarea "x"
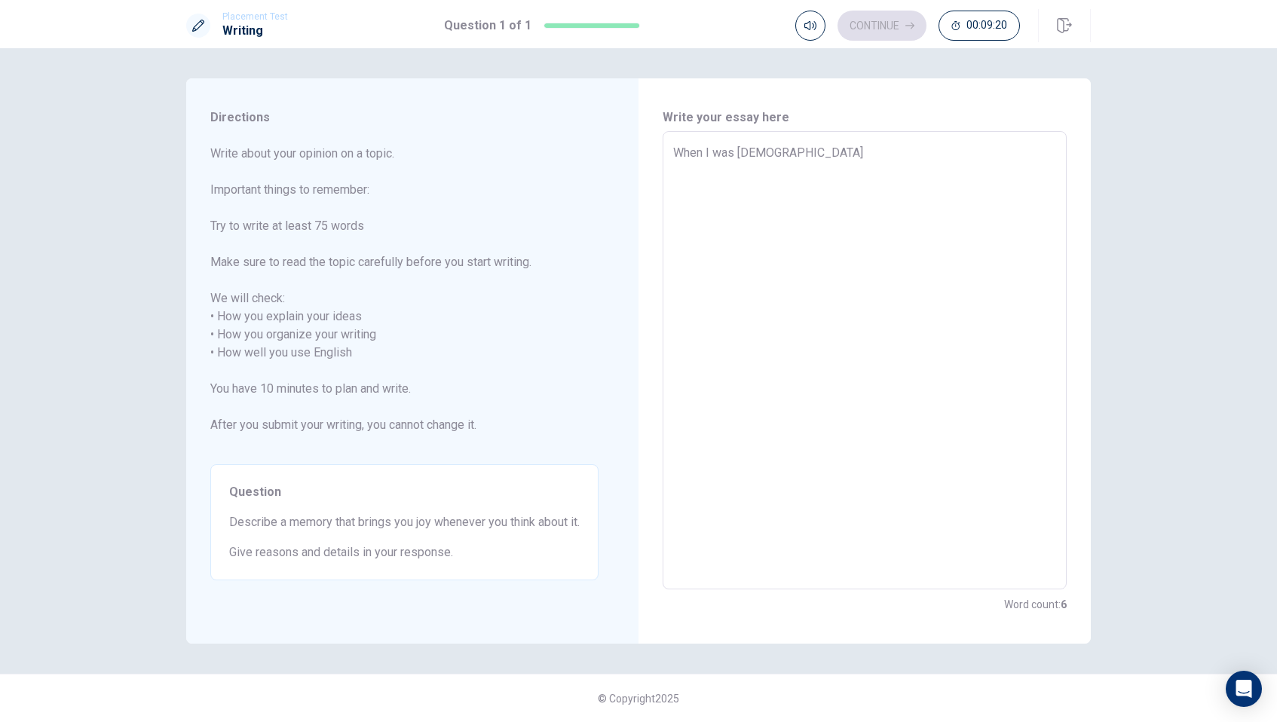
type textarea "When I was 22 years ol"
type textarea "x"
type textarea "When I was [DEMOGRAPHIC_DATA]"
type textarea "x"
type textarea "When I was [DEMOGRAPHIC_DATA],"
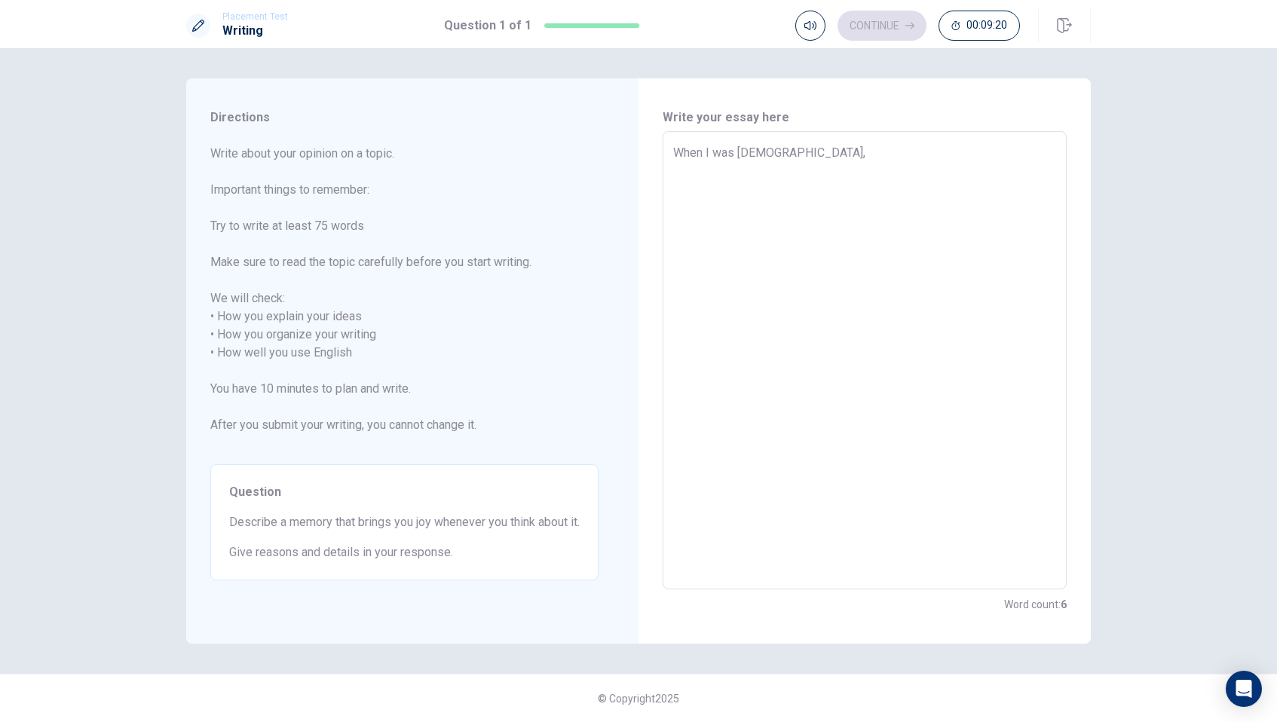
type textarea "x"
type textarea "When I was [DEMOGRAPHIC_DATA],"
type textarea "x"
type textarea "When I was [DEMOGRAPHIC_DATA], I"
type textarea "x"
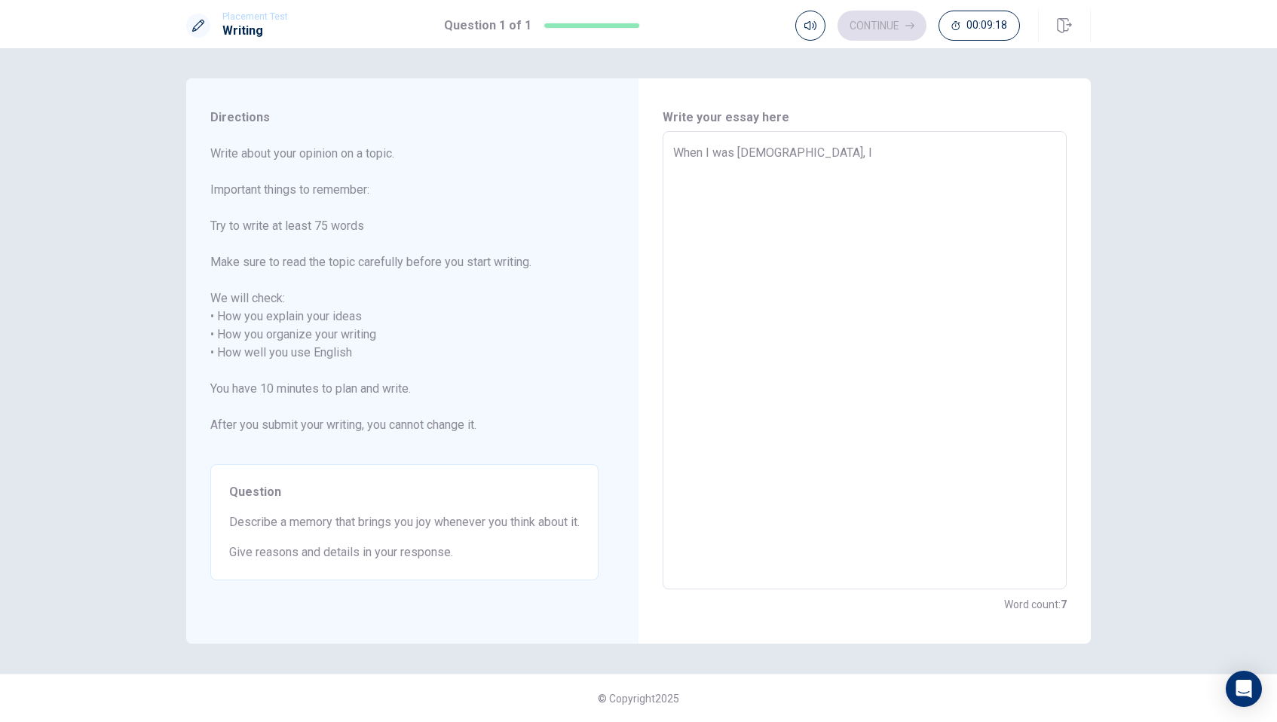
type textarea "When I was [DEMOGRAPHIC_DATA], I"
type textarea "x"
type textarea "When I was [DEMOGRAPHIC_DATA], I w"
type textarea "x"
type textarea "When I was [DEMOGRAPHIC_DATA], I we"
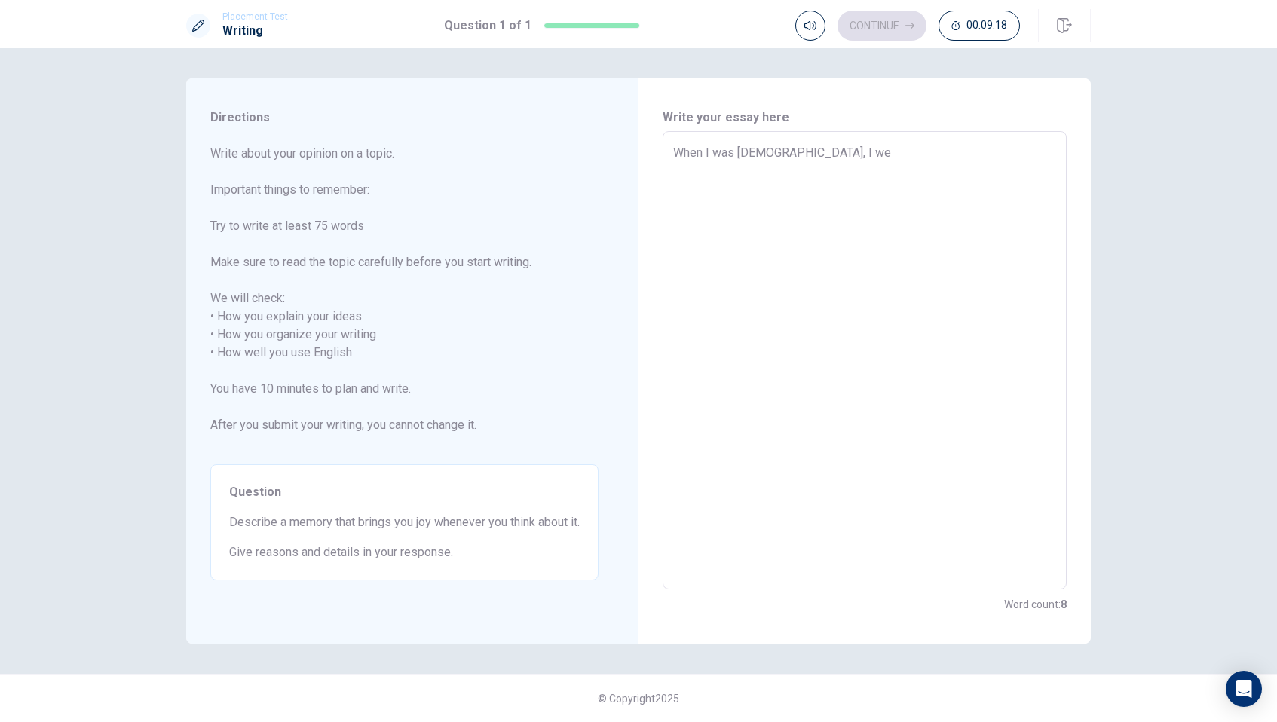
type textarea "x"
type textarea "When I was [DEMOGRAPHIC_DATA], I wen"
type textarea "x"
type textarea "When I was [DEMOGRAPHIC_DATA], I went"
type textarea "x"
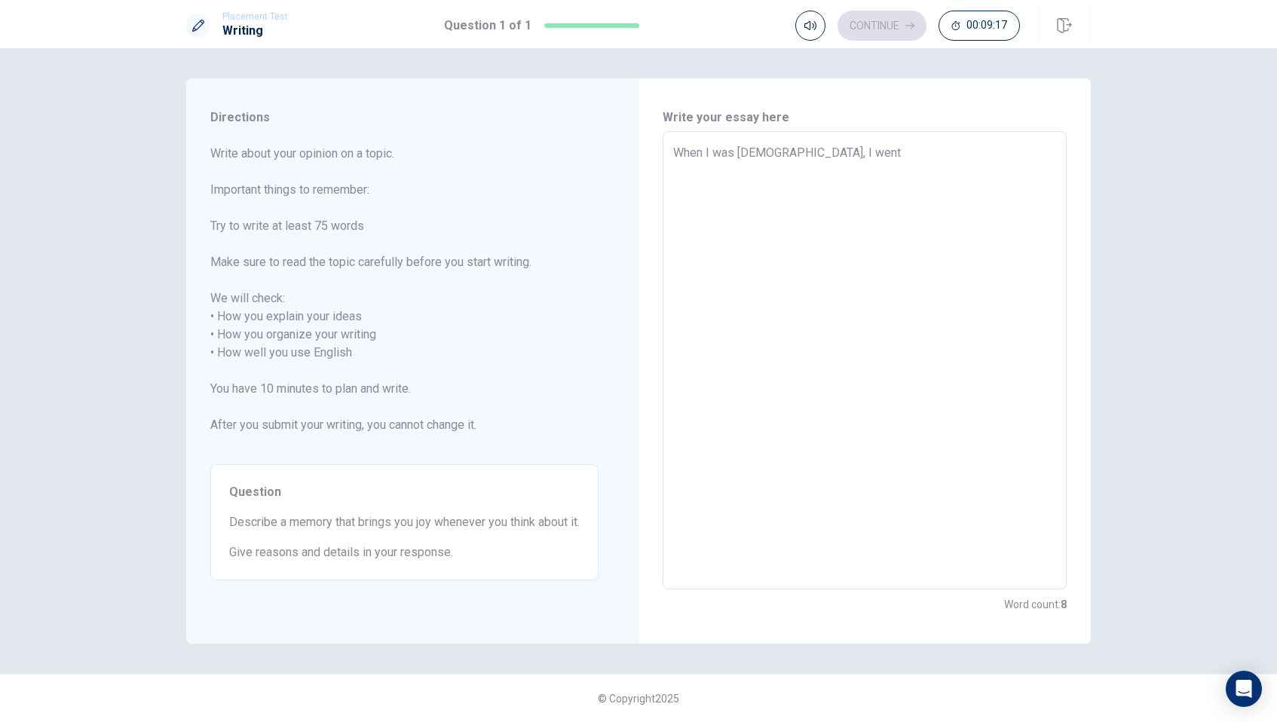
type textarea "When I was [DEMOGRAPHIC_DATA], I went"
type textarea "x"
type textarea "When I was [DEMOGRAPHIC_DATA], I went"
type textarea "x"
type textarea "When I was [DEMOGRAPHIC_DATA], I wen"
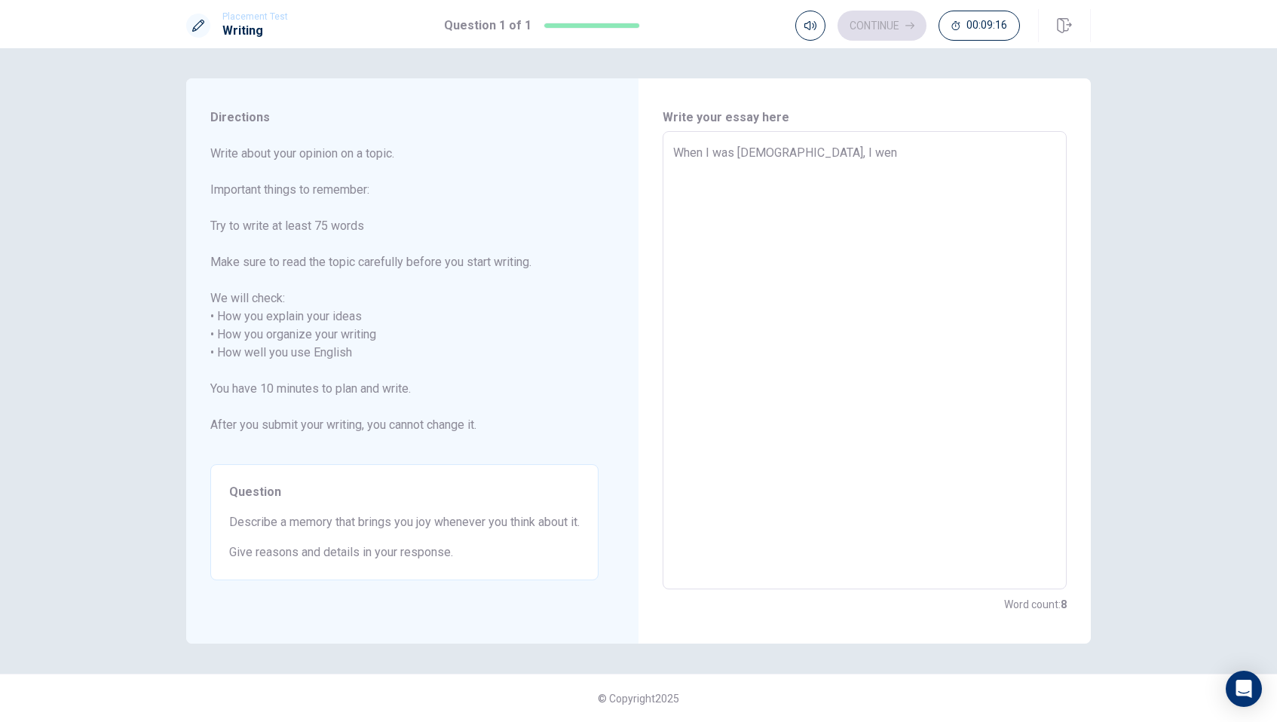
type textarea "x"
type textarea "When I was [DEMOGRAPHIC_DATA], I we"
type textarea "x"
type textarea "When I was [DEMOGRAPHIC_DATA], I w"
type textarea "x"
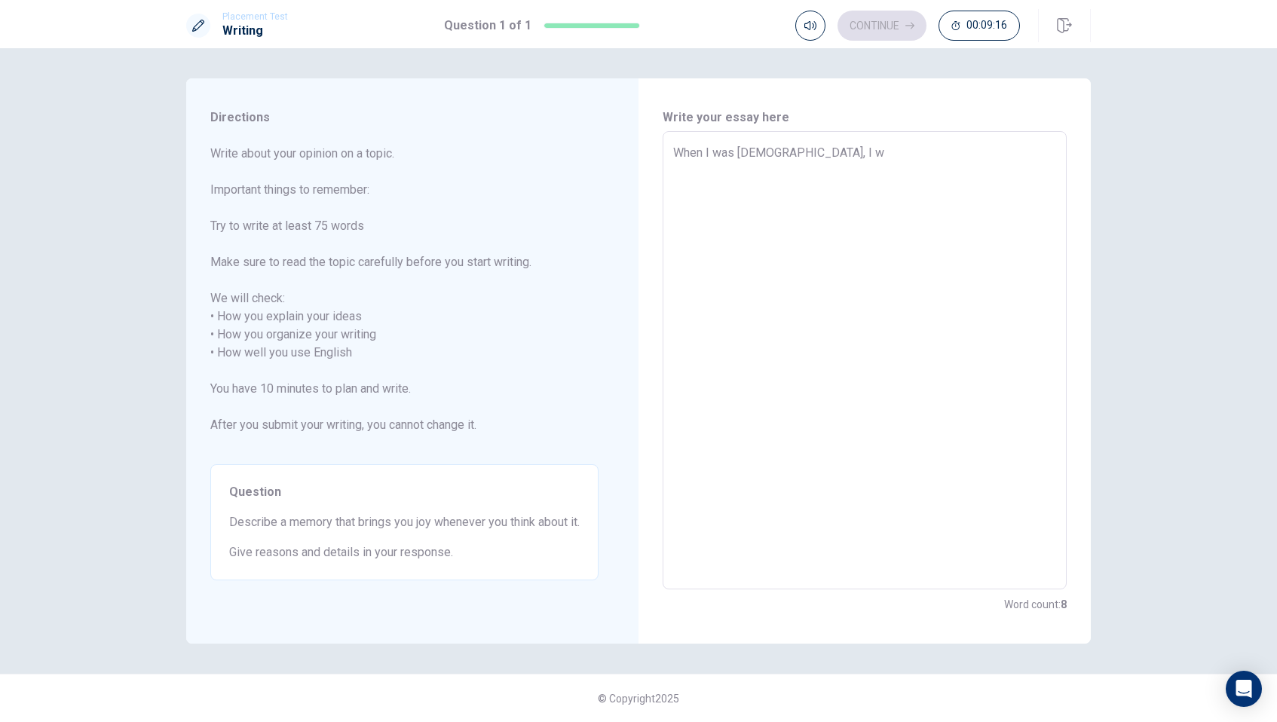
type textarea "When I was [DEMOGRAPHIC_DATA], I"
type textarea "x"
type textarea "When I was [DEMOGRAPHIC_DATA], I w"
type textarea "x"
type textarea "When I was [DEMOGRAPHIC_DATA], I we"
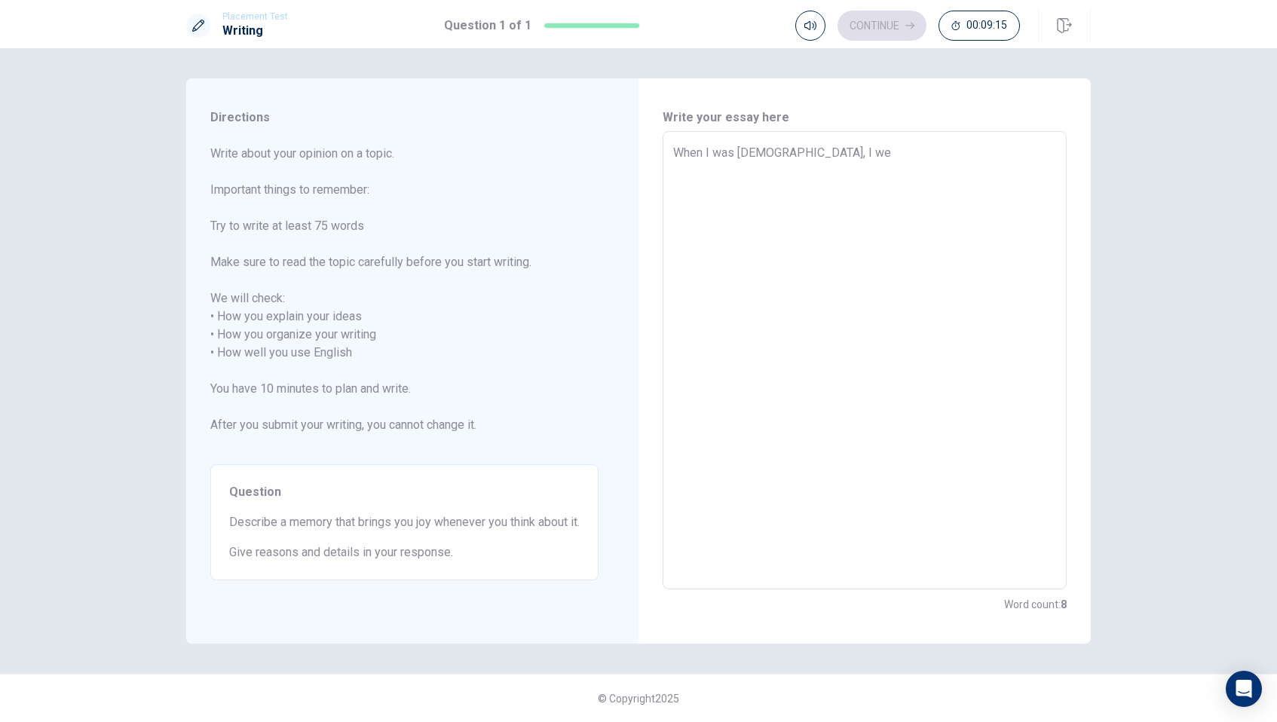
type textarea "x"
type textarea "When I was [DEMOGRAPHIC_DATA], I wen"
type textarea "x"
type textarea "When I was [DEMOGRAPHIC_DATA], I went"
type textarea "x"
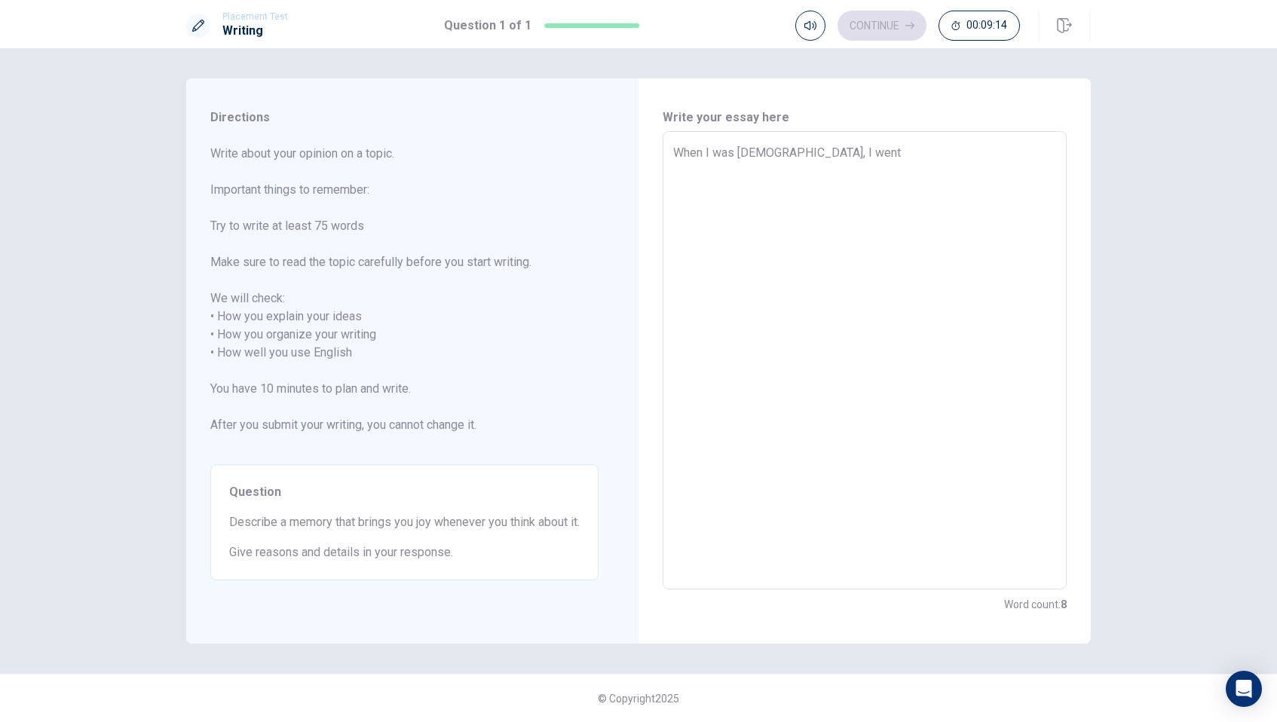
type textarea "When I was [DEMOGRAPHIC_DATA], I went"
type textarea "x"
type textarea "When I was [DEMOGRAPHIC_DATA], I went t"
type textarea "x"
type textarea "When I was [DEMOGRAPHIC_DATA], I went to"
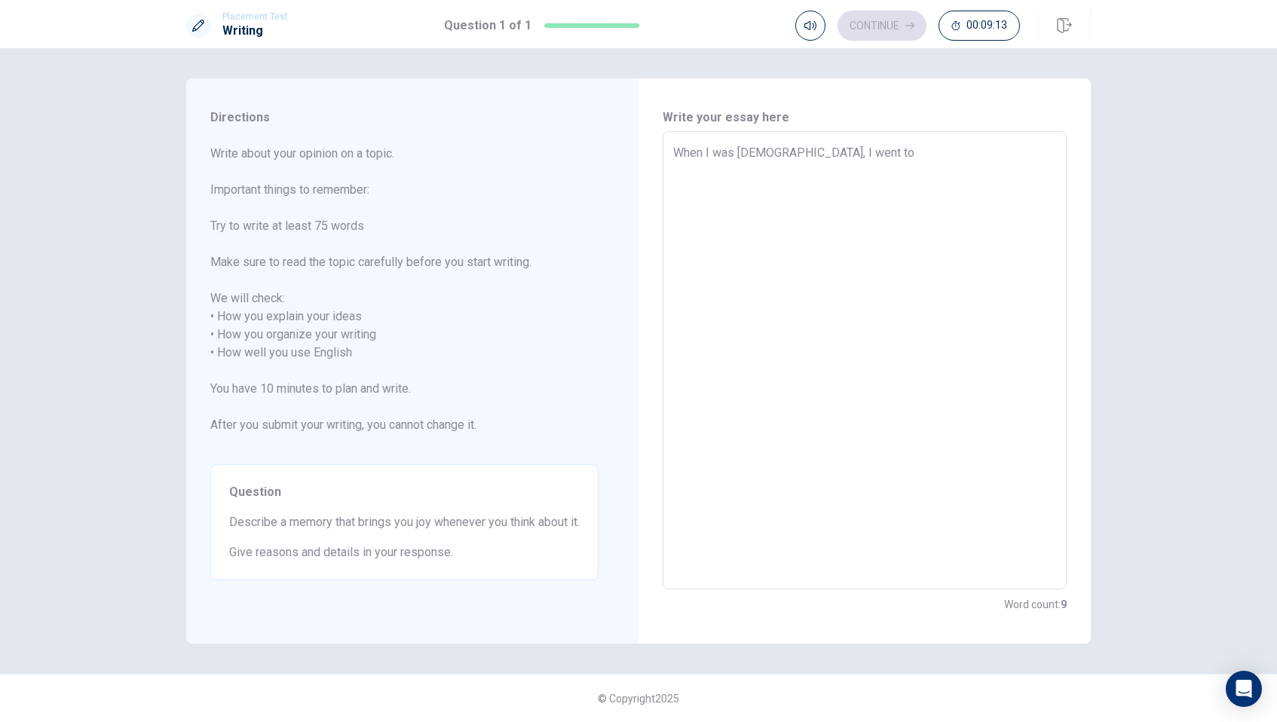
type textarea "x"
type textarea "When I was [DEMOGRAPHIC_DATA], I went to"
type textarea "x"
type textarea "When I was [DEMOGRAPHIC_DATA], I went to A"
type textarea "x"
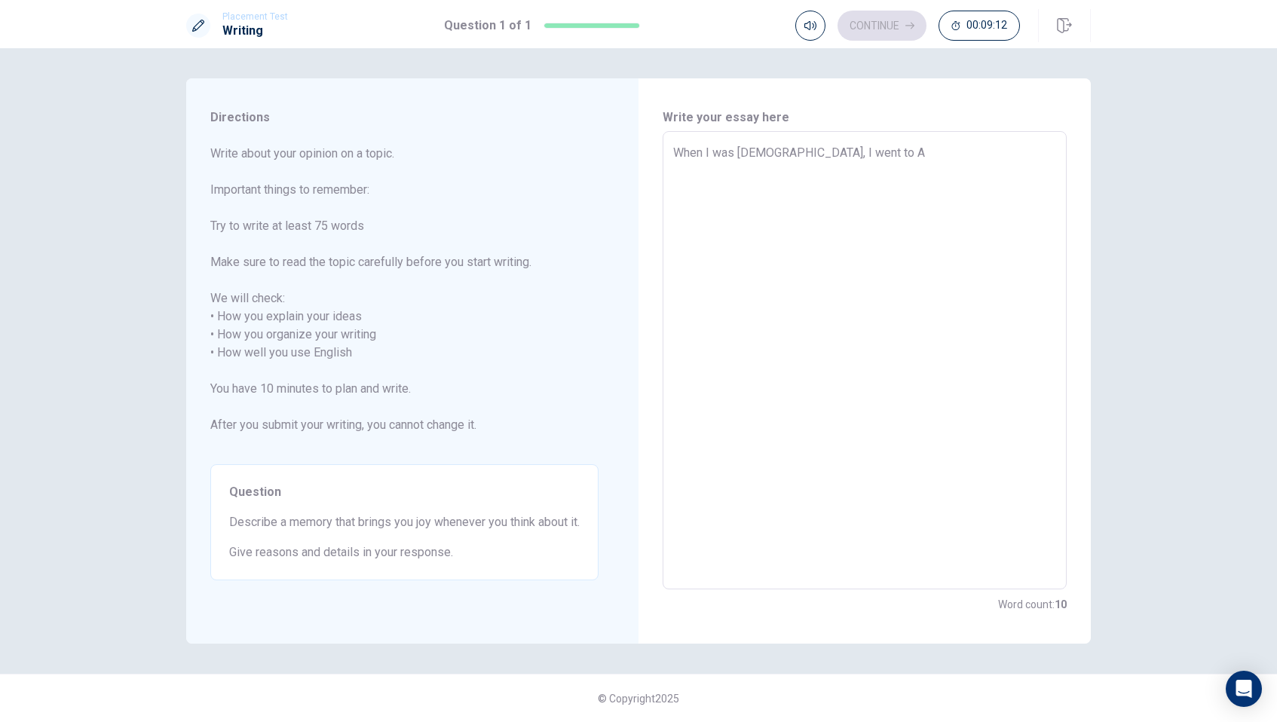
type textarea "When I was [DEMOGRAPHIC_DATA], I went to [GEOGRAPHIC_DATA]"
type textarea "x"
type textarea "When I was [DEMOGRAPHIC_DATA], I went to [GEOGRAPHIC_DATA]"
type textarea "x"
type textarea "When I was [DEMOGRAPHIC_DATA], I went to [GEOGRAPHIC_DATA]"
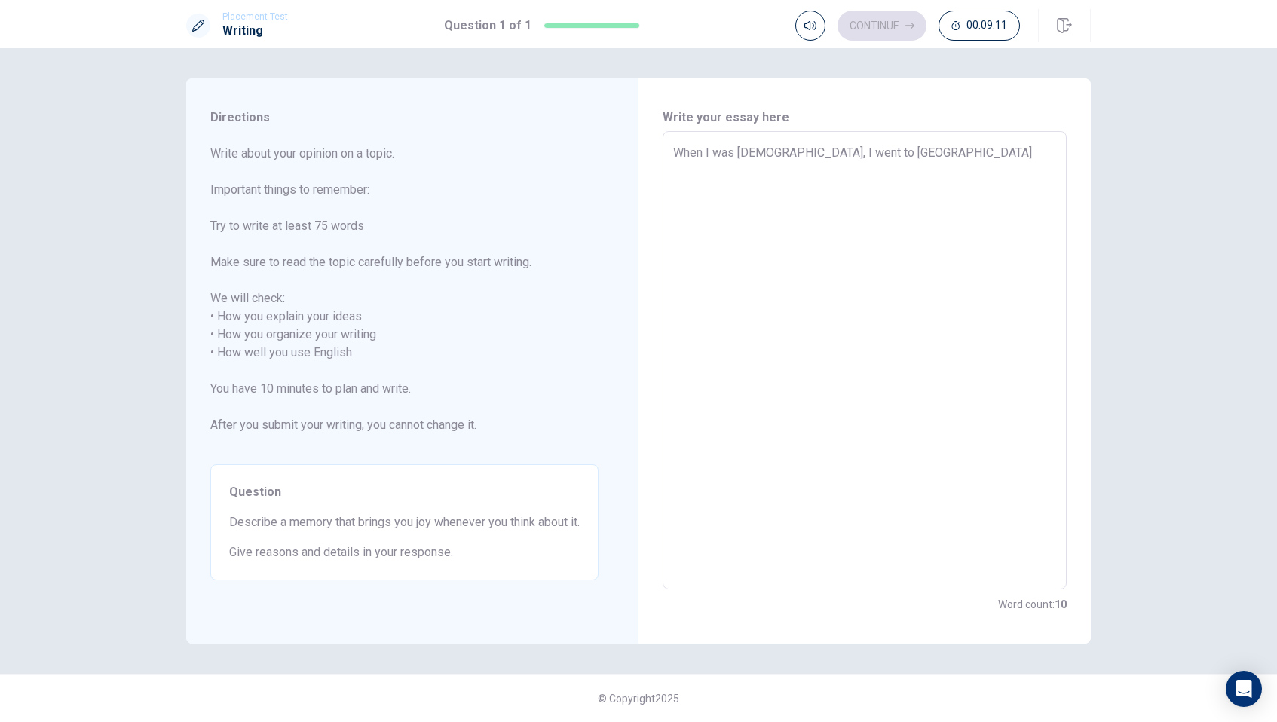
type textarea "x"
type textarea "When I was [DEMOGRAPHIC_DATA], I went to [GEOGRAPHIC_DATA]"
type textarea "x"
type textarea "When I was [DEMOGRAPHIC_DATA], I went to [GEOGRAPHIC_DATA]"
type textarea "x"
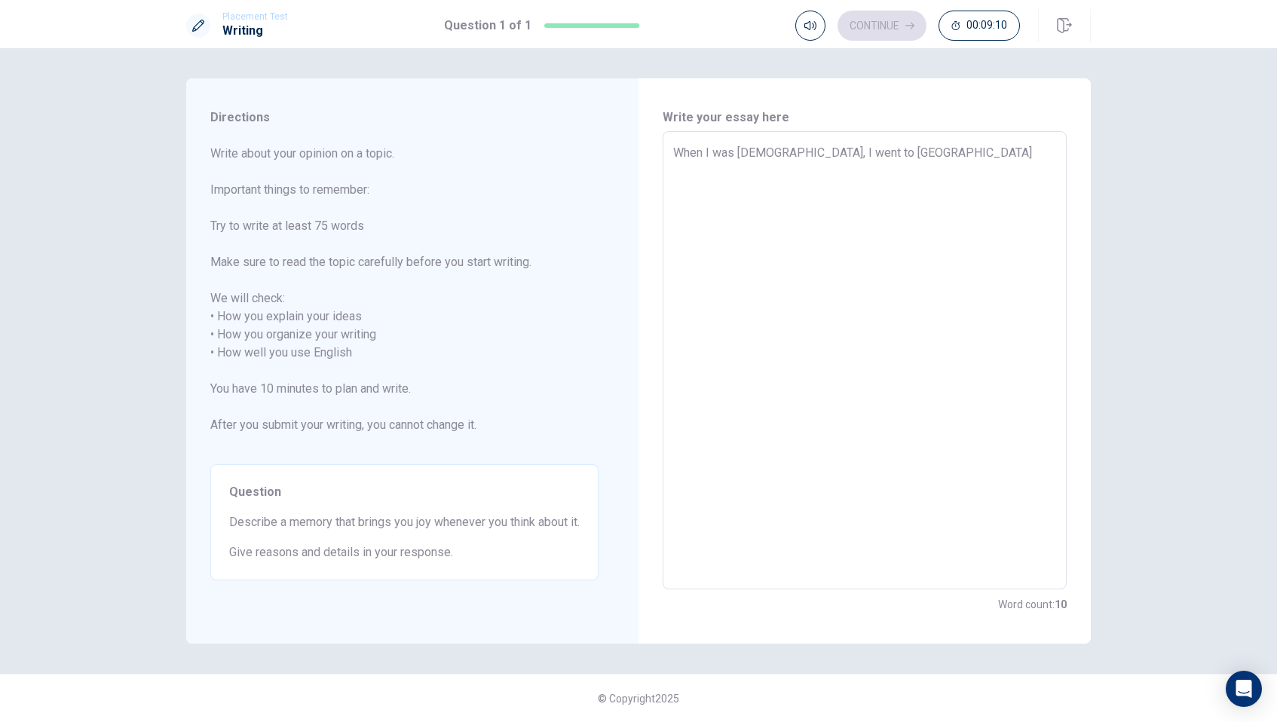
type textarea "When I was [DEMOGRAPHIC_DATA], I went to [GEOGRAPHIC_DATA]"
type textarea "x"
type textarea "When I was [DEMOGRAPHIC_DATA], I went to [GEOGRAPHIC_DATA]"
type textarea "x"
type textarea "When I was [DEMOGRAPHIC_DATA], I went to [GEOGRAPHIC_DATA]"
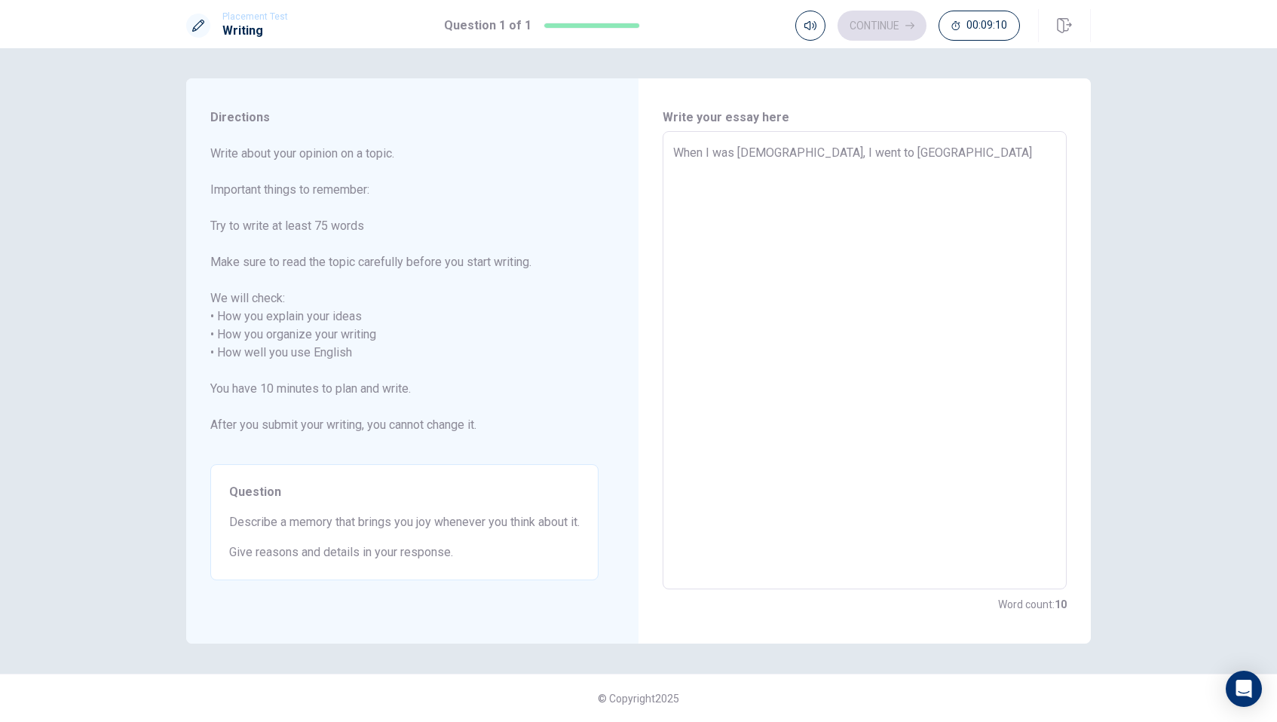
type textarea "x"
type textarea "When I was [DEMOGRAPHIC_DATA], I went to [GEOGRAPHIC_DATA]"
type textarea "x"
type textarea "When I was [DEMOGRAPHIC_DATA], I went to [GEOGRAPHIC_DATA] w"
type textarea "x"
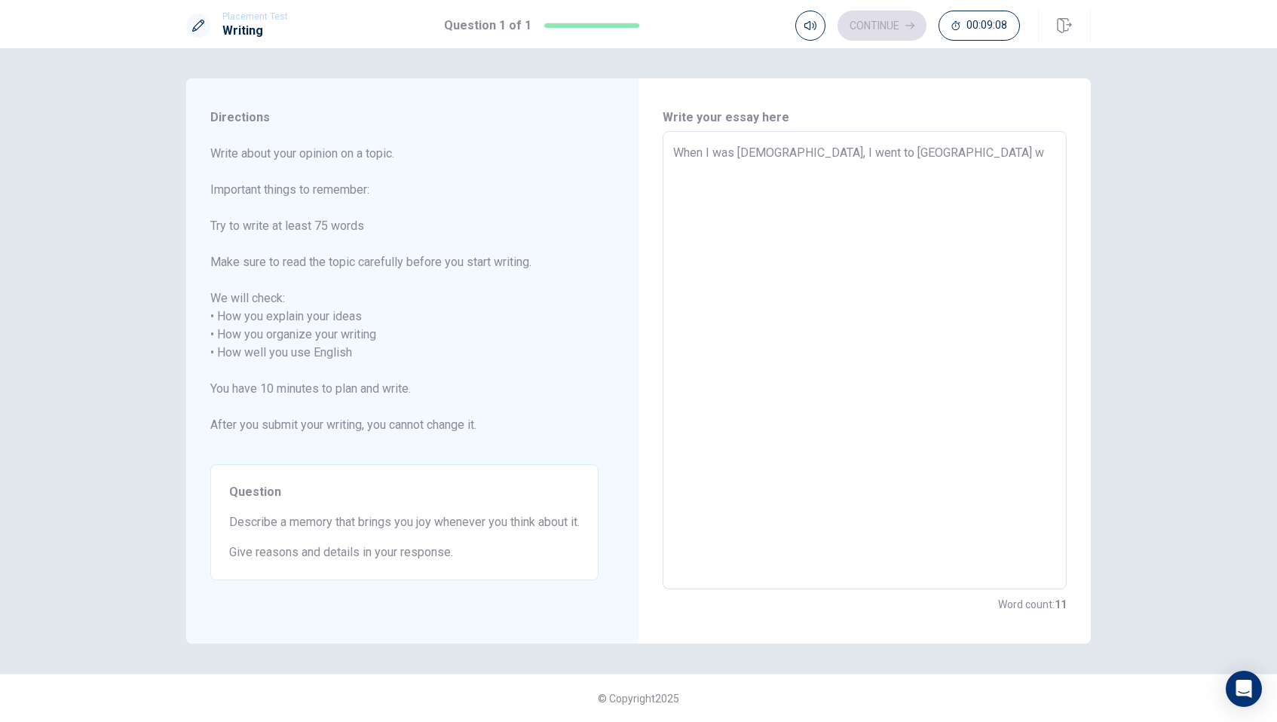
type textarea "When I was [DEMOGRAPHIC_DATA], I went to [GEOGRAPHIC_DATA] wi"
type textarea "x"
type textarea "When I was [DEMOGRAPHIC_DATA], I went to [GEOGRAPHIC_DATA] wit"
type textarea "x"
type textarea "When I was [DEMOGRAPHIC_DATA], I went to [GEOGRAPHIC_DATA] with"
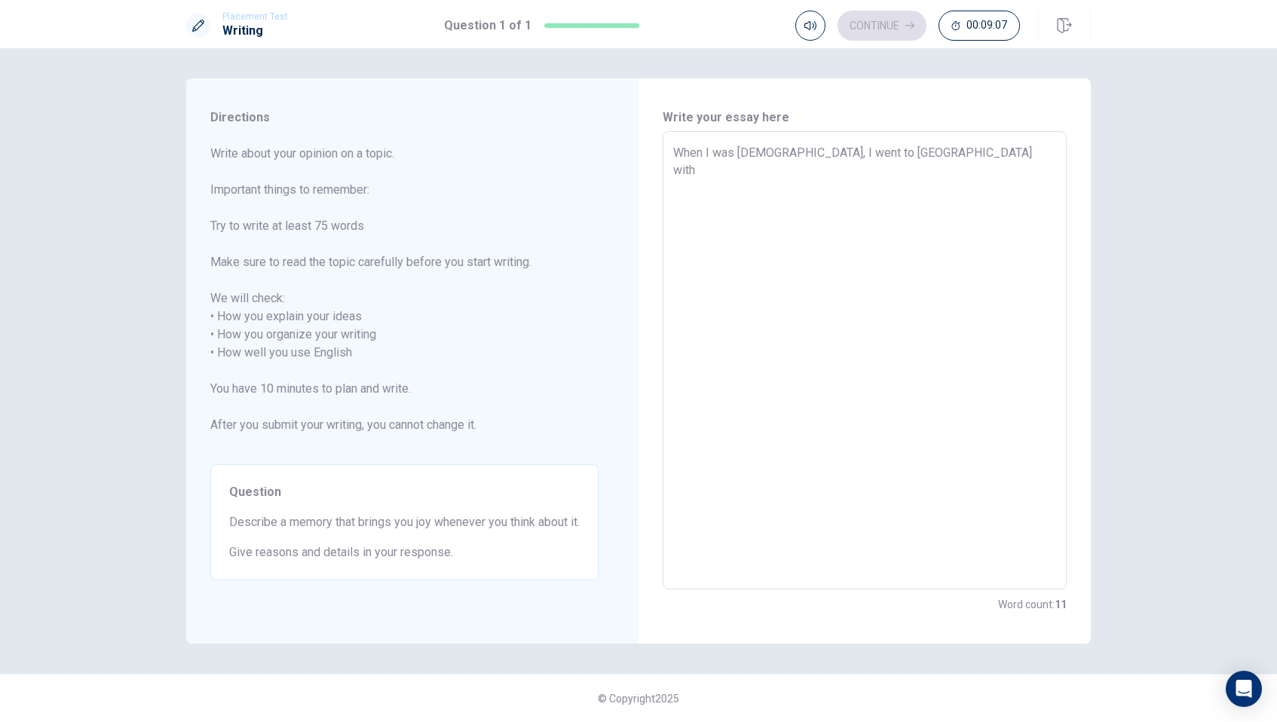
type textarea "x"
type textarea "When I was [DEMOGRAPHIC_DATA], I went to [GEOGRAPHIC_DATA] with"
type textarea "x"
type textarea "When I was [DEMOGRAPHIC_DATA], I went to [GEOGRAPHIC_DATA] with m"
type textarea "x"
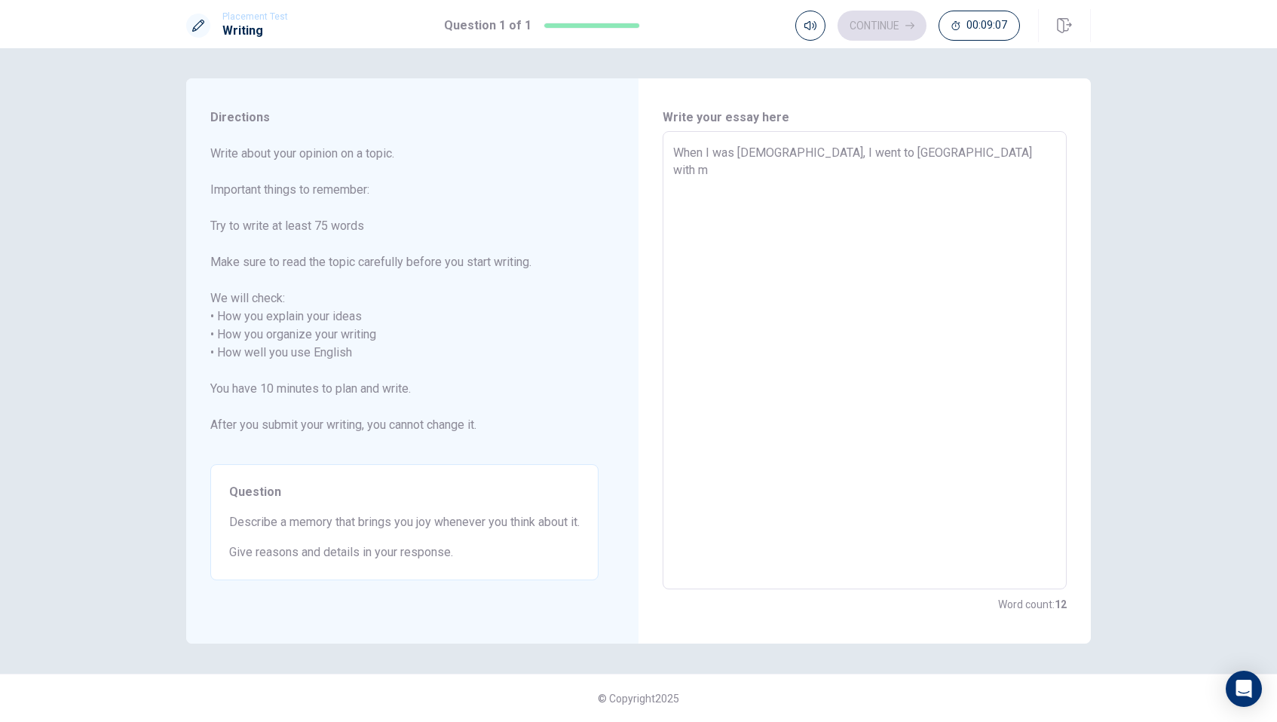
type textarea "When I was [DEMOGRAPHIC_DATA], I went to [GEOGRAPHIC_DATA] with ma"
type textarea "x"
type textarea "When I was [DEMOGRAPHIC_DATA], I went to [GEOGRAPHIC_DATA] with may"
type textarea "x"
type textarea "When I was [DEMOGRAPHIC_DATA], I went to [GEOGRAPHIC_DATA] with may"
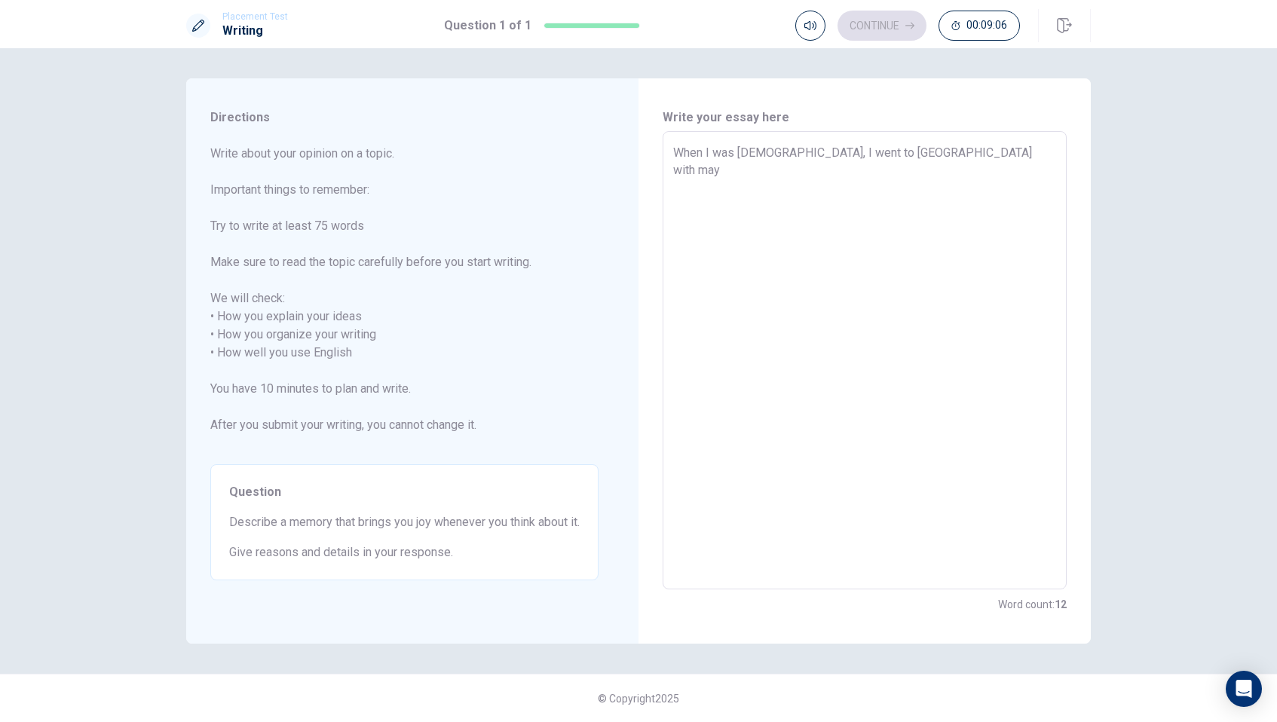
type textarea "x"
type textarea "When I was [DEMOGRAPHIC_DATA], I went to [GEOGRAPHIC_DATA] with may"
type textarea "x"
type textarea "When I was [DEMOGRAPHIC_DATA], I went to [GEOGRAPHIC_DATA] with ma"
type textarea "x"
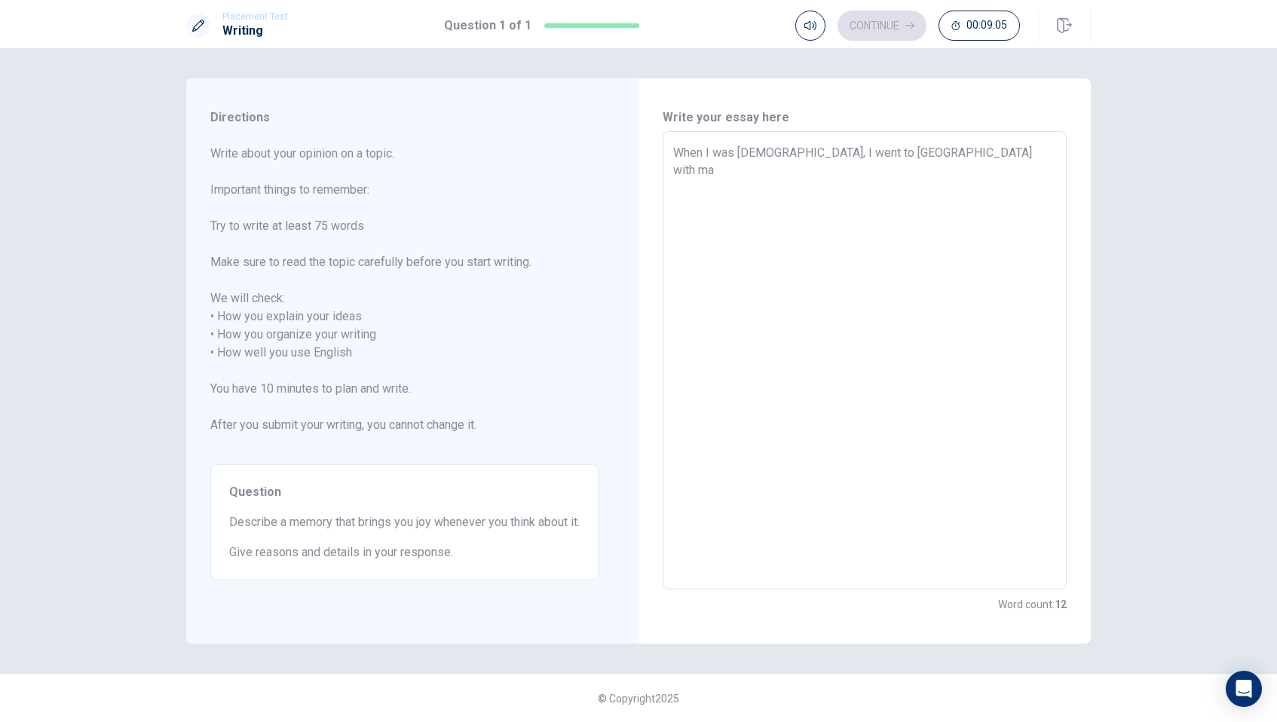
type textarea "When I was [DEMOGRAPHIC_DATA], I went to [GEOGRAPHIC_DATA] with m"
type textarea "x"
type textarea "When I was [DEMOGRAPHIC_DATA], I went to [GEOGRAPHIC_DATA] with my"
type textarea "x"
type textarea "When I was [DEMOGRAPHIC_DATA], I went to [GEOGRAPHIC_DATA] with my"
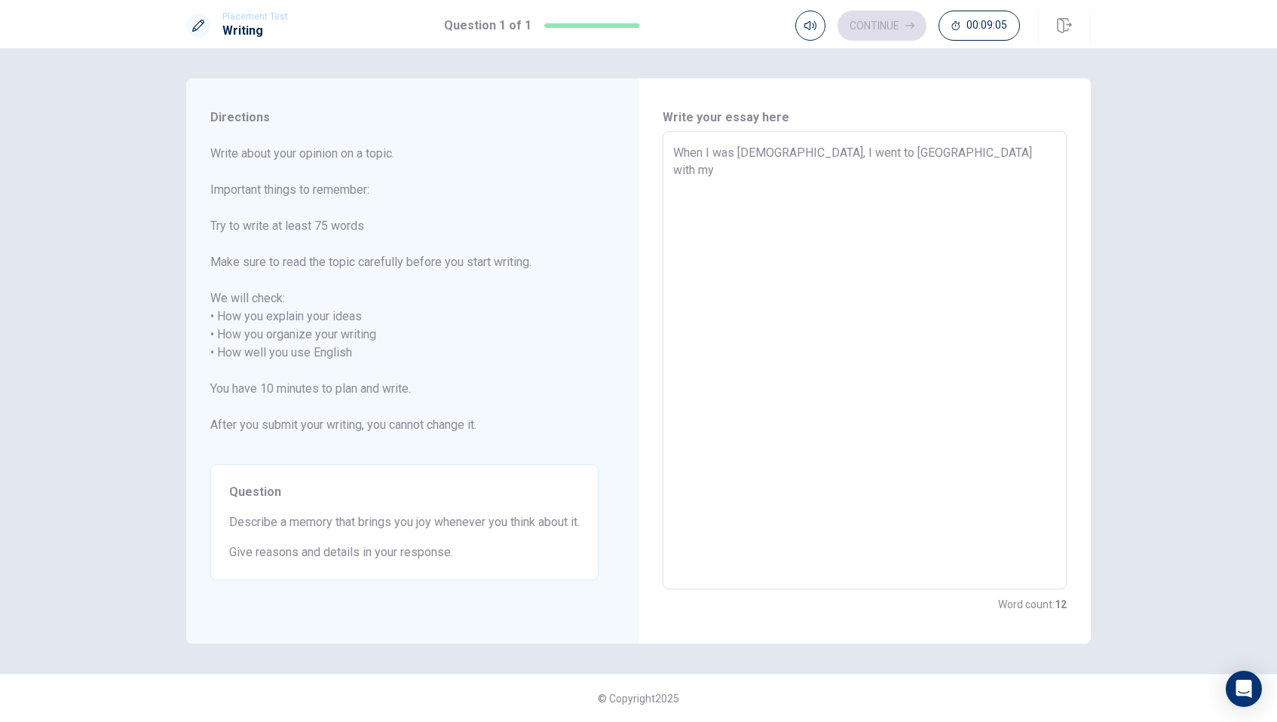
type textarea "x"
type textarea "When I was [DEMOGRAPHIC_DATA], I went to [GEOGRAPHIC_DATA] with my f"
type textarea "x"
type textarea "When I was [DEMOGRAPHIC_DATA], I went to [GEOGRAPHIC_DATA] with my fr"
type textarea "x"
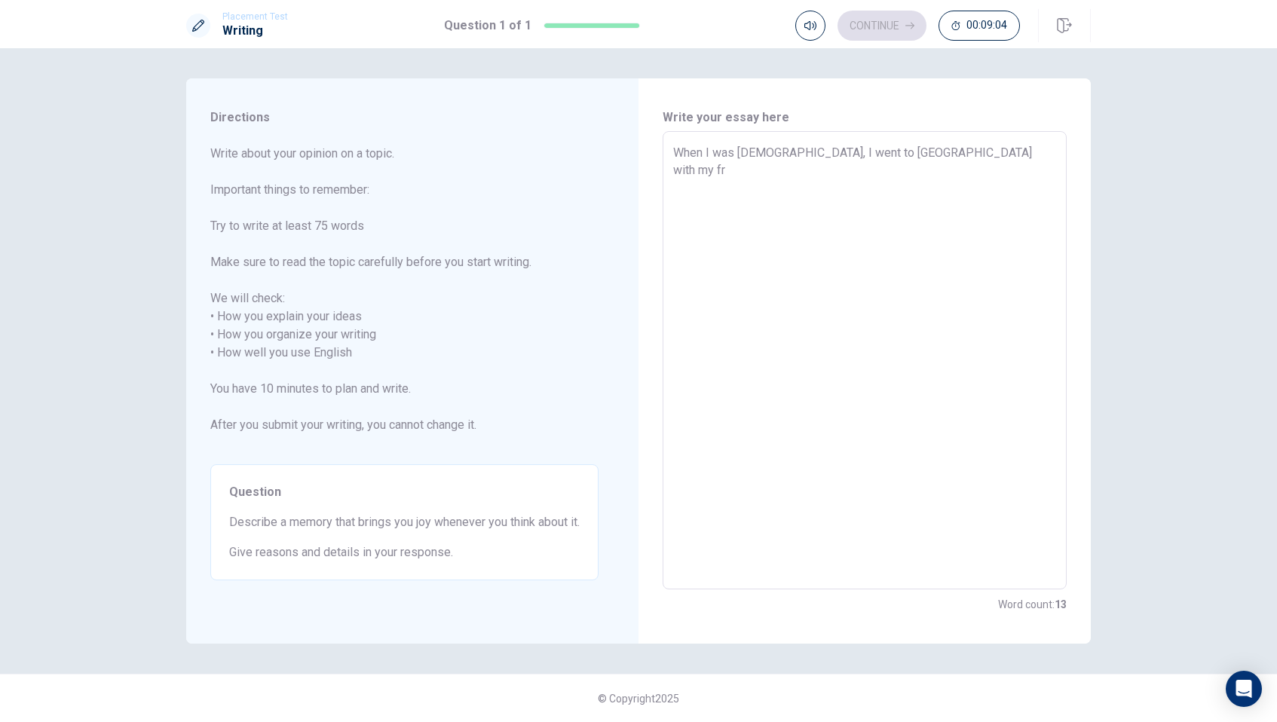
type textarea "When I was [DEMOGRAPHIC_DATA], I went to [GEOGRAPHIC_DATA] with my fri"
type textarea "x"
type textarea "When I was [DEMOGRAPHIC_DATA], I went to [GEOGRAPHIC_DATA] with my frie"
type textarea "x"
type textarea "When I was [DEMOGRAPHIC_DATA], I went to [GEOGRAPHIC_DATA] with my frien"
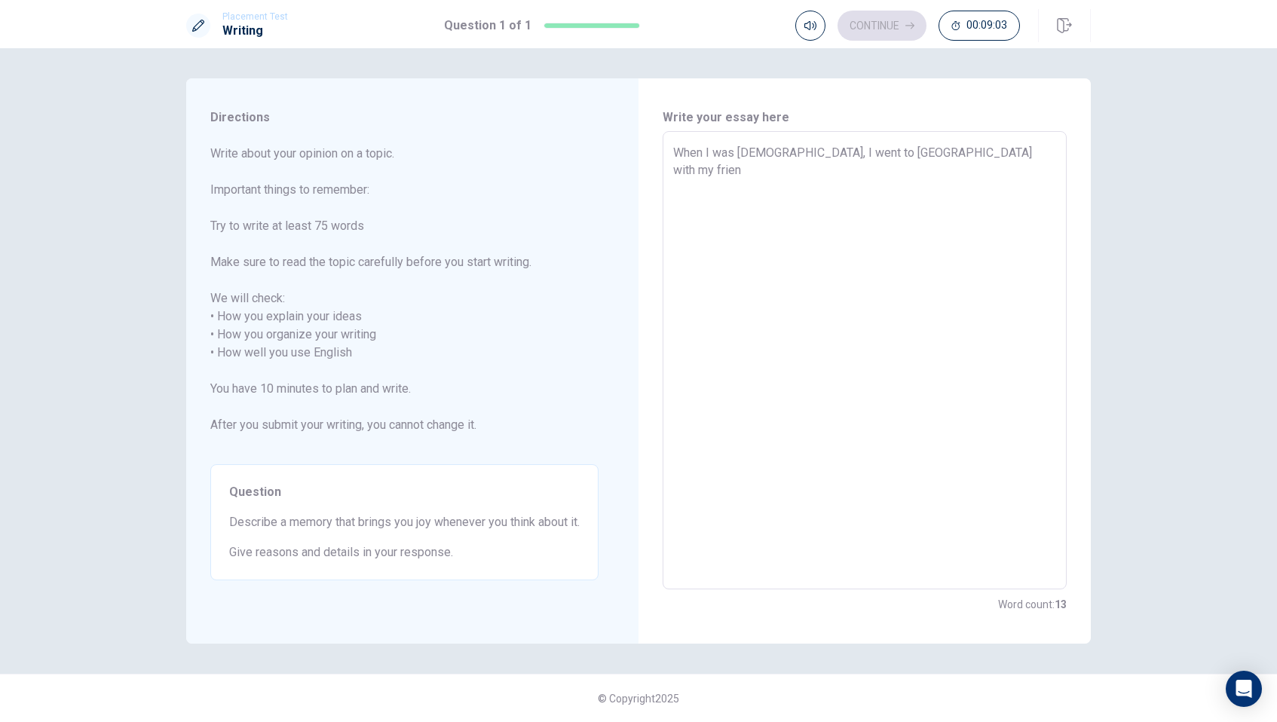
type textarea "x"
type textarea "When I was [DEMOGRAPHIC_DATA], I went to [GEOGRAPHIC_DATA] with my friend"
type textarea "x"
type textarea "When I was [DEMOGRAPHIC_DATA], I went to [GEOGRAPHIC_DATA] with my friends"
type textarea "x"
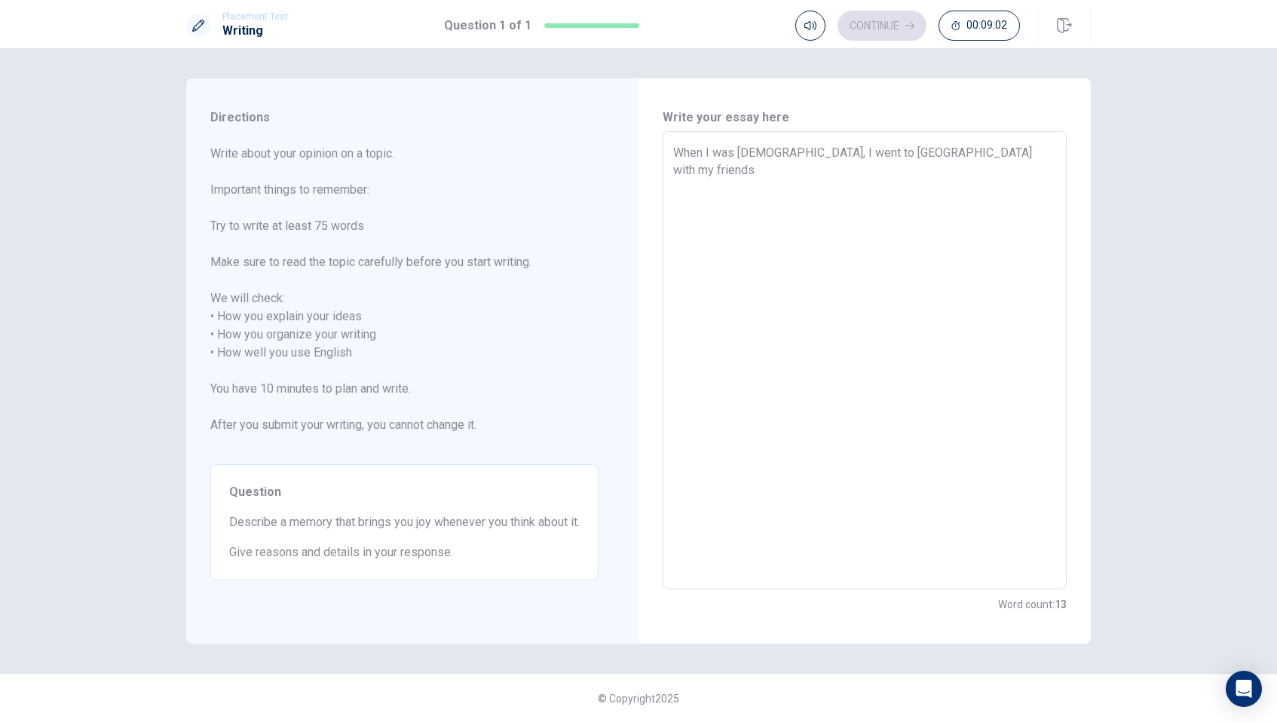
type textarea "When I was [DEMOGRAPHIC_DATA], I went to [GEOGRAPHIC_DATA] with my friends."
type textarea "x"
type textarea "When I was [DEMOGRAPHIC_DATA], I went to [GEOGRAPHIC_DATA] with my friends."
type textarea "x"
type textarea "When I was [DEMOGRAPHIC_DATA], I went to [GEOGRAPHIC_DATA] with my friends. I"
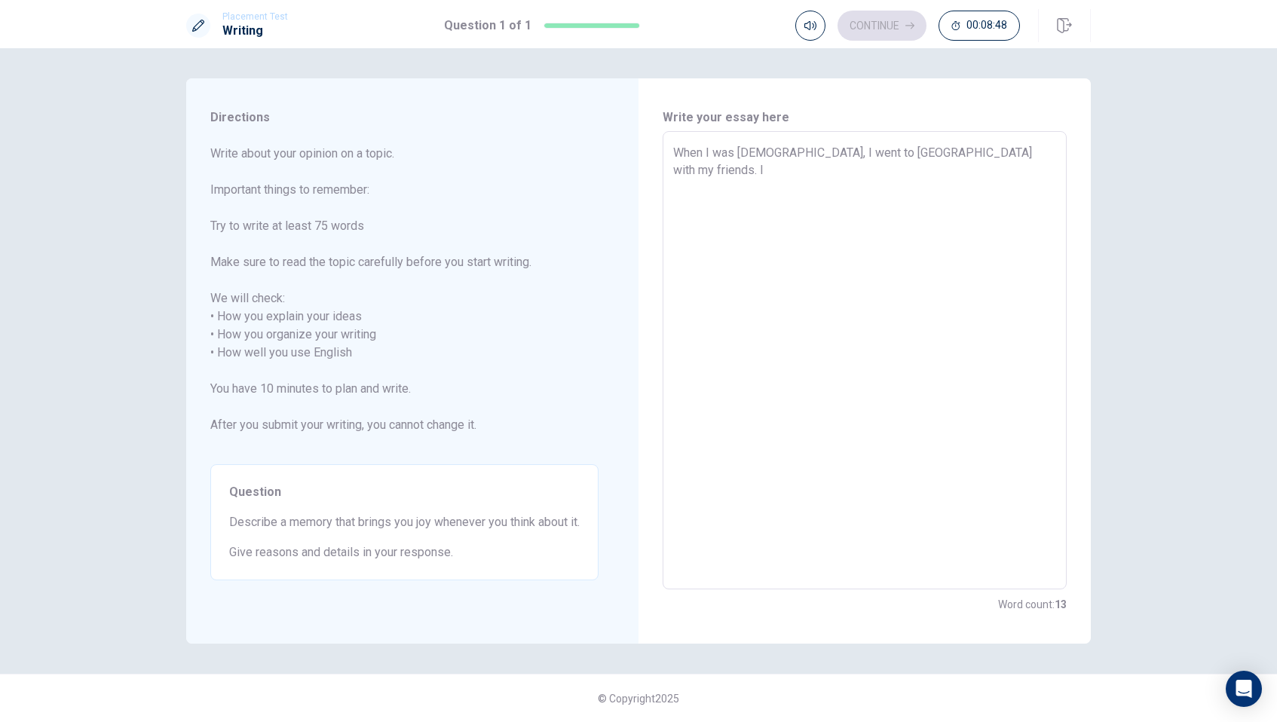
type textarea "x"
type textarea "When I was [DEMOGRAPHIC_DATA], I went to [GEOGRAPHIC_DATA] with my friends. I"
type textarea "x"
type textarea "When I was [DEMOGRAPHIC_DATA], I went to [GEOGRAPHIC_DATA] with my friends. I v"
type textarea "x"
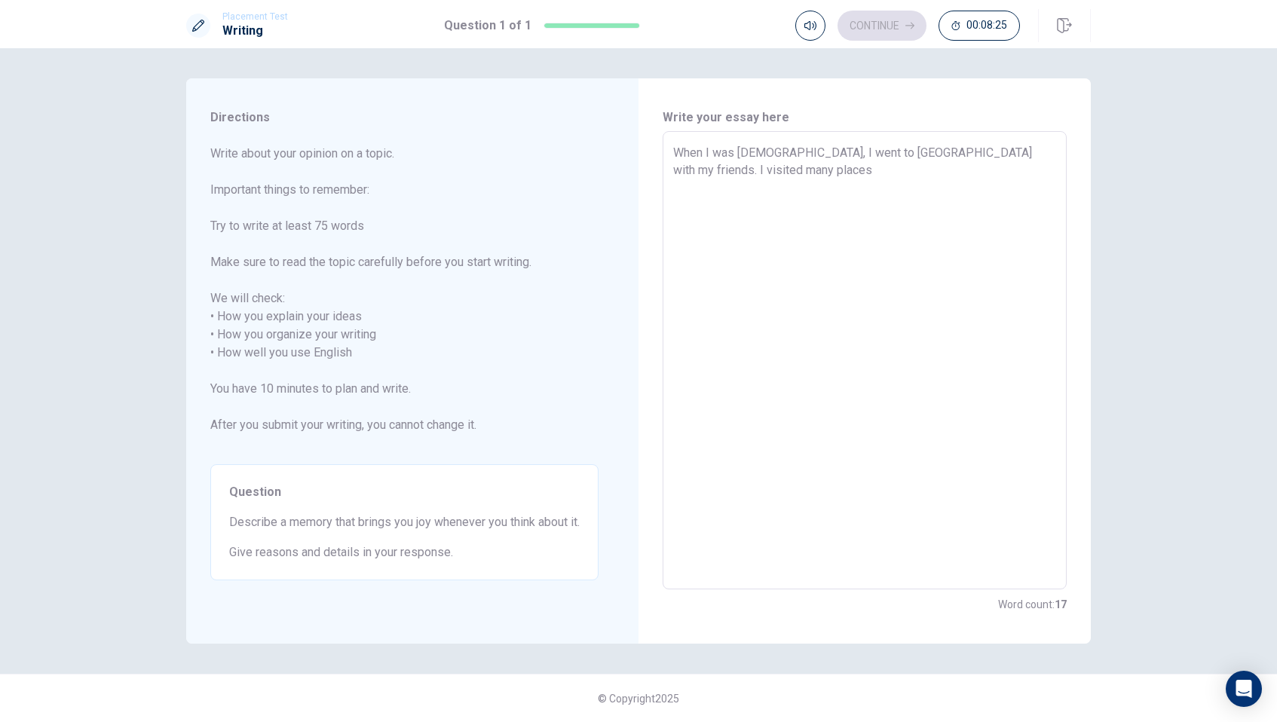
click at [708, 170] on textarea "When I was [DEMOGRAPHIC_DATA], I went to [GEOGRAPHIC_DATA] with my friends. I v…" at bounding box center [864, 361] width 383 height 434
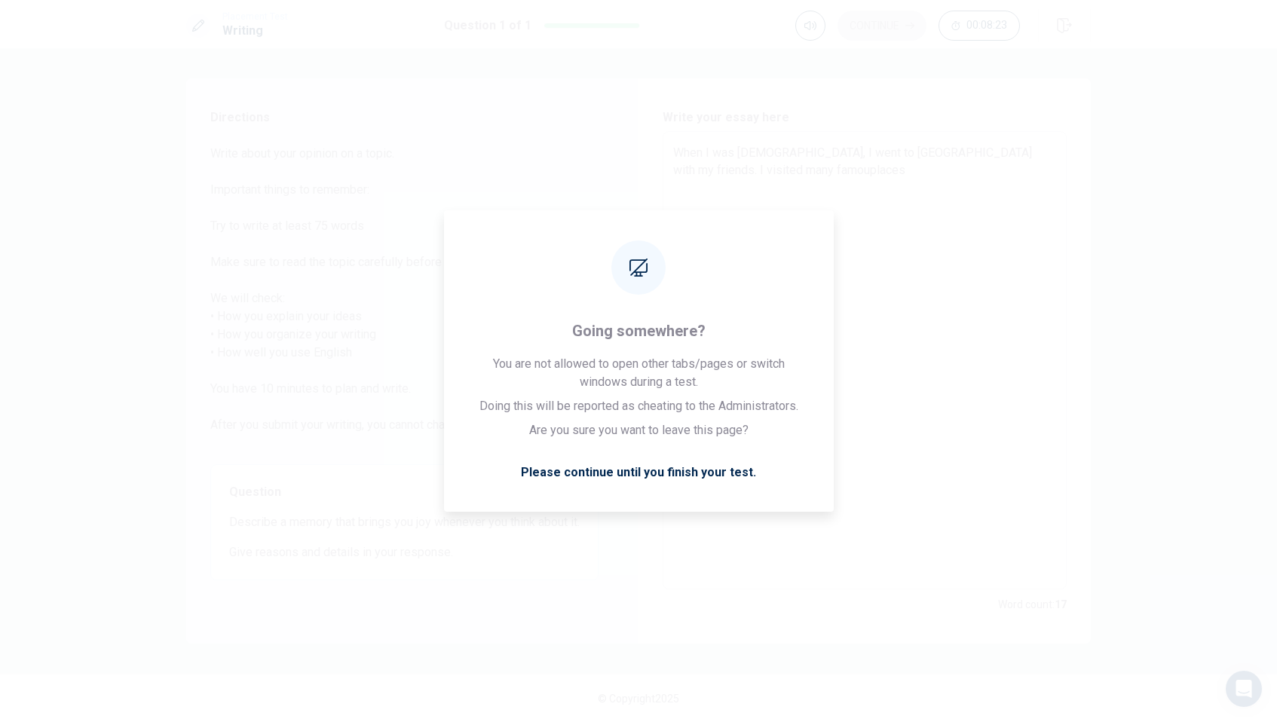
click at [854, 126] on h6 "Write your essay here" at bounding box center [865, 118] width 404 height 18
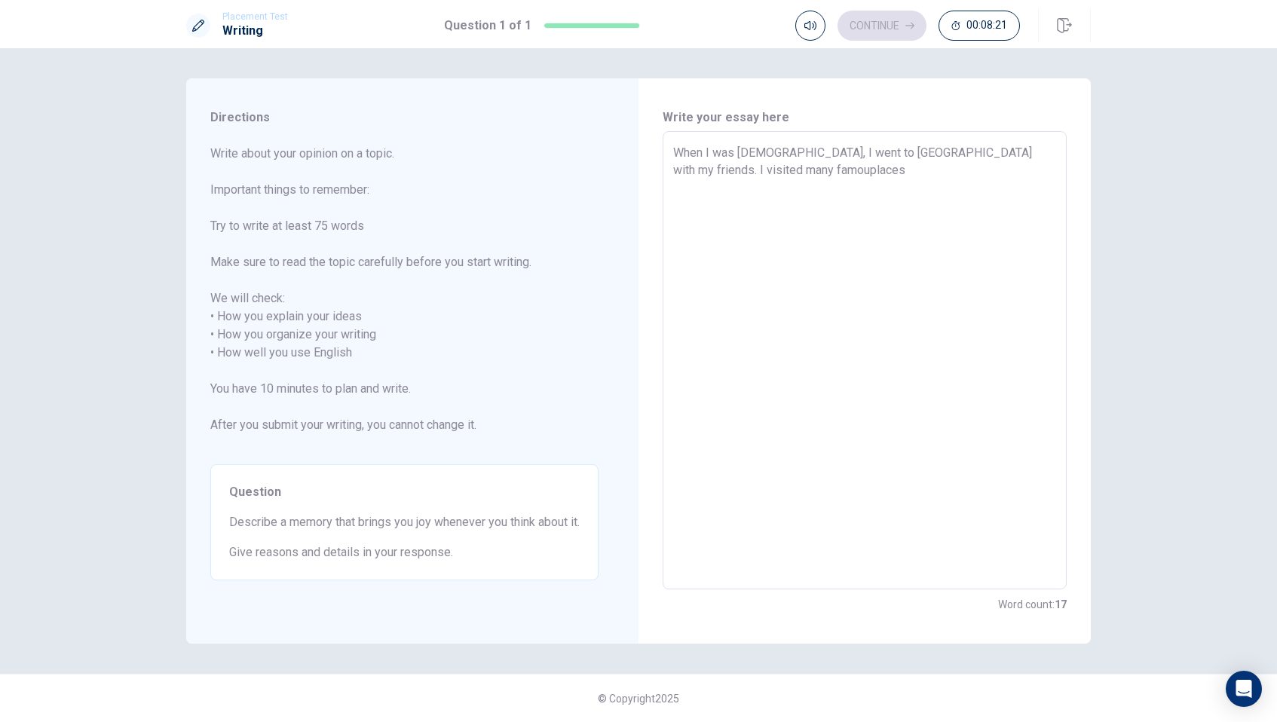
click at [740, 173] on textarea "When I was [DEMOGRAPHIC_DATA], I went to [GEOGRAPHIC_DATA] with my friends. I v…" at bounding box center [864, 361] width 383 height 434
click at [788, 166] on textarea "When I was [DEMOGRAPHIC_DATA], I went to [GEOGRAPHIC_DATA] with my friends. I v…" at bounding box center [864, 361] width 383 height 434
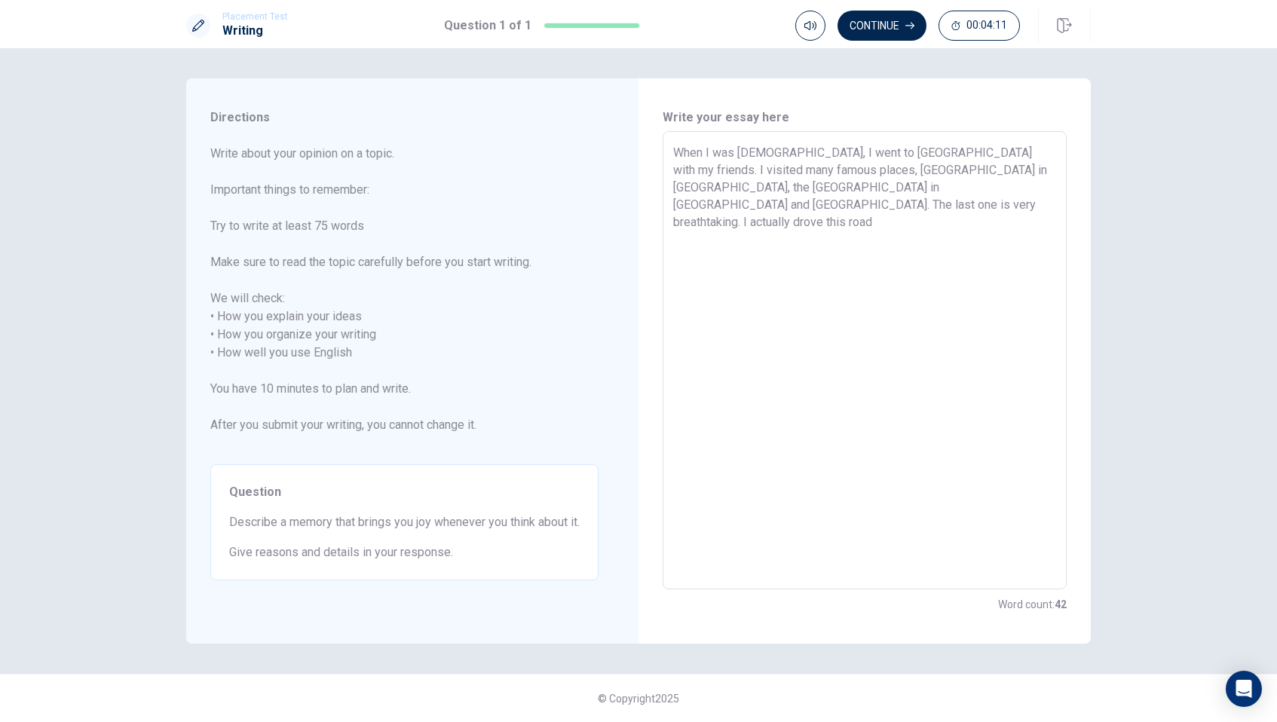
drag, startPoint x: 812, startPoint y: 205, endPoint x: 719, endPoint y: 204, distance: 93.5
click at [719, 204] on textarea "When I was [DEMOGRAPHIC_DATA], I went to [GEOGRAPHIC_DATA] with my friends. I v…" at bounding box center [864, 361] width 383 height 434
click at [908, 189] on textarea "When I was [DEMOGRAPHIC_DATA], I went to [GEOGRAPHIC_DATA] with my friends. I v…" at bounding box center [864, 361] width 383 height 434
click at [1011, 191] on textarea "When I was [DEMOGRAPHIC_DATA], I went to [GEOGRAPHIC_DATA] with my friends. I v…" at bounding box center [864, 361] width 383 height 434
click at [906, 189] on textarea "When I was [DEMOGRAPHIC_DATA], I went to [GEOGRAPHIC_DATA] with my friends. I v…" at bounding box center [864, 361] width 383 height 434
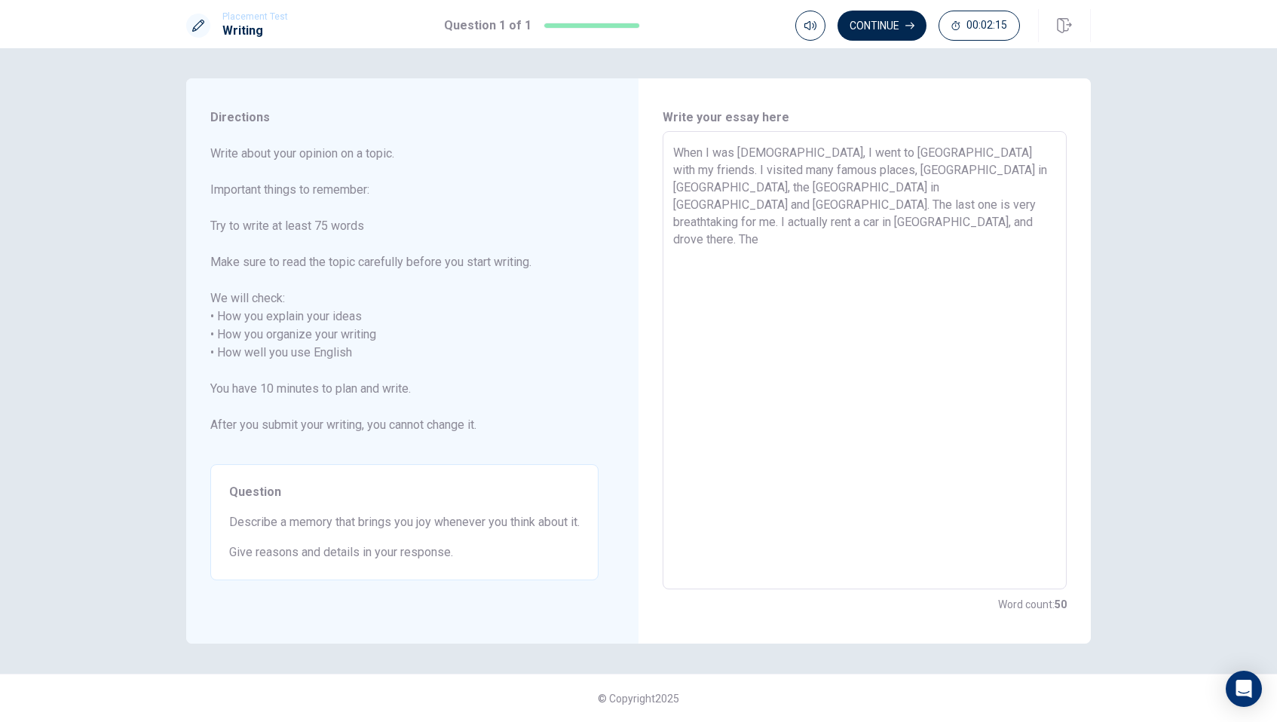
click at [846, 188] on textarea "When I was [DEMOGRAPHIC_DATA], I went to [GEOGRAPHIC_DATA] with my friends. I v…" at bounding box center [864, 361] width 383 height 434
drag, startPoint x: 967, startPoint y: 189, endPoint x: 905, endPoint y: 191, distance: 62.6
click at [905, 191] on textarea "When I was [DEMOGRAPHIC_DATA], I went to [GEOGRAPHIC_DATA] with my friends. I v…" at bounding box center [864, 361] width 383 height 434
click at [814, 208] on textarea "When I was [DEMOGRAPHIC_DATA], I went to [GEOGRAPHIC_DATA] with my friends. I v…" at bounding box center [864, 361] width 383 height 434
click at [795, 230] on textarea "When I was [DEMOGRAPHIC_DATA], I went to [GEOGRAPHIC_DATA] with my friends. I v…" at bounding box center [864, 361] width 383 height 434
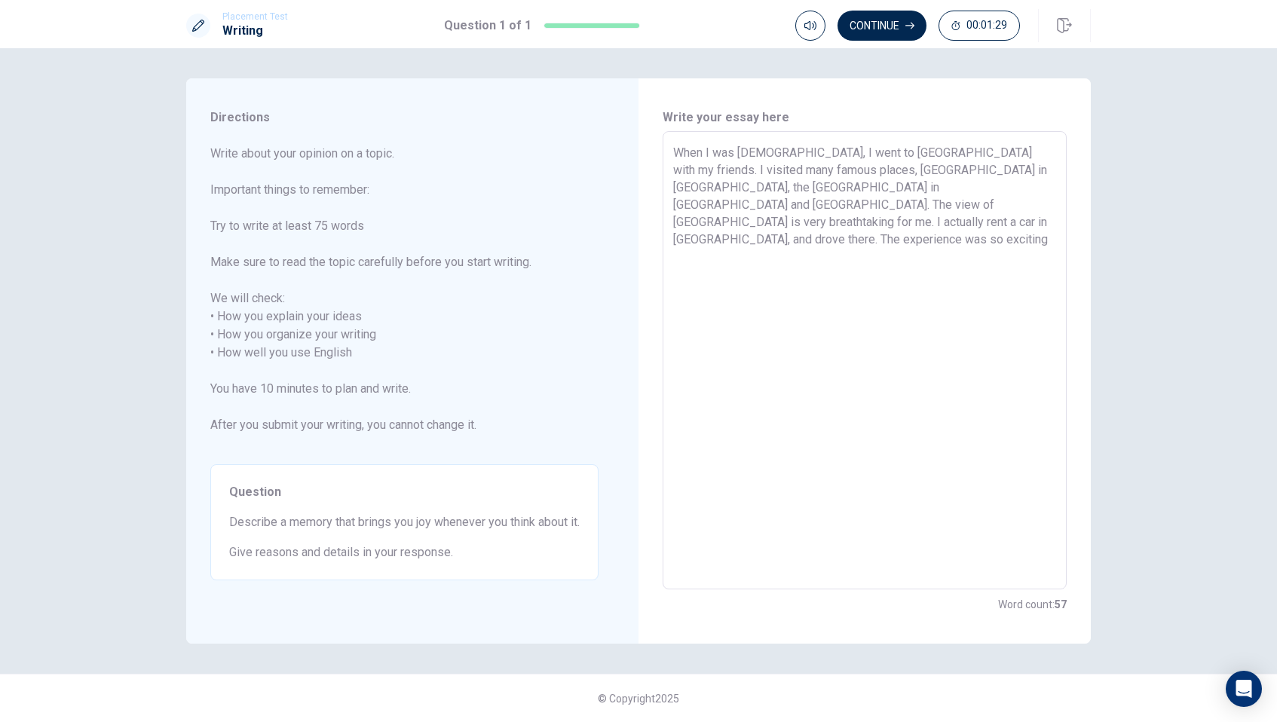
click at [713, 224] on textarea "When I was [DEMOGRAPHIC_DATA], I went to [GEOGRAPHIC_DATA] with my friends. I v…" at bounding box center [864, 361] width 383 height 434
click at [709, 222] on textarea "When I was [DEMOGRAPHIC_DATA], I went to [GEOGRAPHIC_DATA] with my friends. I v…" at bounding box center [864, 361] width 383 height 434
click at [863, 259] on textarea "When I was [DEMOGRAPHIC_DATA], I went to [GEOGRAPHIC_DATA] with my friends. I v…" at bounding box center [864, 361] width 383 height 434
click at [1053, 240] on textarea "When I was [DEMOGRAPHIC_DATA], I went to [GEOGRAPHIC_DATA] with my friends. I v…" at bounding box center [864, 361] width 383 height 434
click at [936, 261] on textarea "When I was [DEMOGRAPHIC_DATA], I went to [GEOGRAPHIC_DATA] with my friends. I v…" at bounding box center [864, 361] width 383 height 434
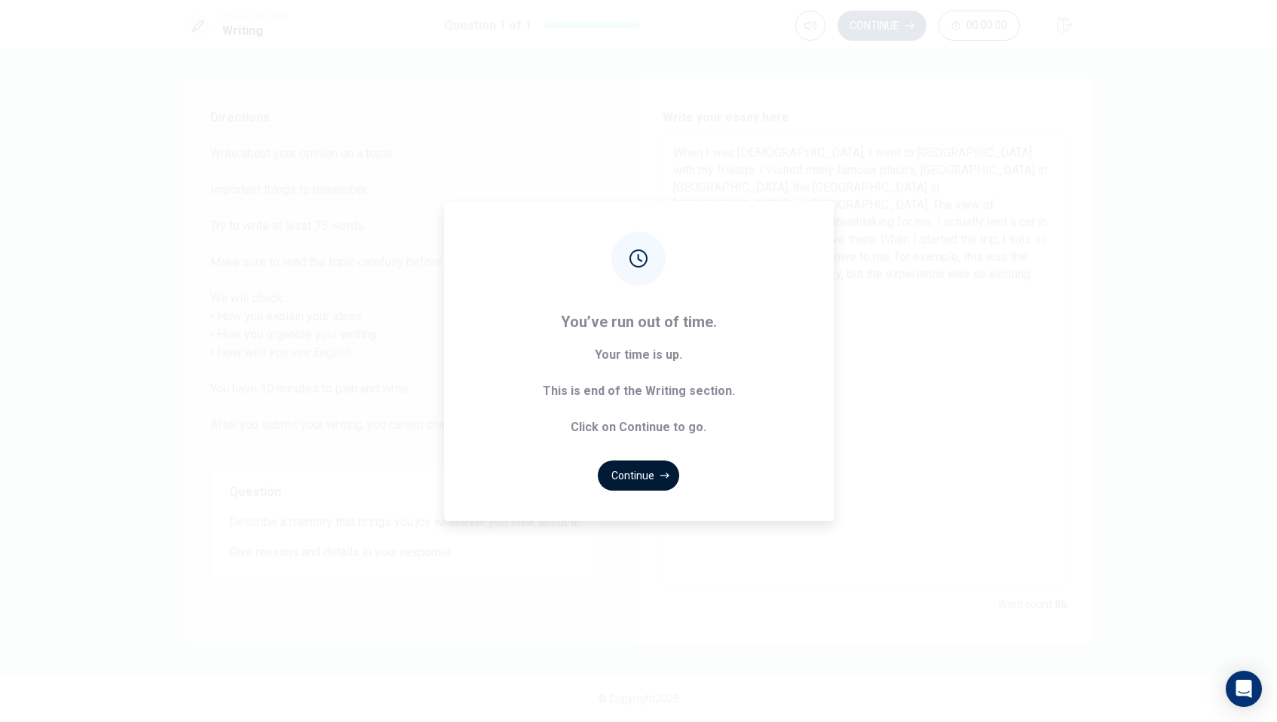
click at [656, 471] on button "Continue" at bounding box center [638, 476] width 81 height 30
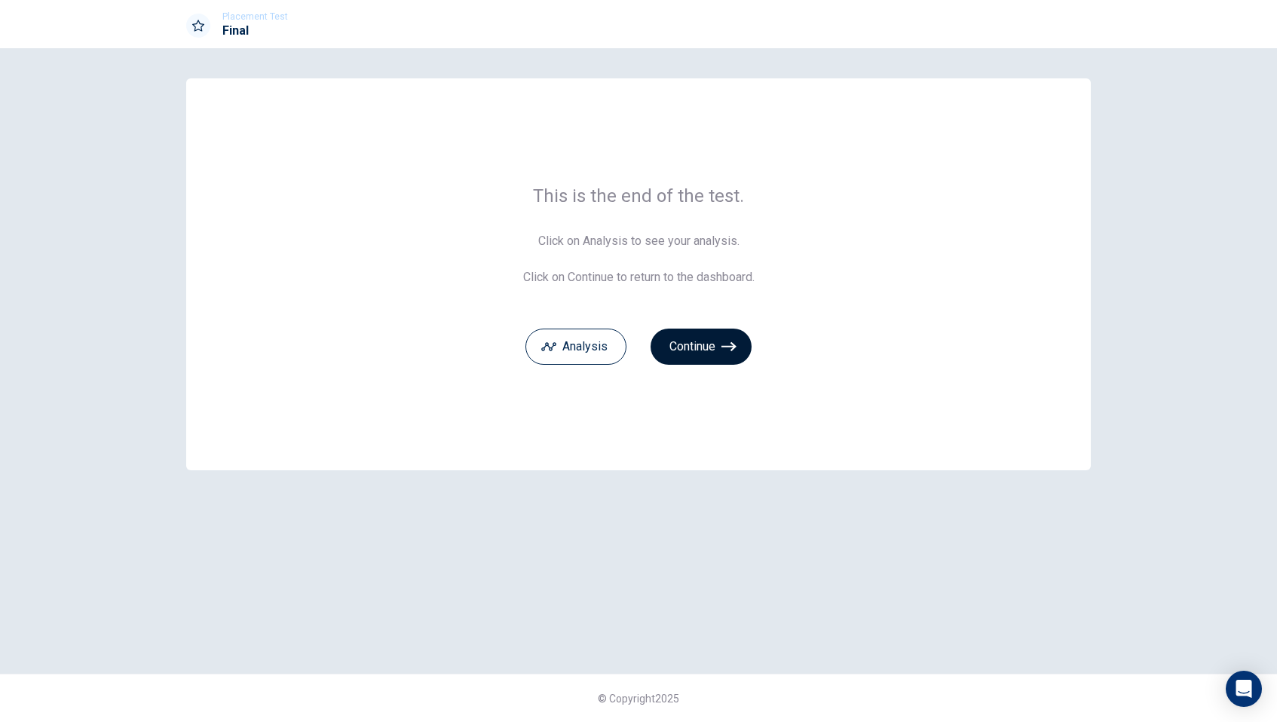
click at [709, 347] on button "Continue" at bounding box center [701, 347] width 101 height 36
